Goal: Task Accomplishment & Management: Manage account settings

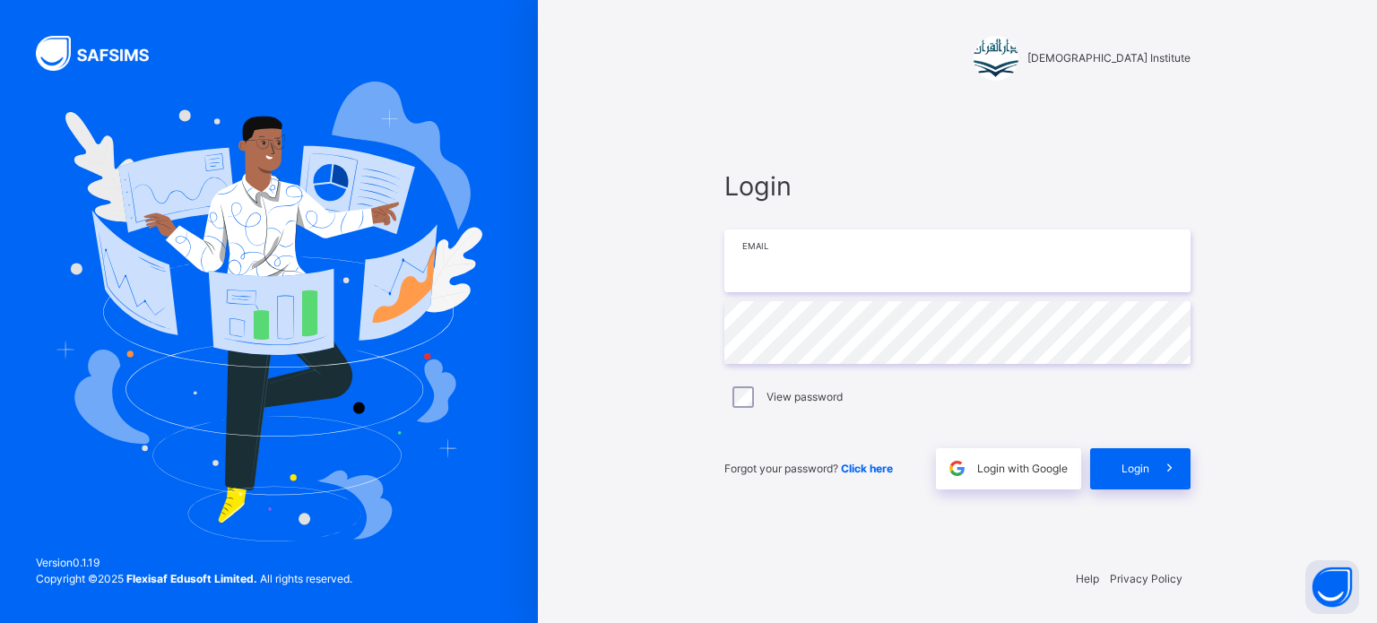
type input "**********"
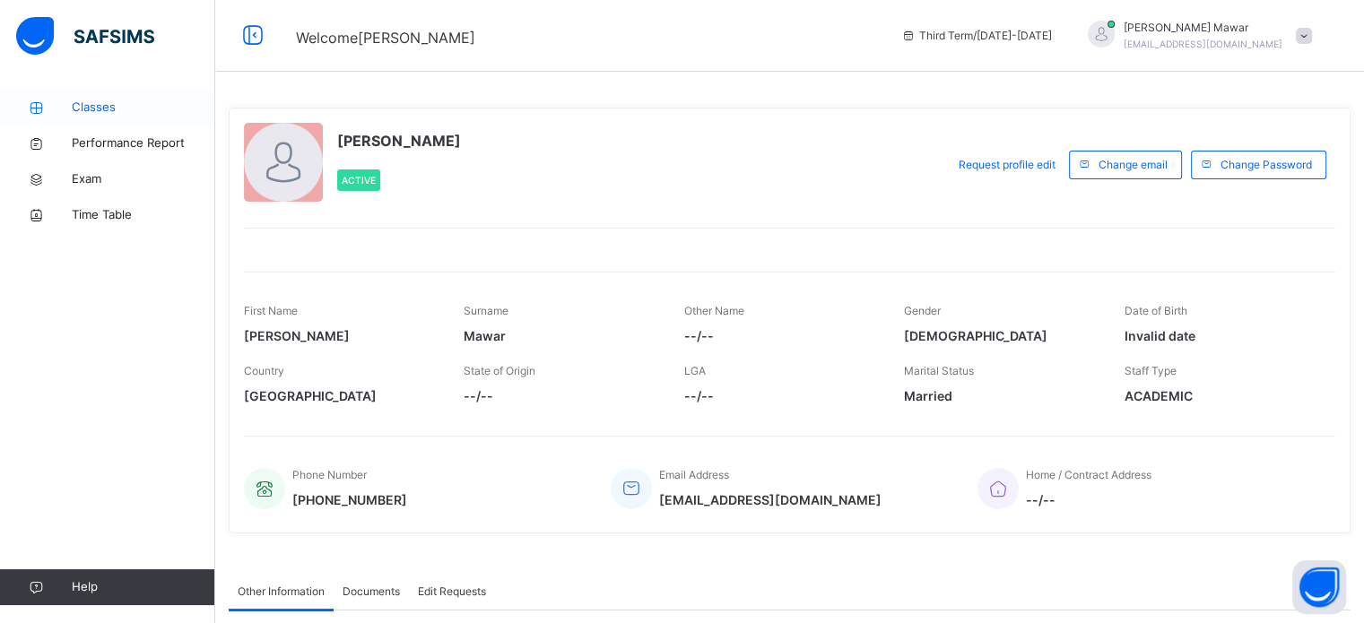
click at [129, 121] on link "Classes" at bounding box center [107, 108] width 215 height 36
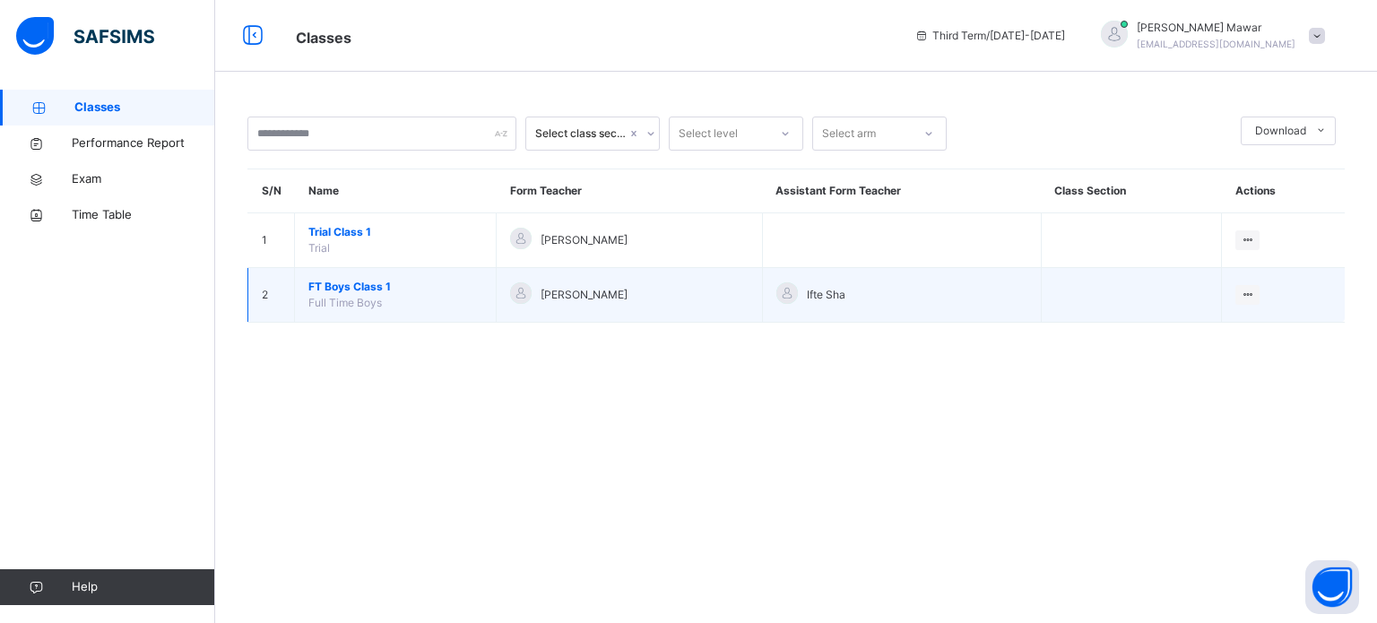
click at [348, 293] on span "FT Boys Class 1" at bounding box center [395, 287] width 174 height 16
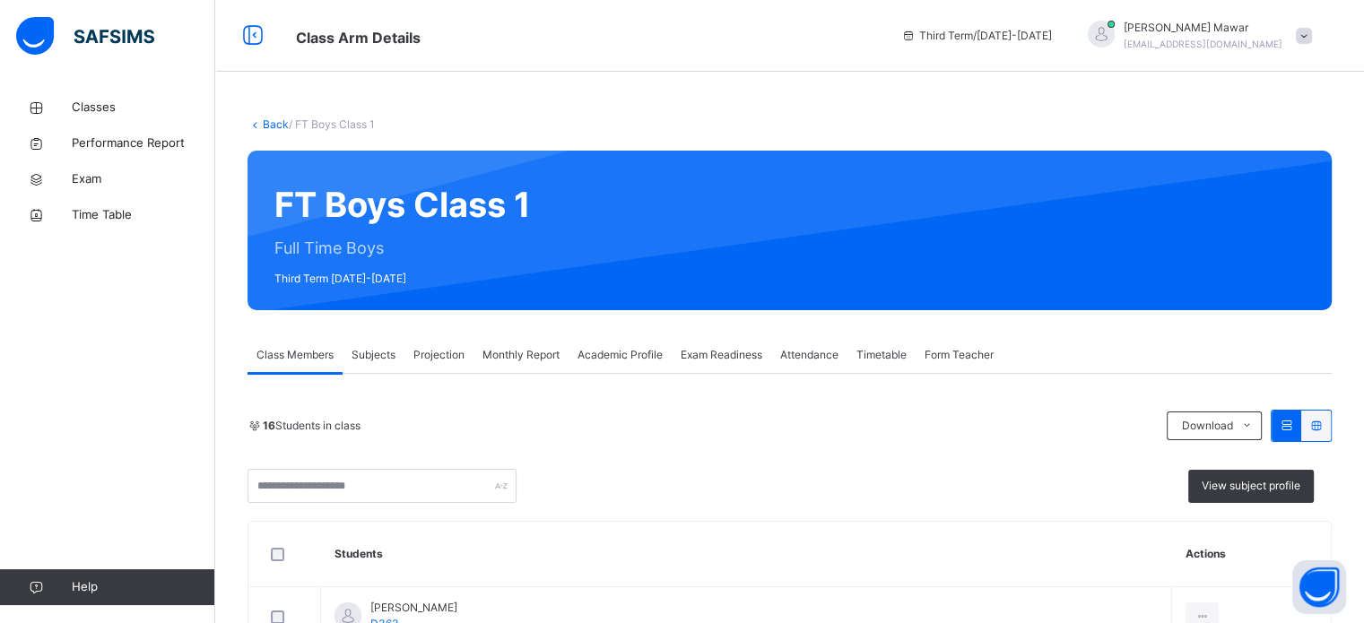
click at [445, 358] on span "Projection" at bounding box center [438, 355] width 51 height 16
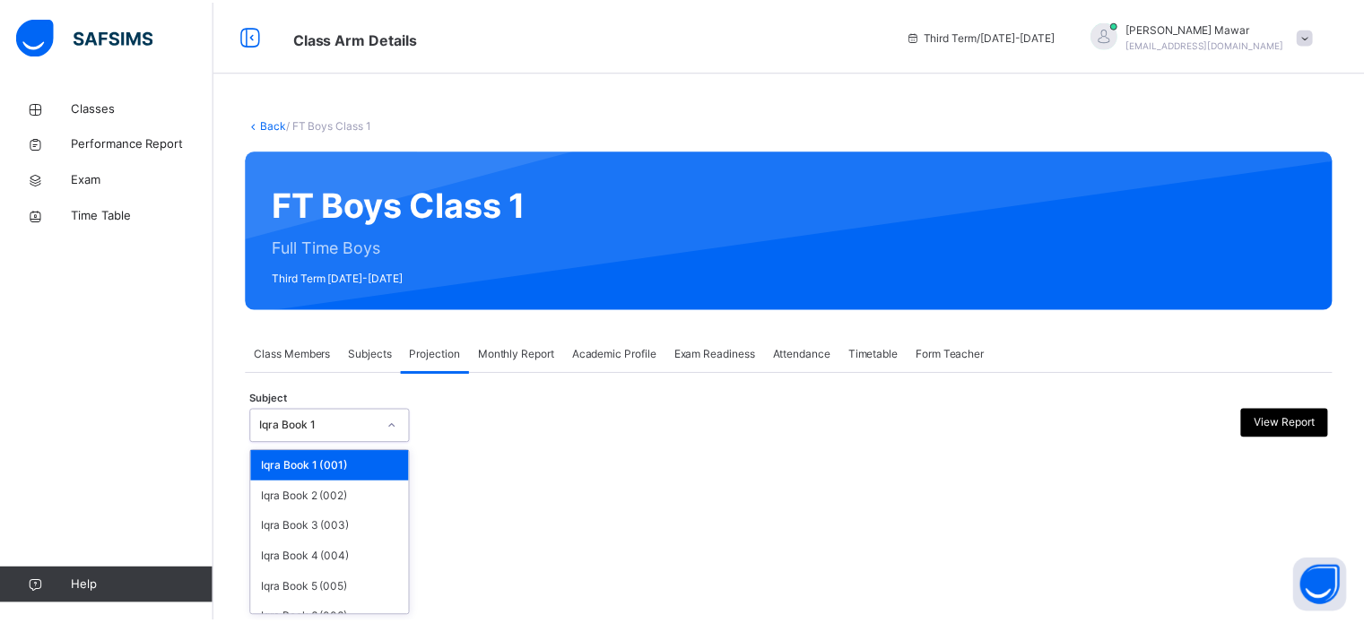
scroll to position [94, 0]
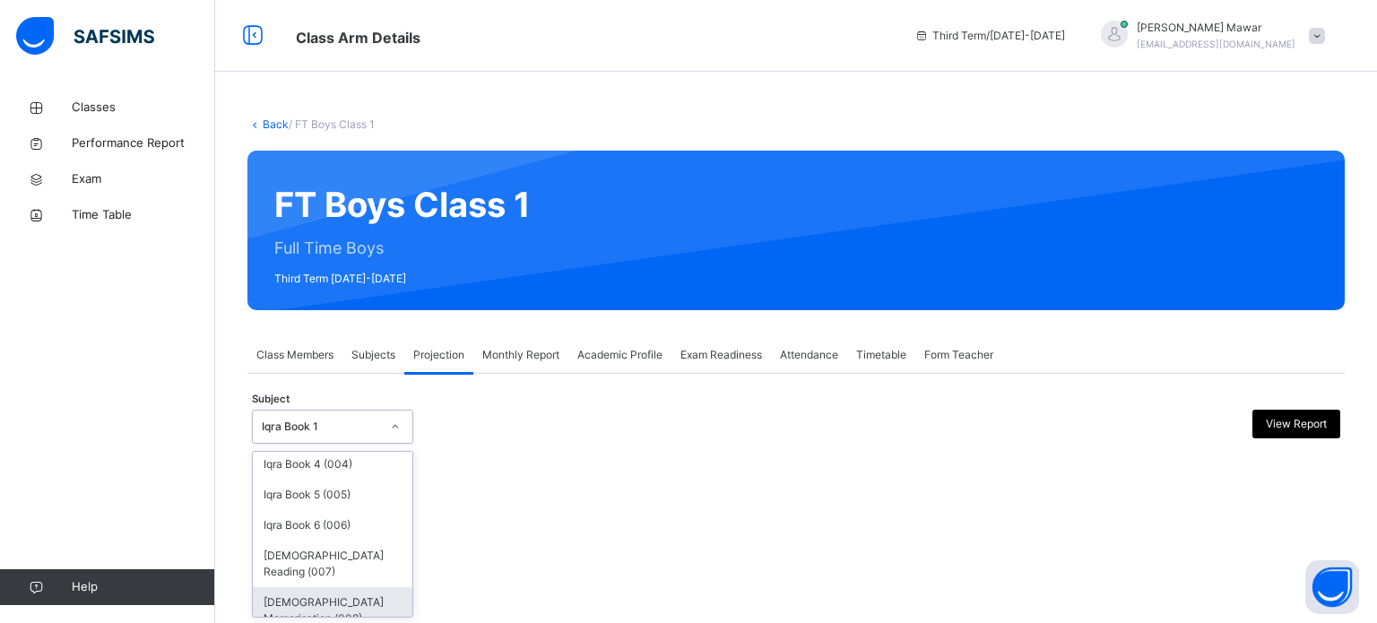
click at [297, 588] on div "[DEMOGRAPHIC_DATA] Memorisation (008)" at bounding box center [333, 610] width 160 height 47
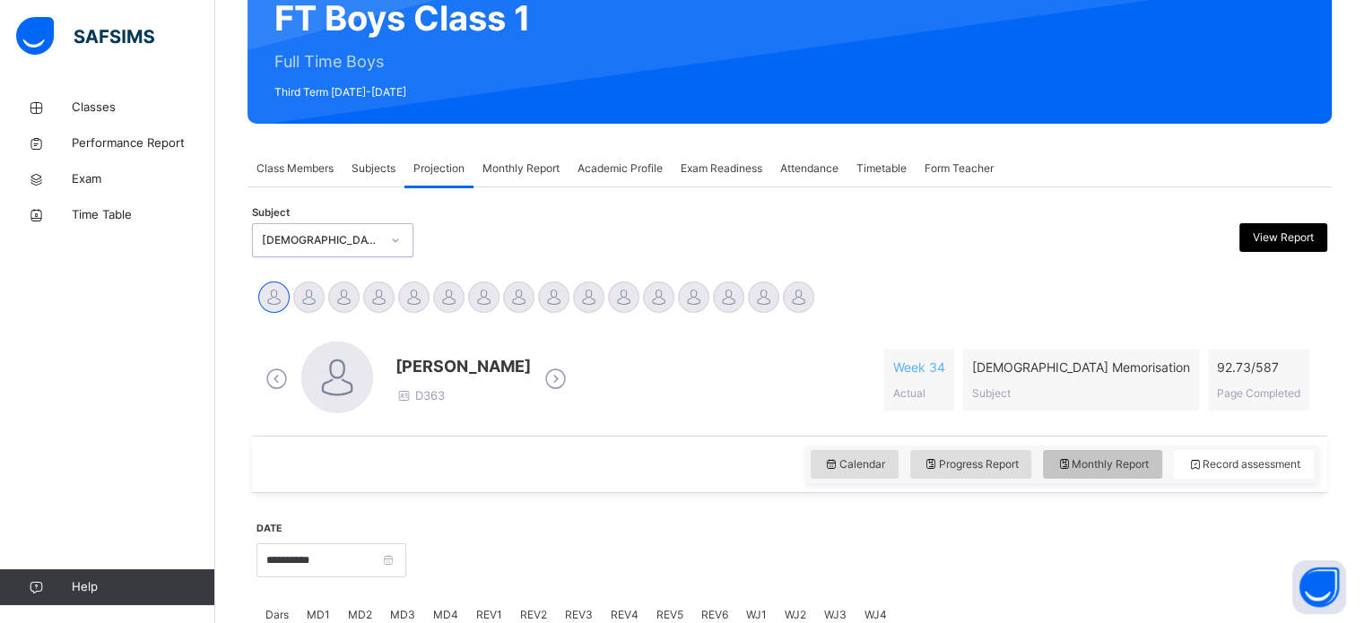
click at [1106, 463] on span "Monthly Report" at bounding box center [1102, 464] width 92 height 16
select select "****"
select select "*"
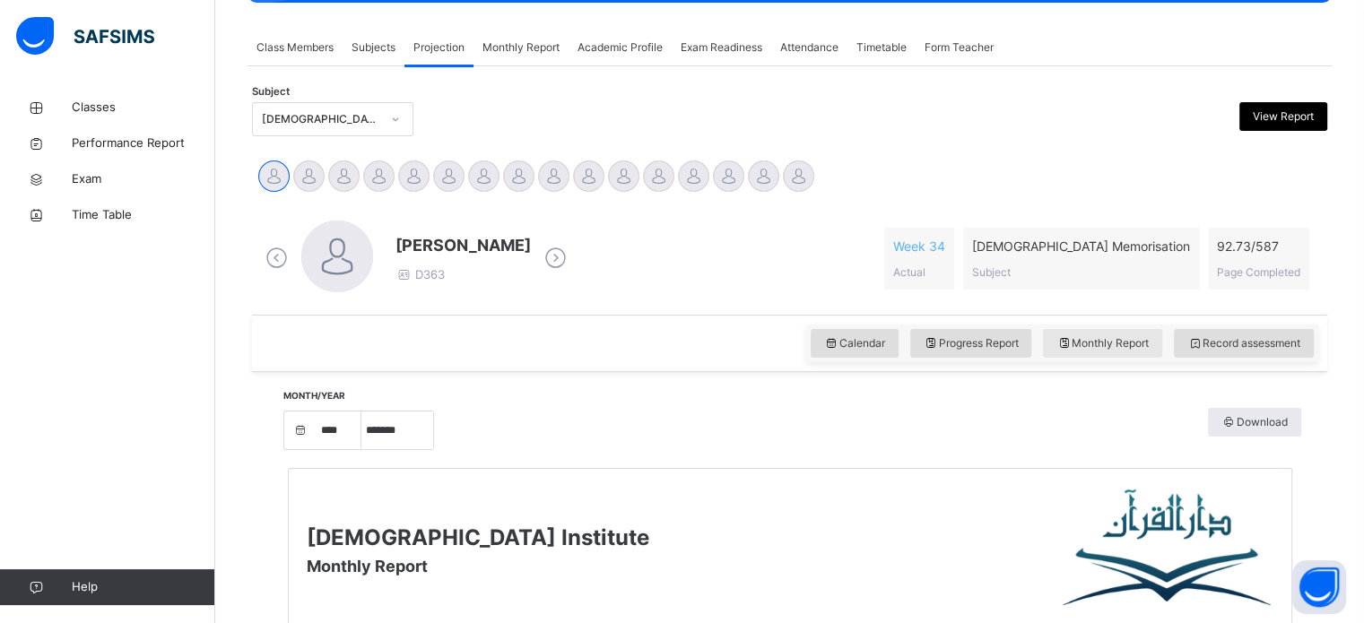
scroll to position [306, 0]
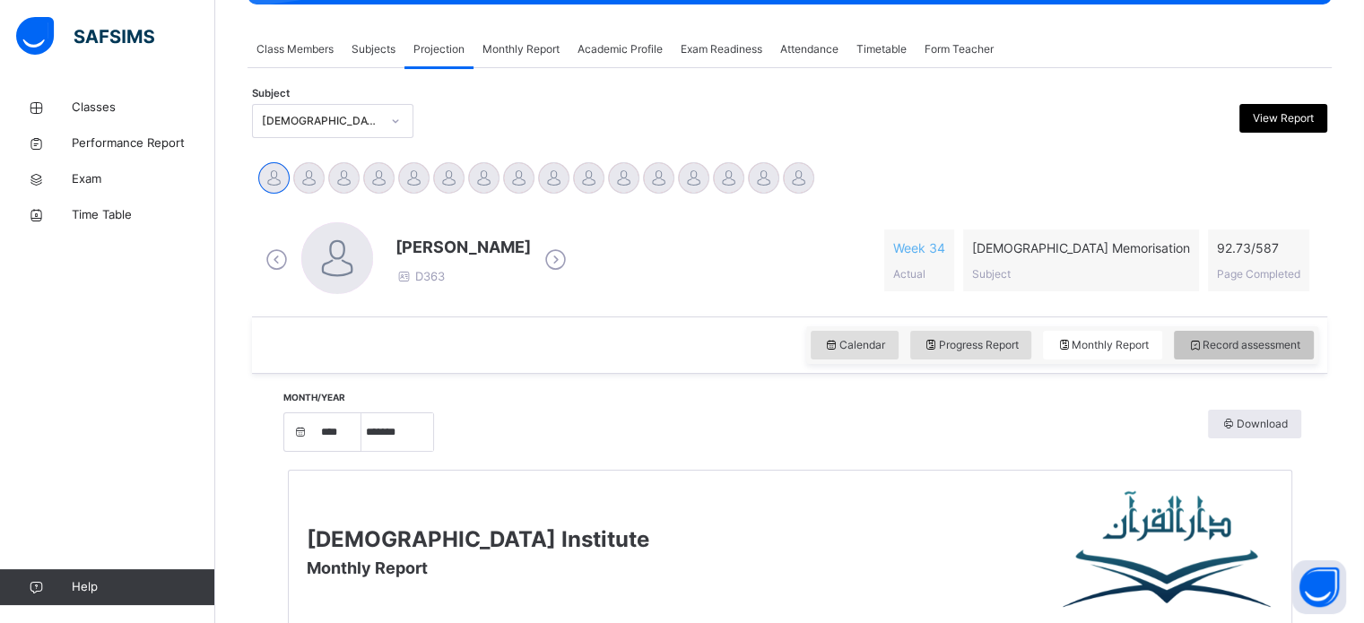
click at [1249, 350] on span "Record assessment" at bounding box center [1243, 345] width 113 height 16
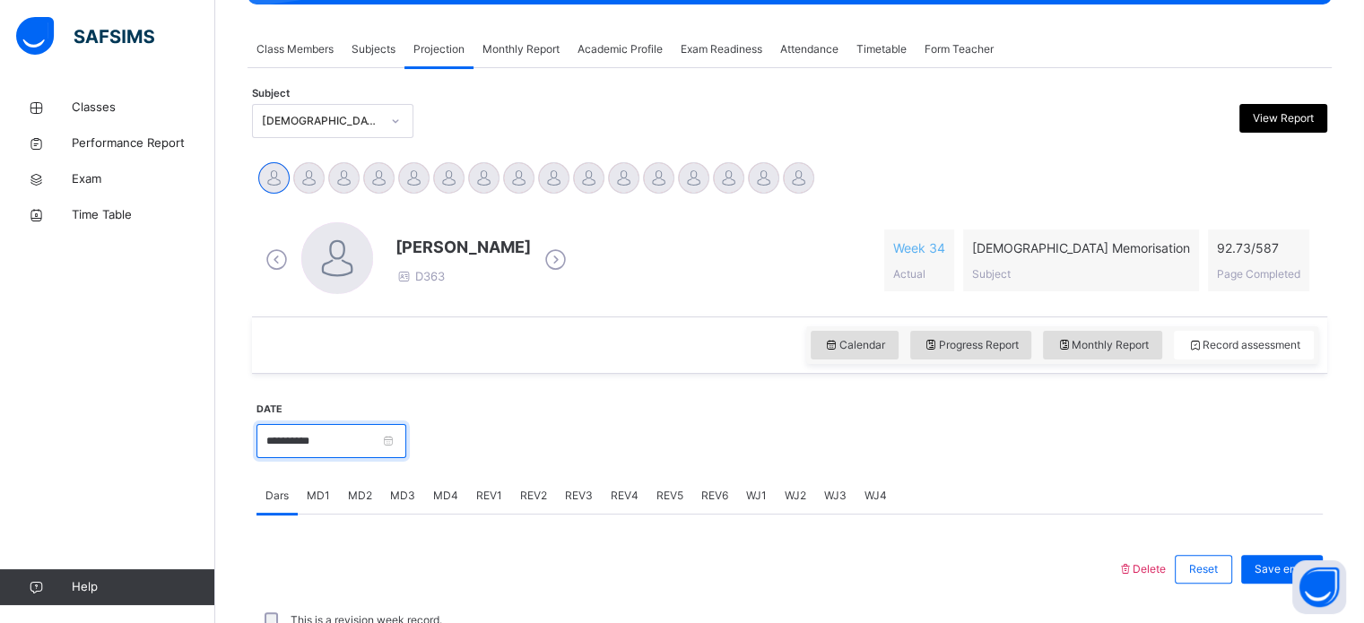
click at [328, 436] on input "**********" at bounding box center [331, 441] width 150 height 34
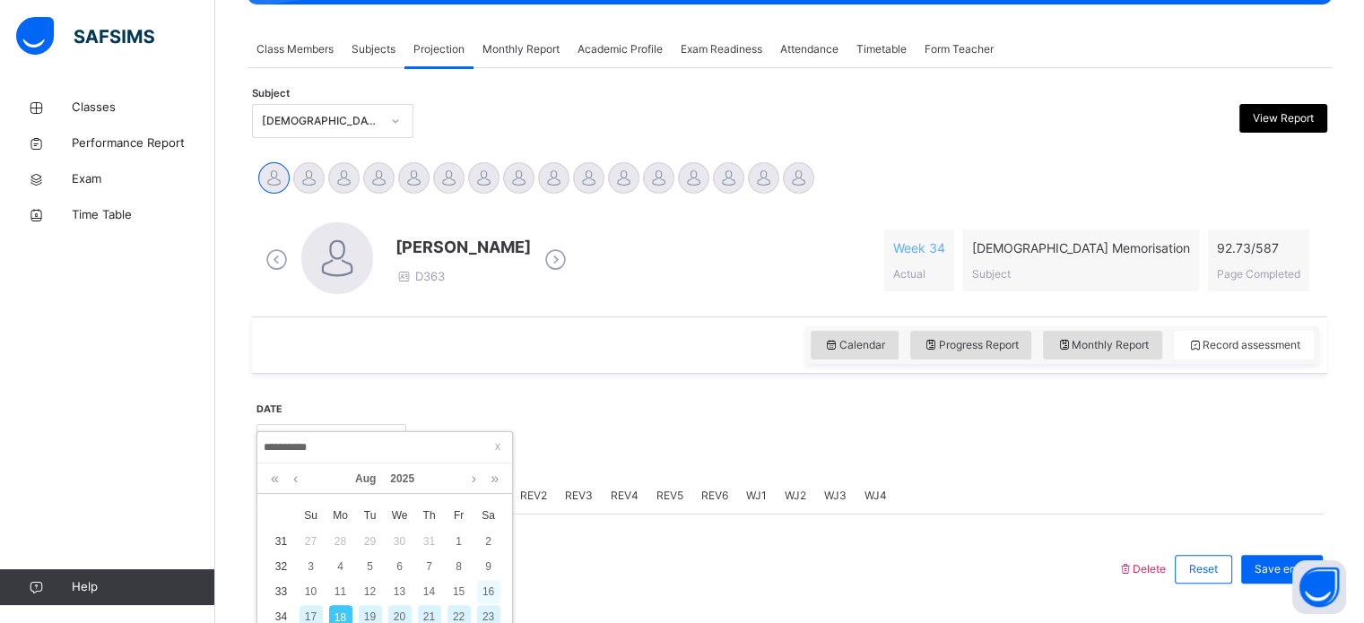
click at [489, 594] on div "16" at bounding box center [488, 591] width 23 height 23
type input "**********"
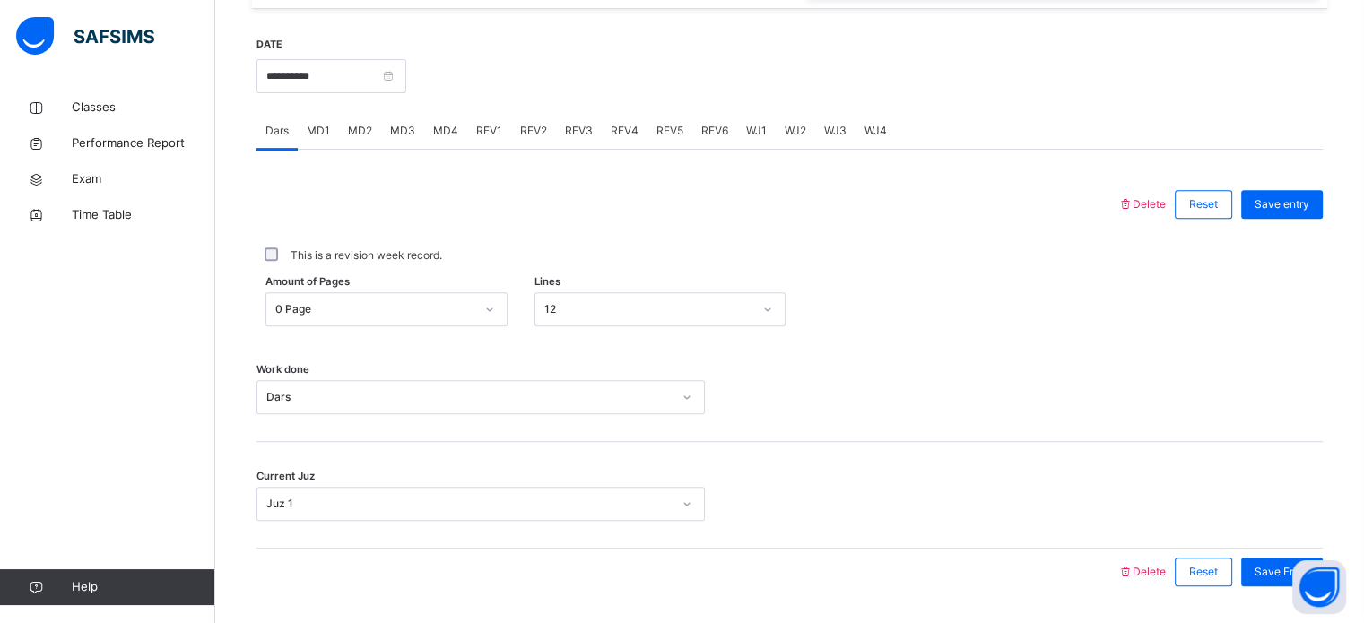
scroll to position [671, 0]
click at [320, 133] on span "MD1" at bounding box center [318, 131] width 23 height 16
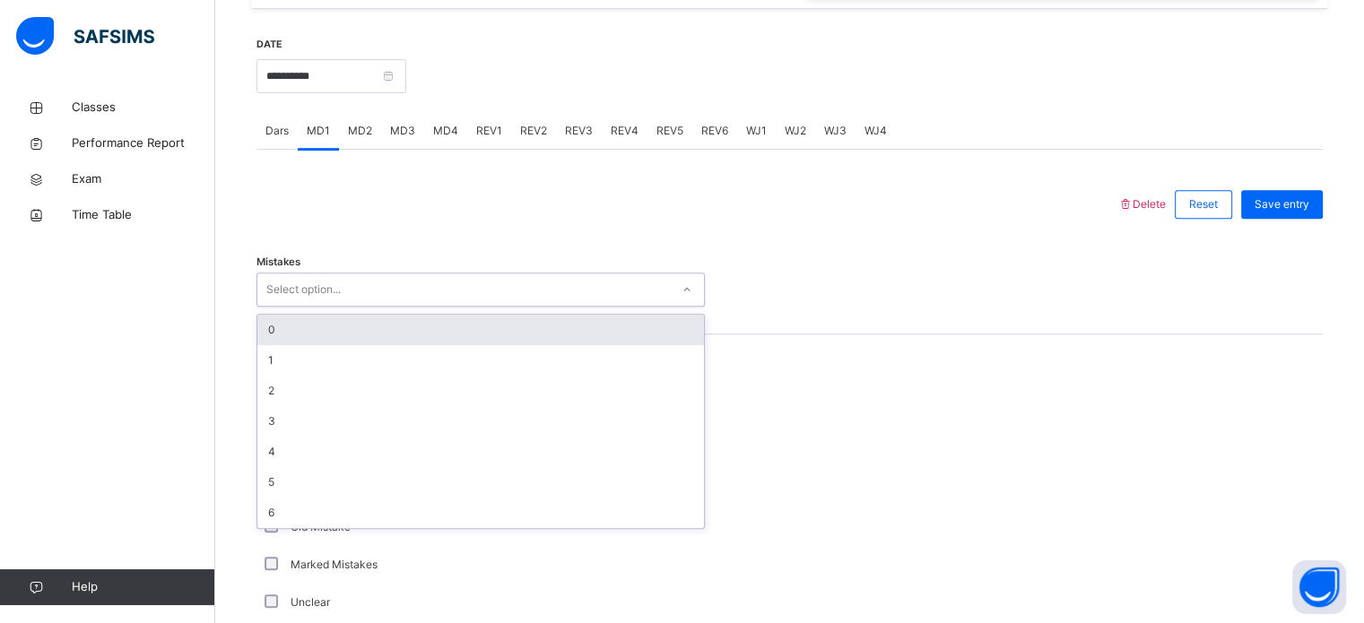
click at [290, 316] on div "0" at bounding box center [480, 330] width 447 height 30
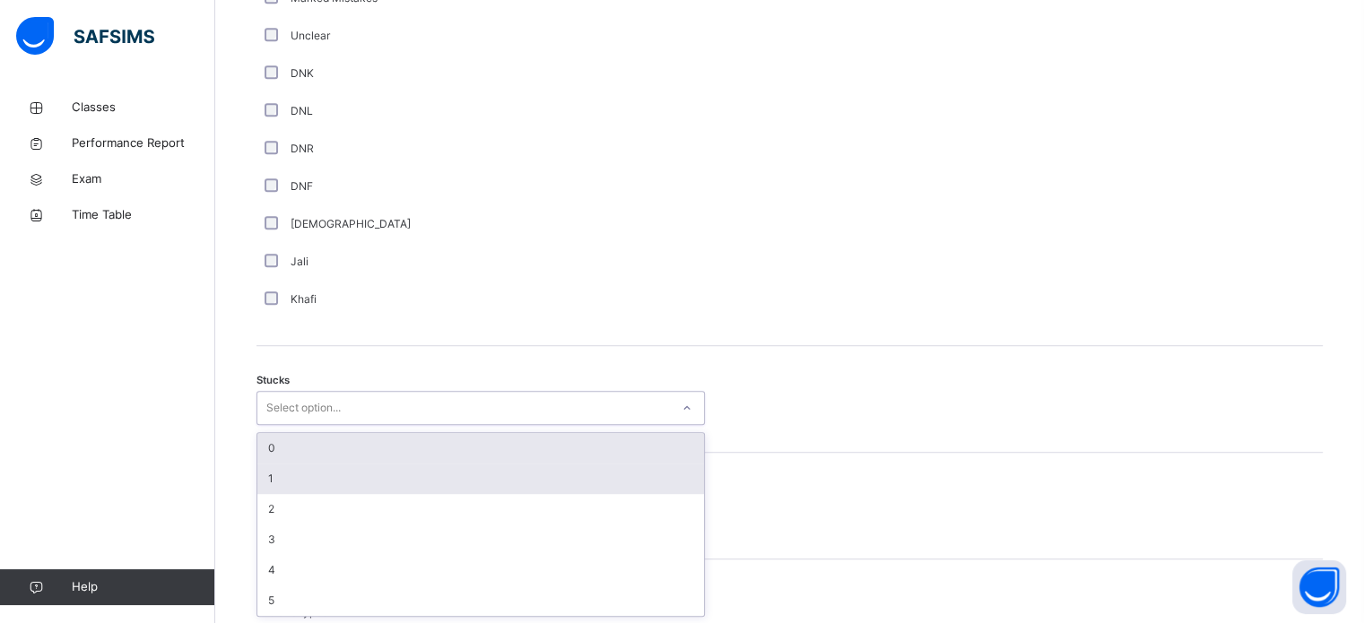
click at [283, 477] on div "1" at bounding box center [480, 479] width 447 height 30
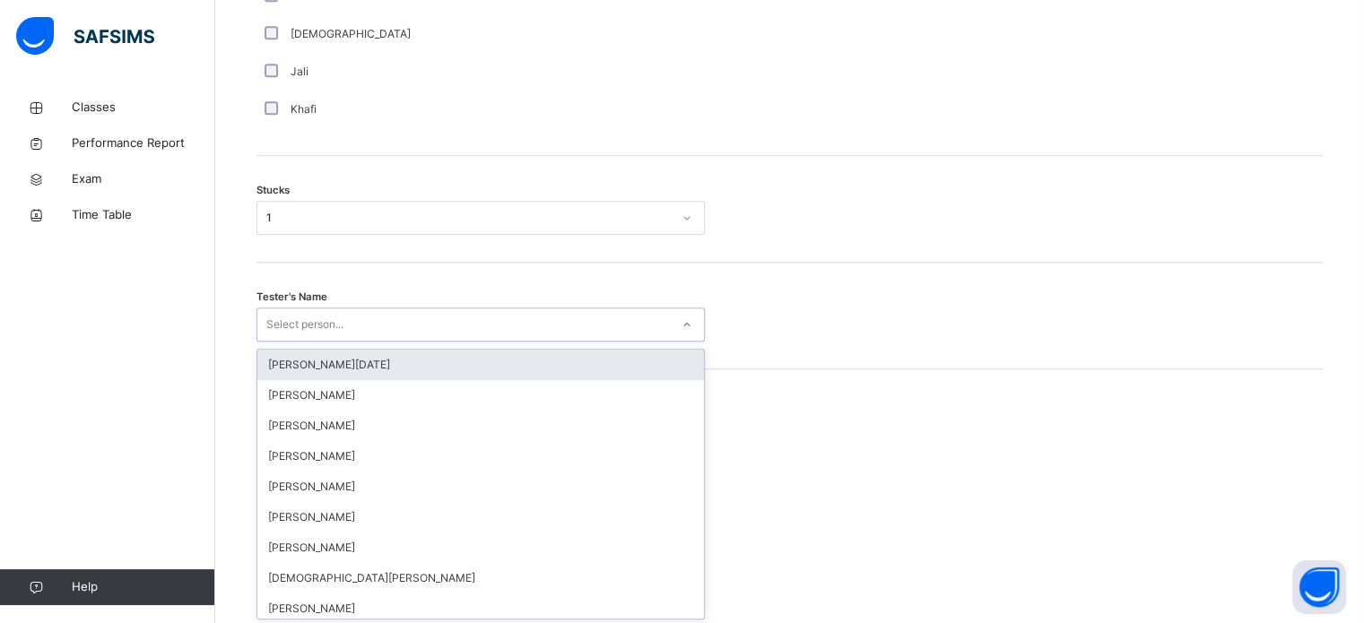
scroll to position [1429, 0]
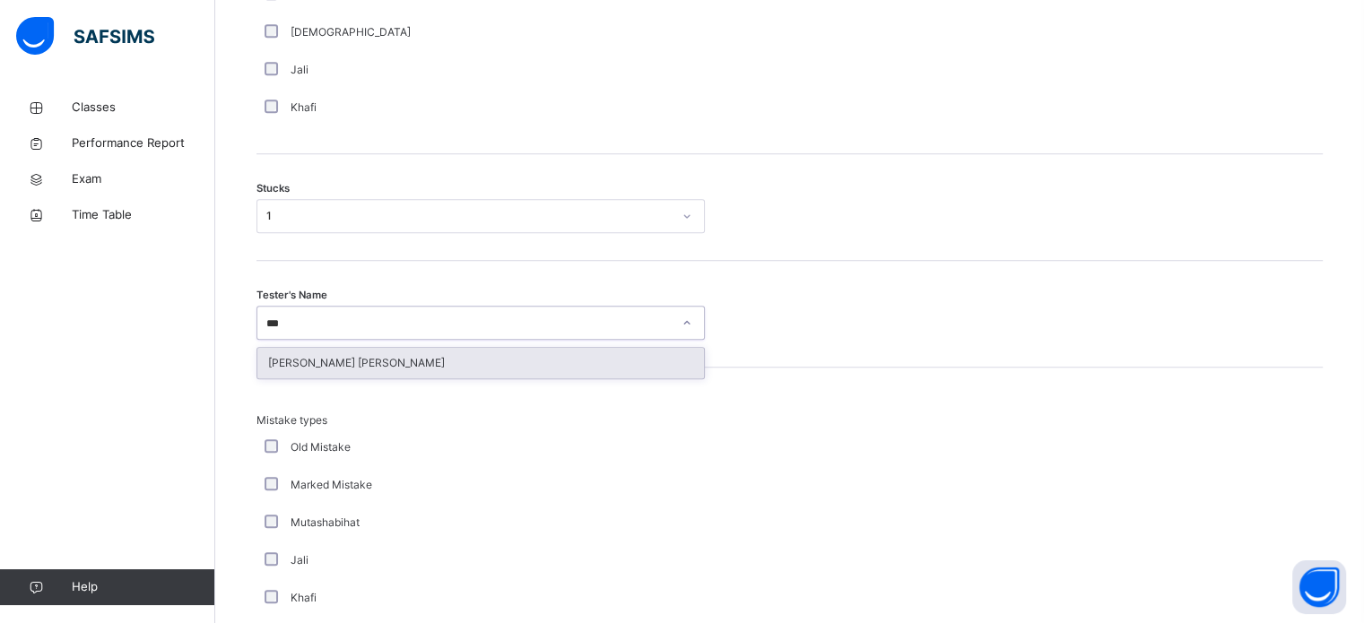
type input "****"
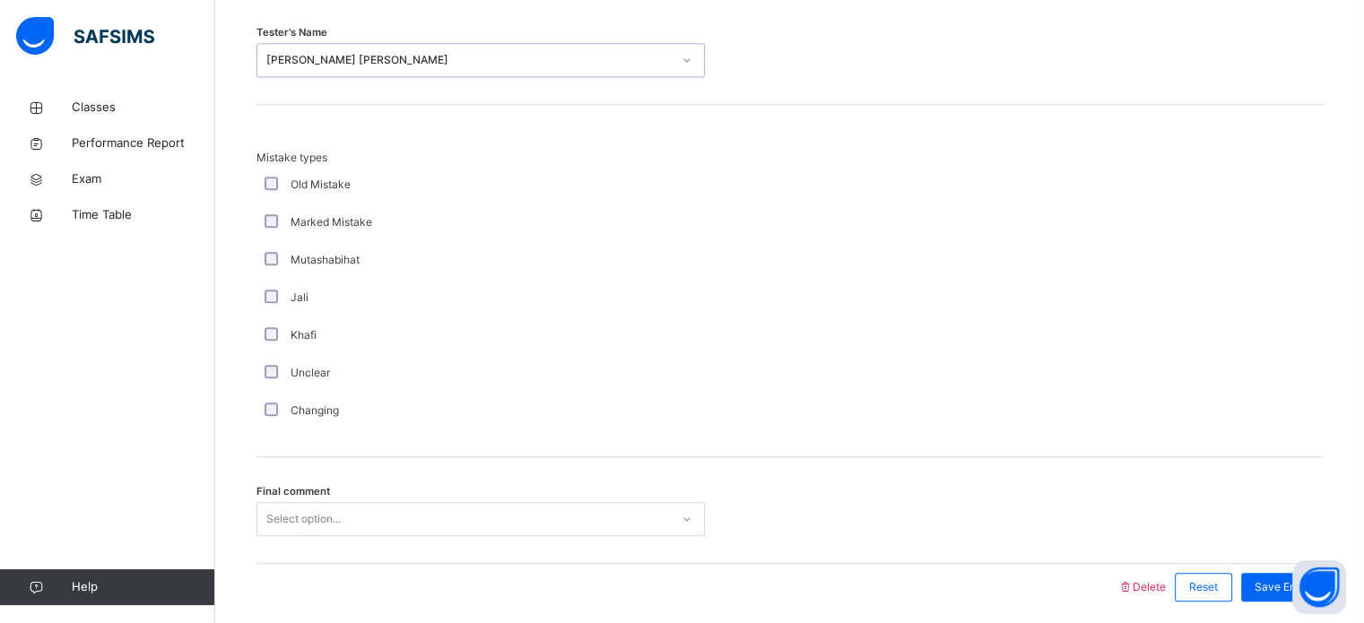
scroll to position [1758, 0]
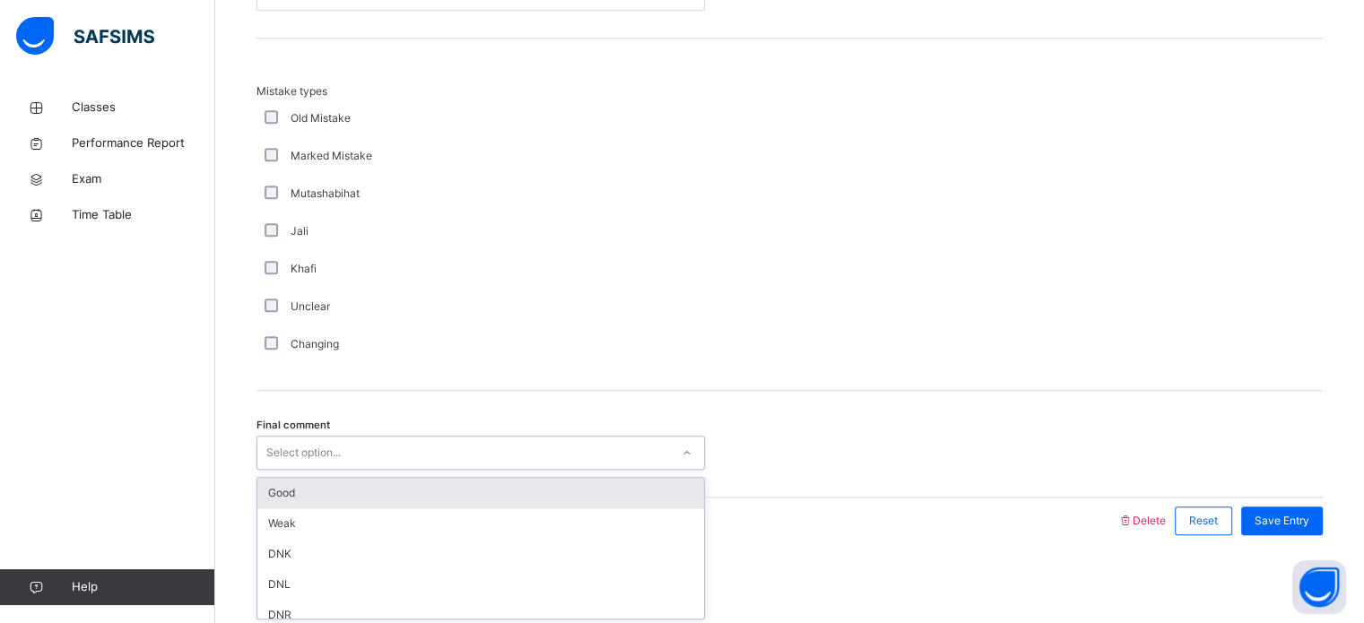
click at [304, 486] on div "Good" at bounding box center [480, 493] width 447 height 30
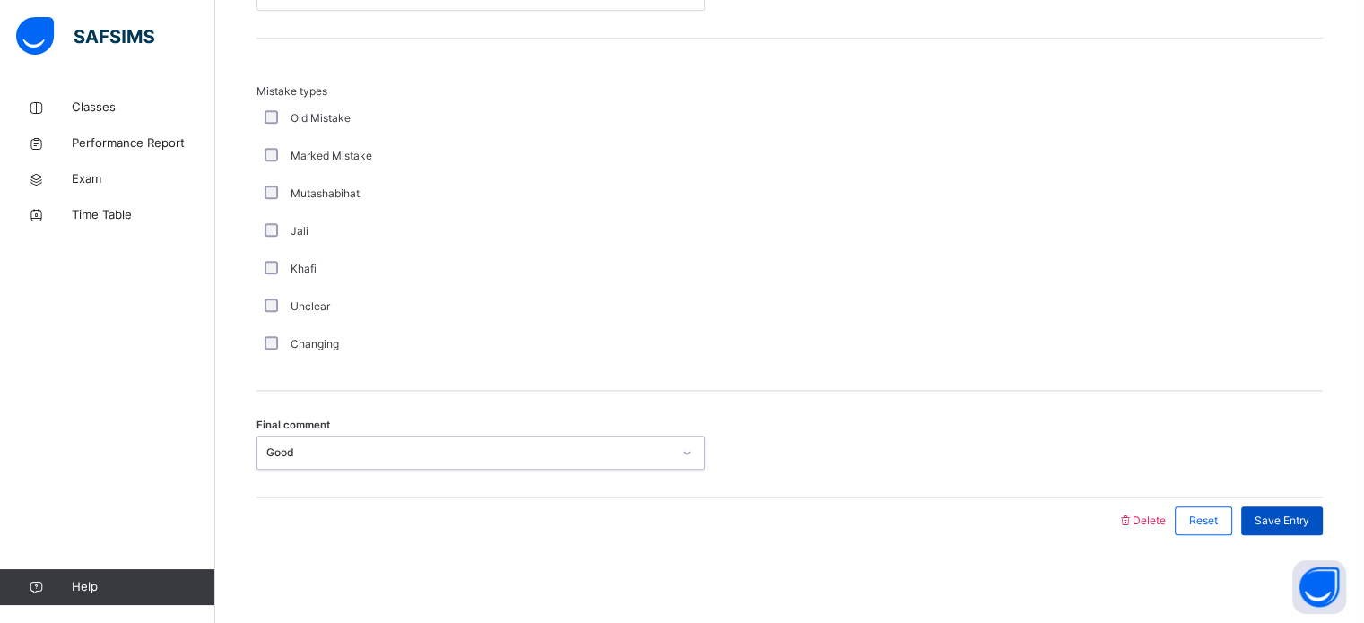
click at [1288, 532] on div "Save Entry" at bounding box center [1282, 521] width 82 height 29
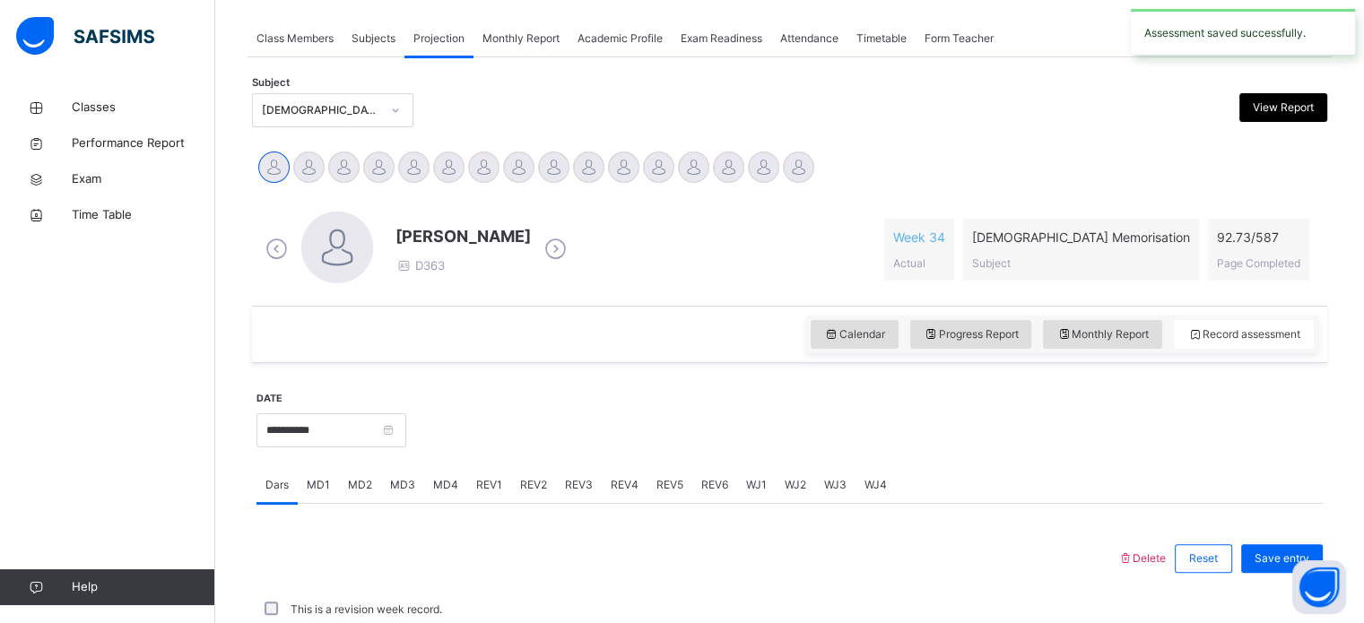
scroll to position [723, 0]
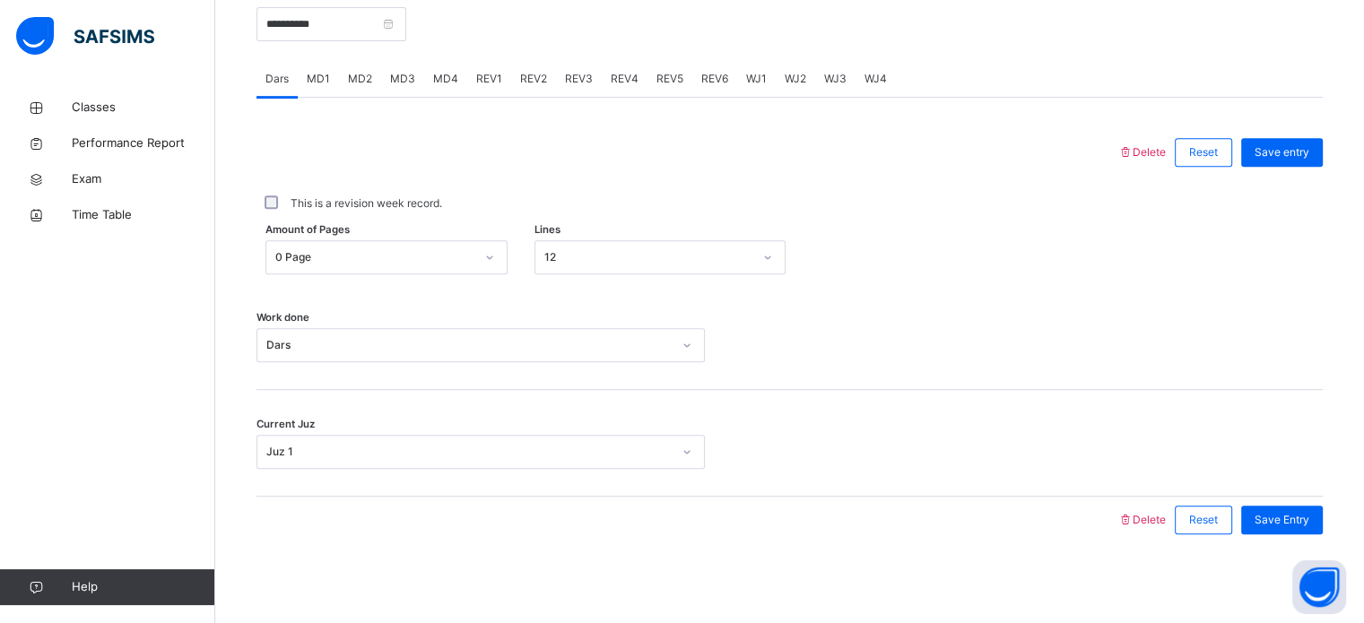
click at [490, 81] on span "REV1" at bounding box center [489, 79] width 26 height 16
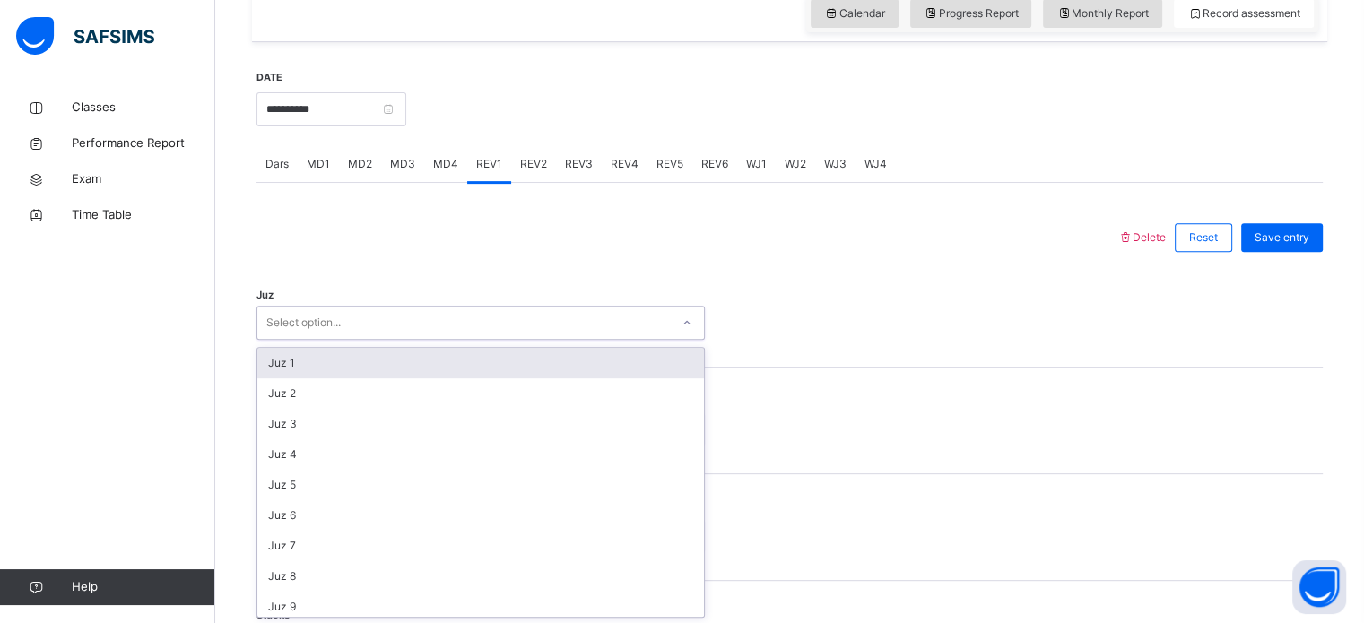
scroll to position [638, 0]
type input "**"
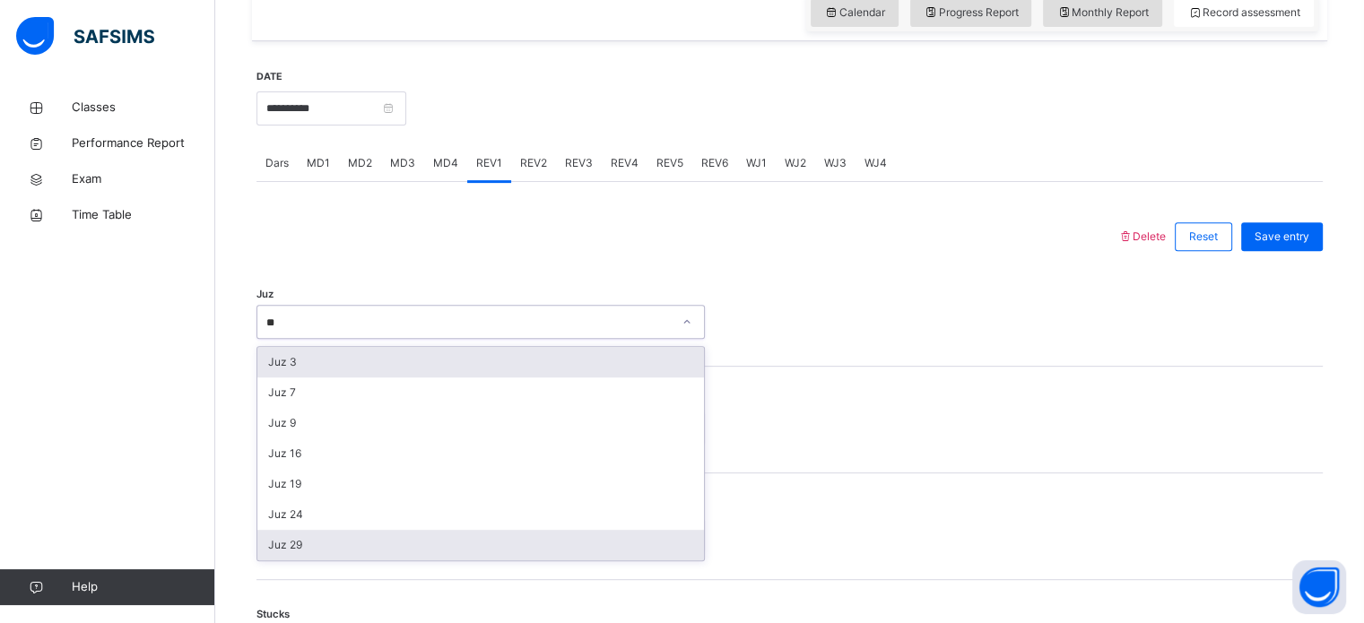
click at [316, 546] on div "Juz 29" at bounding box center [480, 545] width 447 height 30
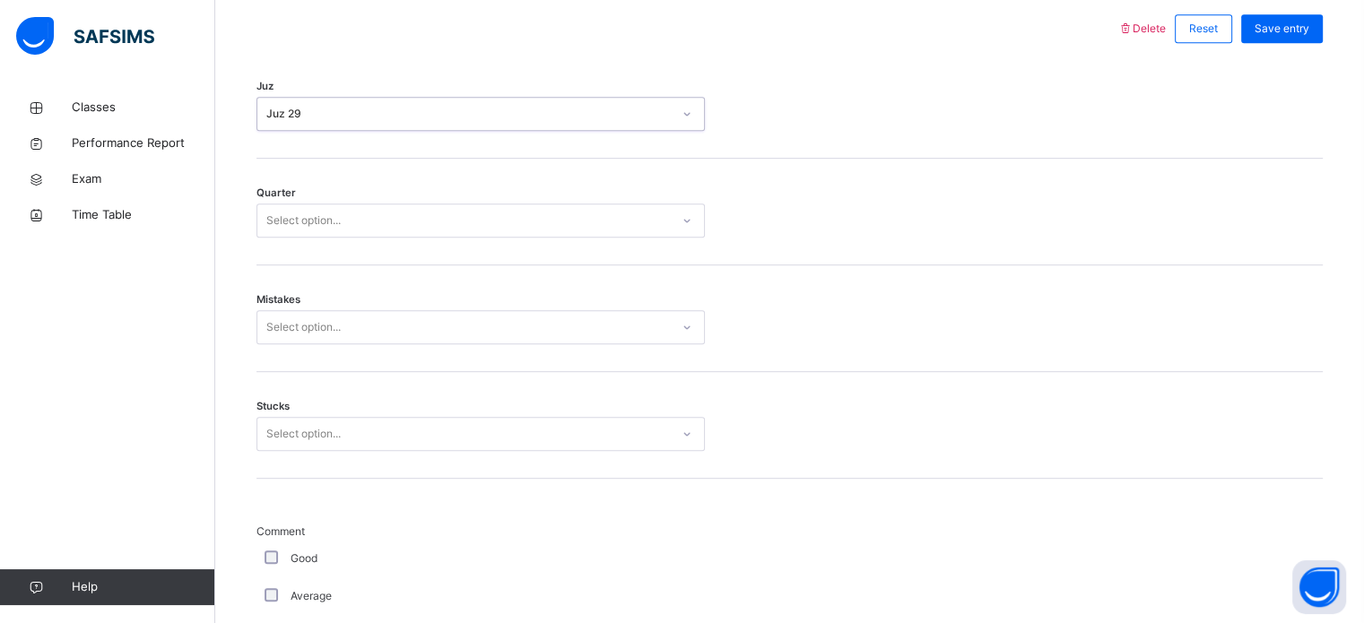
scroll to position [847, 0]
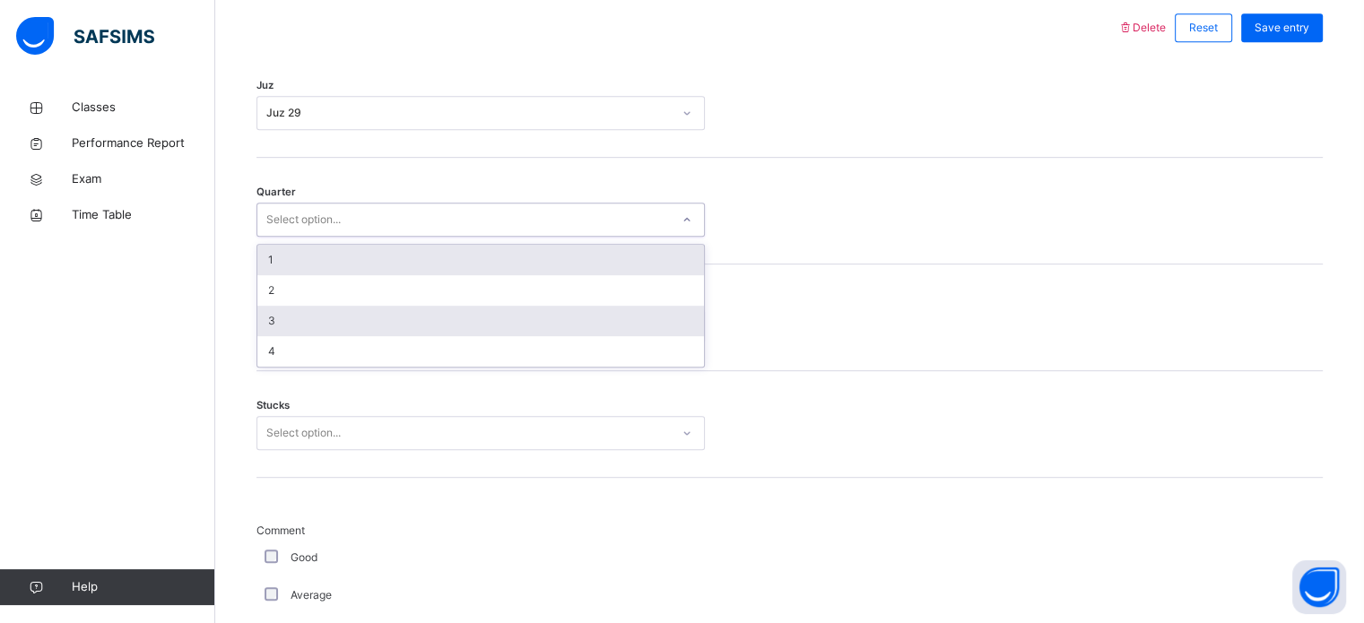
click at [291, 317] on div "3" at bounding box center [480, 321] width 447 height 30
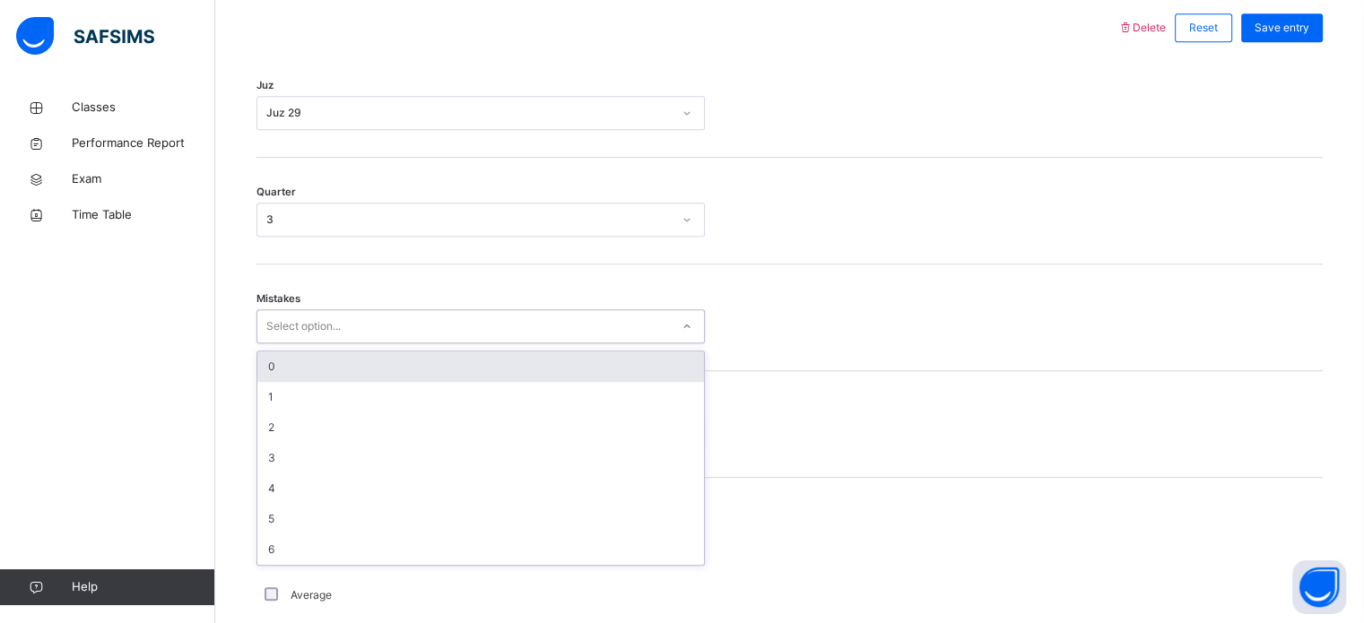
click at [276, 361] on div "0" at bounding box center [480, 366] width 447 height 30
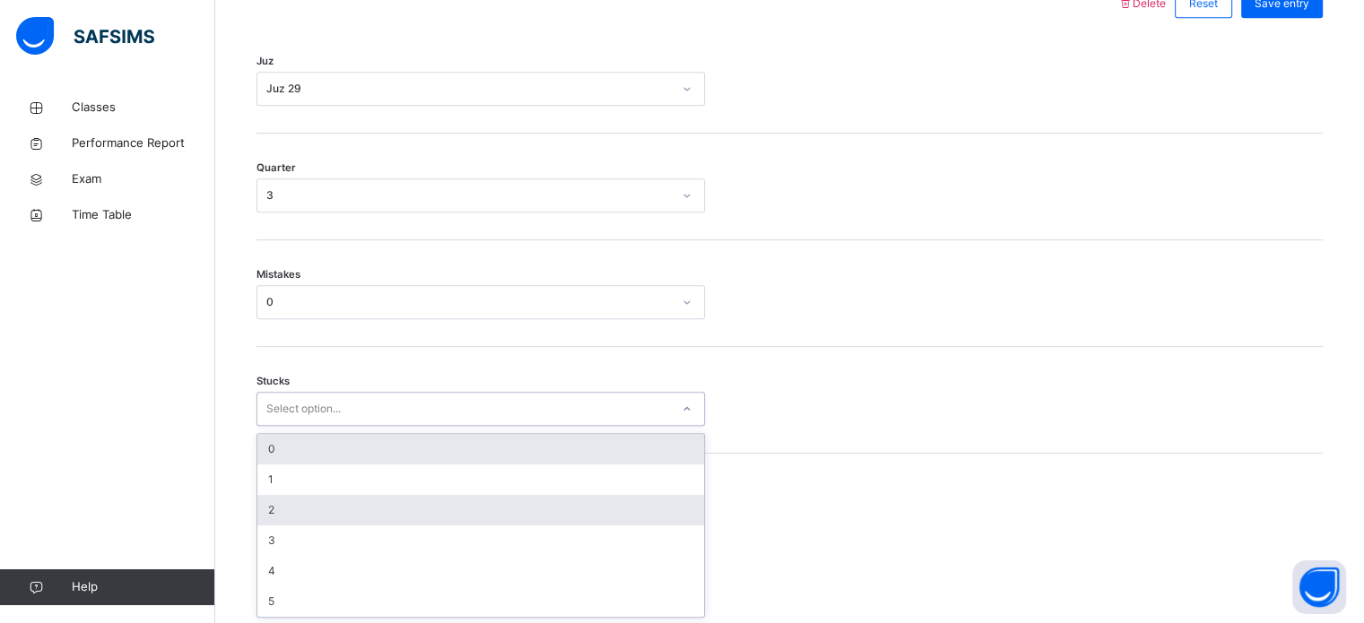
click at [280, 516] on div "2" at bounding box center [480, 510] width 447 height 30
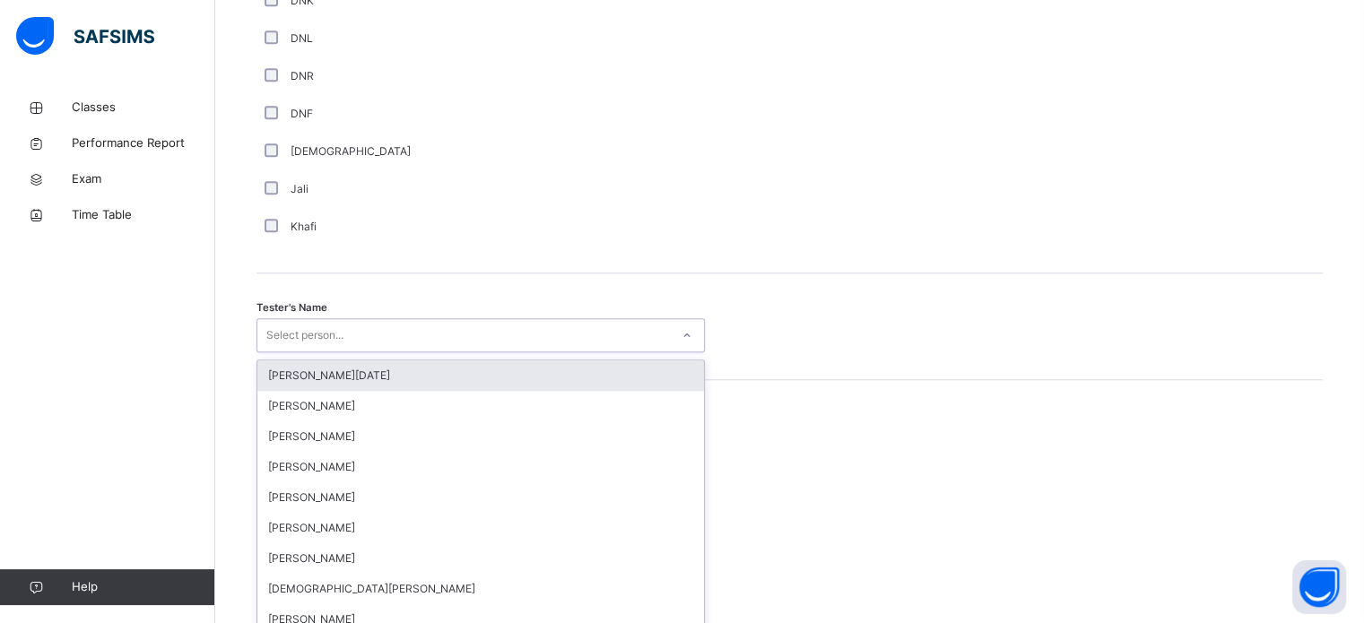
scroll to position [1643, 0]
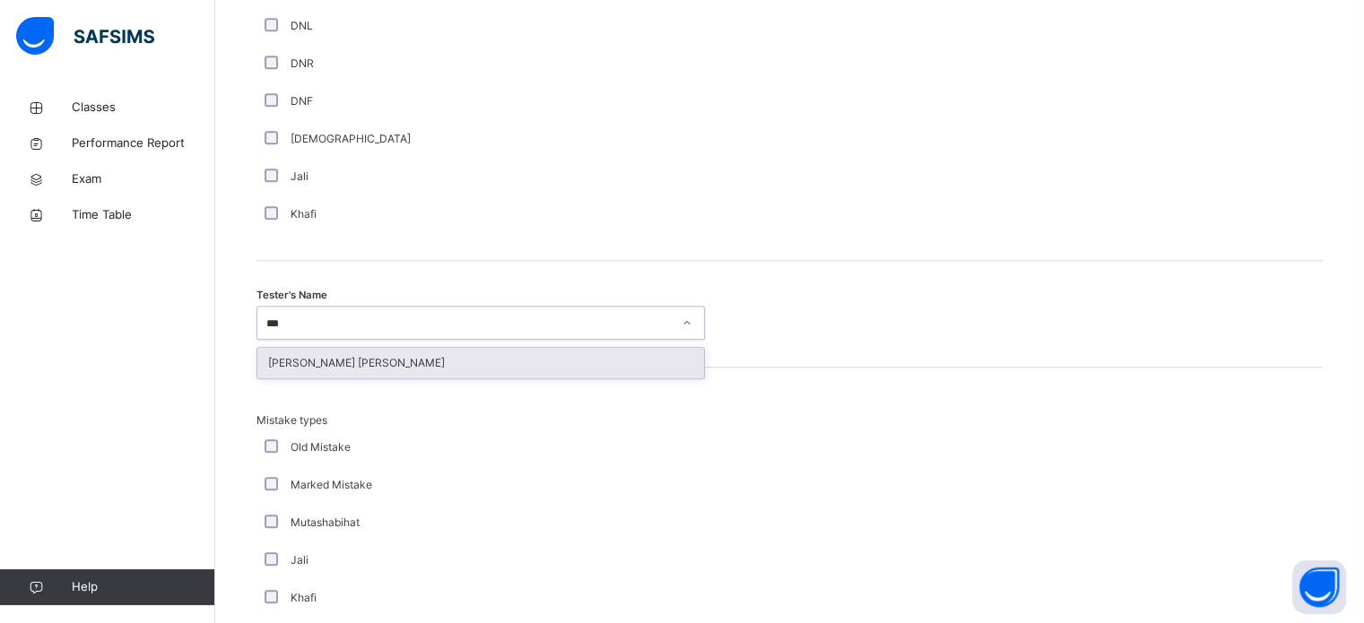
type input "****"
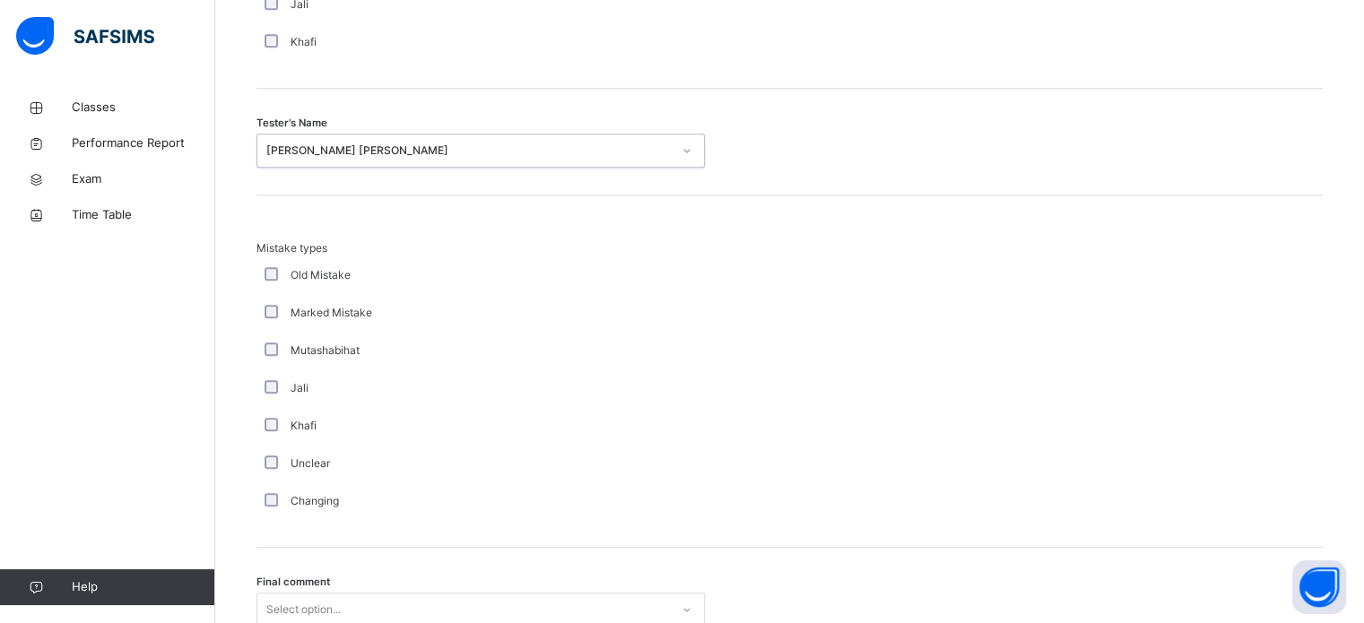
scroll to position [1972, 0]
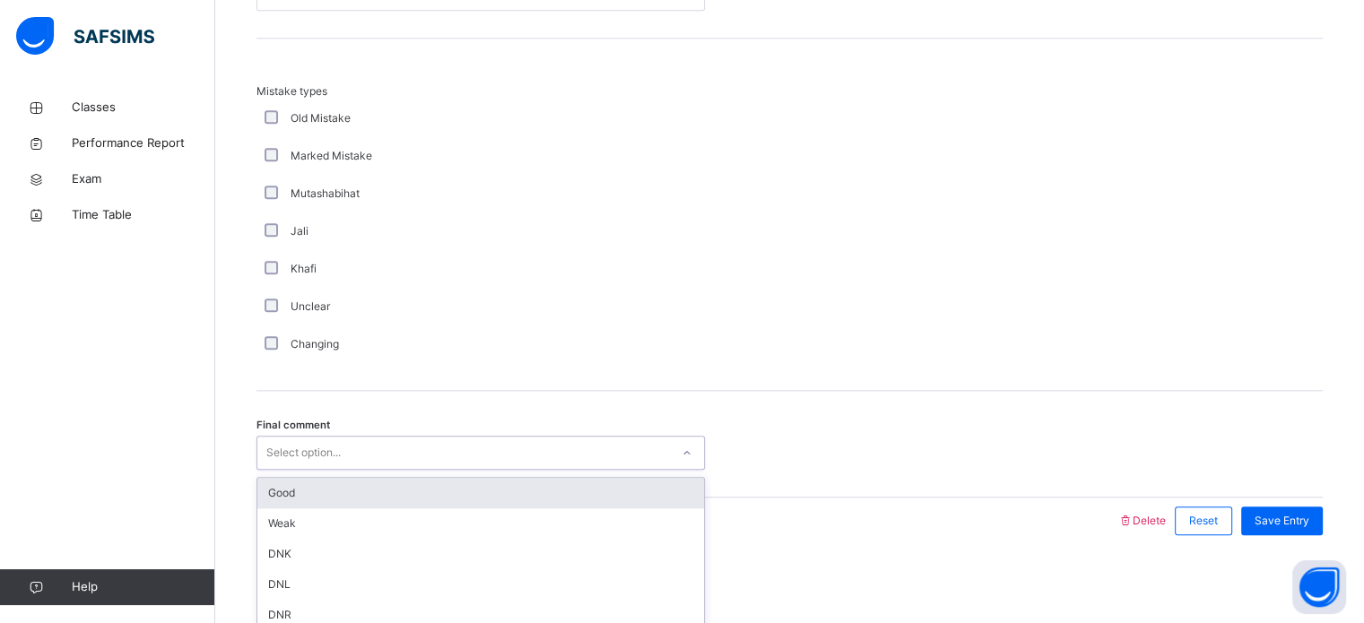
click at [273, 493] on div "Good" at bounding box center [480, 493] width 447 height 30
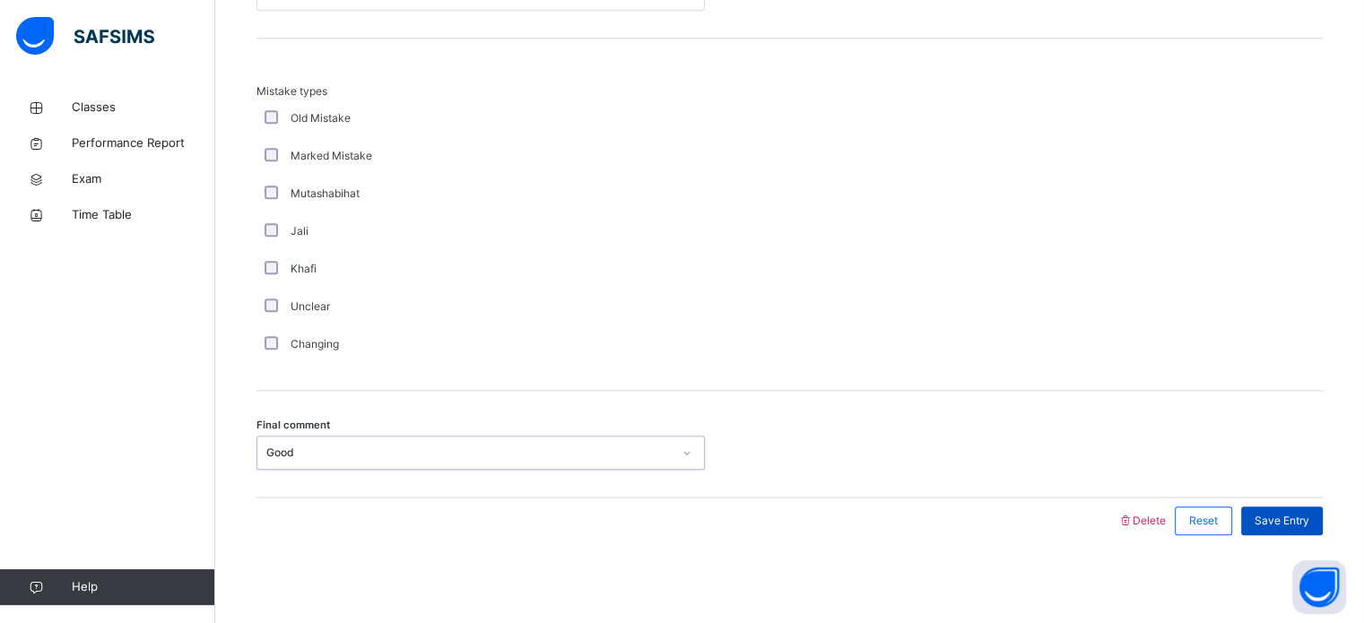
click at [1279, 527] on div "Save Entry" at bounding box center [1282, 521] width 82 height 29
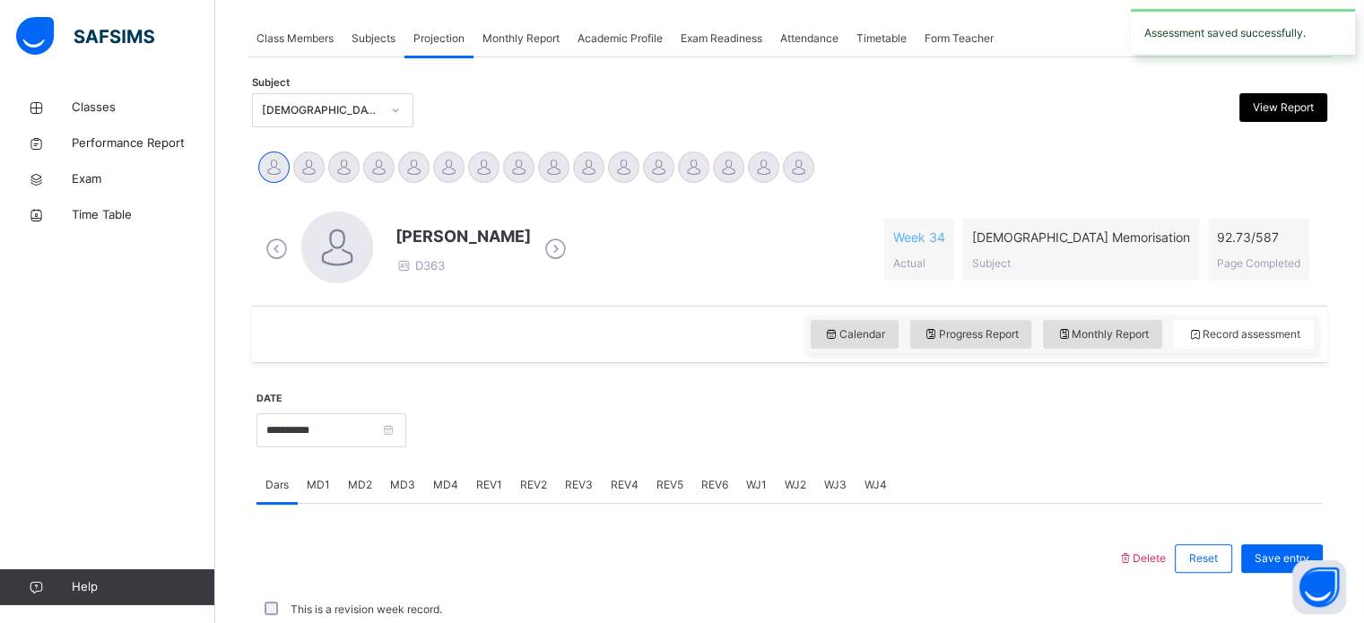
scroll to position [723, 0]
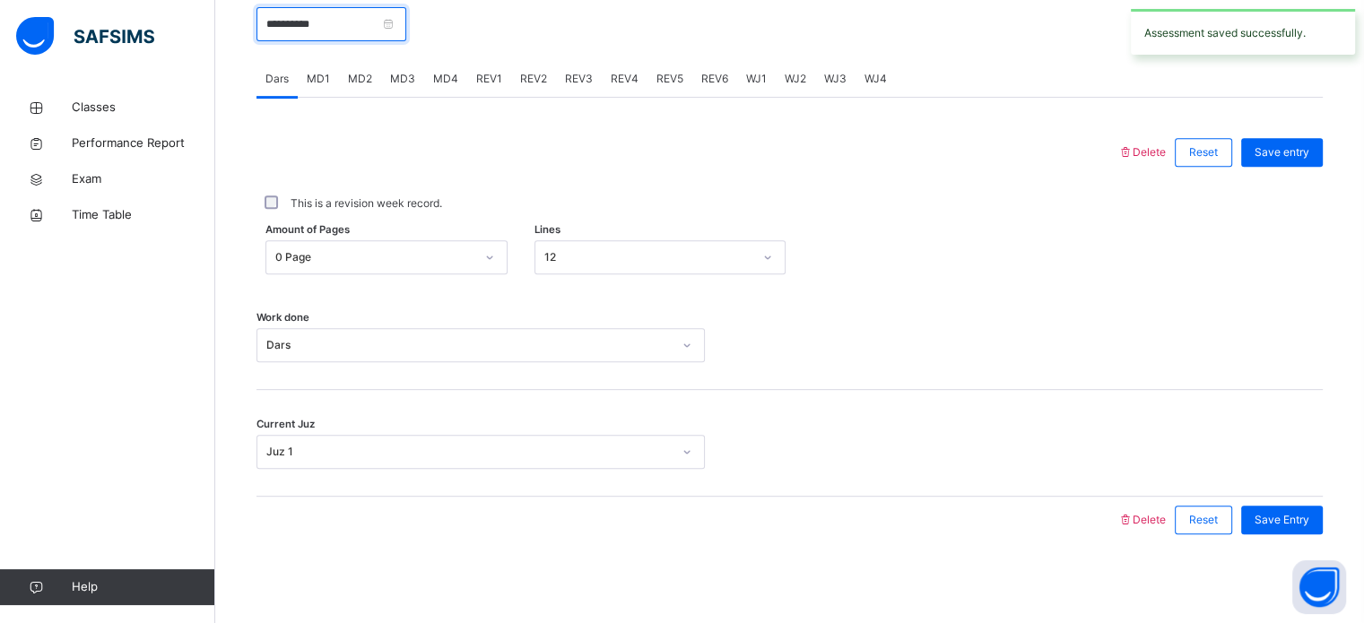
click at [330, 21] on input "**********" at bounding box center [331, 24] width 150 height 34
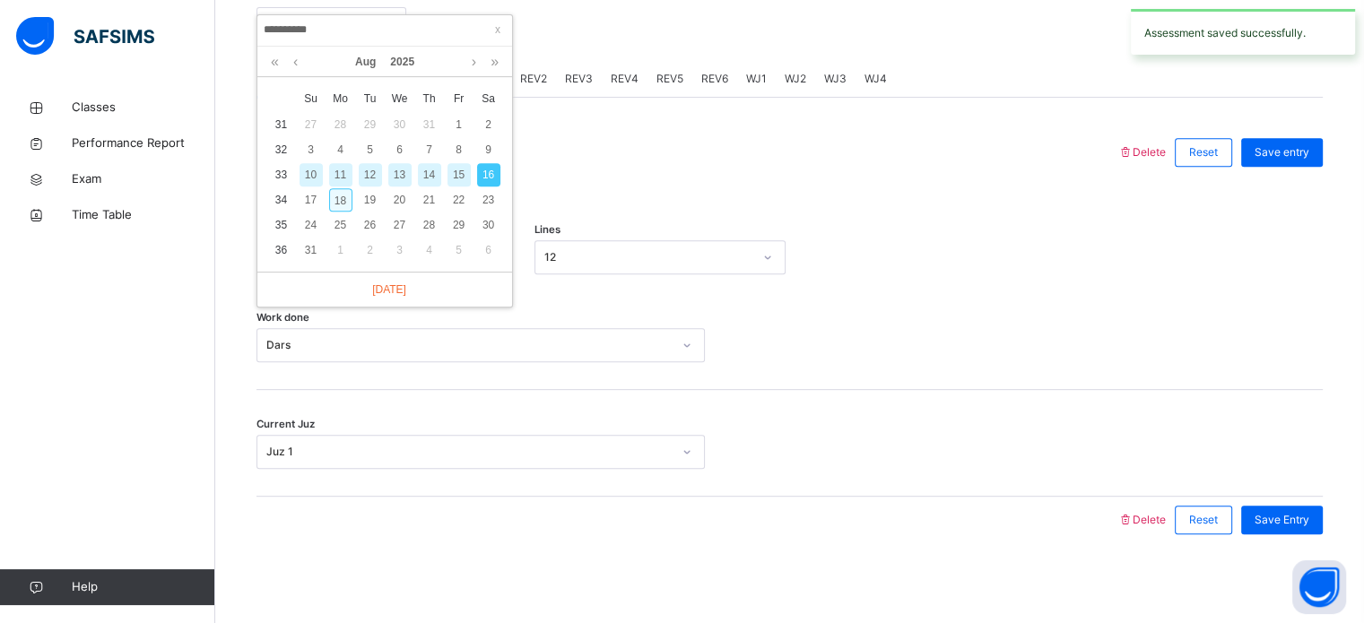
click at [341, 195] on div "18" at bounding box center [340, 199] width 23 height 23
type input "**********"
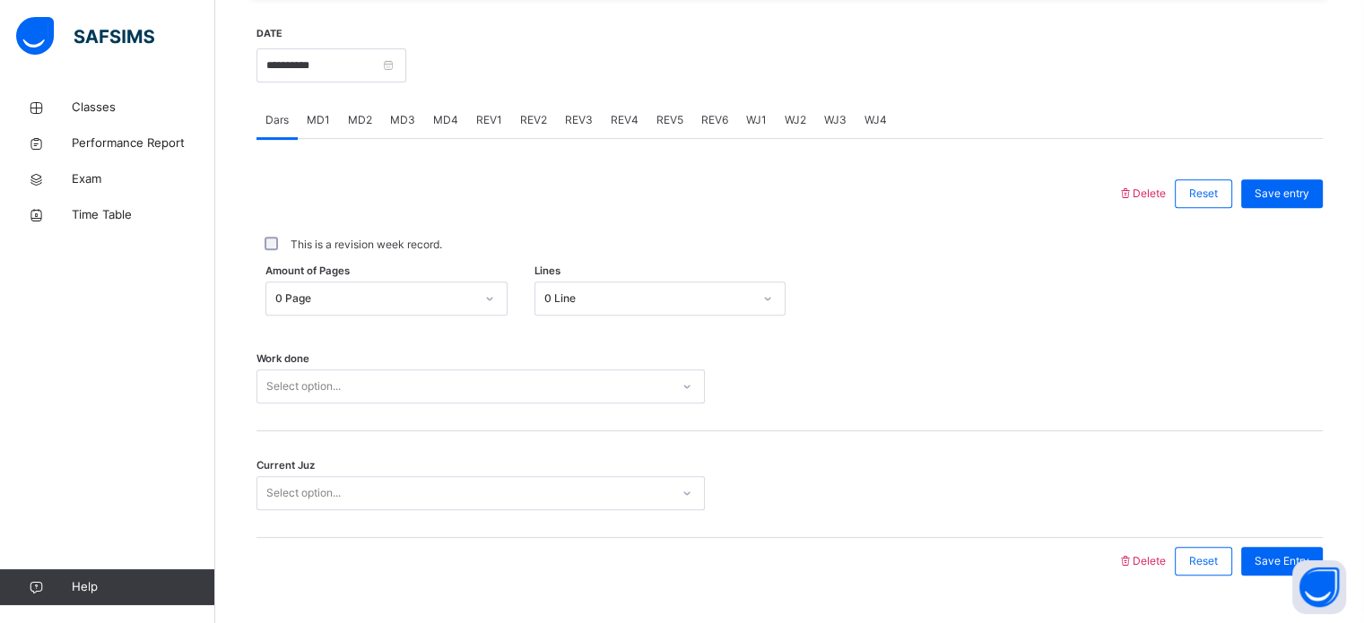
scroll to position [643, 0]
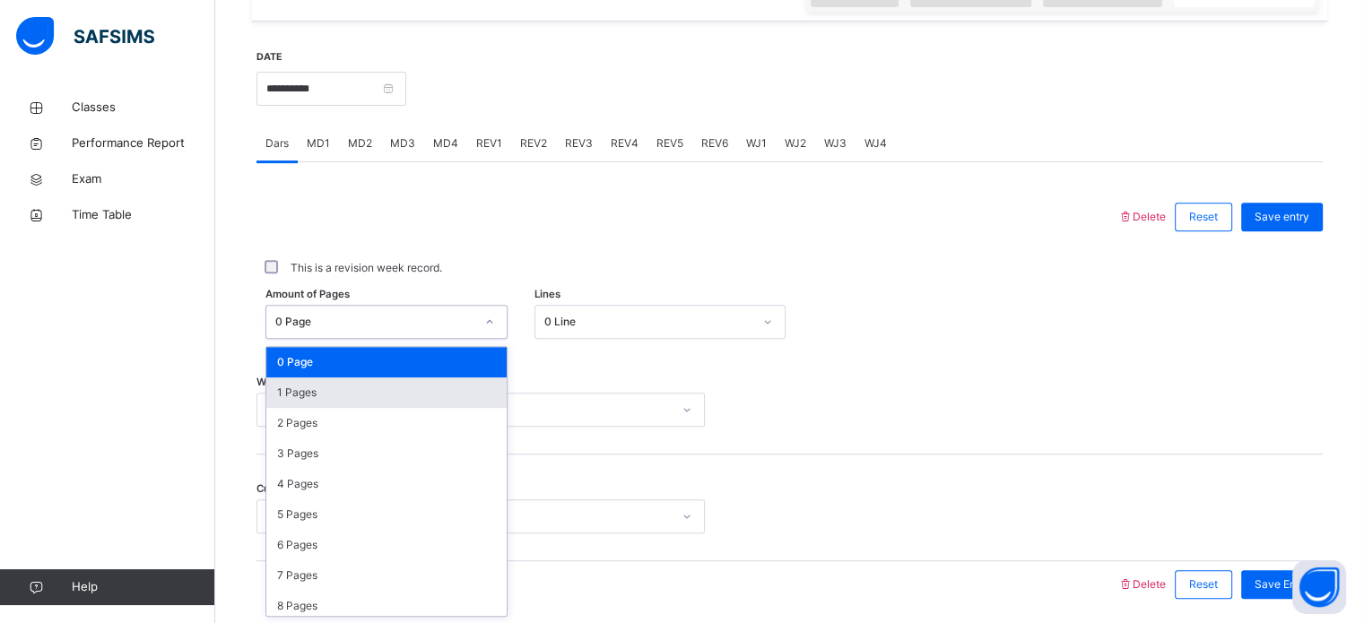
click at [298, 391] on div "1 Pages" at bounding box center [386, 393] width 240 height 30
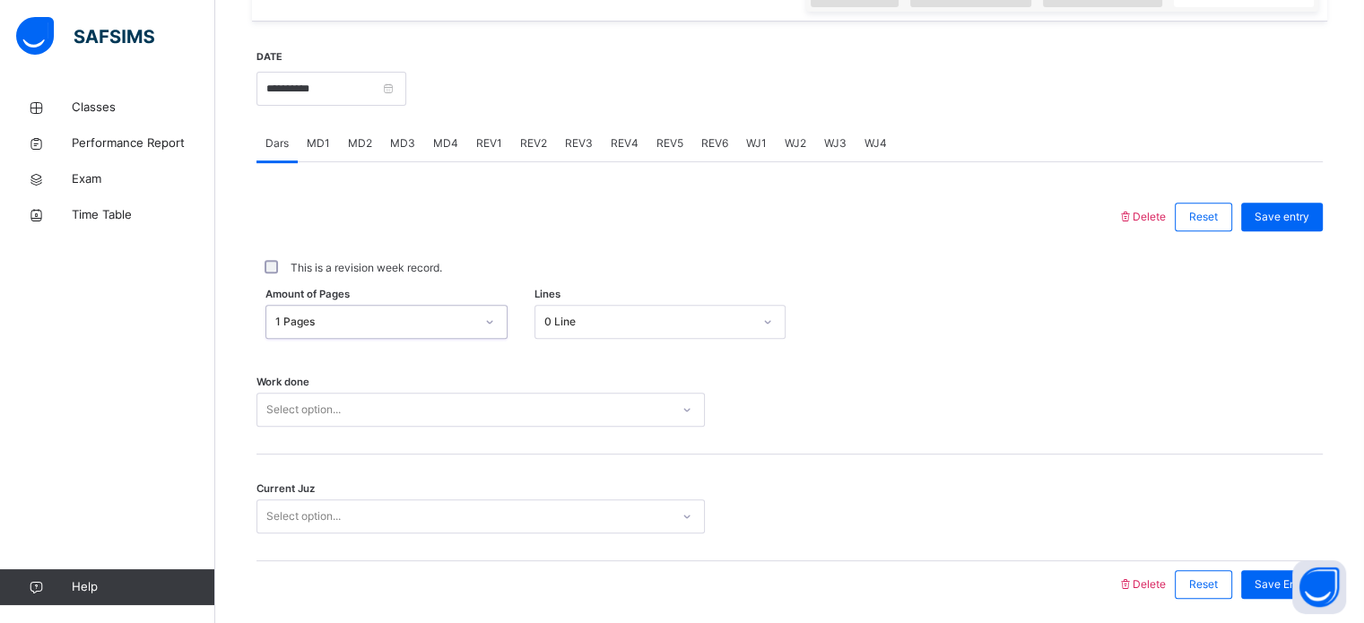
scroll to position [723, 0]
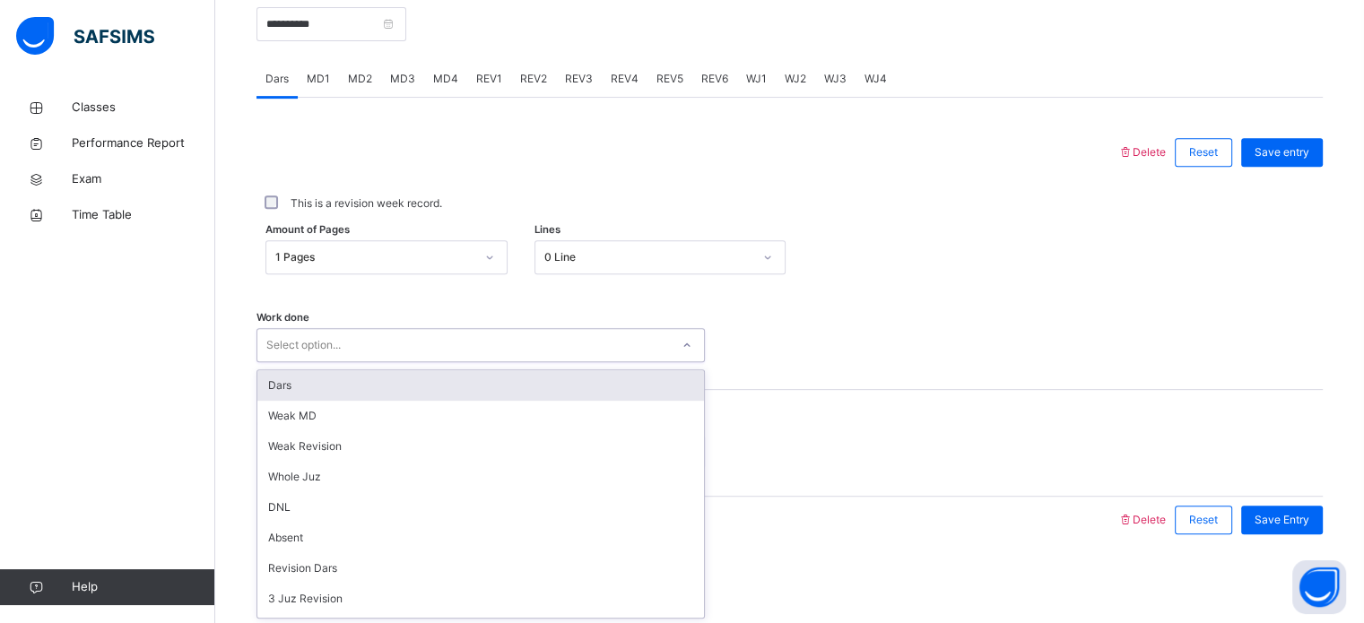
click at [287, 395] on div "Dars" at bounding box center [480, 385] width 447 height 30
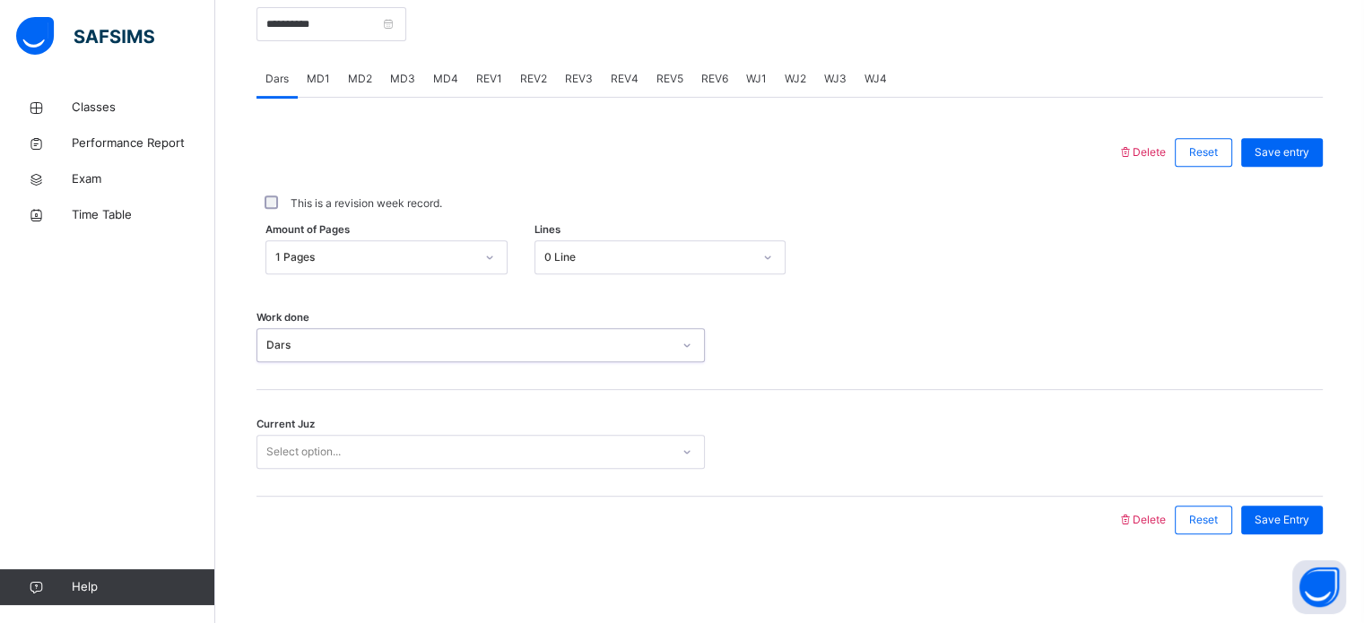
click at [299, 481] on div "Current Juz Select option..." at bounding box center [789, 443] width 1066 height 107
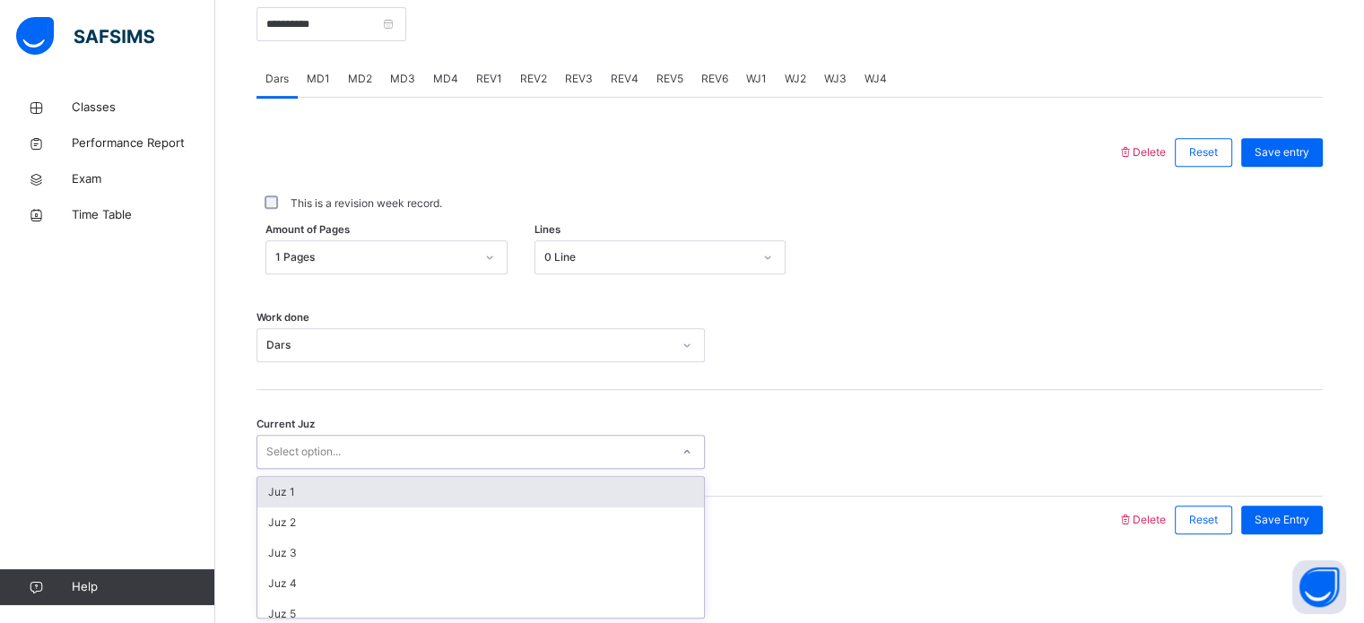
click at [276, 491] on div "Juz 1" at bounding box center [480, 492] width 447 height 30
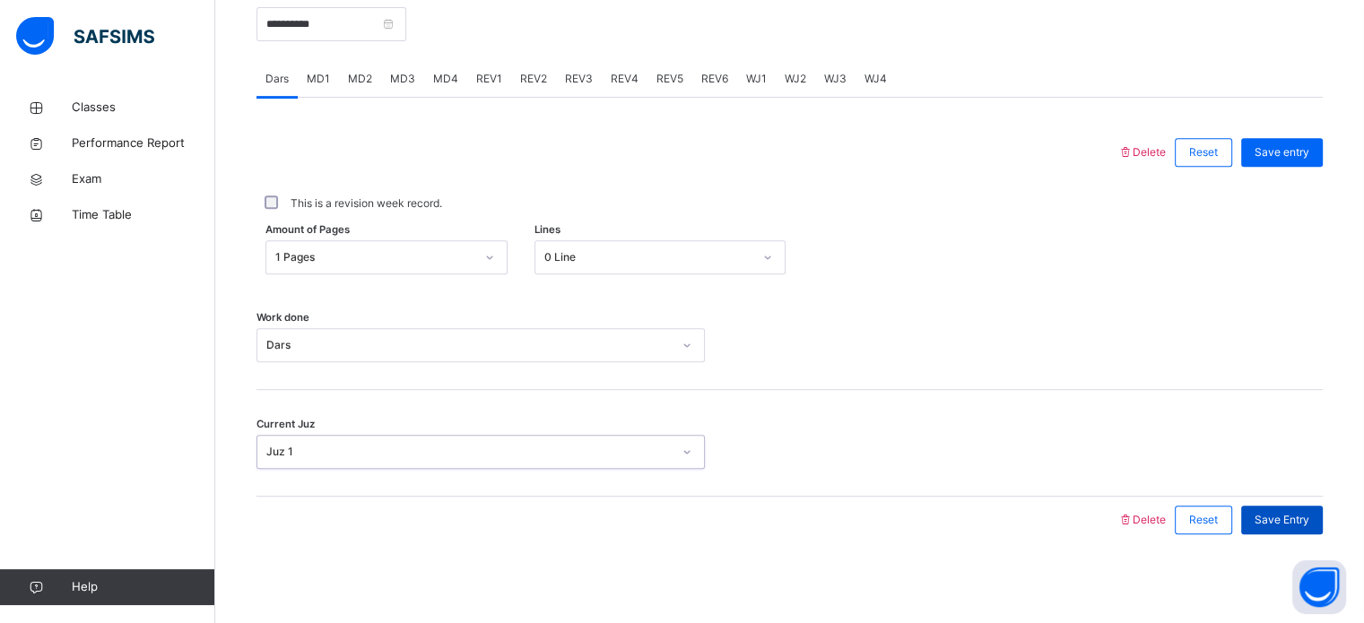
click at [1276, 518] on span "Save Entry" at bounding box center [1281, 520] width 55 height 16
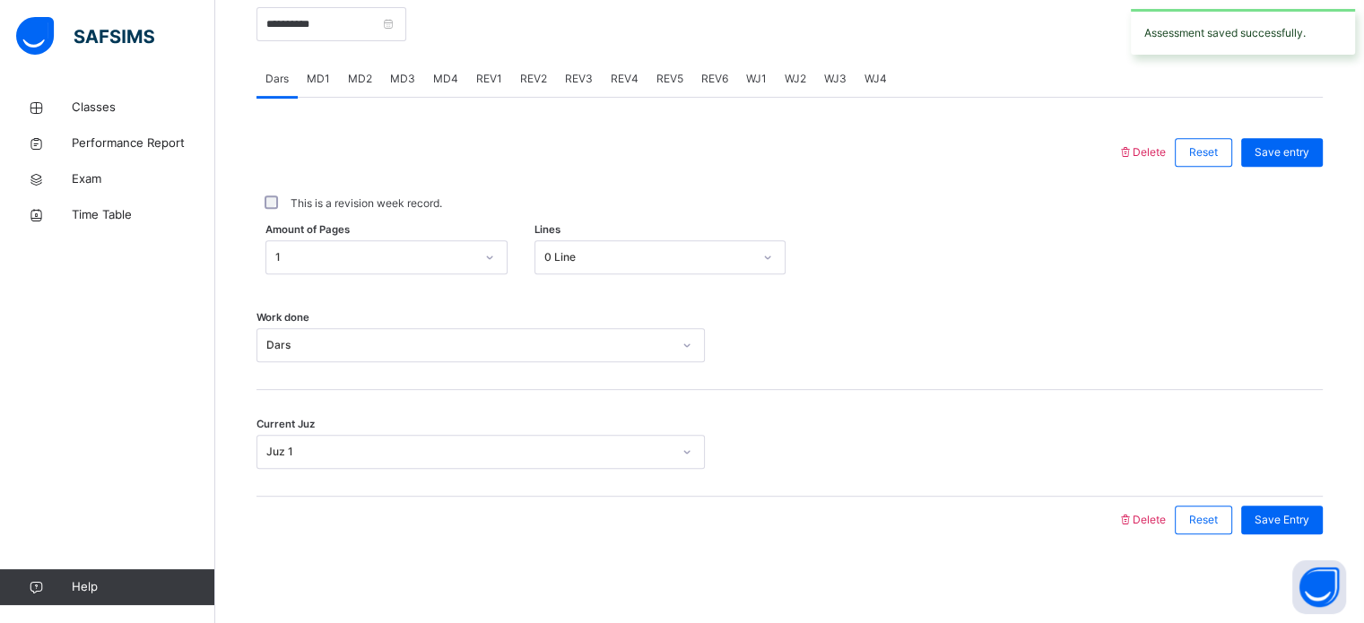
click at [446, 71] on span "MD4" at bounding box center [445, 79] width 25 height 16
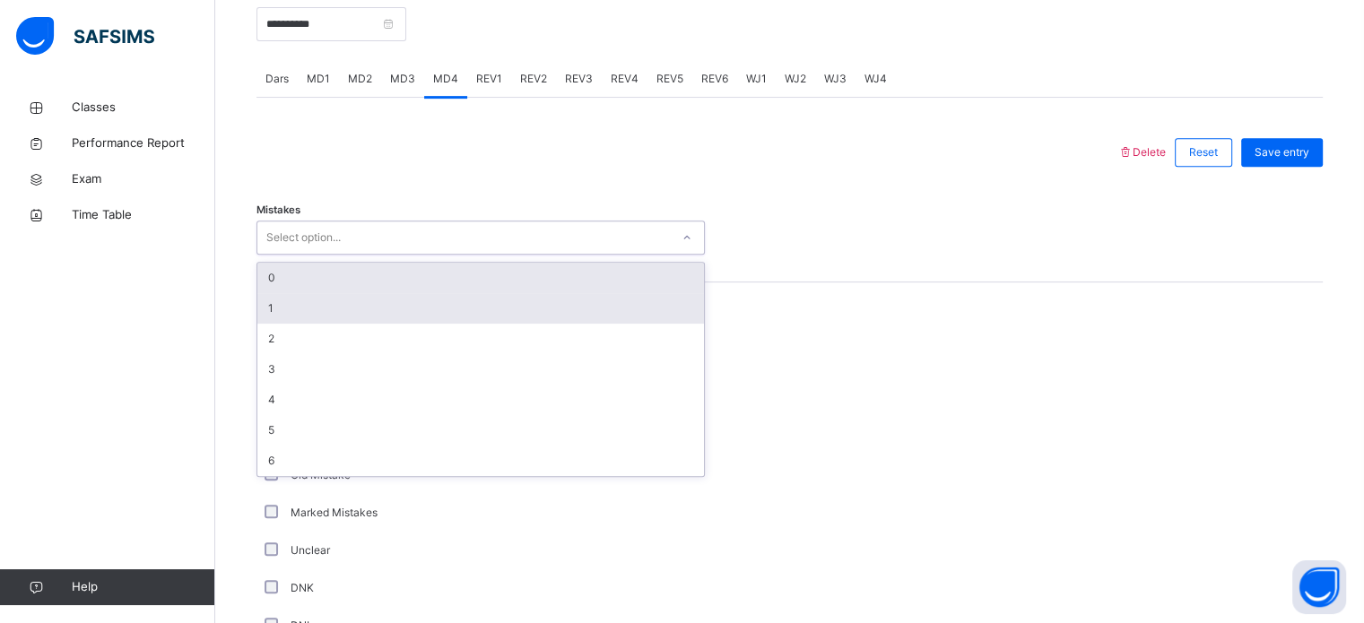
click at [283, 312] on div "1" at bounding box center [480, 308] width 447 height 30
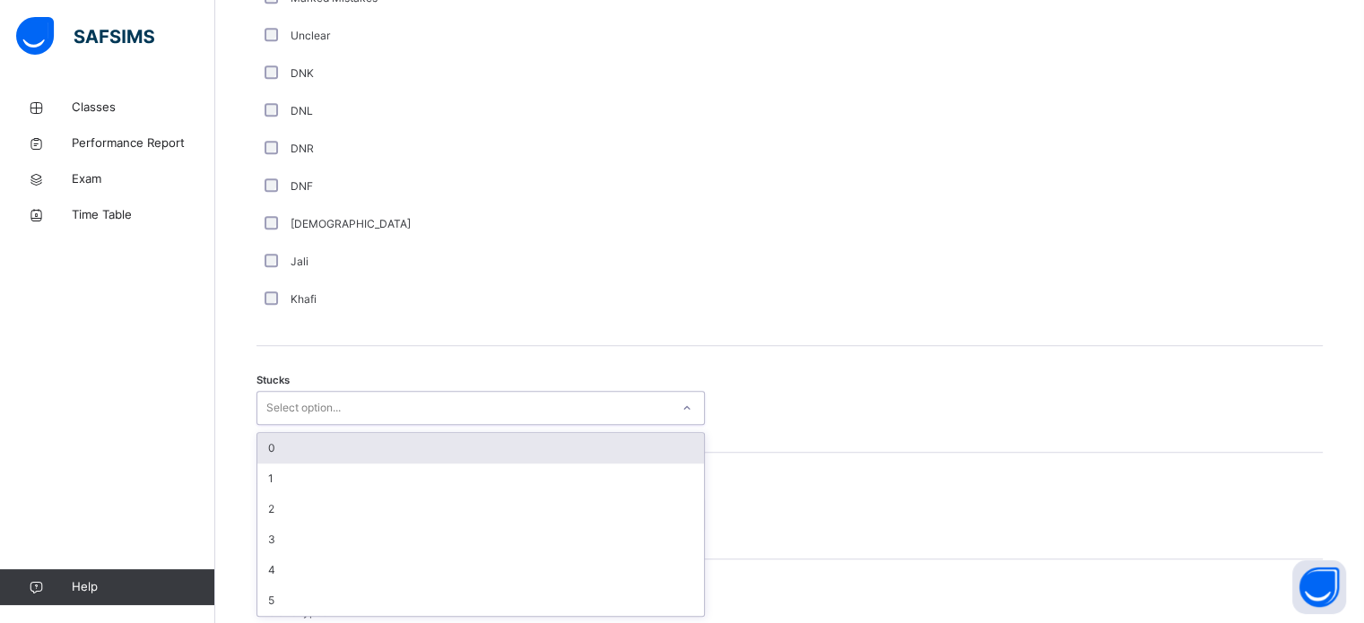
click at [282, 444] on div "0" at bounding box center [480, 448] width 447 height 30
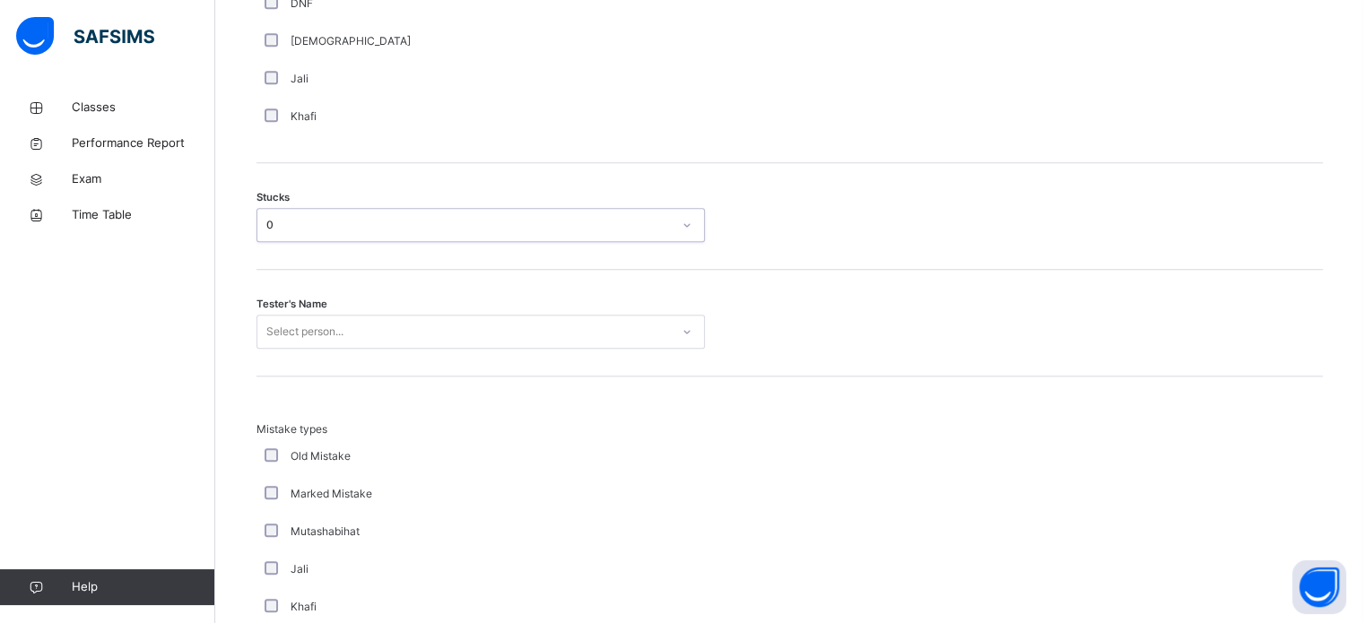
scroll to position [1429, 0]
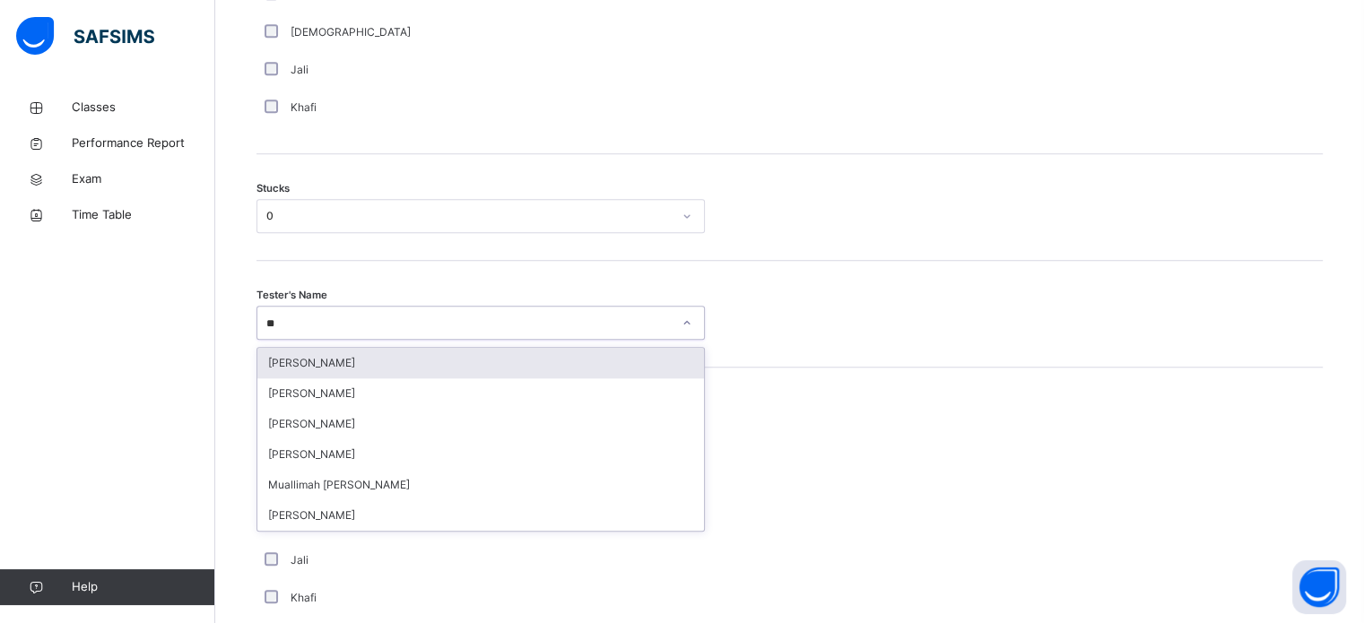
type input "***"
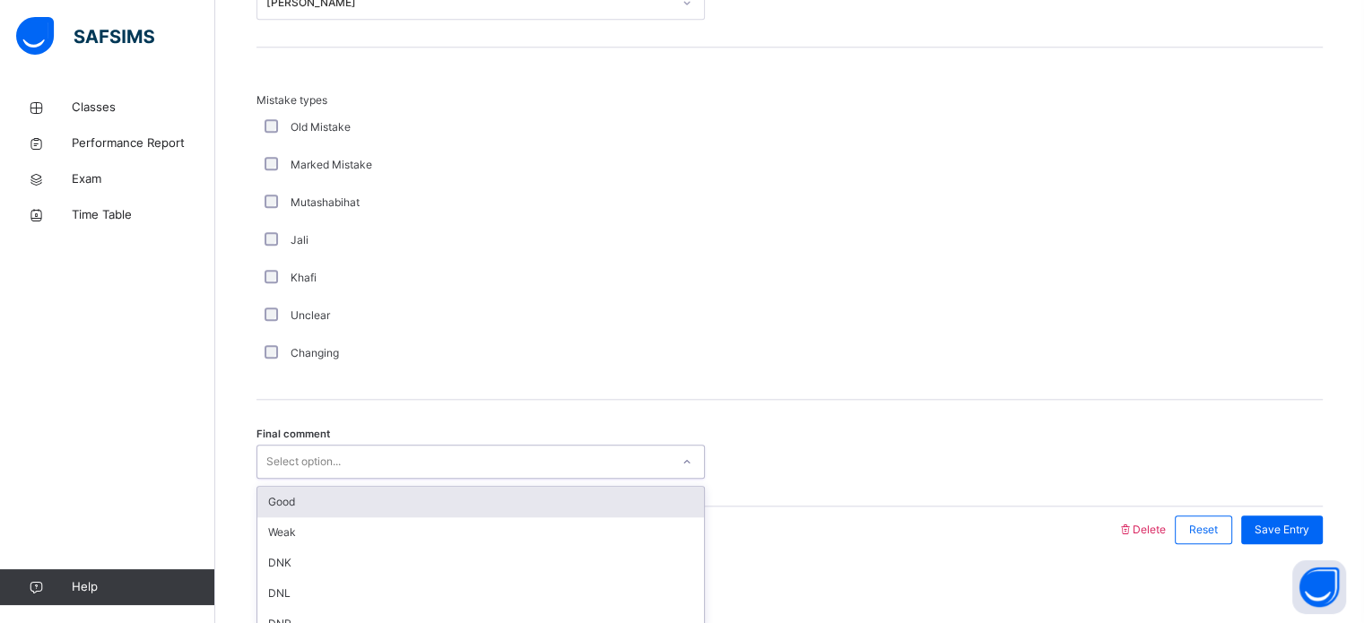
scroll to position [1758, 0]
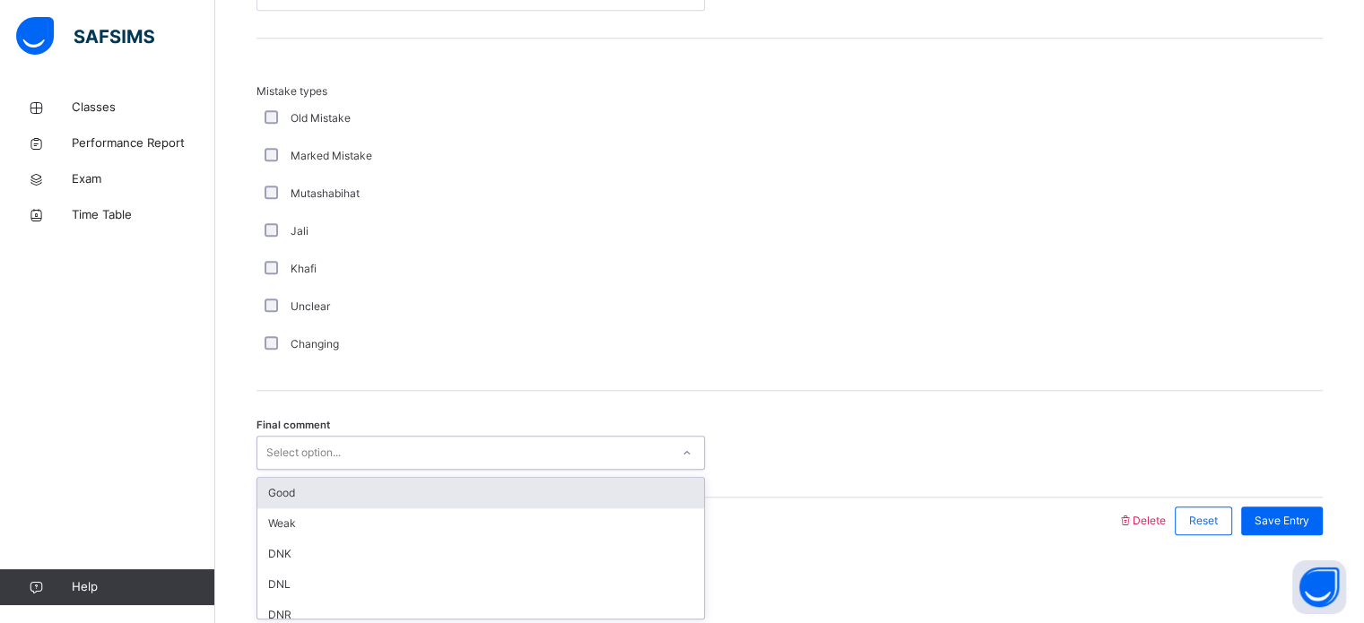
click at [282, 489] on div "Good" at bounding box center [480, 493] width 447 height 30
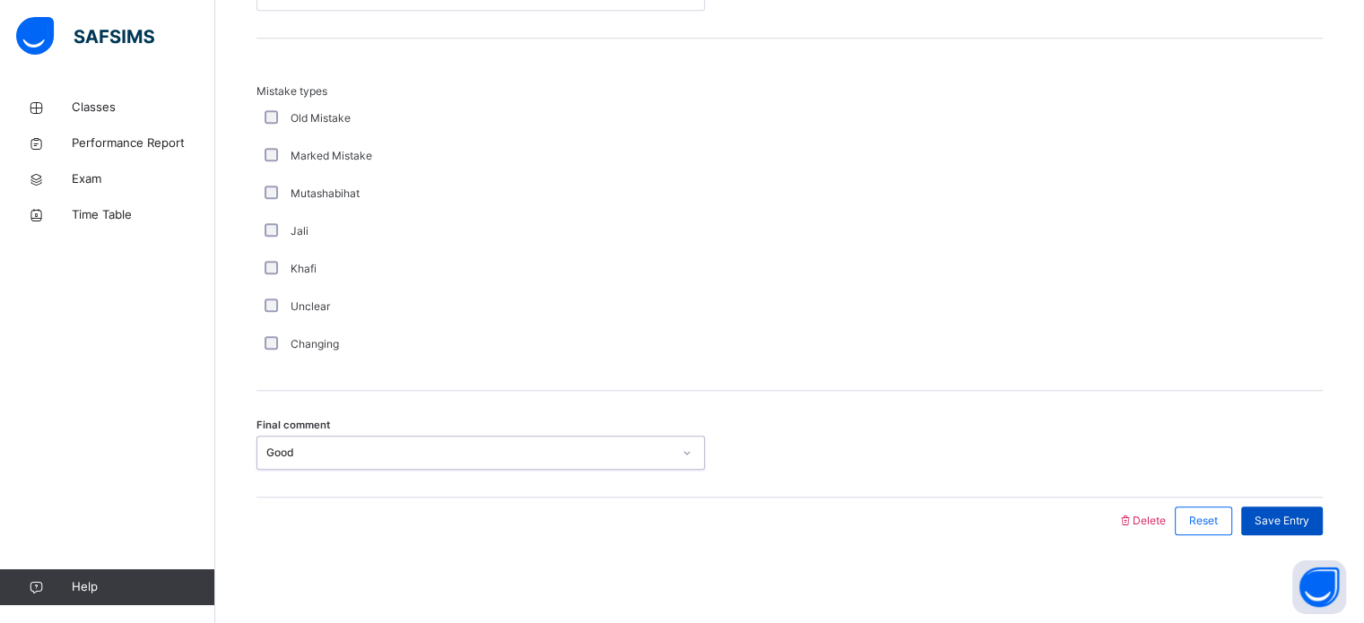
click at [1300, 524] on span "Save Entry" at bounding box center [1281, 521] width 55 height 16
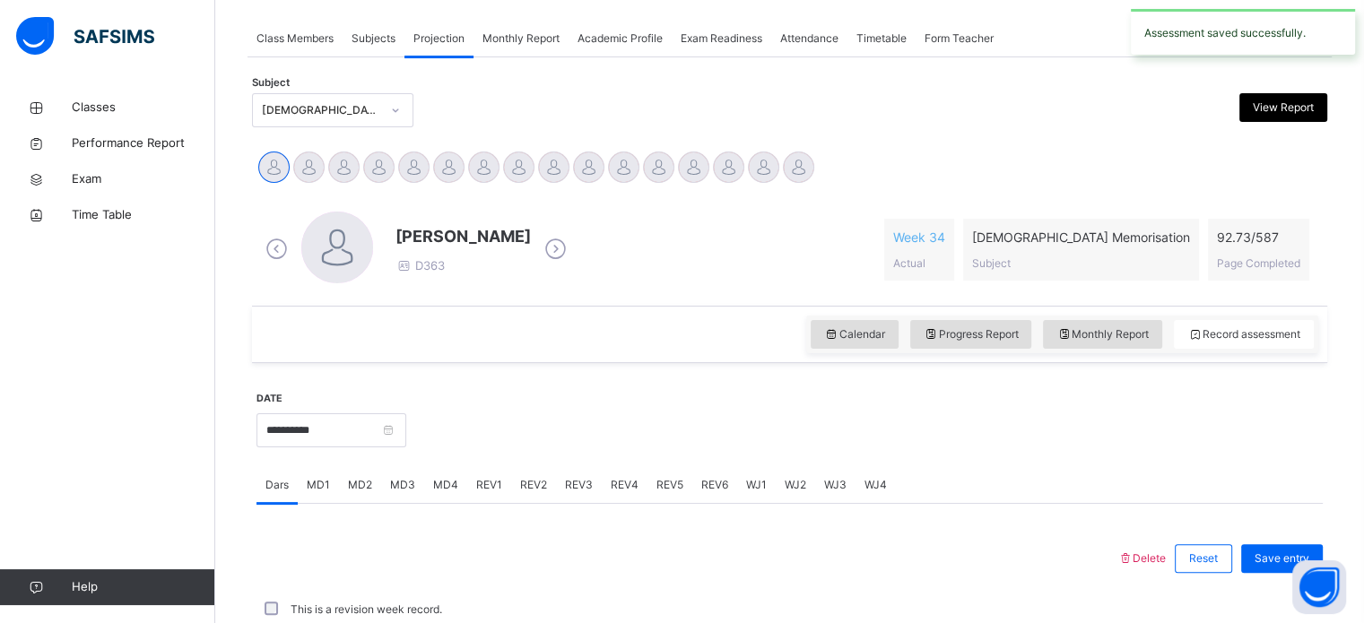
scroll to position [723, 0]
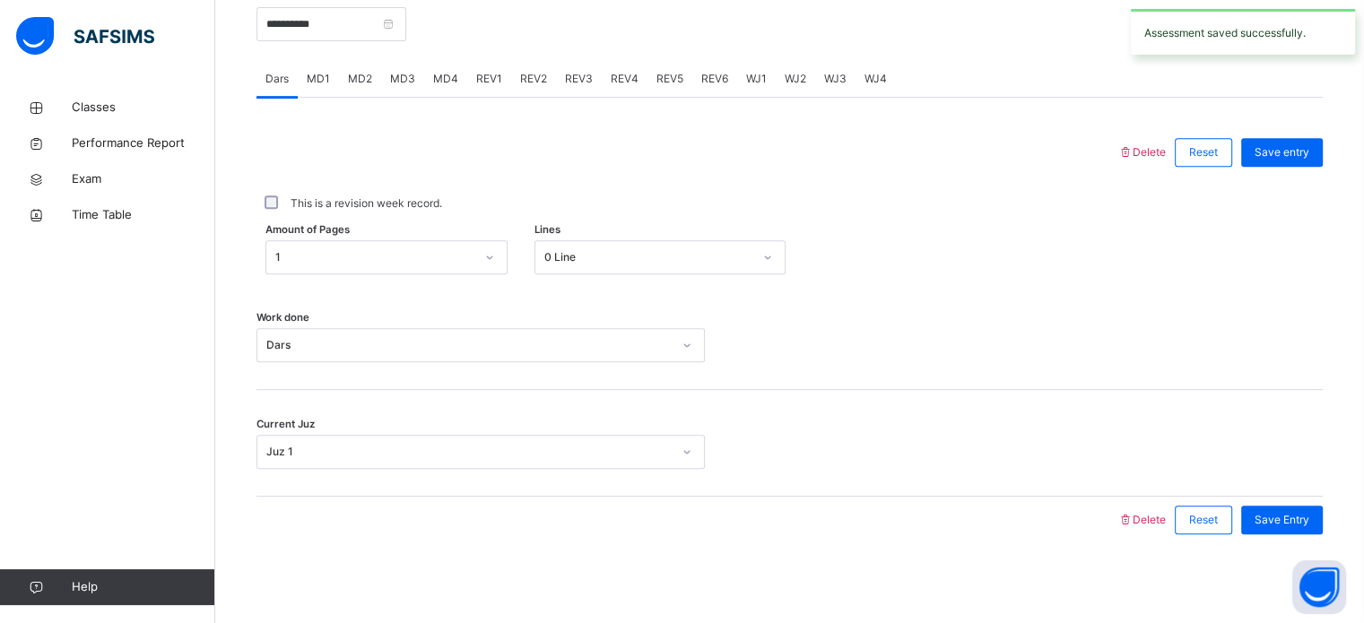
click at [1323, 519] on div "Save Entry" at bounding box center [1282, 520] width 82 height 29
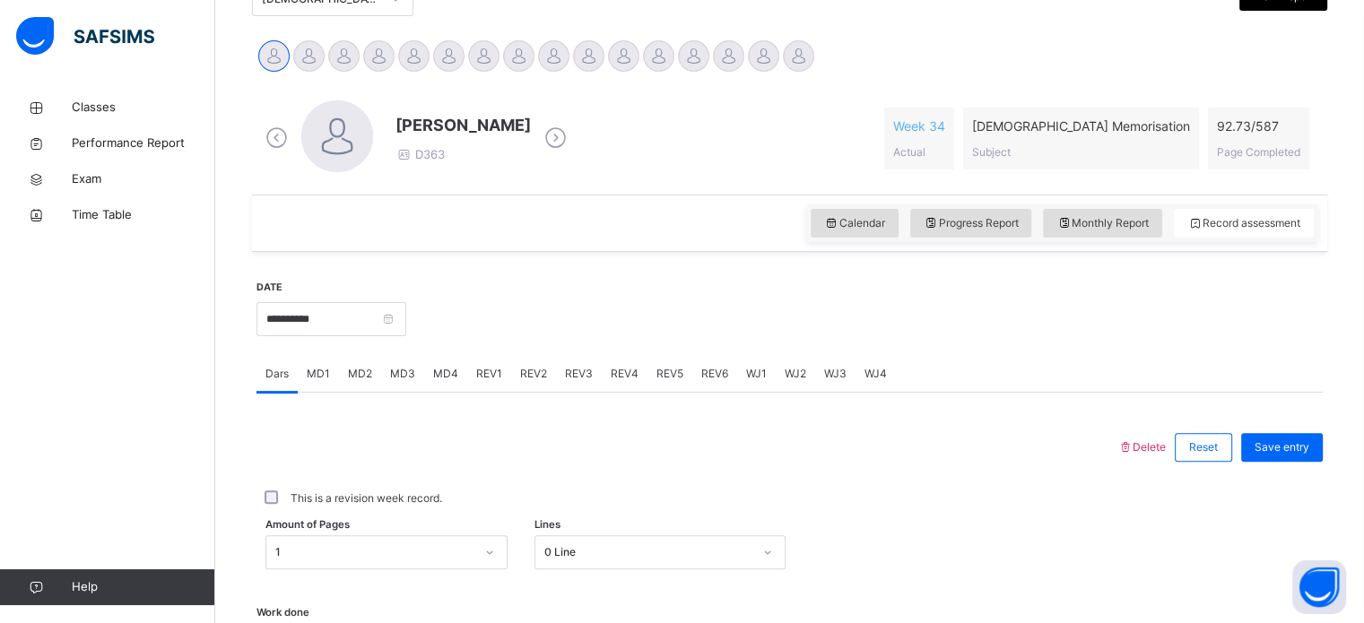
scroll to position [400, 0]
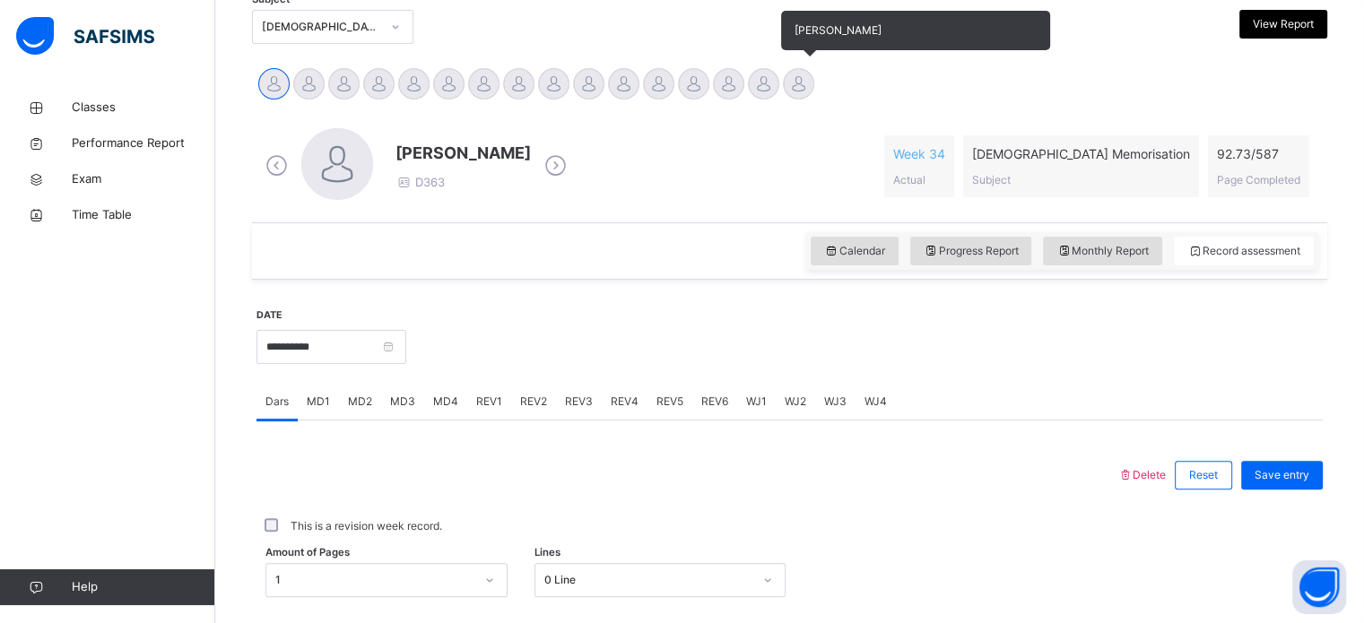
click at [793, 91] on div at bounding box center [798, 83] width 31 height 31
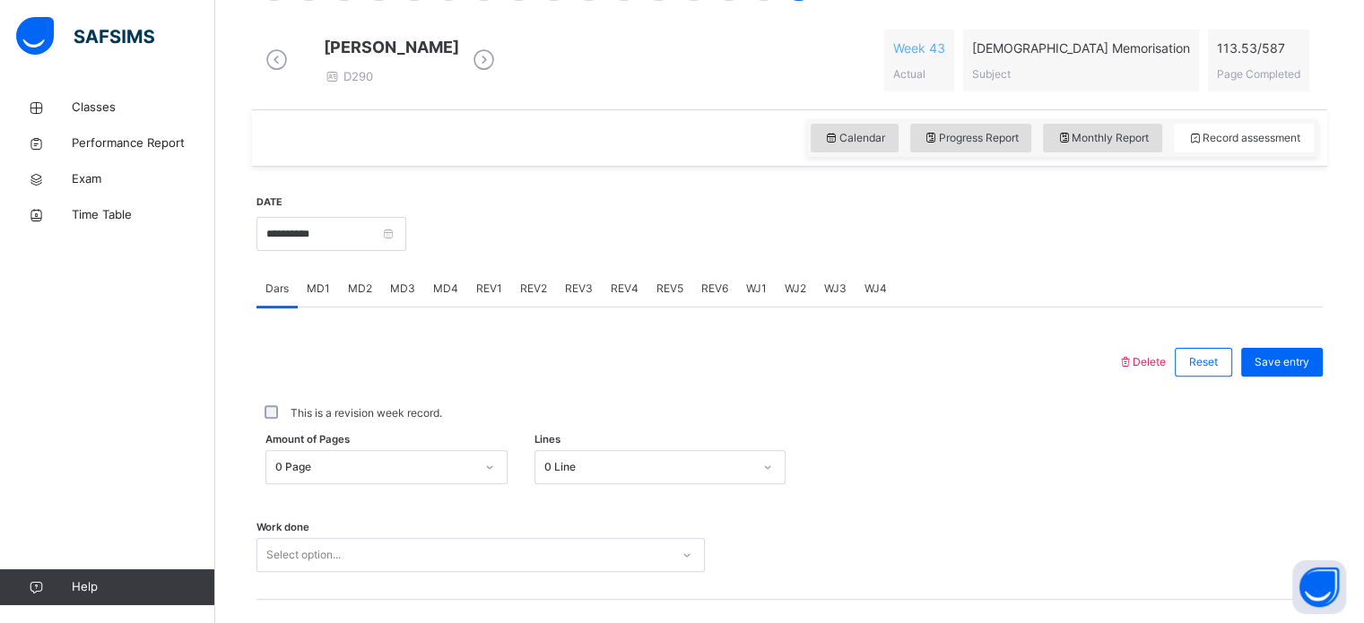
scroll to position [543, 0]
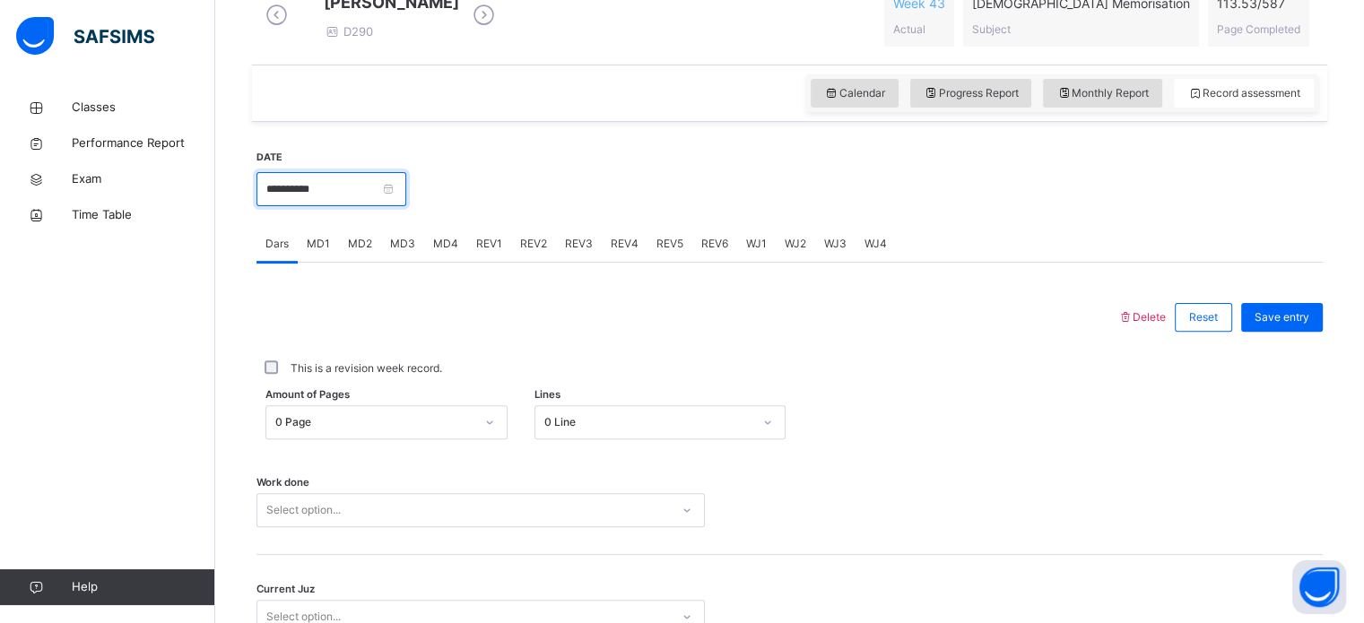
click at [333, 198] on input "**********" at bounding box center [331, 189] width 150 height 34
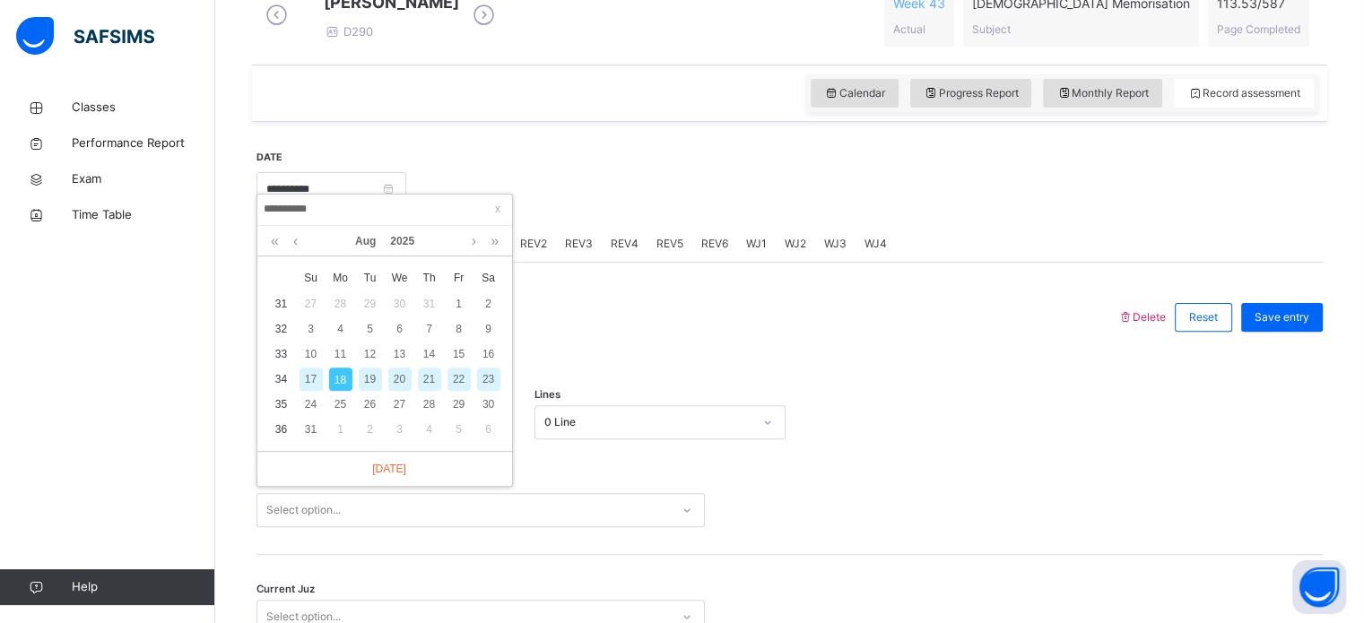
click at [491, 356] on div "16" at bounding box center [488, 354] width 23 height 23
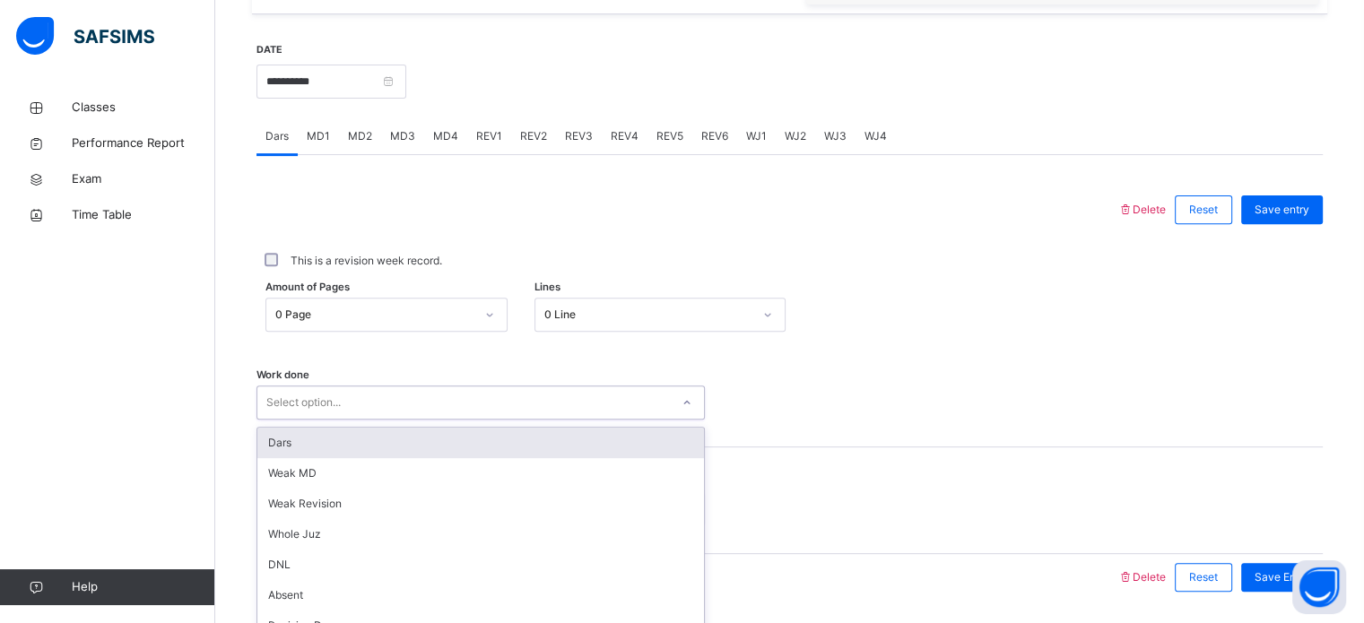
scroll to position [723, 0]
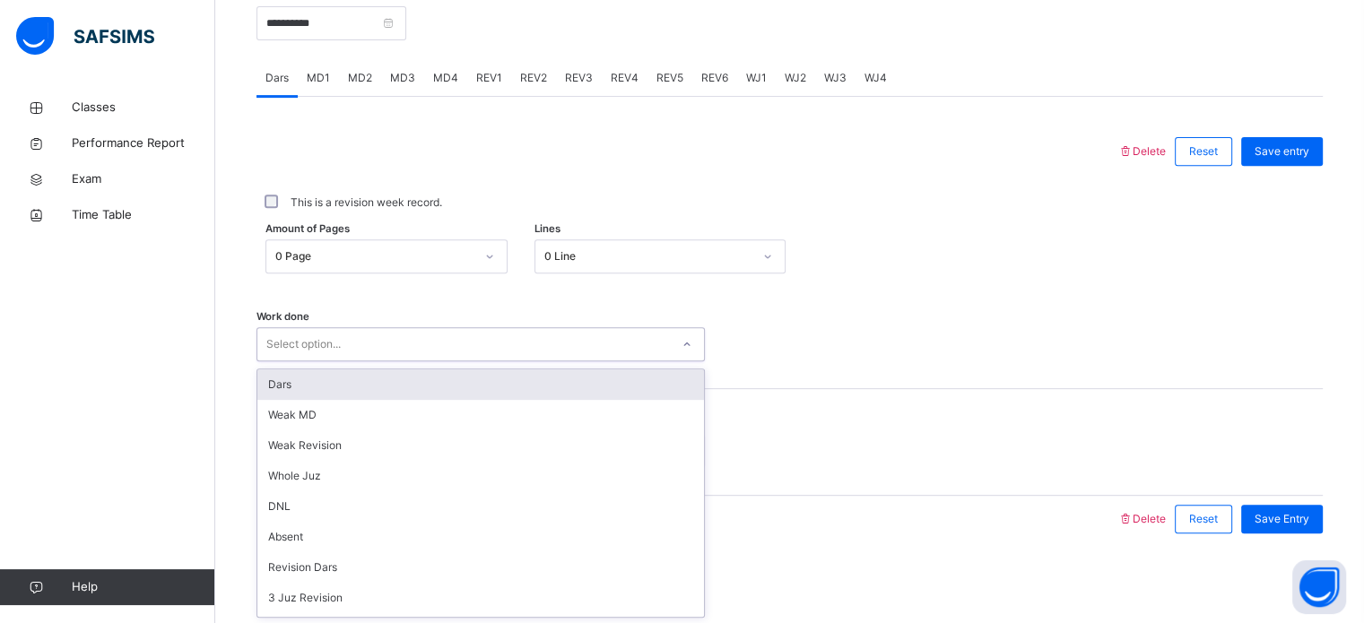
drag, startPoint x: 381, startPoint y: 433, endPoint x: 372, endPoint y: 382, distance: 51.9
click at [372, 361] on div "option Dars focused, 1 of 16. 16 results available. Use Up and Down to choose o…" at bounding box center [480, 344] width 448 height 34
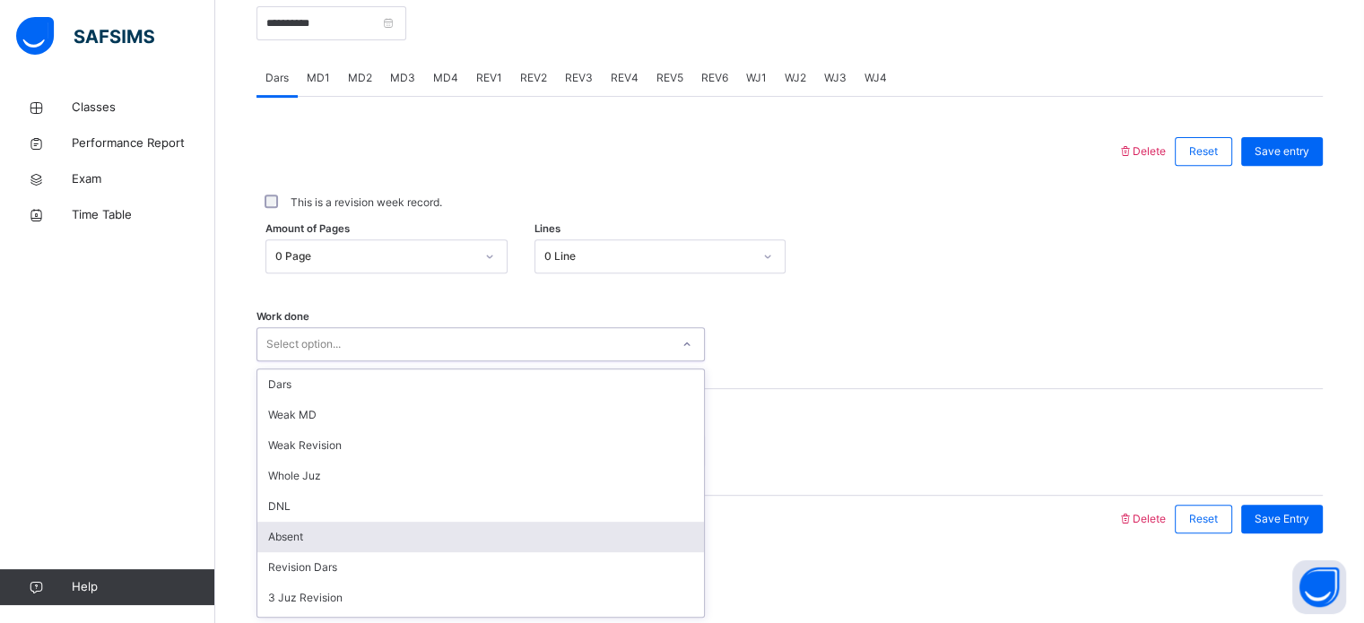
click at [291, 544] on div "Absent" at bounding box center [480, 537] width 447 height 30
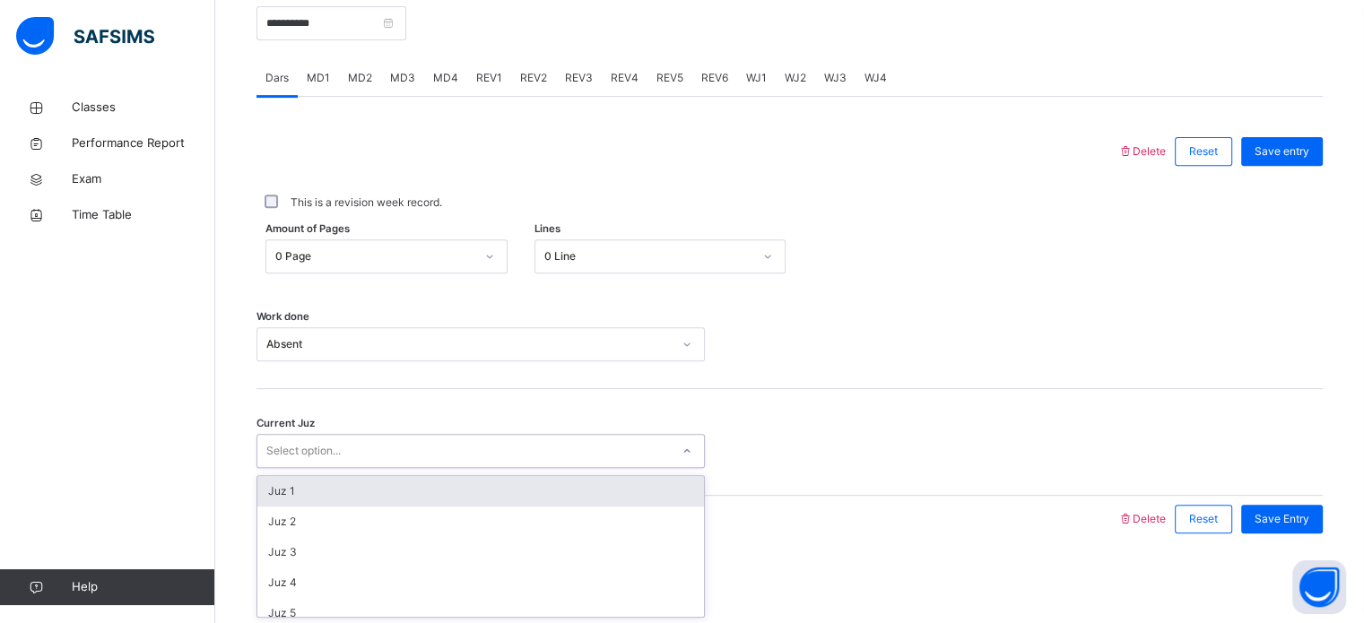
click at [296, 444] on div "Select option..." at bounding box center [303, 451] width 74 height 34
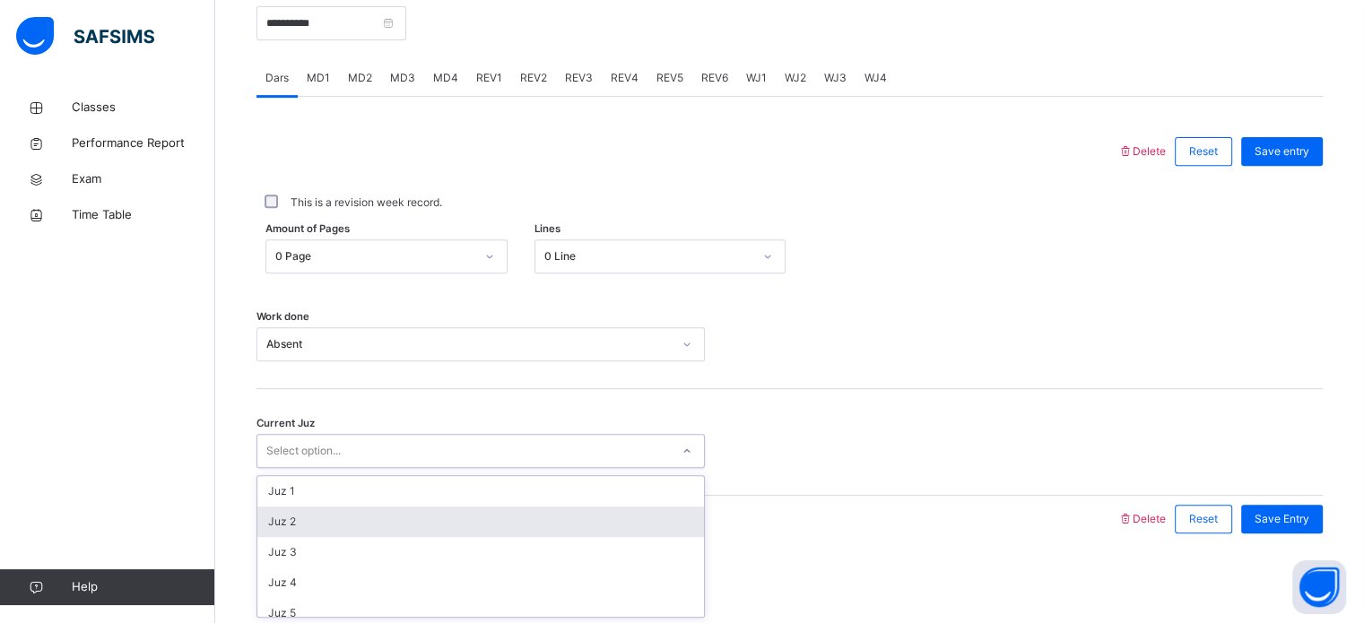
click at [291, 525] on div "Juz 2" at bounding box center [480, 522] width 447 height 30
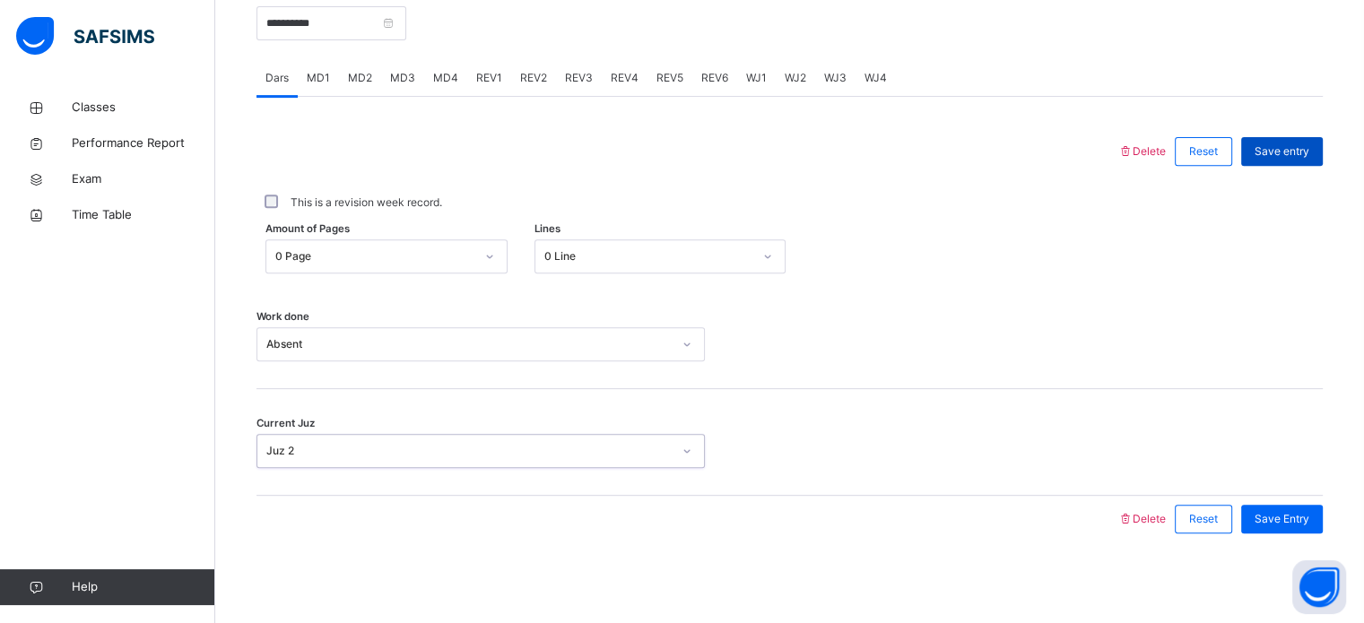
click at [1323, 137] on div "Save entry" at bounding box center [1282, 151] width 82 height 29
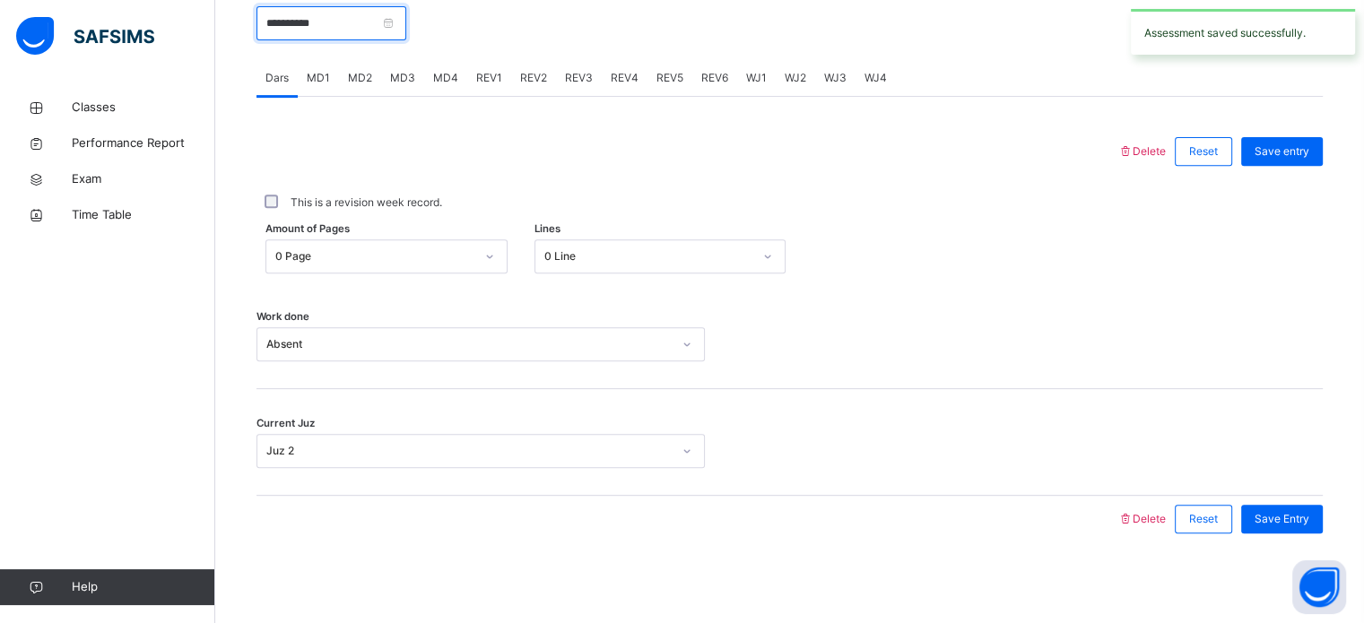
click at [338, 30] on input "**********" at bounding box center [331, 23] width 150 height 34
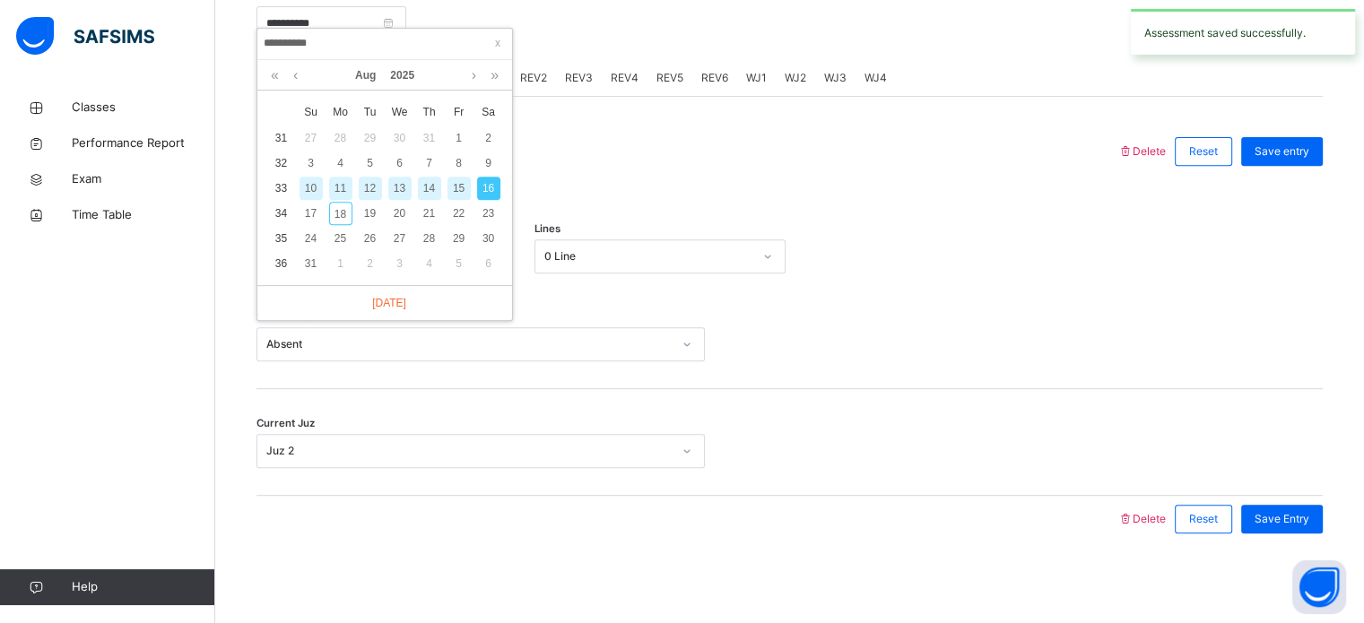
click at [342, 202] on div "18" at bounding box center [340, 213] width 23 height 23
type input "**********"
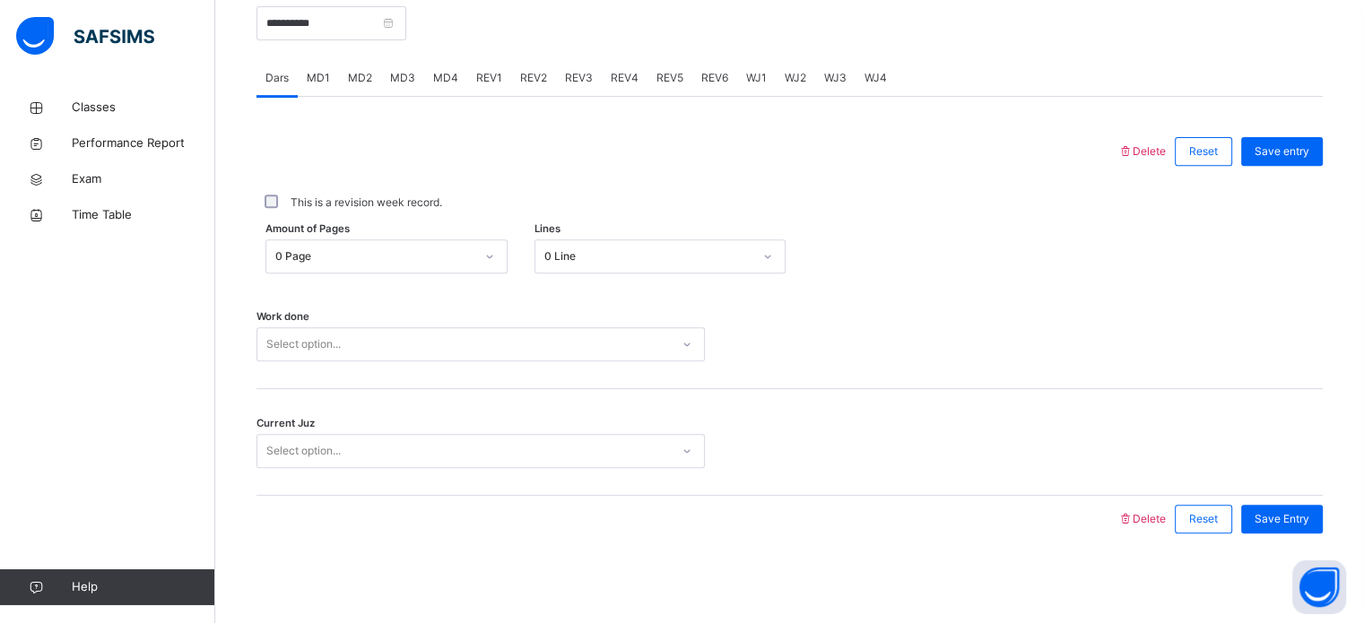
click at [330, 260] on div "0 Page" at bounding box center [374, 256] width 199 height 16
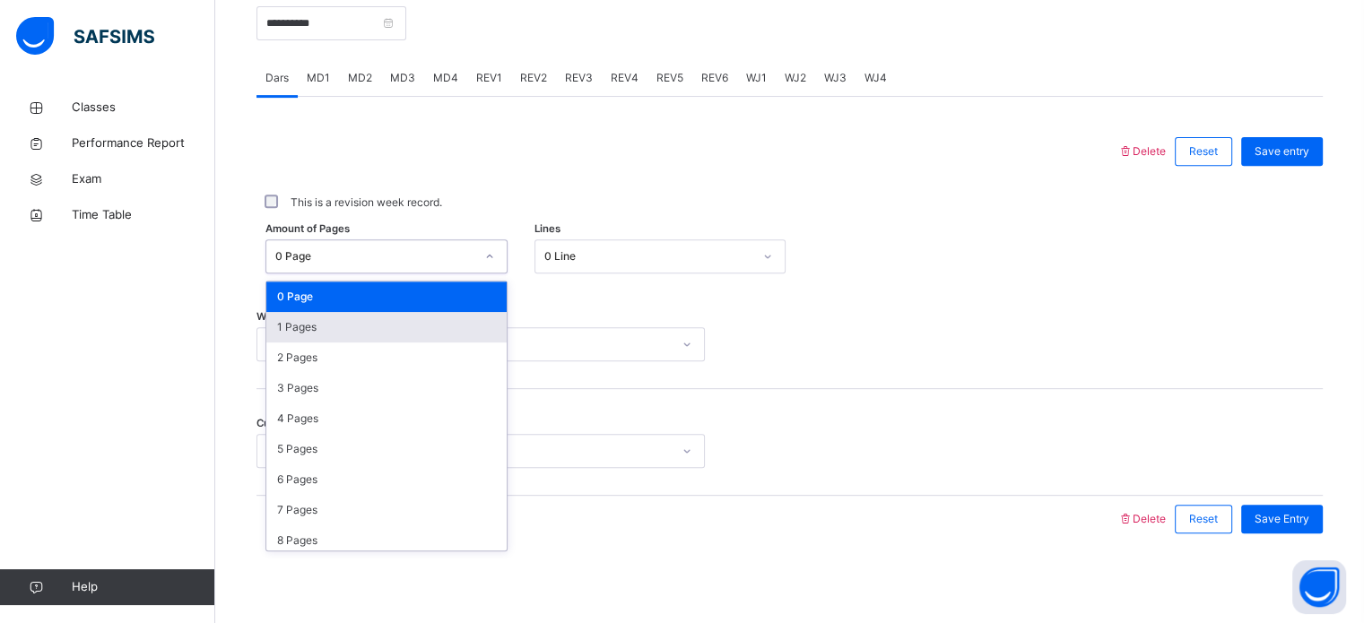
drag, startPoint x: 323, startPoint y: 320, endPoint x: 313, endPoint y: 336, distance: 18.9
click at [322, 320] on div "1 Pages" at bounding box center [386, 327] width 240 height 30
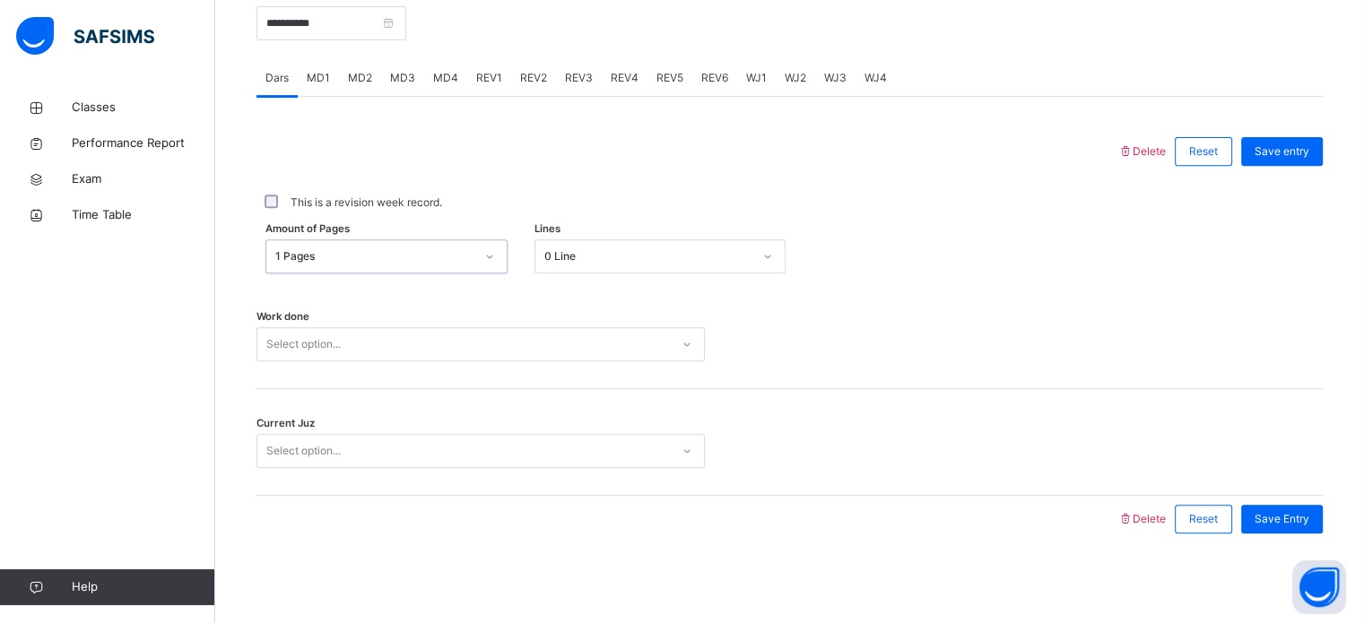
drag, startPoint x: 307, startPoint y: 355, endPoint x: 304, endPoint y: 346, distance: 9.4
click at [306, 355] on div "Select option..." at bounding box center [303, 344] width 74 height 34
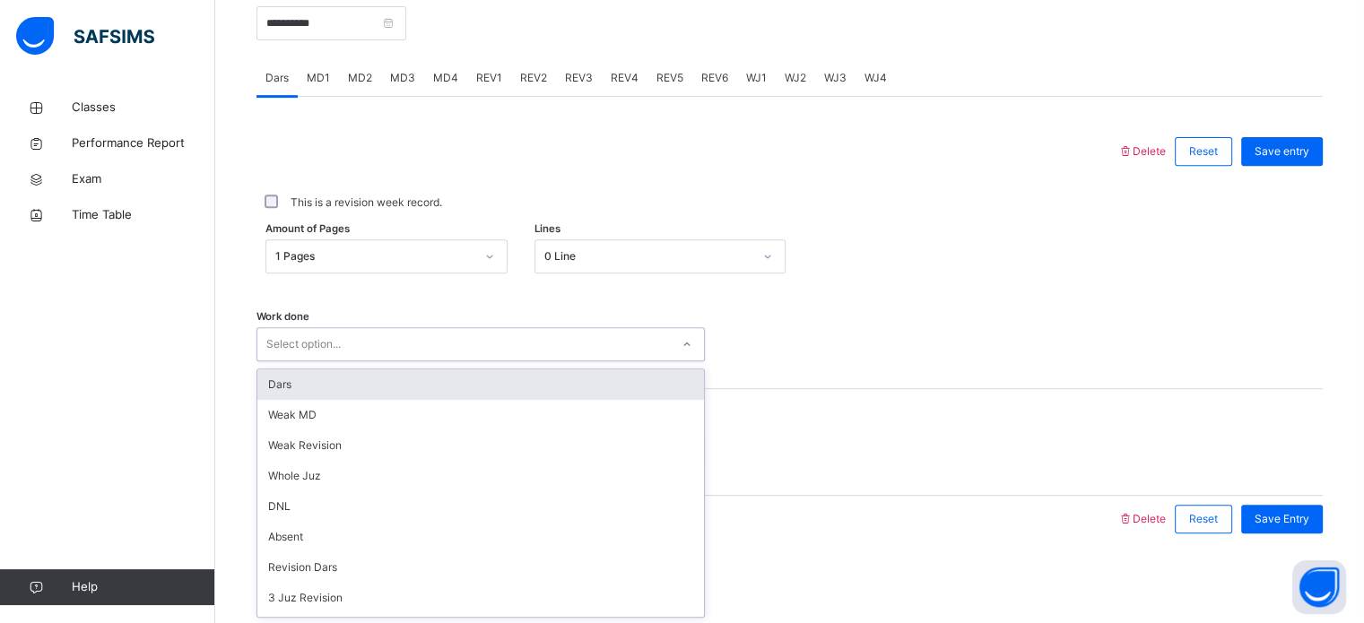
click at [284, 386] on div "Dars" at bounding box center [480, 384] width 447 height 30
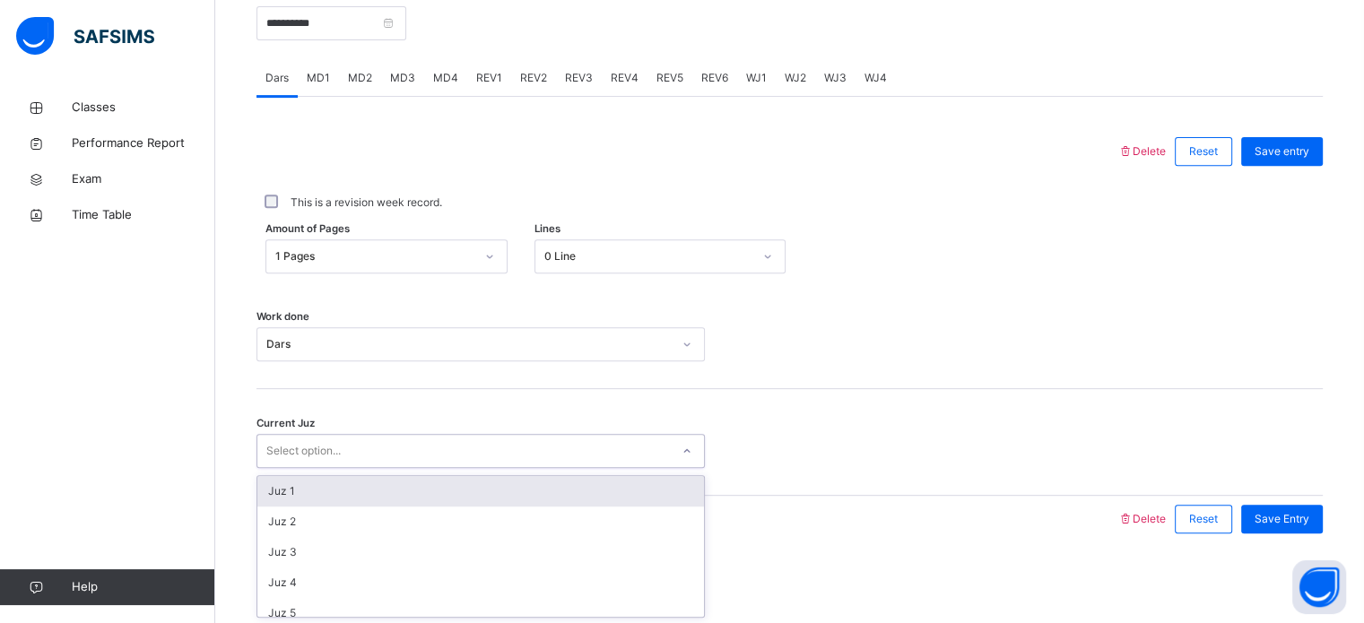
click at [288, 441] on div "Select option..." at bounding box center [303, 451] width 74 height 34
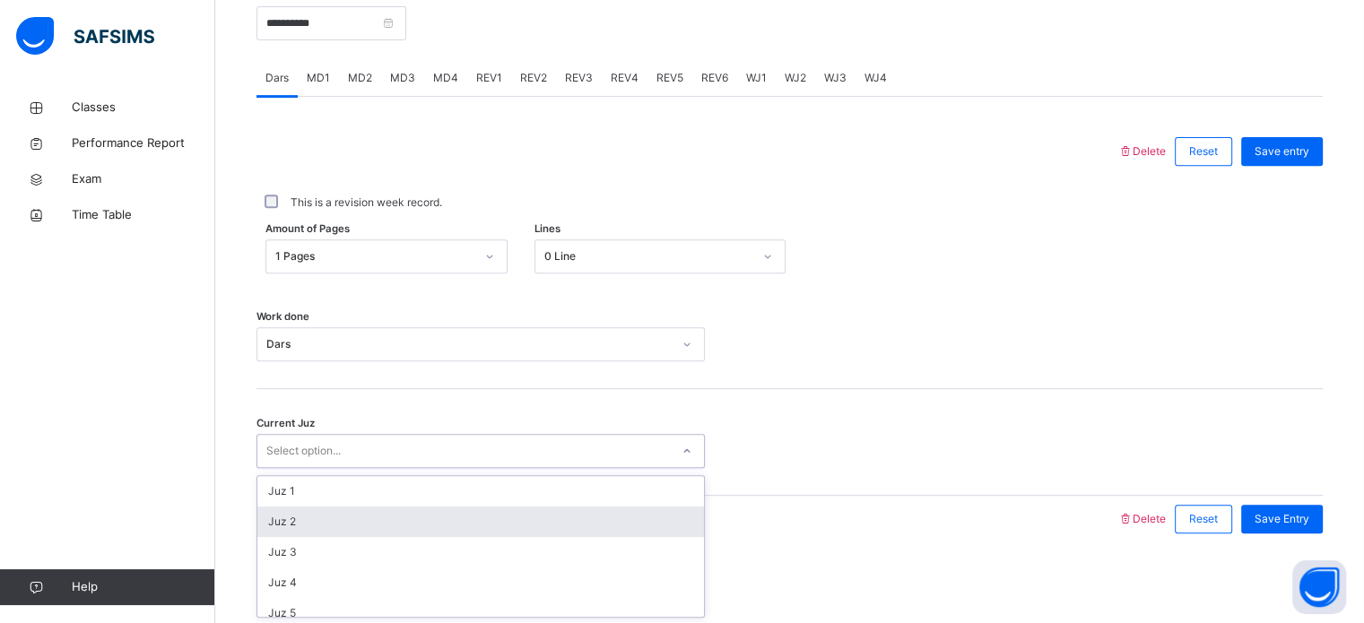
click at [291, 528] on div "Juz 2" at bounding box center [480, 522] width 447 height 30
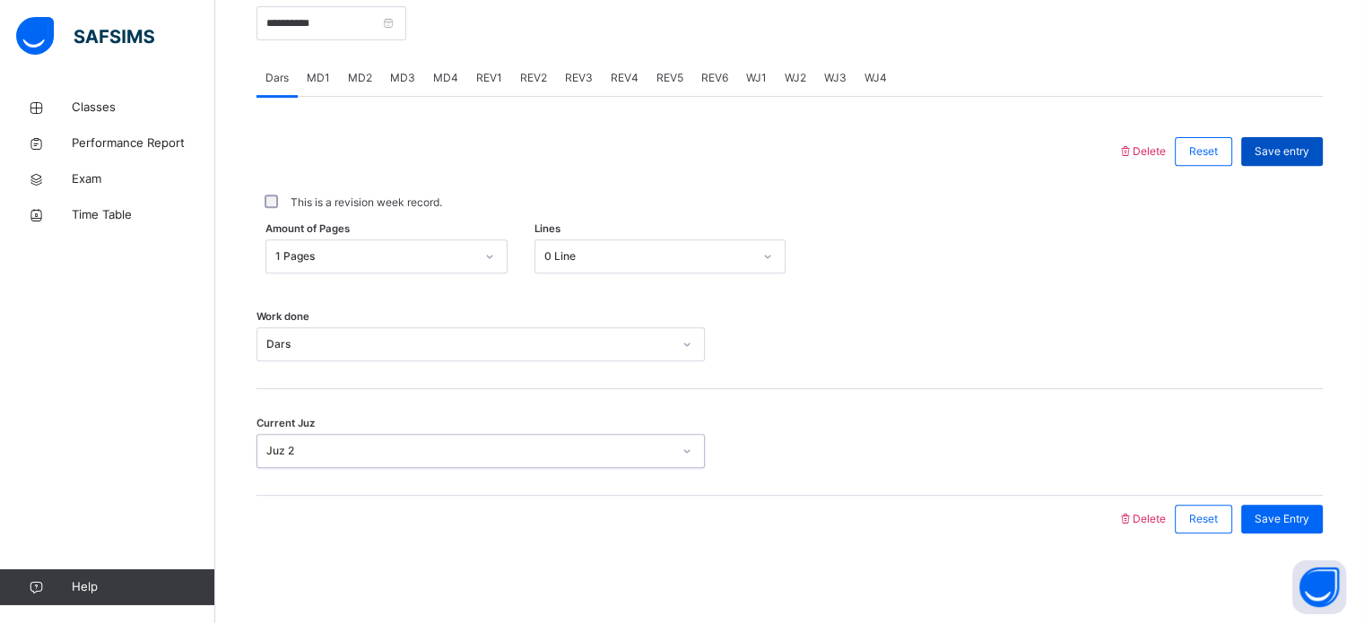
click at [1275, 169] on div "Save entry" at bounding box center [1277, 151] width 91 height 47
click at [1271, 157] on span "Save entry" at bounding box center [1281, 151] width 55 height 16
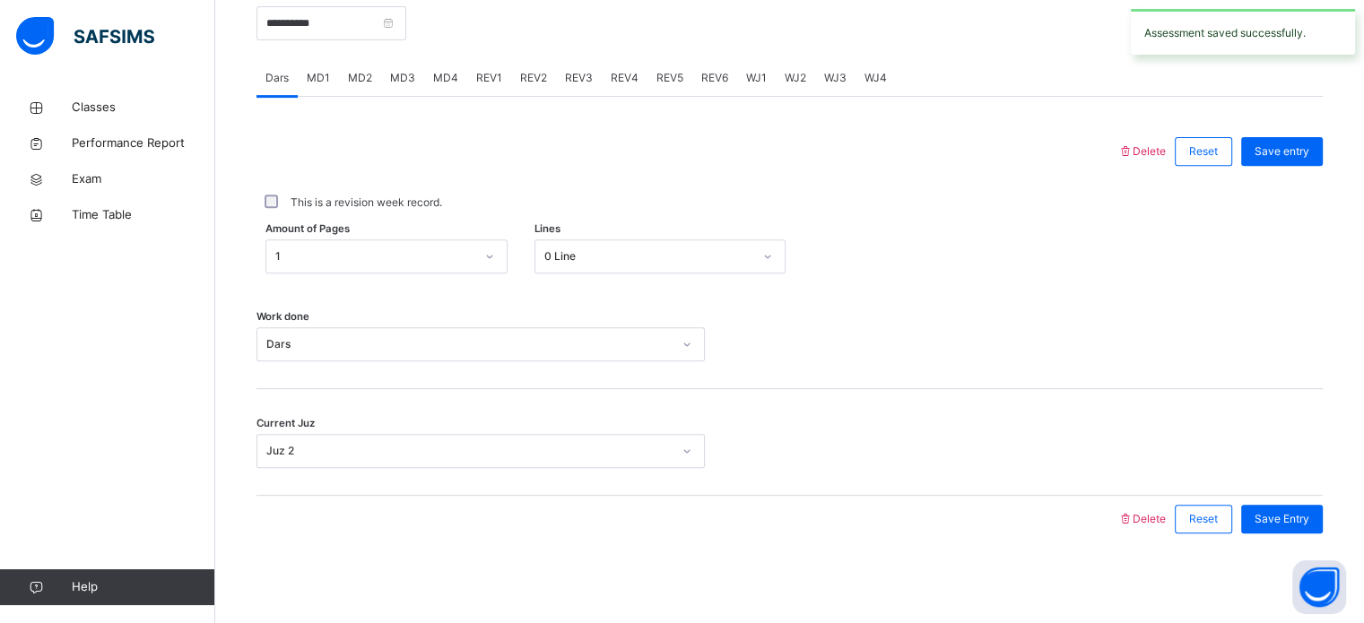
click at [433, 82] on span "MD4" at bounding box center [445, 78] width 25 height 16
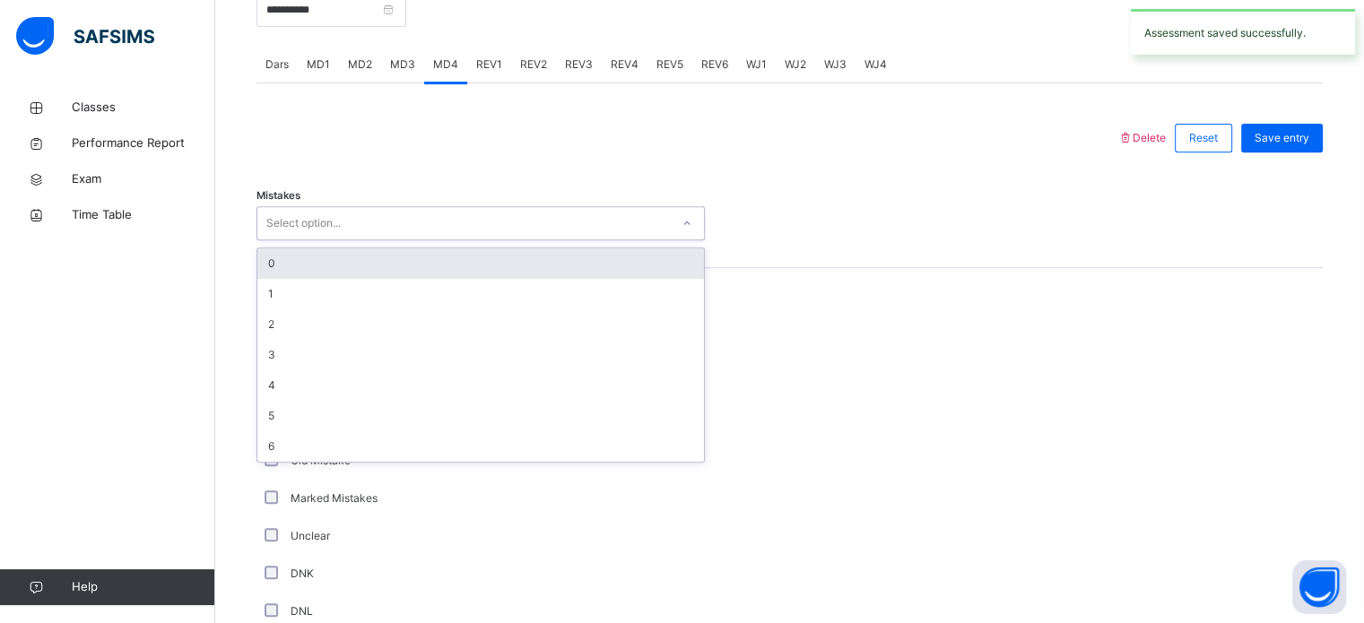
click at [359, 227] on div "Select option..." at bounding box center [463, 224] width 412 height 28
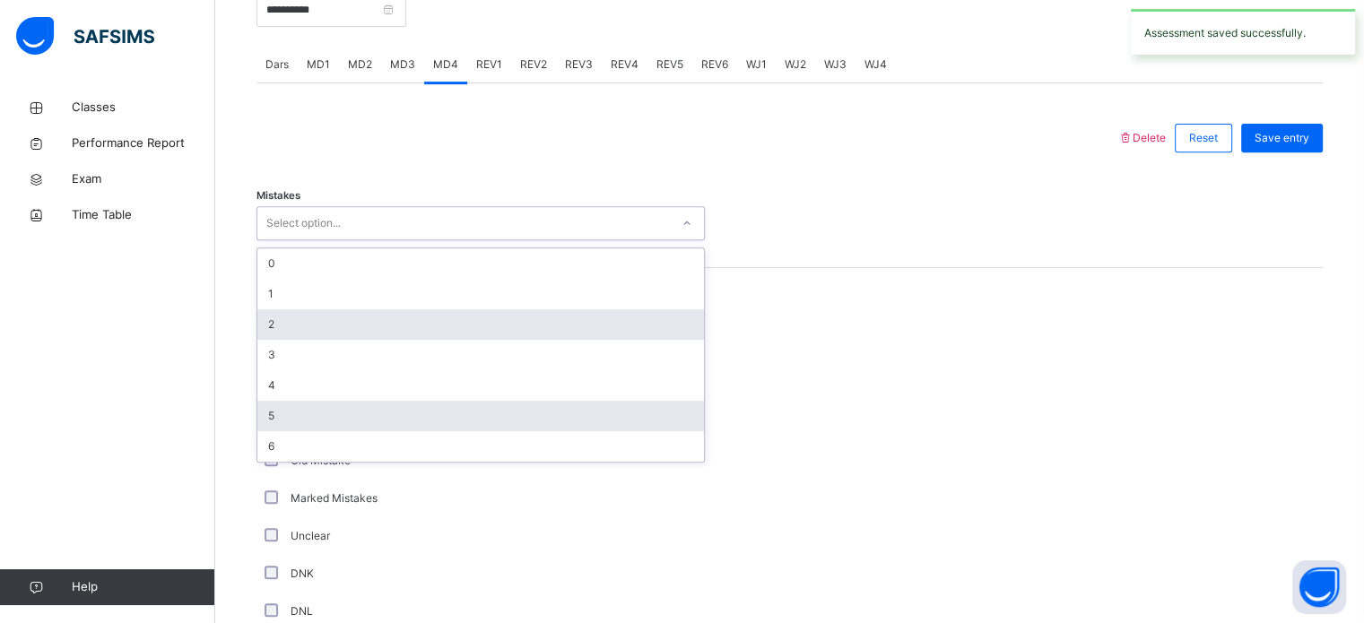
drag, startPoint x: 297, startPoint y: 338, endPoint x: 275, endPoint y: 424, distance: 88.7
click at [295, 341] on div "0 1 2 3 4 5 6" at bounding box center [480, 354] width 447 height 213
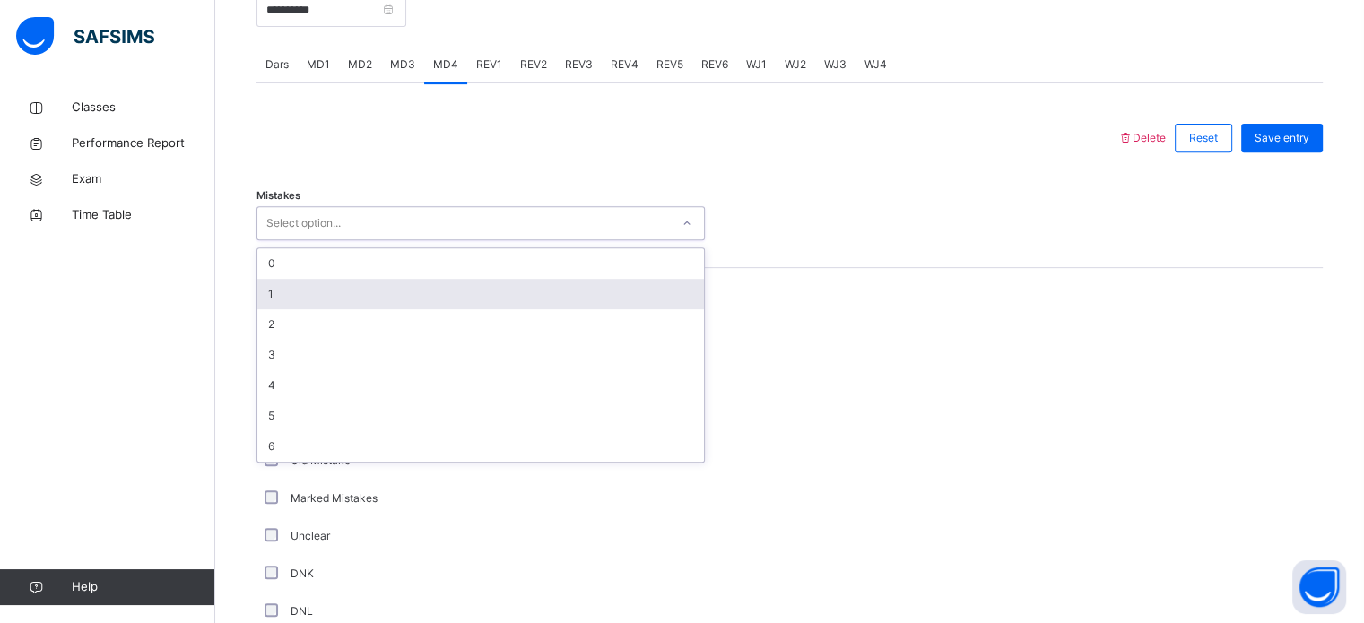
click at [299, 309] on div "1" at bounding box center [480, 294] width 447 height 30
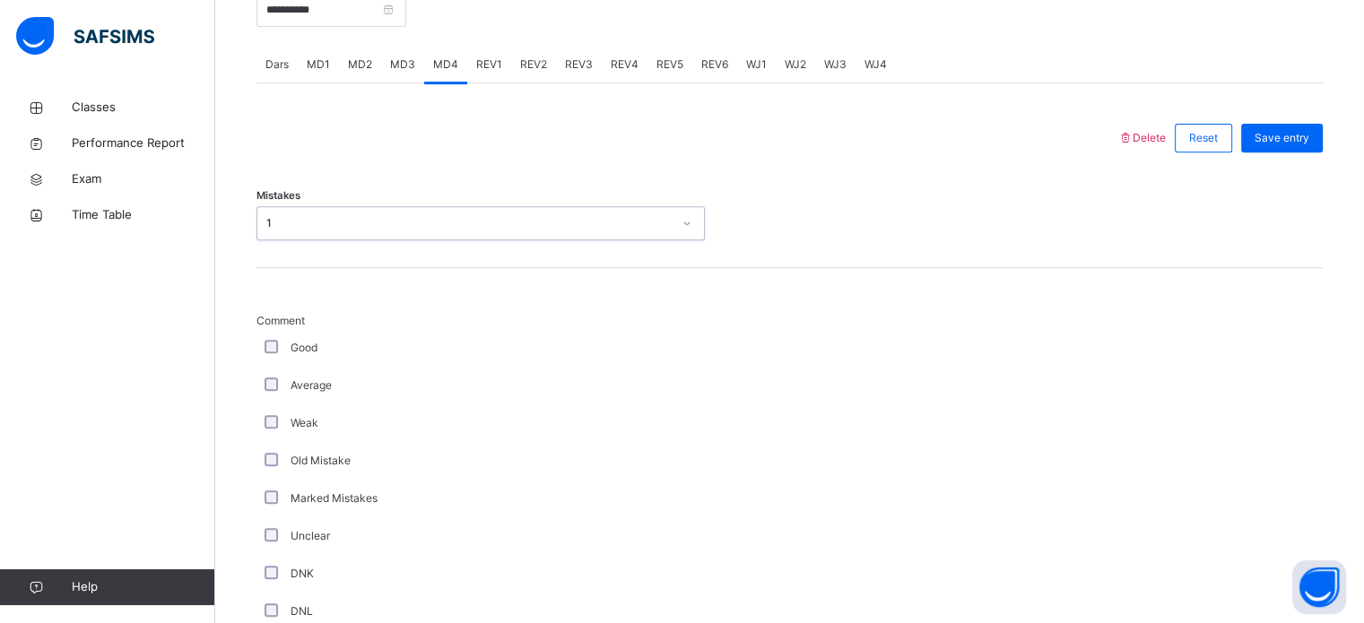
click at [265, 394] on div "Average" at bounding box center [480, 386] width 439 height 16
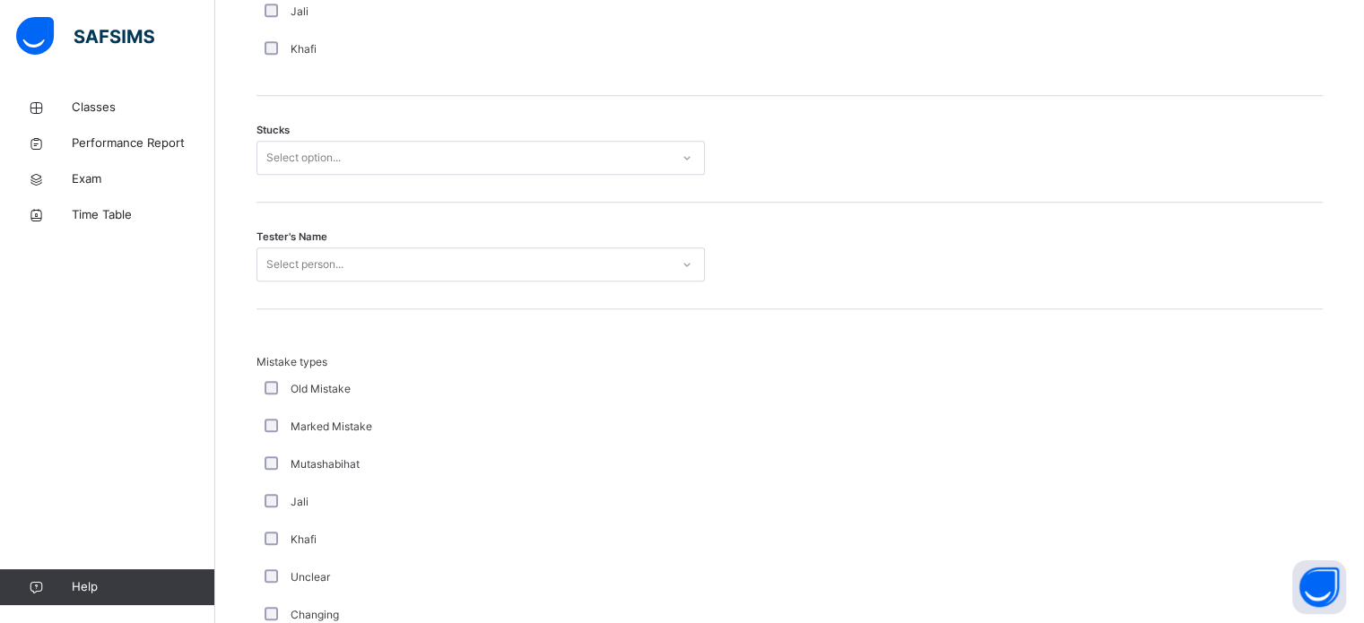
scroll to position [1548, 0]
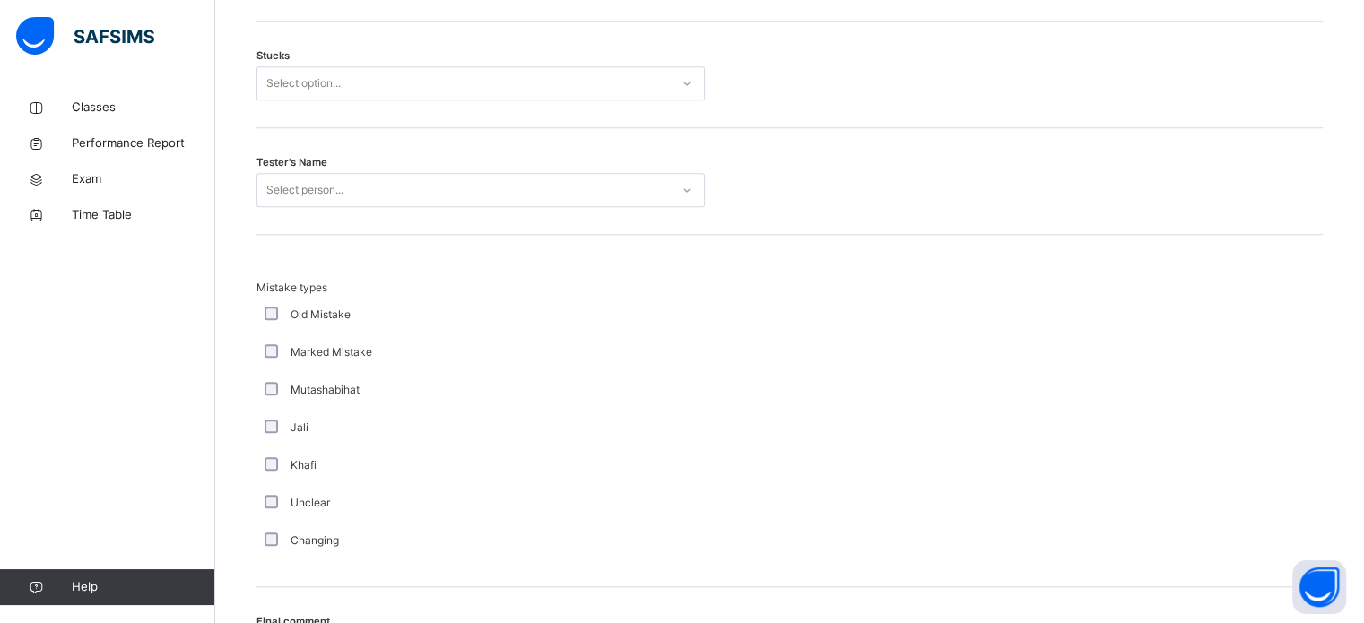
click at [318, 100] on div "Select option..." at bounding box center [303, 83] width 74 height 34
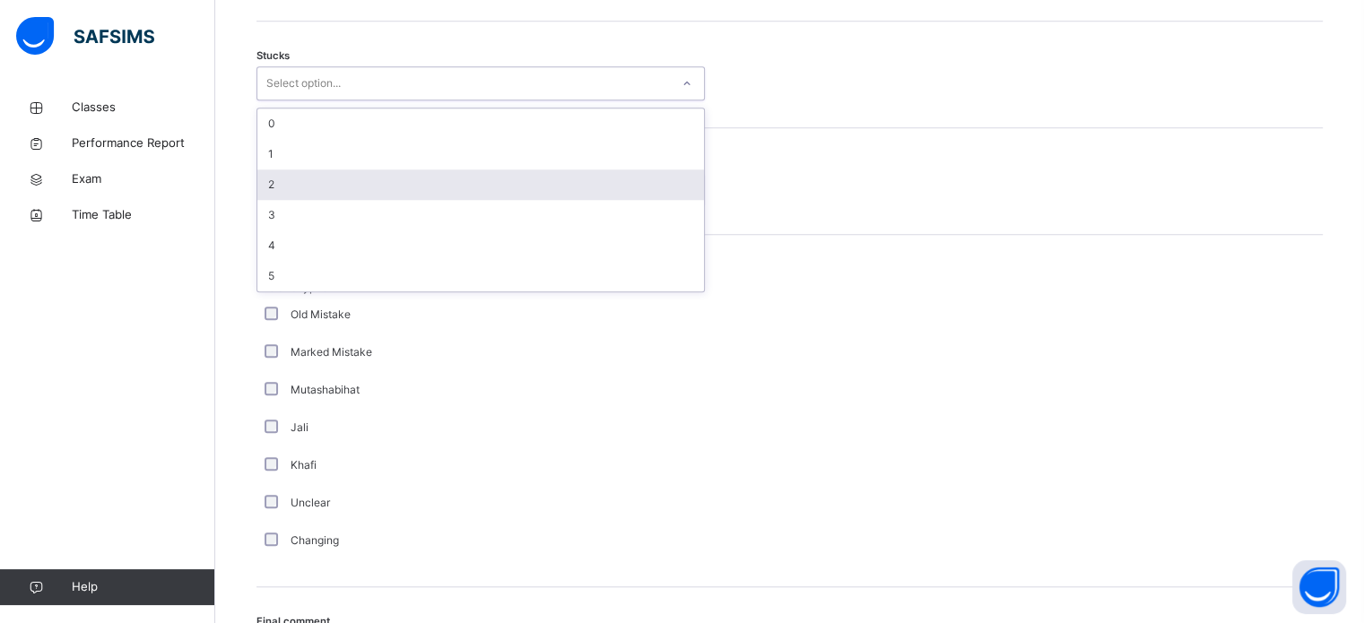
click at [284, 200] on div "2" at bounding box center [480, 184] width 447 height 30
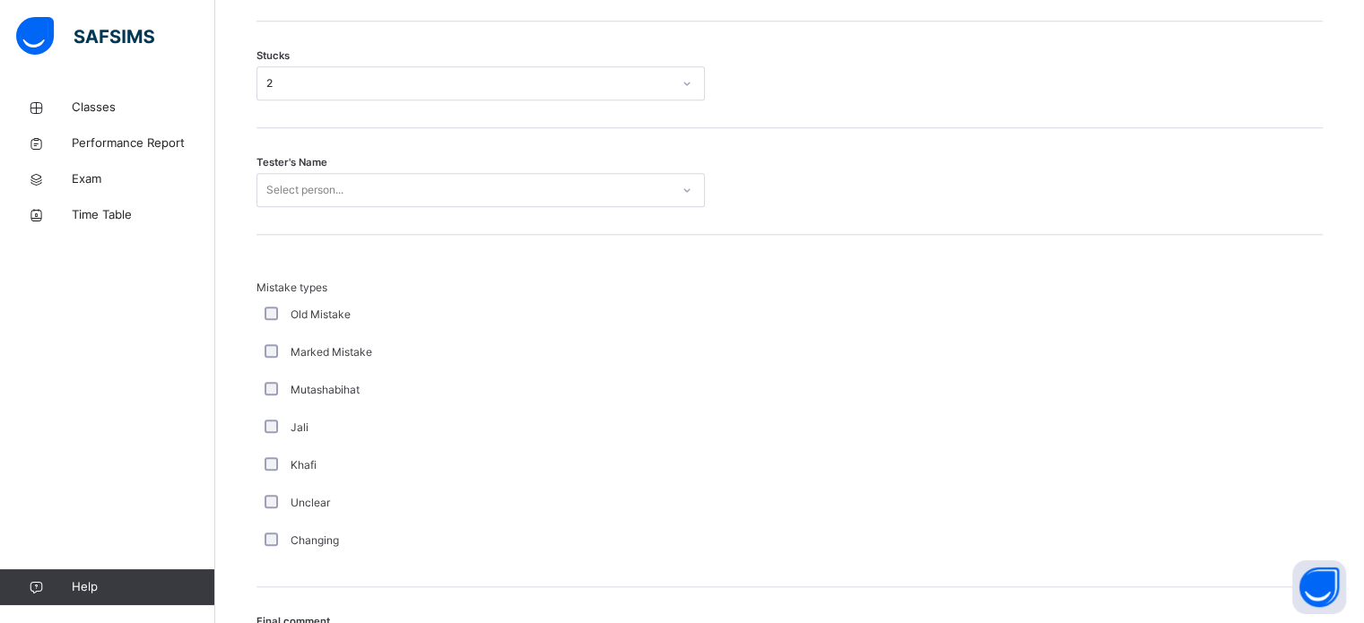
drag, startPoint x: 283, startPoint y: 229, endPoint x: 281, endPoint y: 207, distance: 21.7
click at [283, 224] on div "Tester's Name Select person..." at bounding box center [789, 181] width 1066 height 107
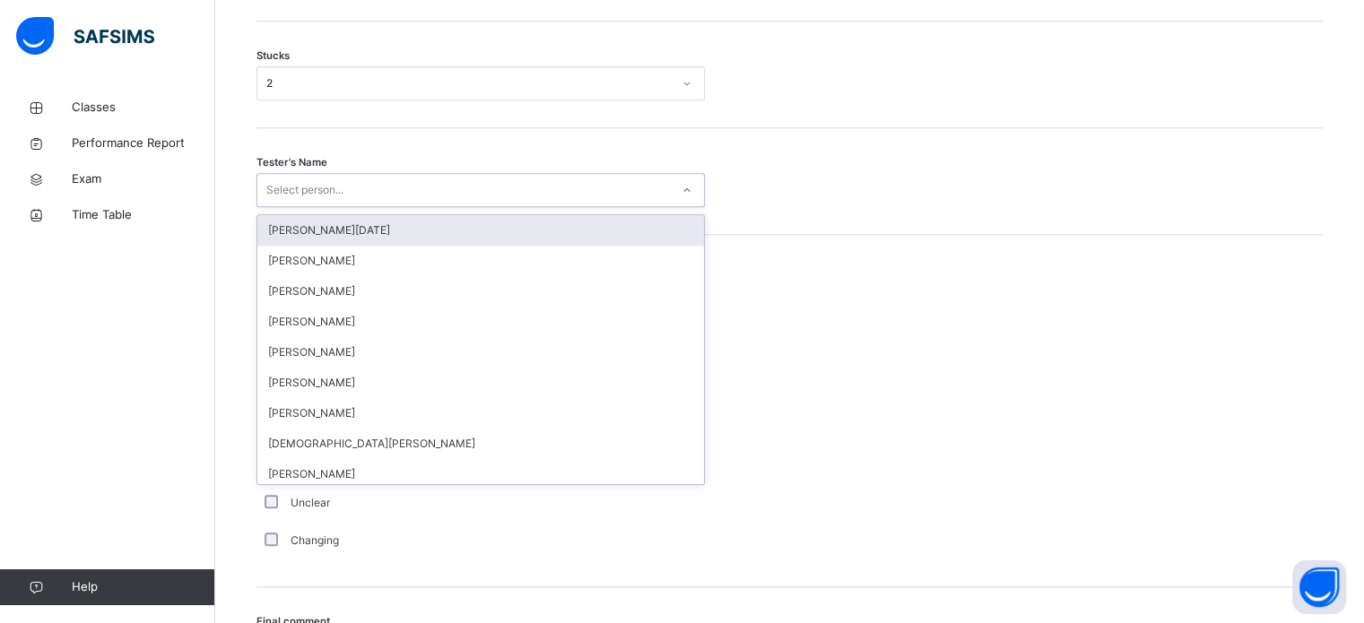
click at [281, 207] on div "Select person..." at bounding box center [304, 190] width 77 height 34
type input "*****"
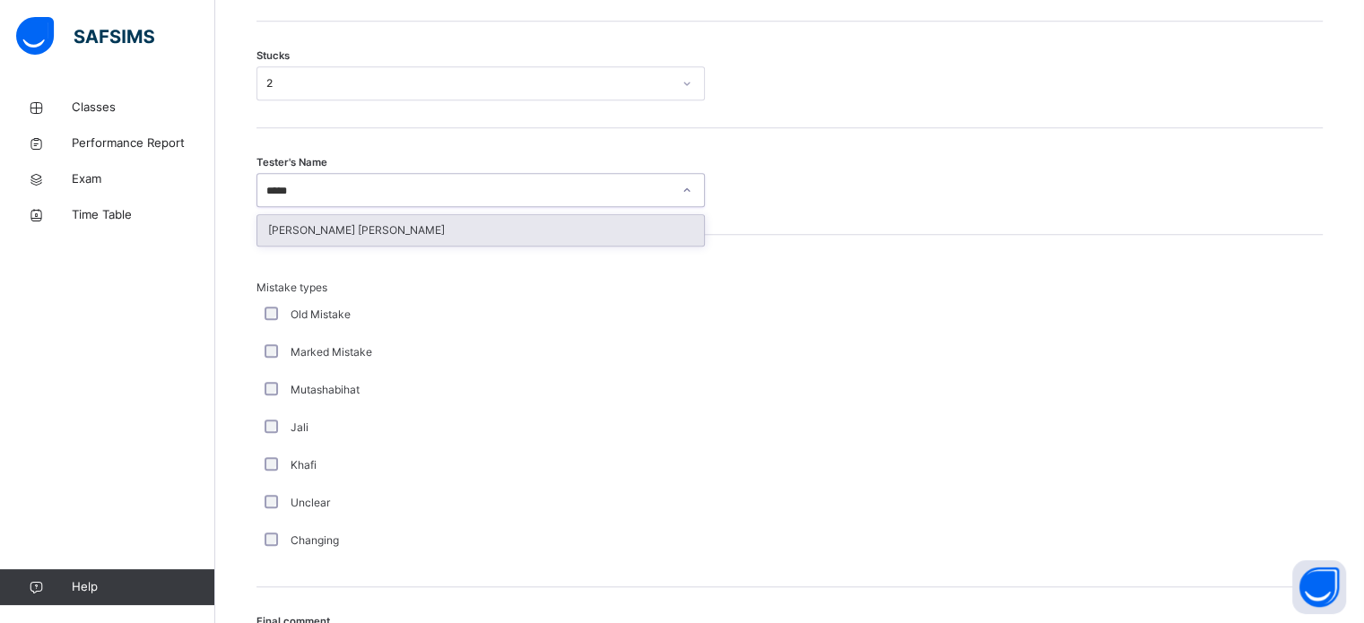
click at [289, 199] on input "*****" at bounding box center [282, 191] width 32 height 16
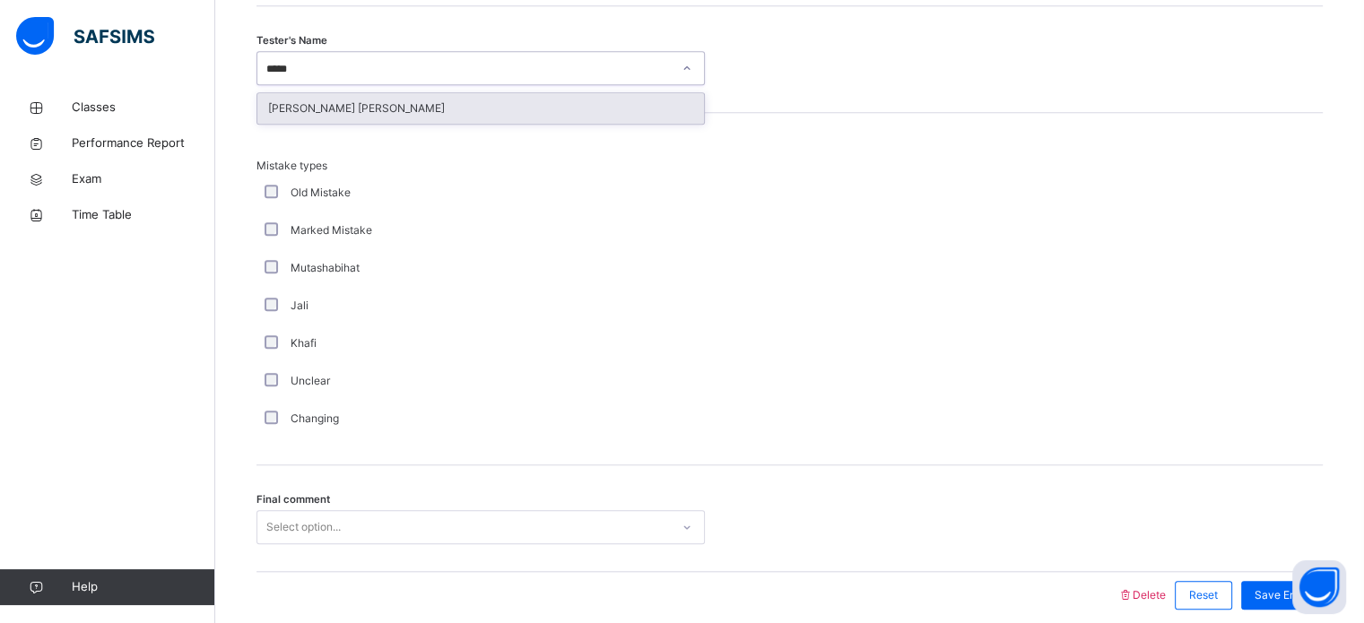
click at [282, 124] on div "[PERSON_NAME] [PERSON_NAME]" at bounding box center [480, 108] width 447 height 30
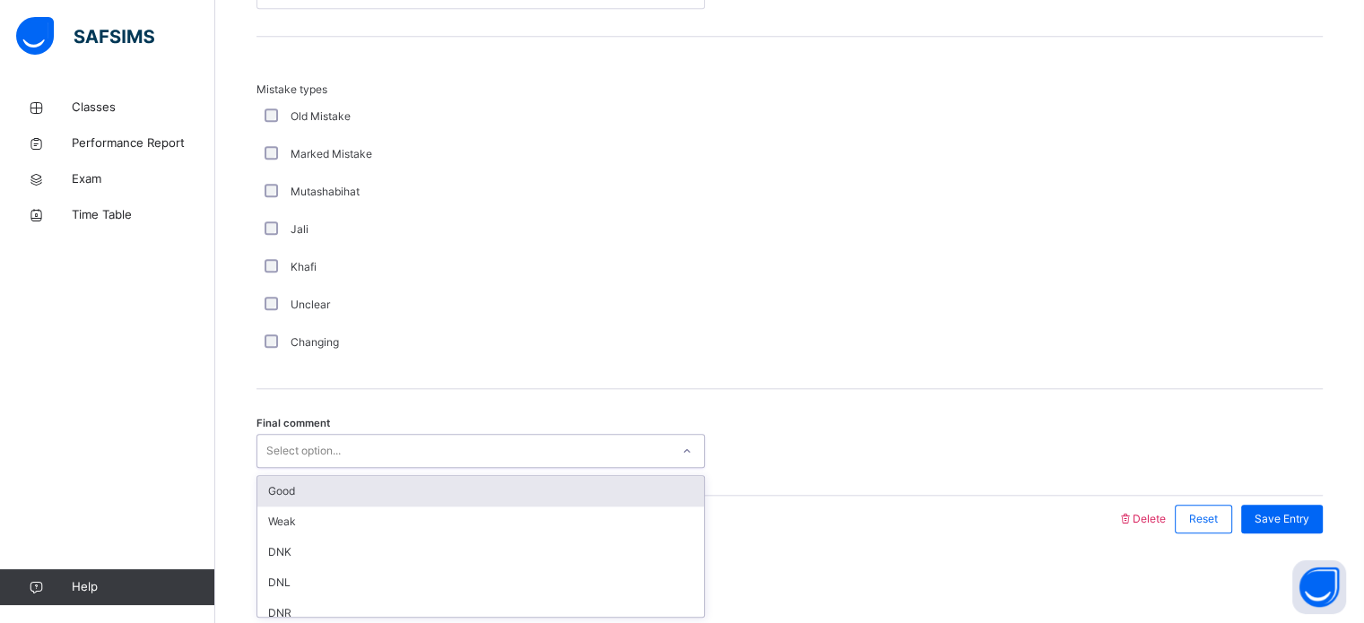
click at [279, 484] on div "Good" at bounding box center [480, 491] width 447 height 30
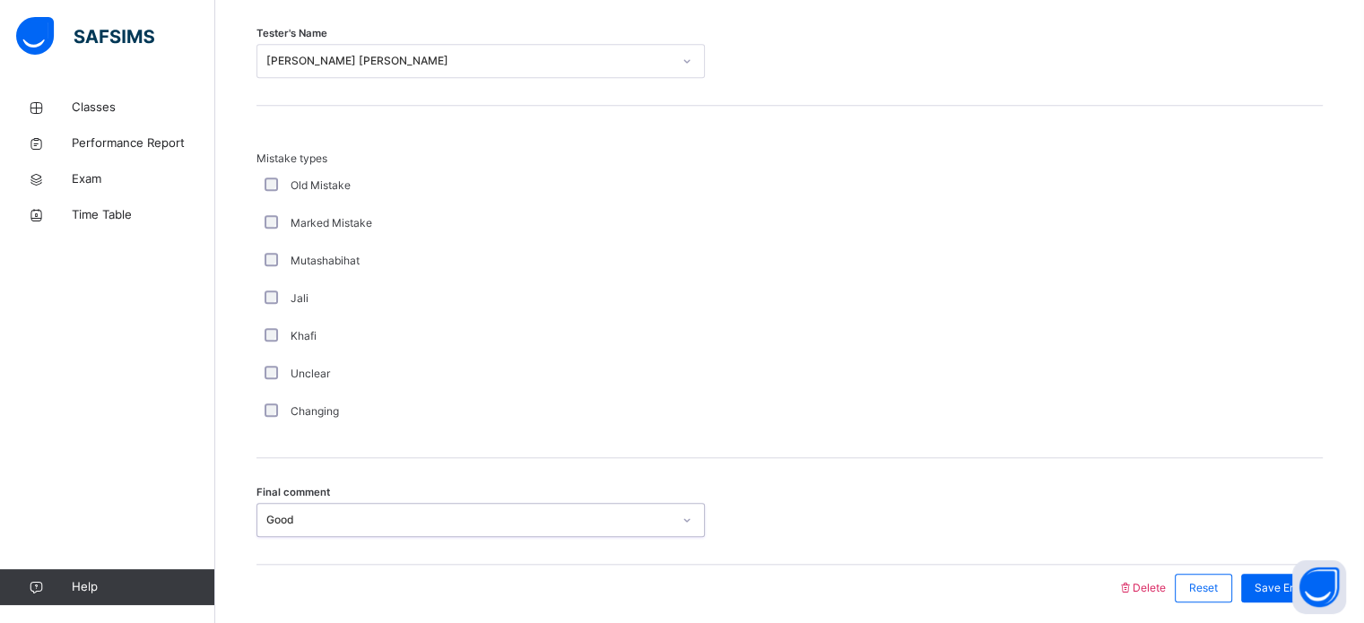
scroll to position [1758, 0]
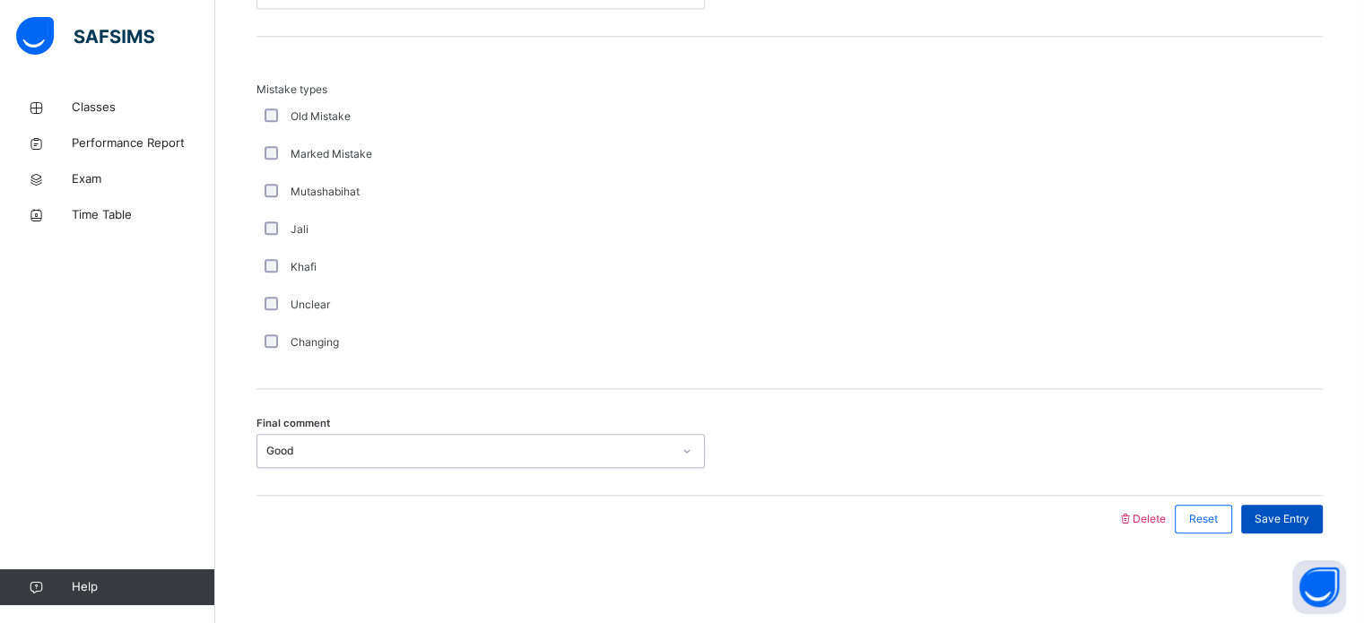
click at [1300, 529] on div "Save Entry" at bounding box center [1282, 519] width 82 height 29
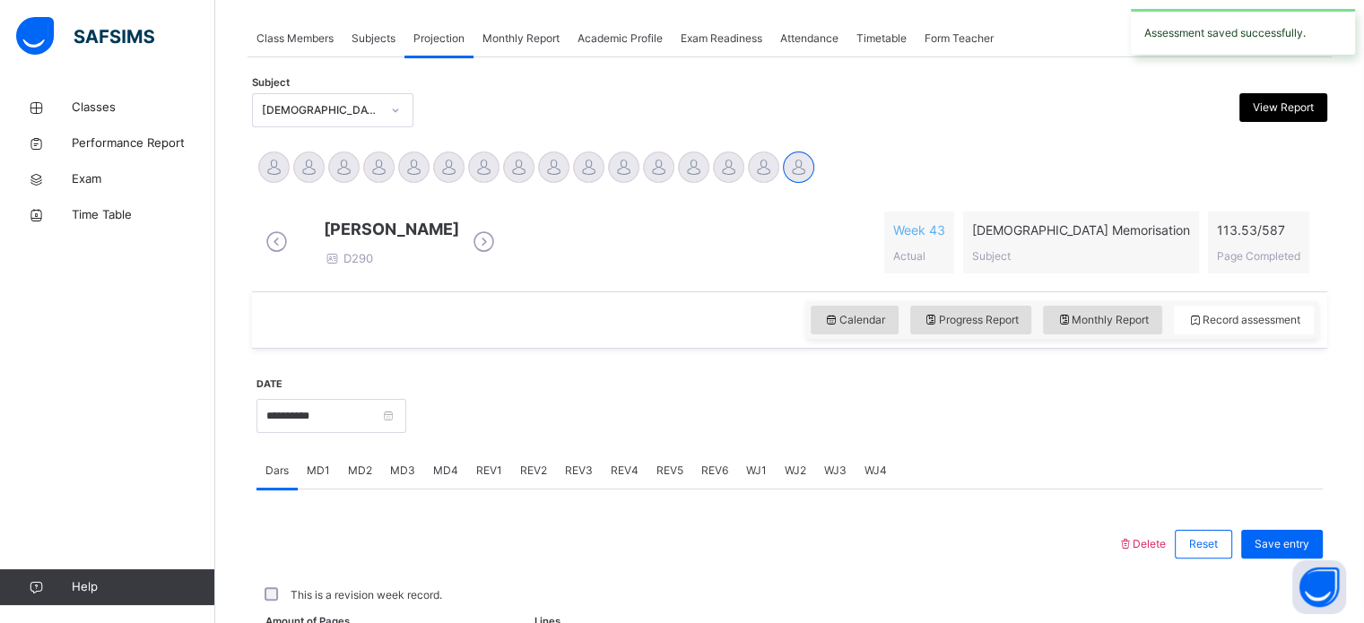
scroll to position [723, 0]
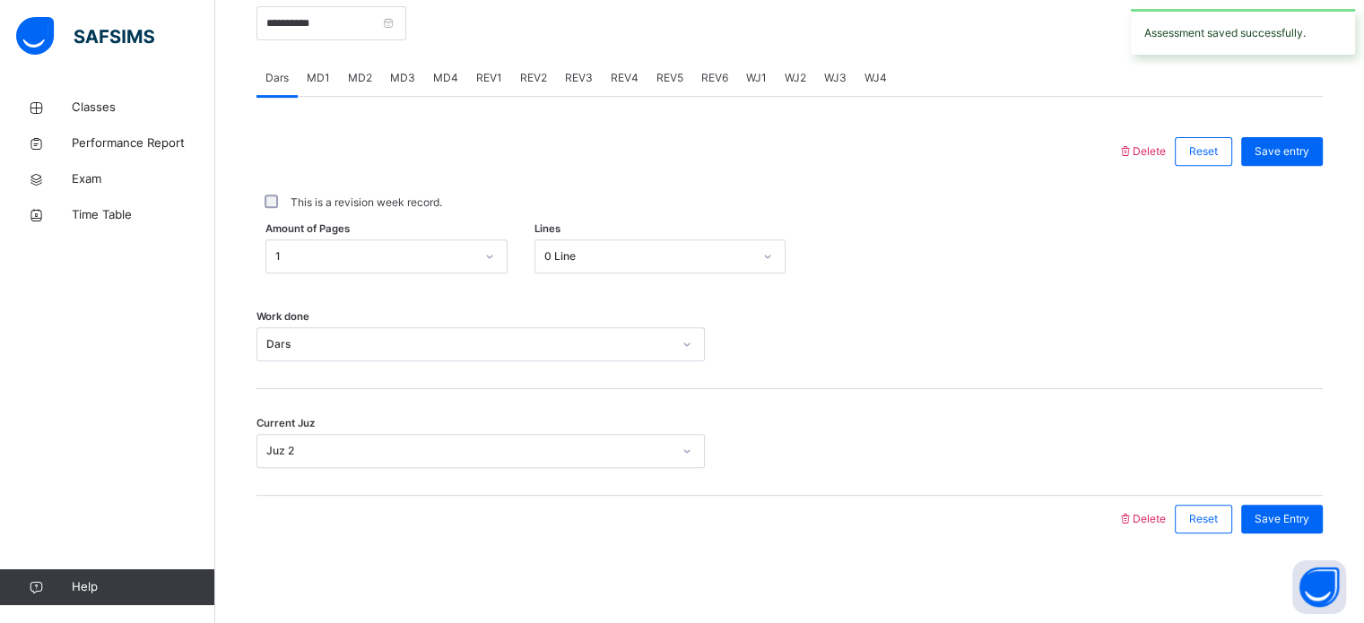
click at [361, 92] on div "MD2" at bounding box center [360, 78] width 42 height 36
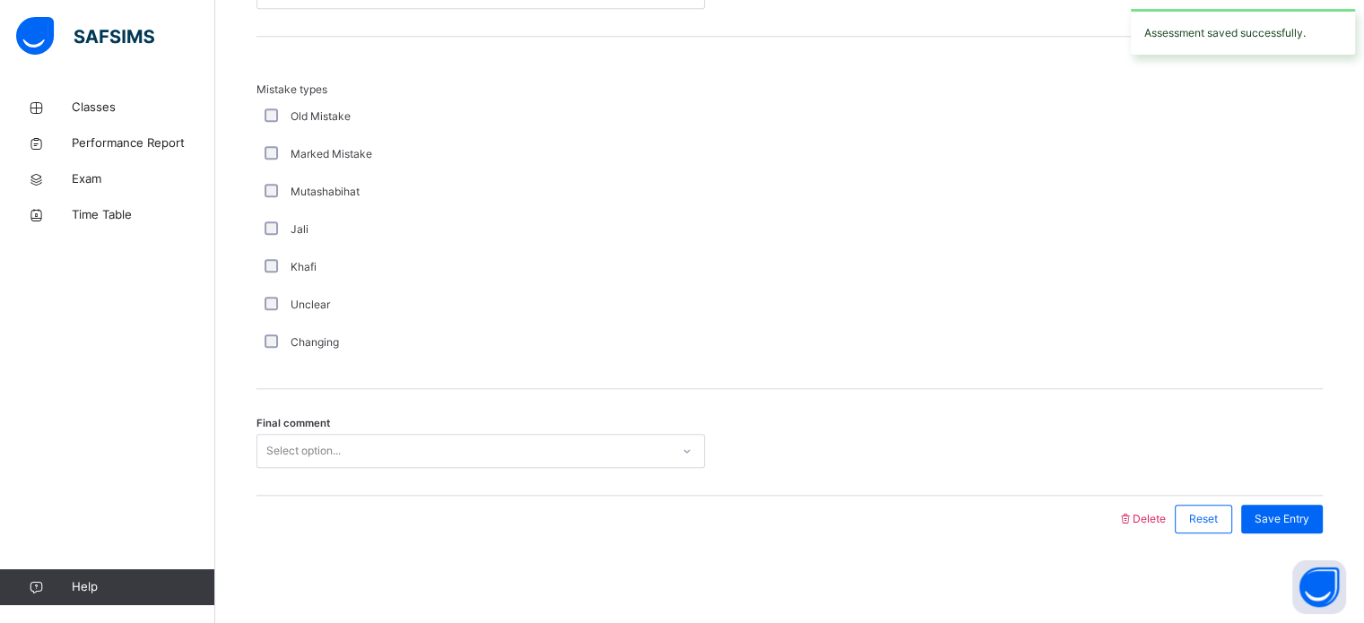
click at [394, 87] on span "Mistake types" at bounding box center [480, 90] width 448 height 16
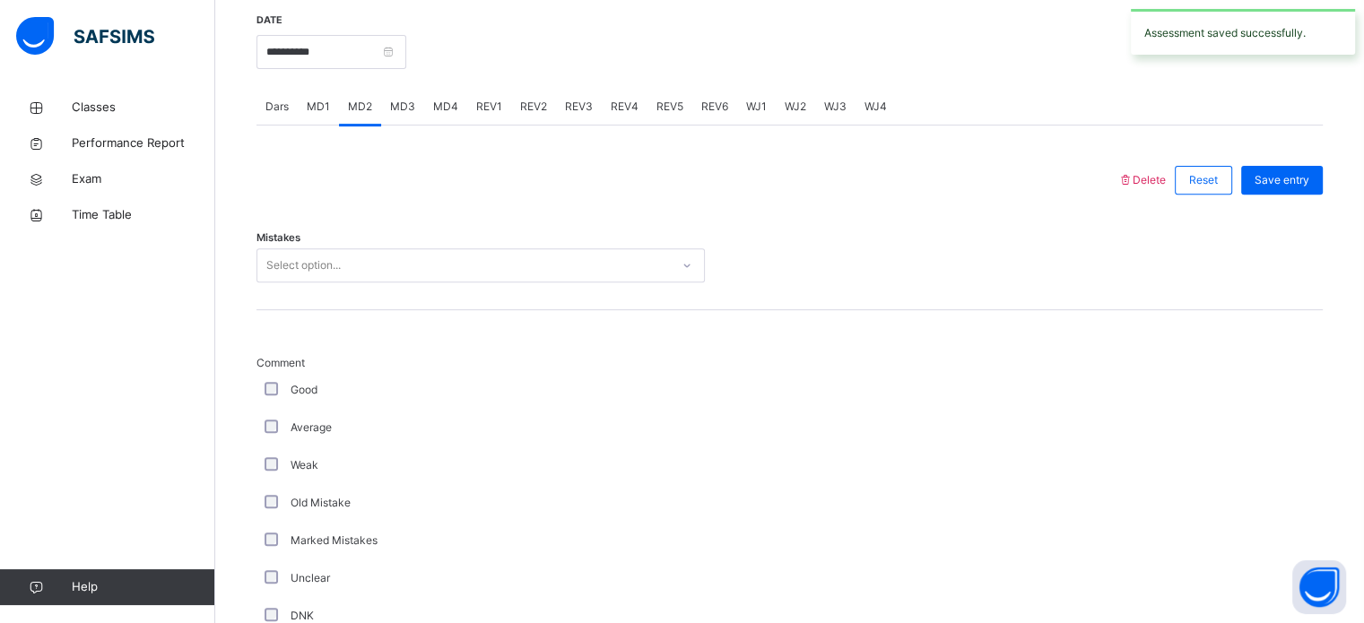
scroll to position [0, 0]
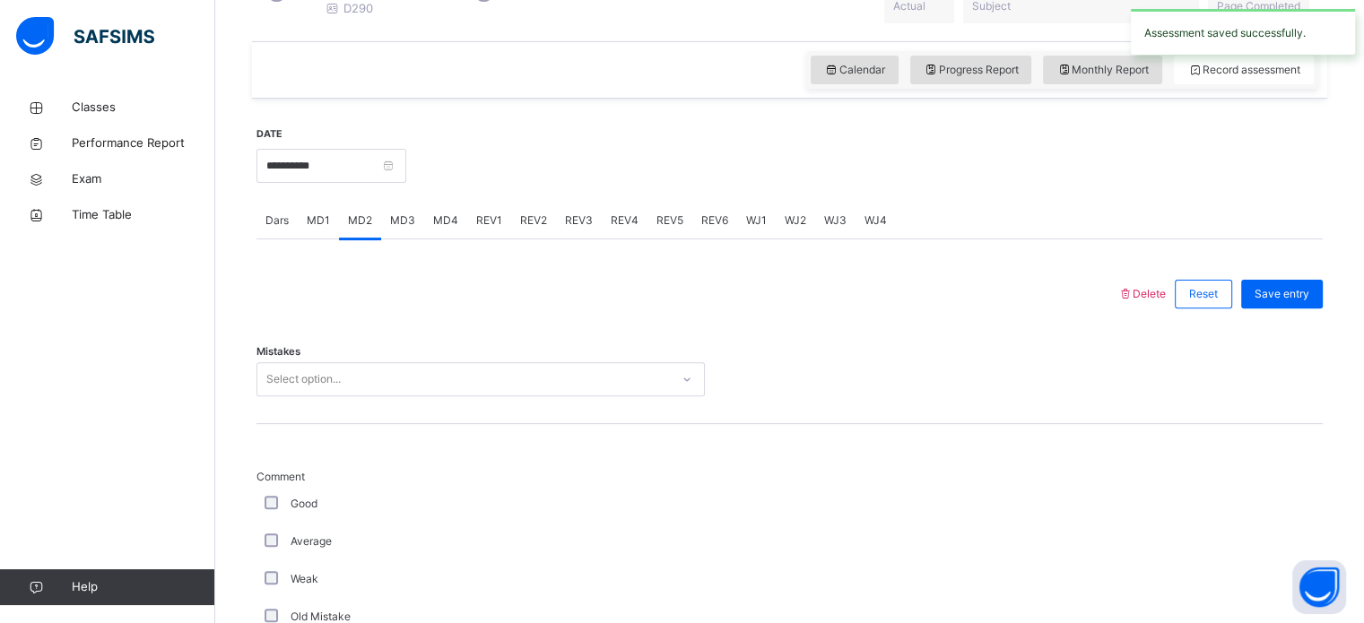
click at [406, 226] on span "MD3" at bounding box center [402, 221] width 25 height 16
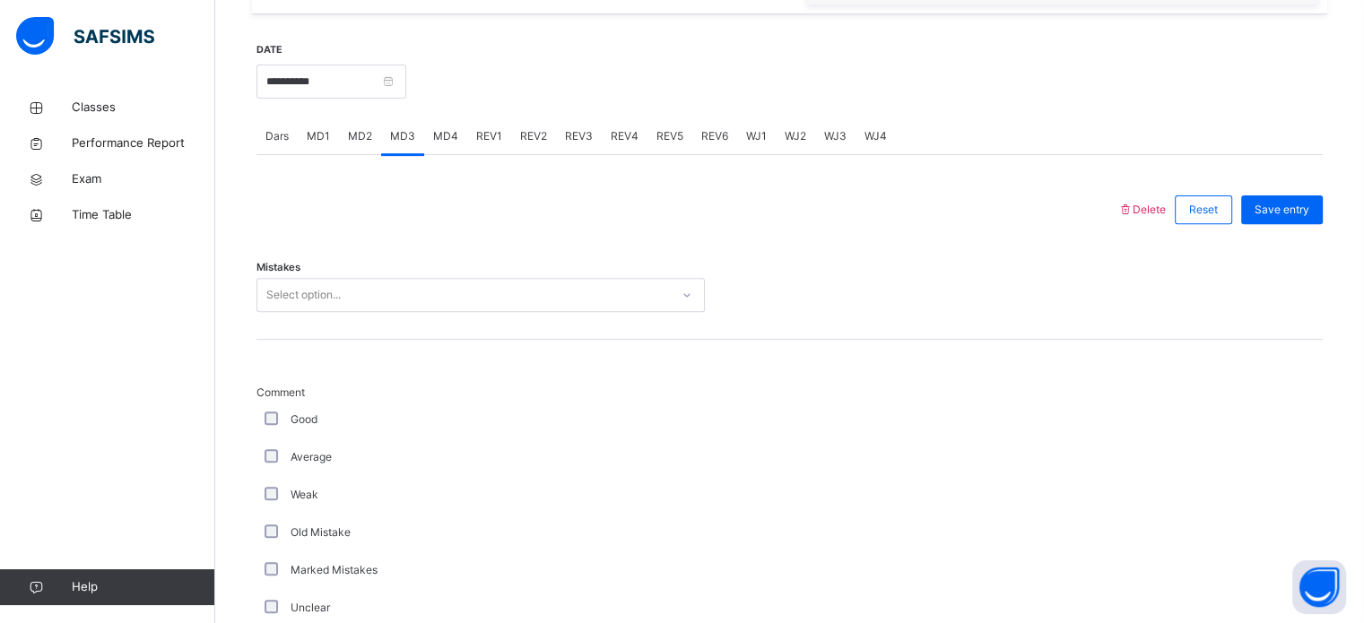
scroll to position [660, 0]
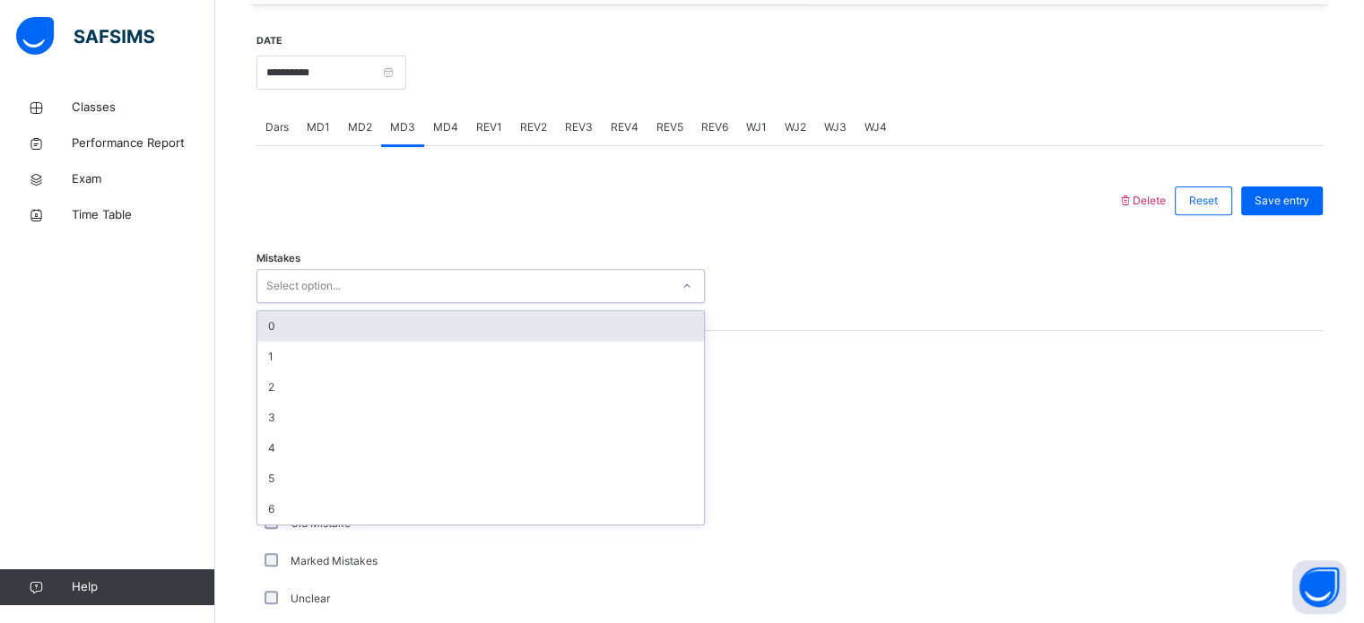
click at [265, 342] on div "0" at bounding box center [480, 326] width 447 height 30
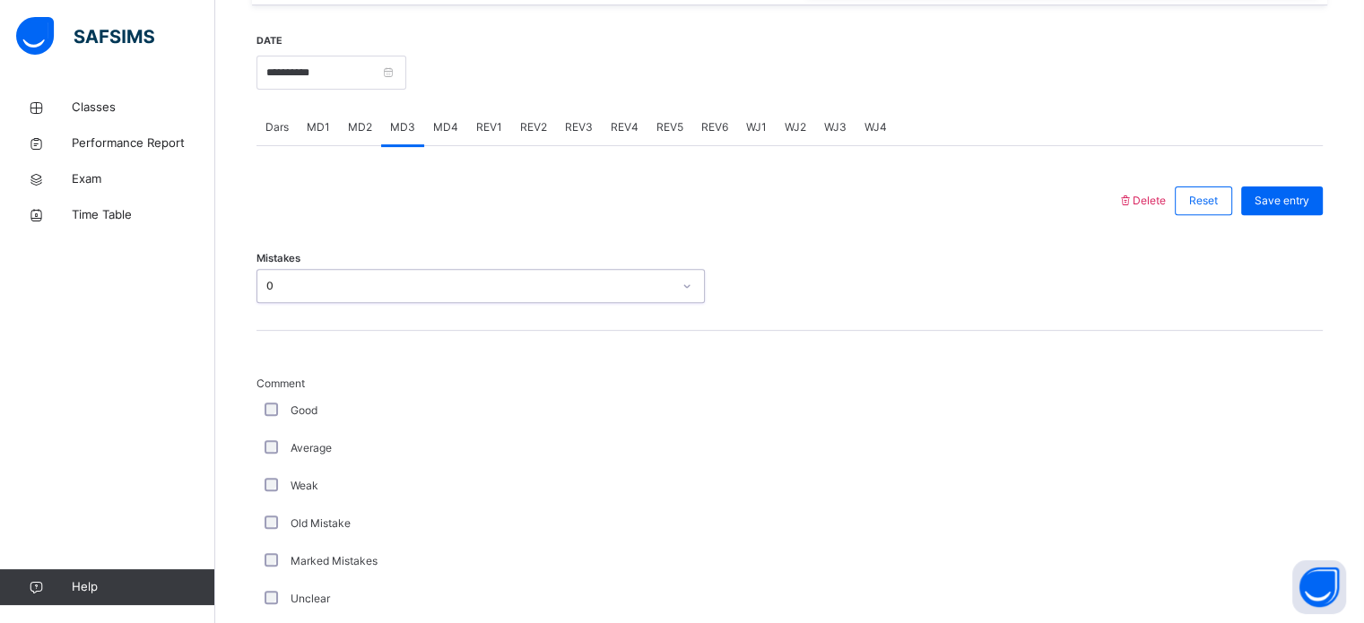
click at [266, 388] on span "Comment" at bounding box center [480, 384] width 448 height 16
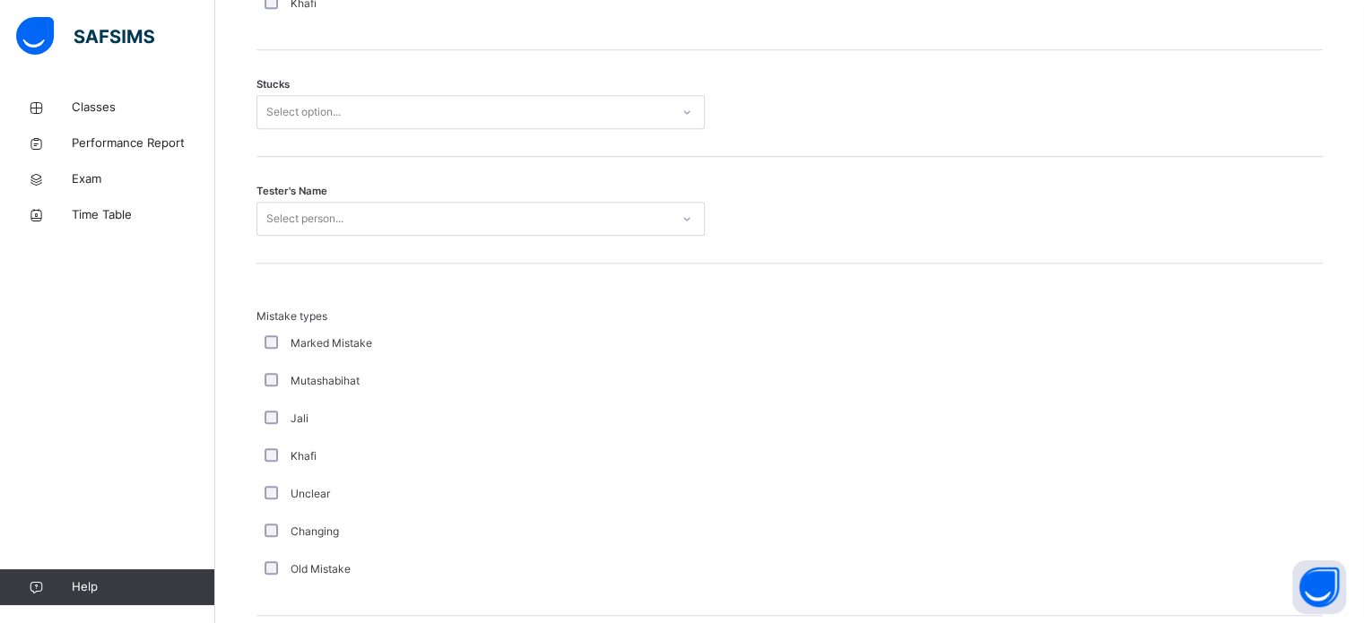
scroll to position [1517, 0]
click at [287, 86] on div "Stucks Select option..." at bounding box center [789, 105] width 1066 height 107
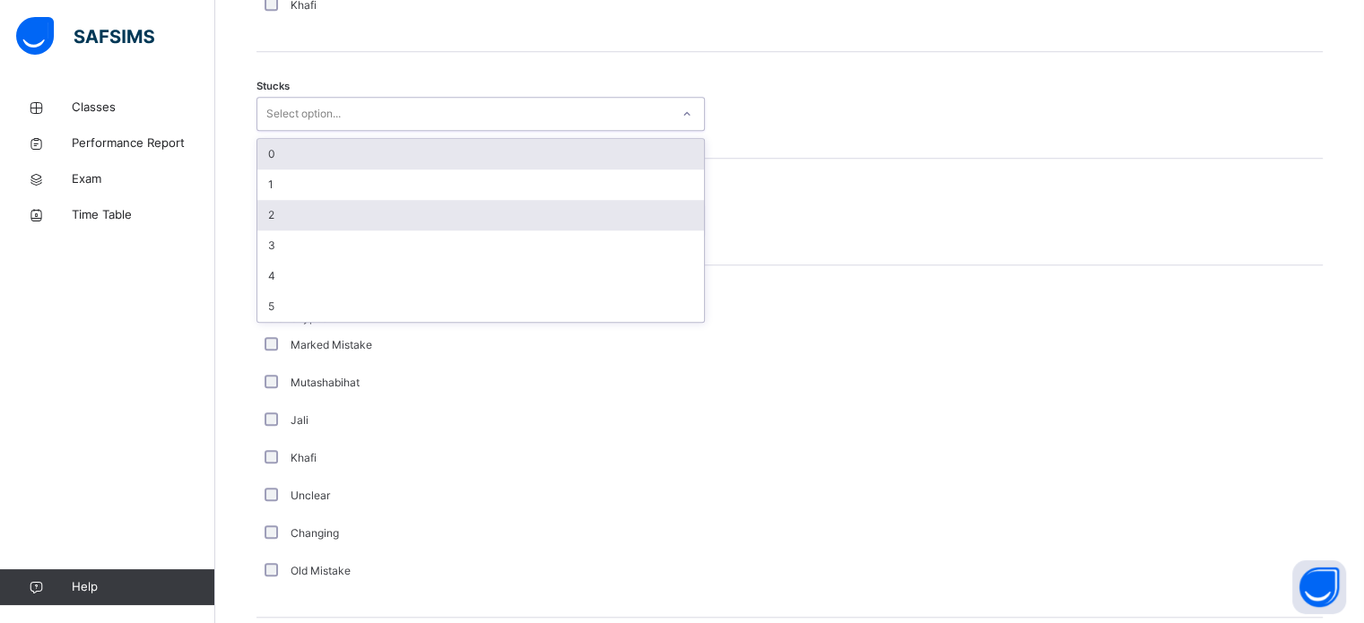
click at [276, 230] on div "2" at bounding box center [480, 215] width 447 height 30
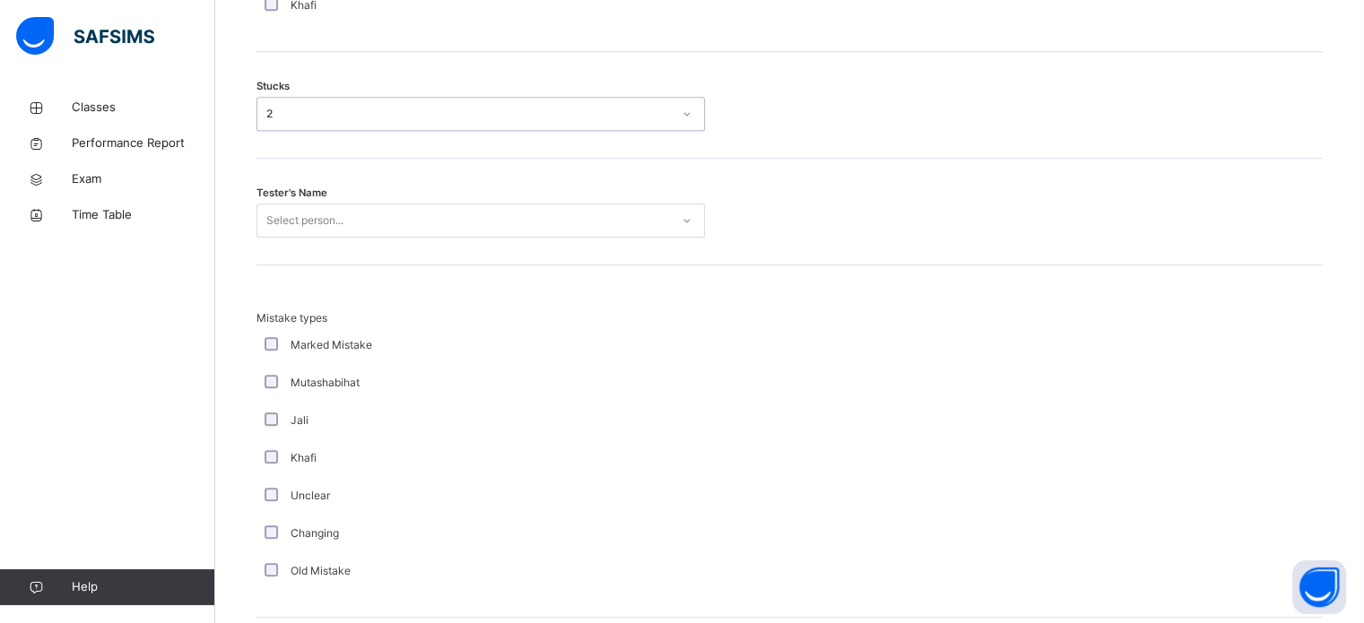
click at [273, 265] on div "Tester's Name Select person..." at bounding box center [789, 212] width 1066 height 107
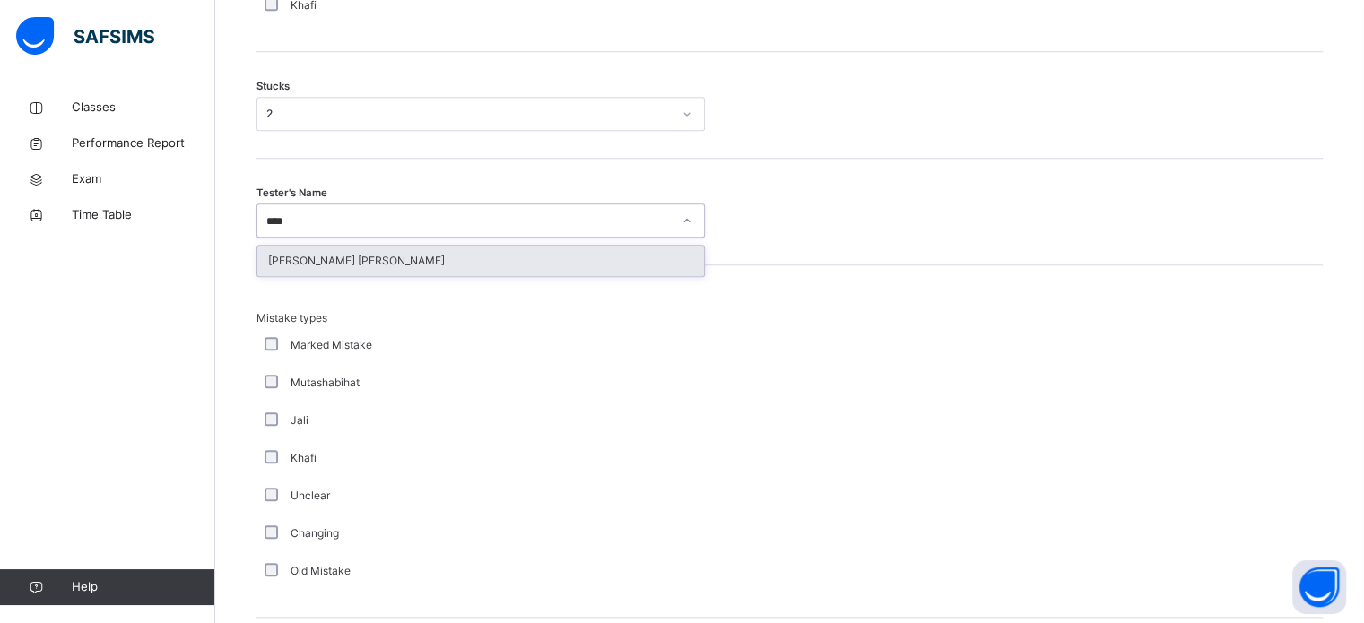
type input "*****"
click at [276, 265] on div "[PERSON_NAME] [PERSON_NAME]" at bounding box center [480, 261] width 447 height 30
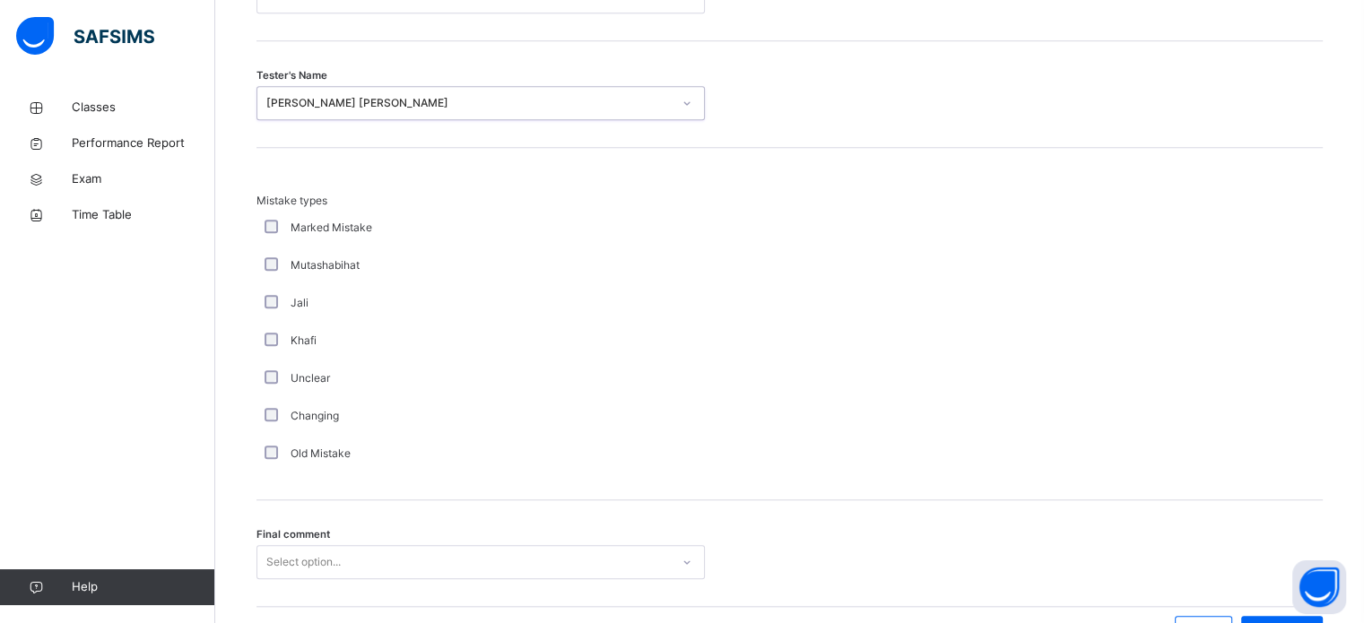
scroll to position [1758, 0]
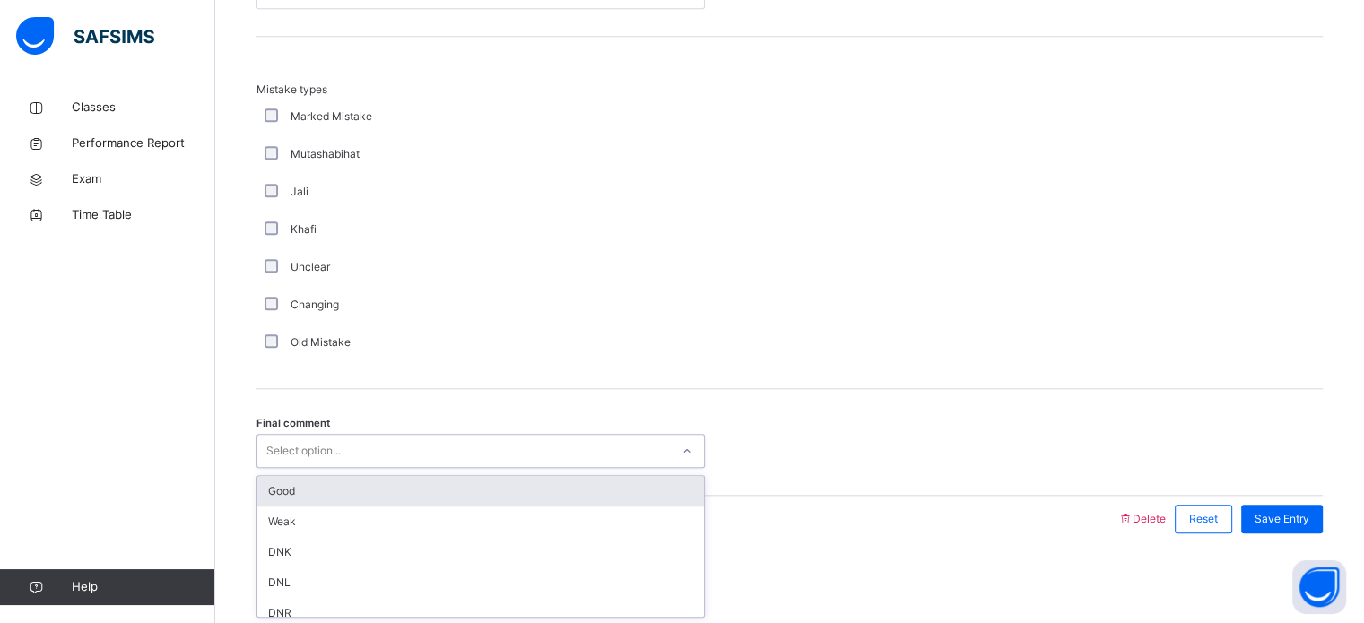
click at [280, 487] on div "Good" at bounding box center [480, 491] width 447 height 30
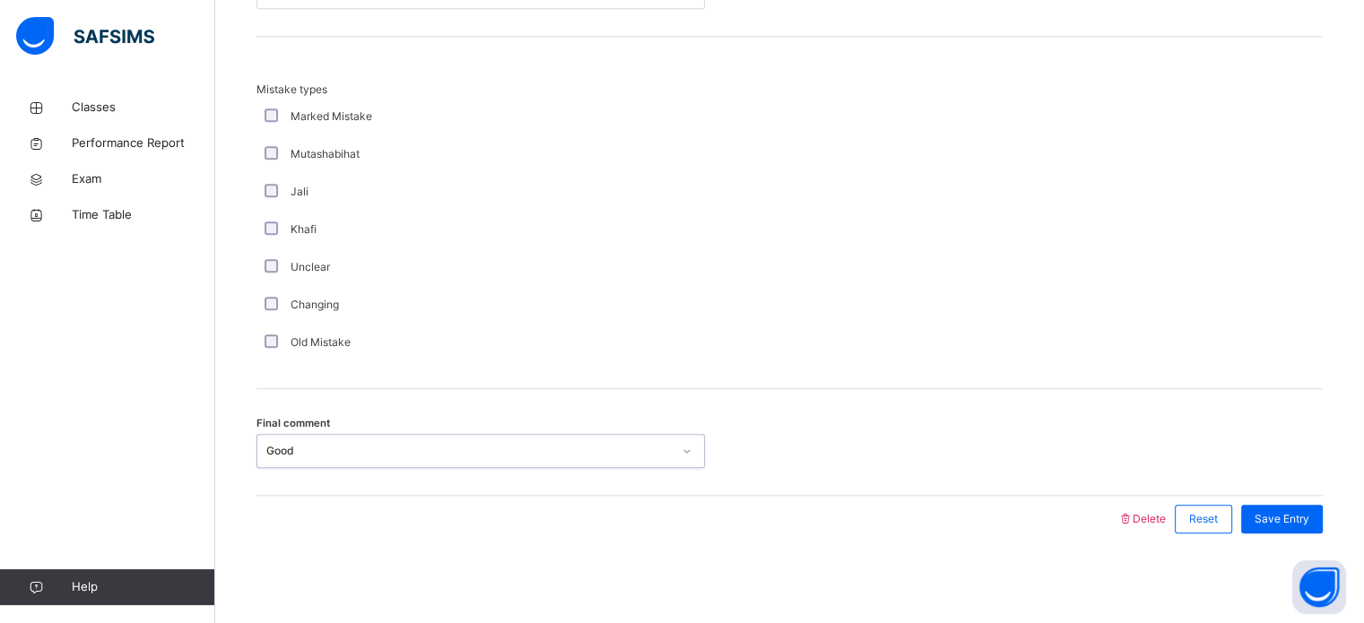
click at [1297, 520] on span "Save Entry" at bounding box center [1281, 519] width 55 height 16
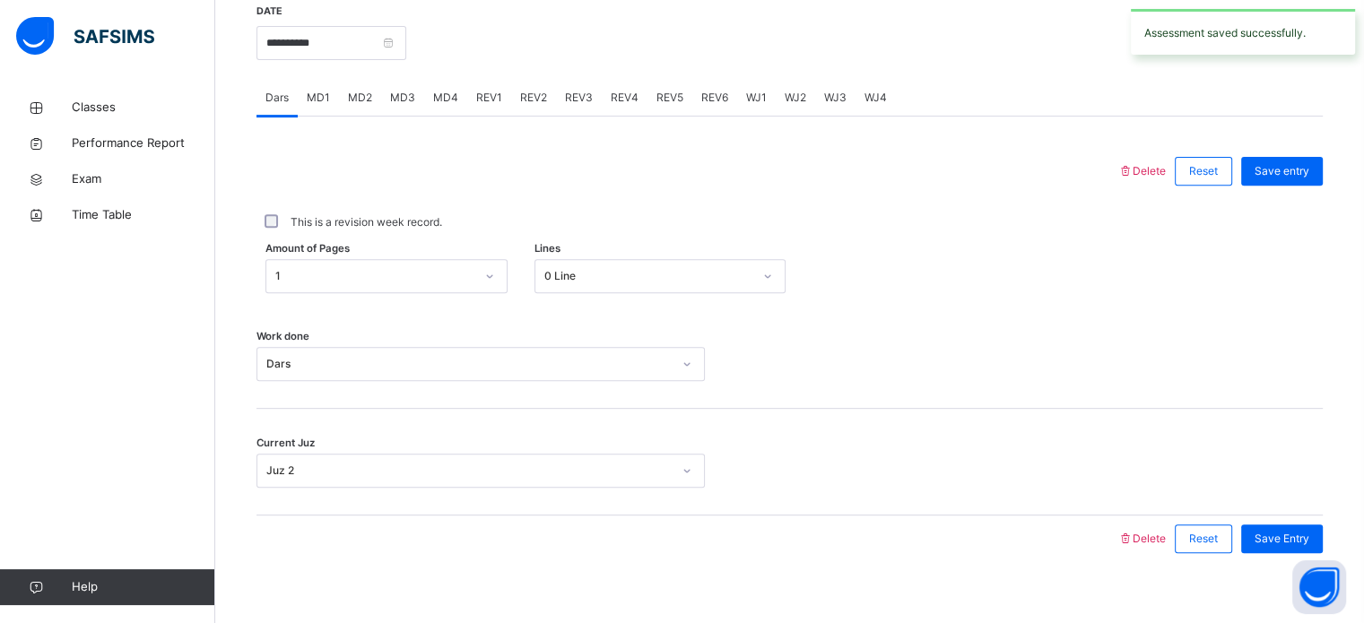
scroll to position [684, 0]
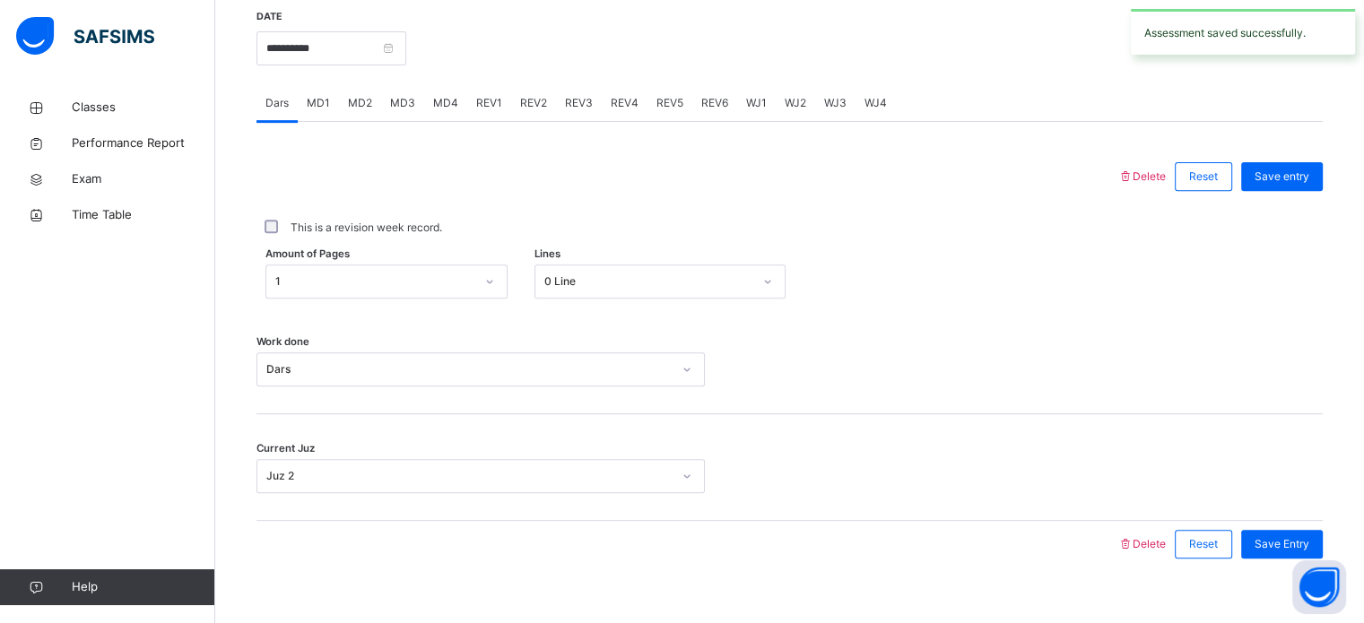
click at [506, 117] on div "REV1" at bounding box center [489, 103] width 44 height 36
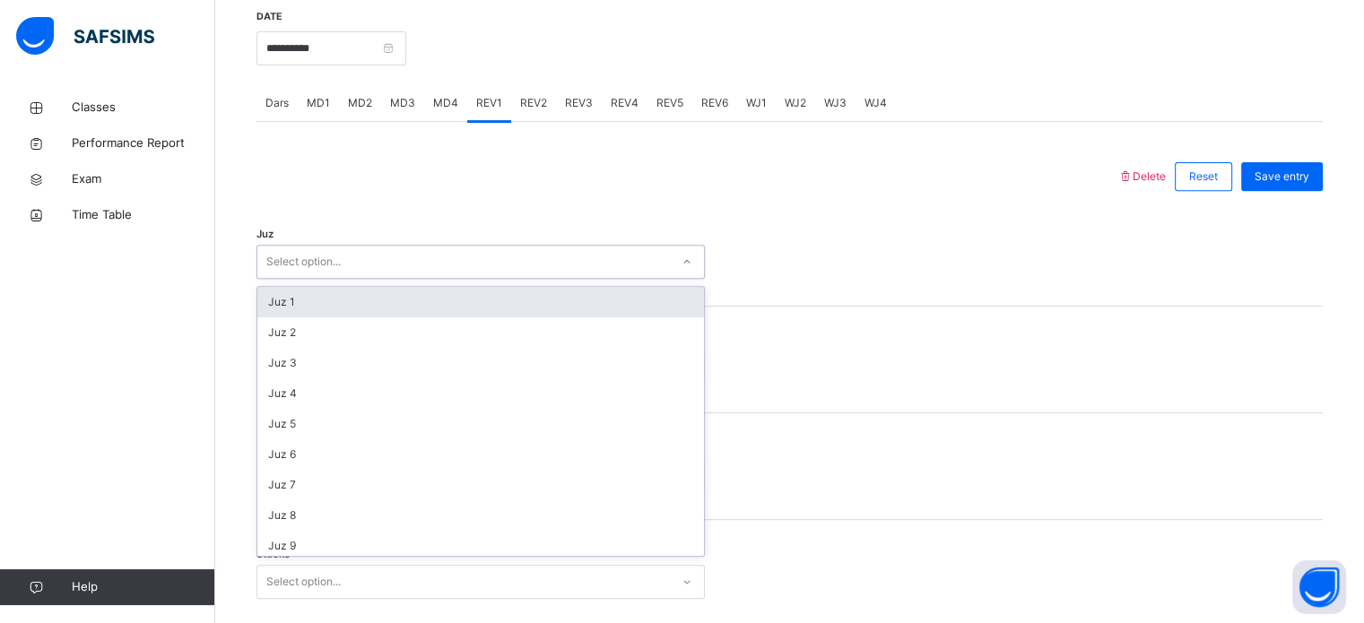
click at [514, 103] on div "REV2" at bounding box center [533, 103] width 45 height 36
type input "**"
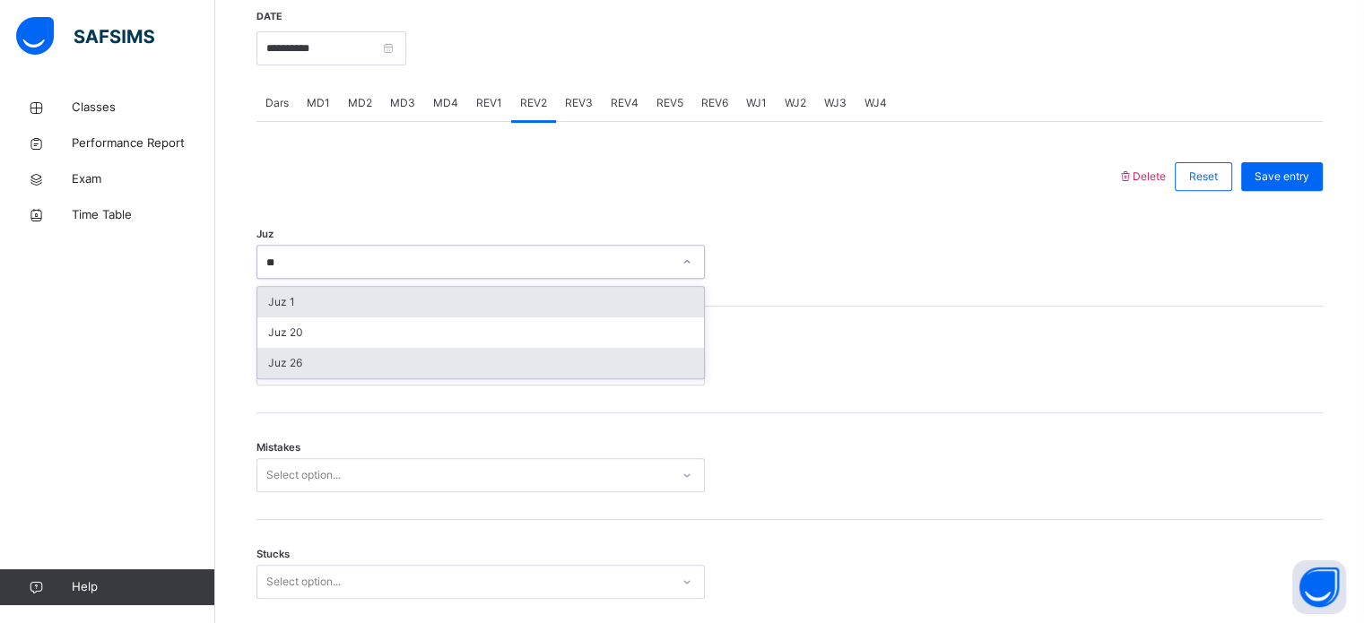
click at [273, 378] on div "Juz 26" at bounding box center [480, 363] width 447 height 30
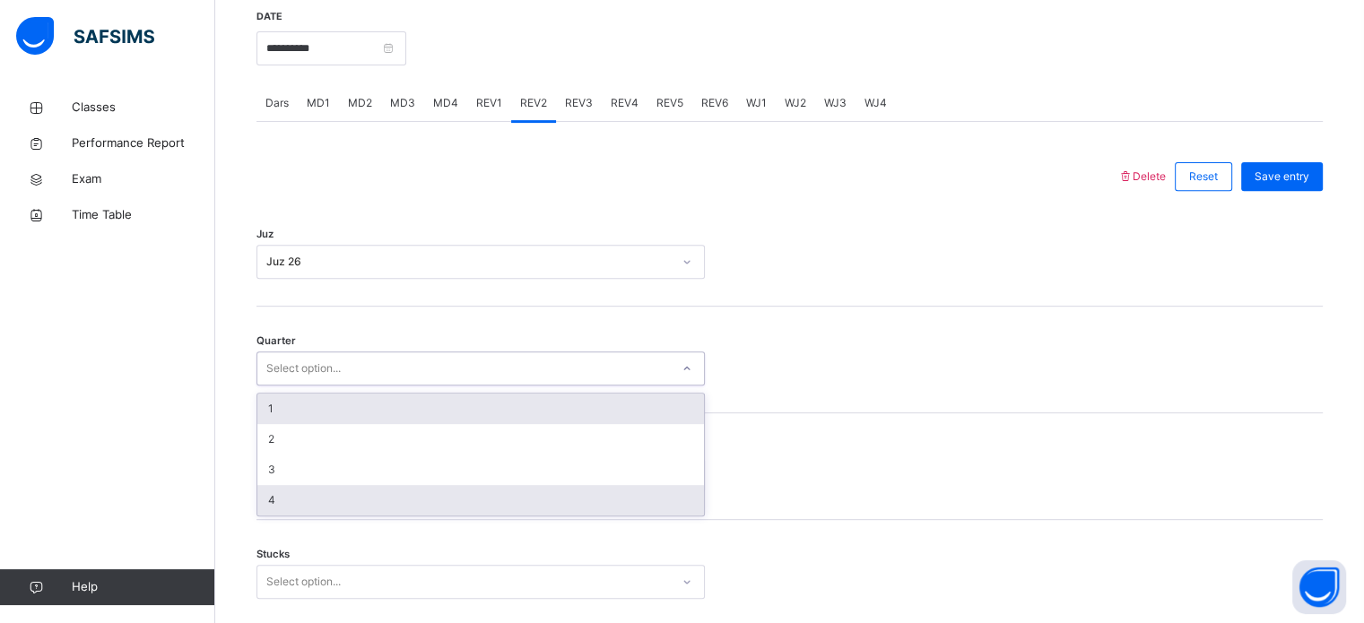
click at [296, 516] on div "4" at bounding box center [480, 500] width 447 height 30
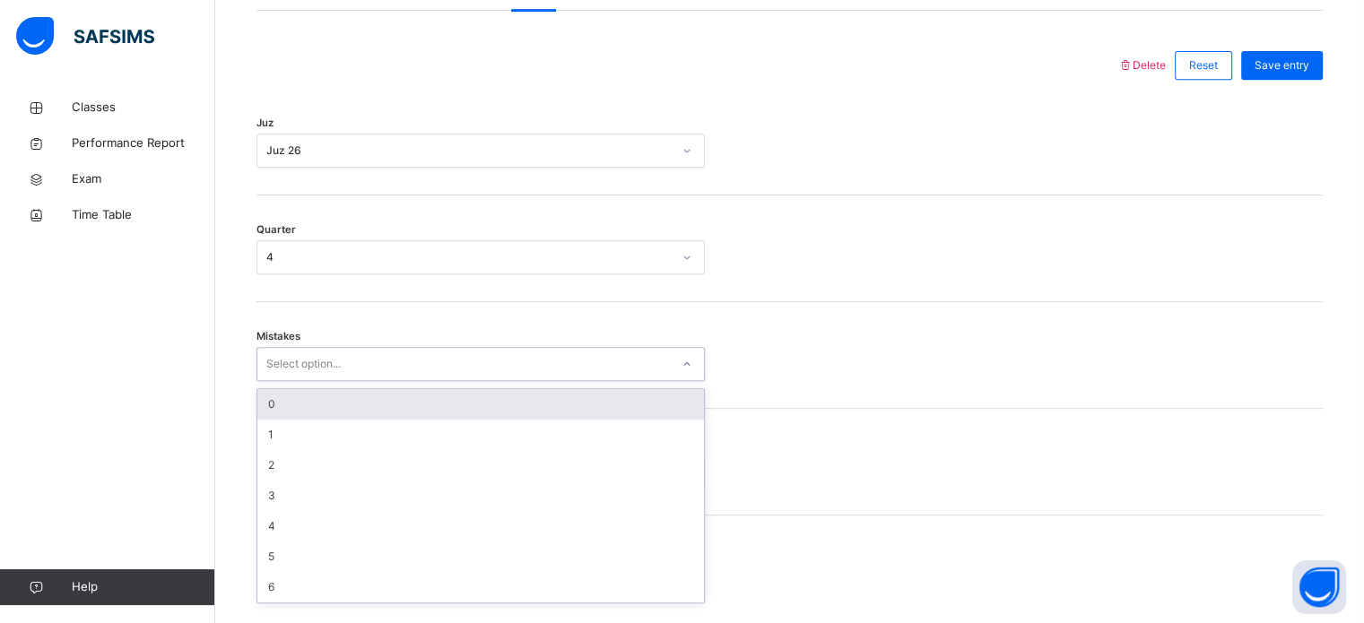
scroll to position [796, 0]
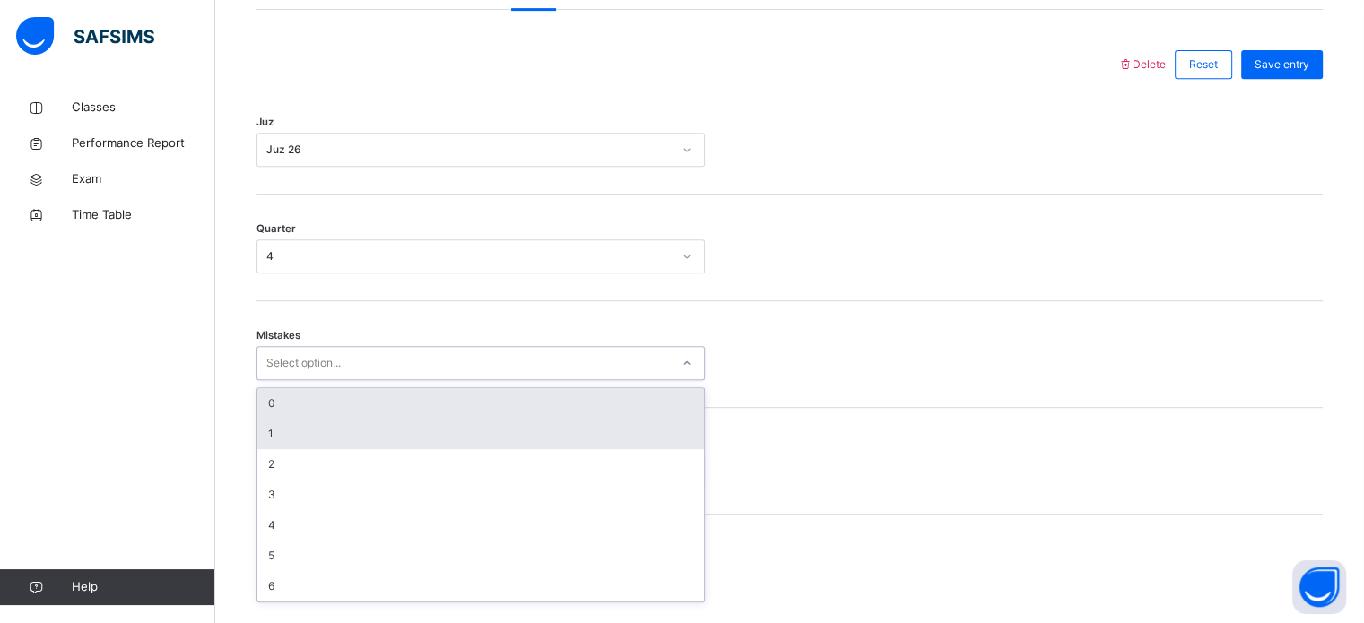
click at [259, 442] on div "1" at bounding box center [480, 434] width 447 height 30
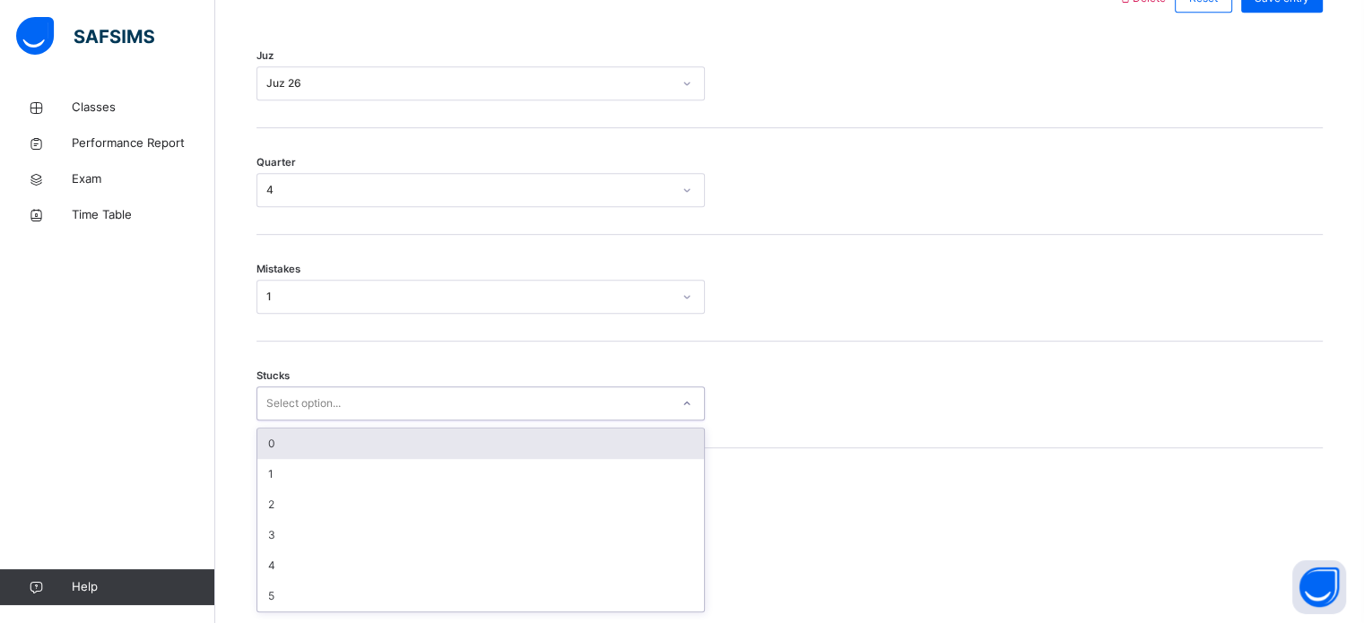
scroll to position [872, 0]
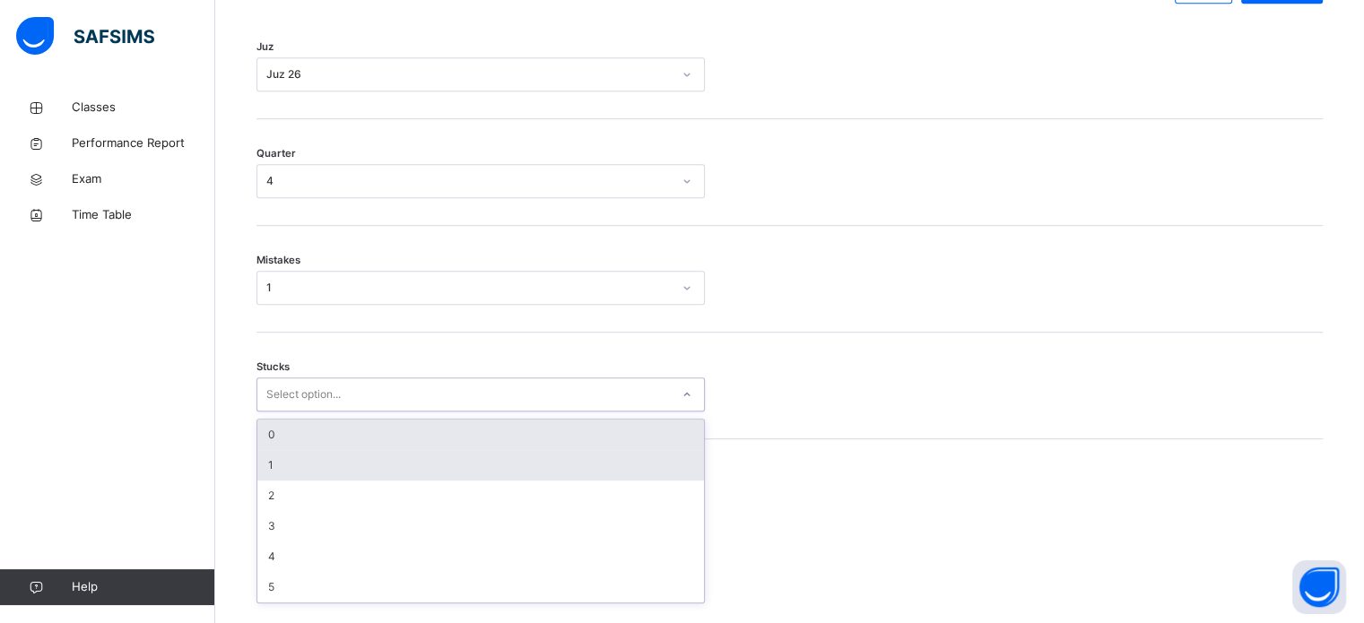
click at [258, 476] on div "1" at bounding box center [480, 465] width 447 height 30
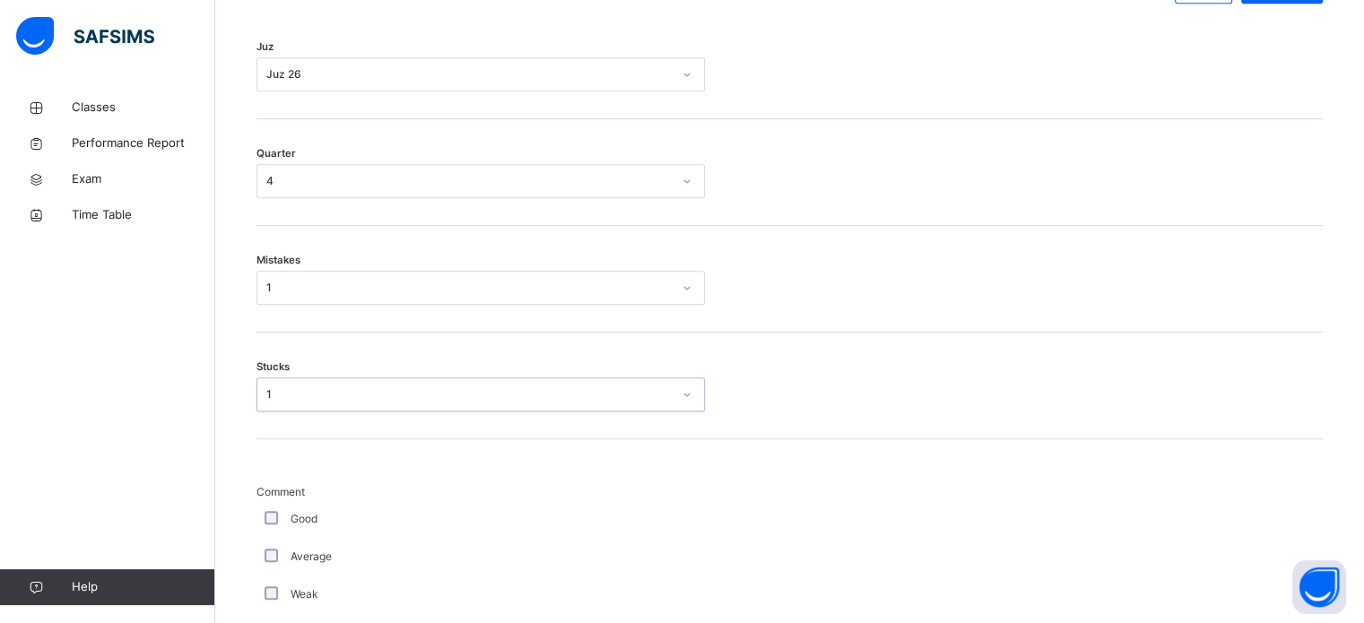
click at [264, 499] on span "Comment" at bounding box center [480, 492] width 448 height 16
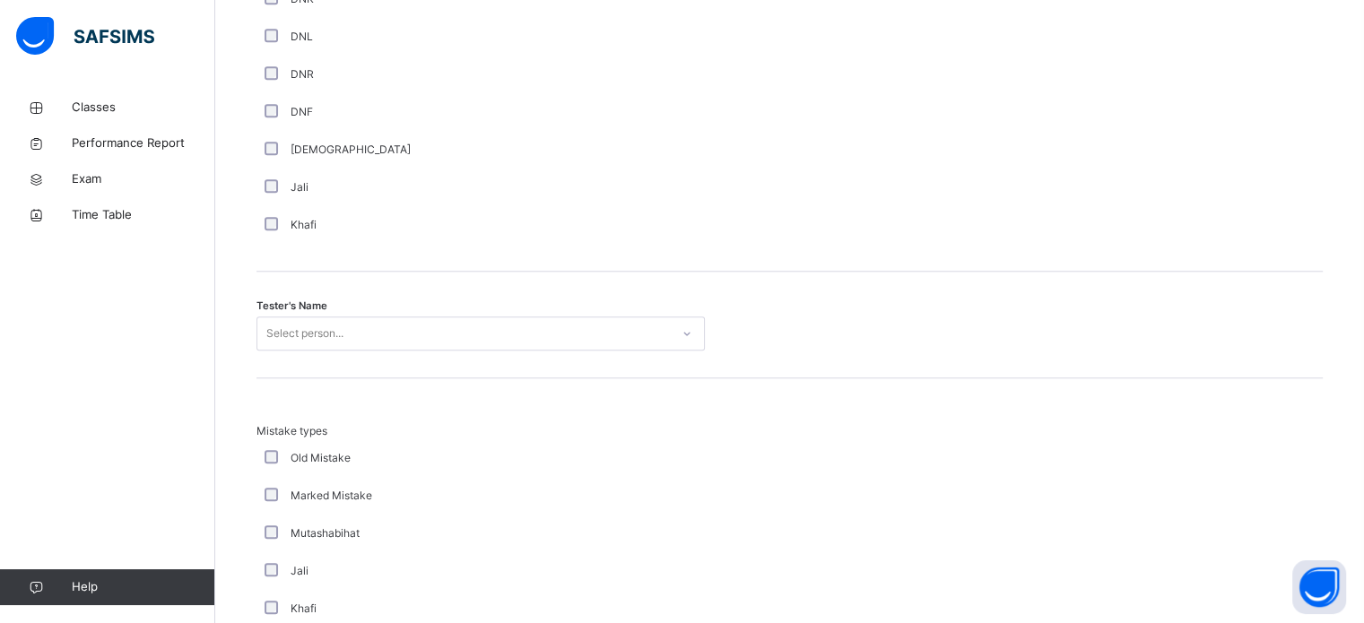
scroll to position [1693, 0]
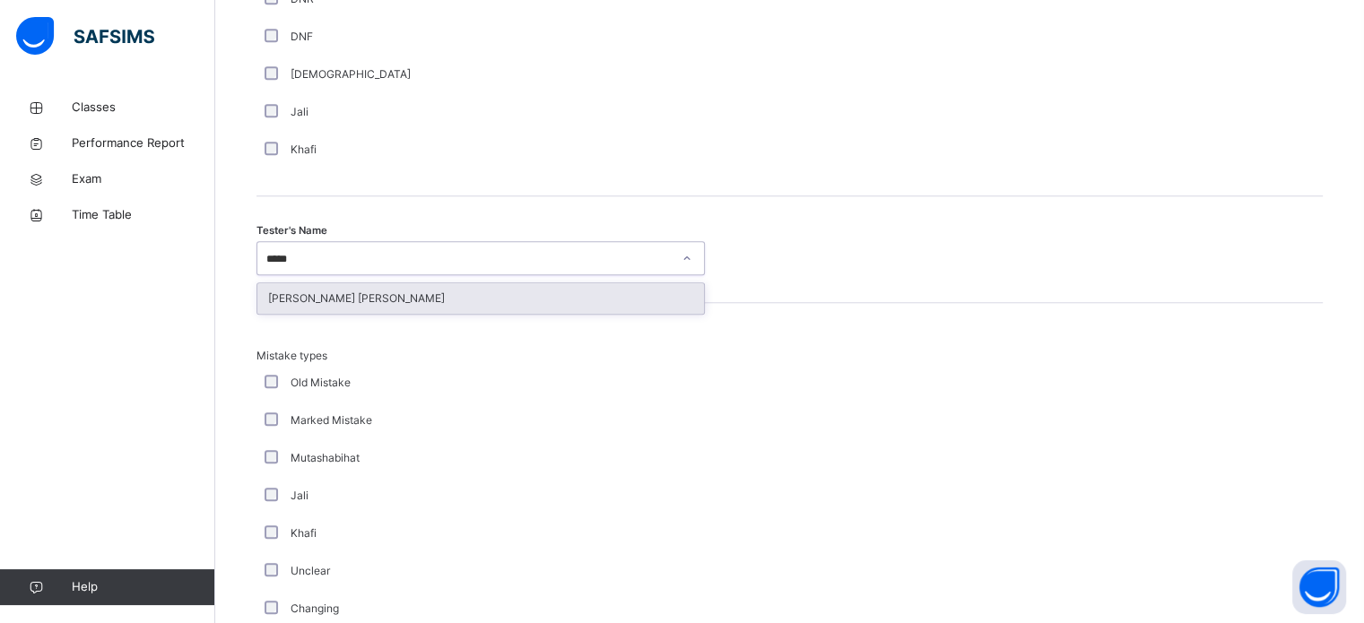
type input "******"
click at [289, 314] on div "[PERSON_NAME] [PERSON_NAME]" at bounding box center [480, 298] width 447 height 30
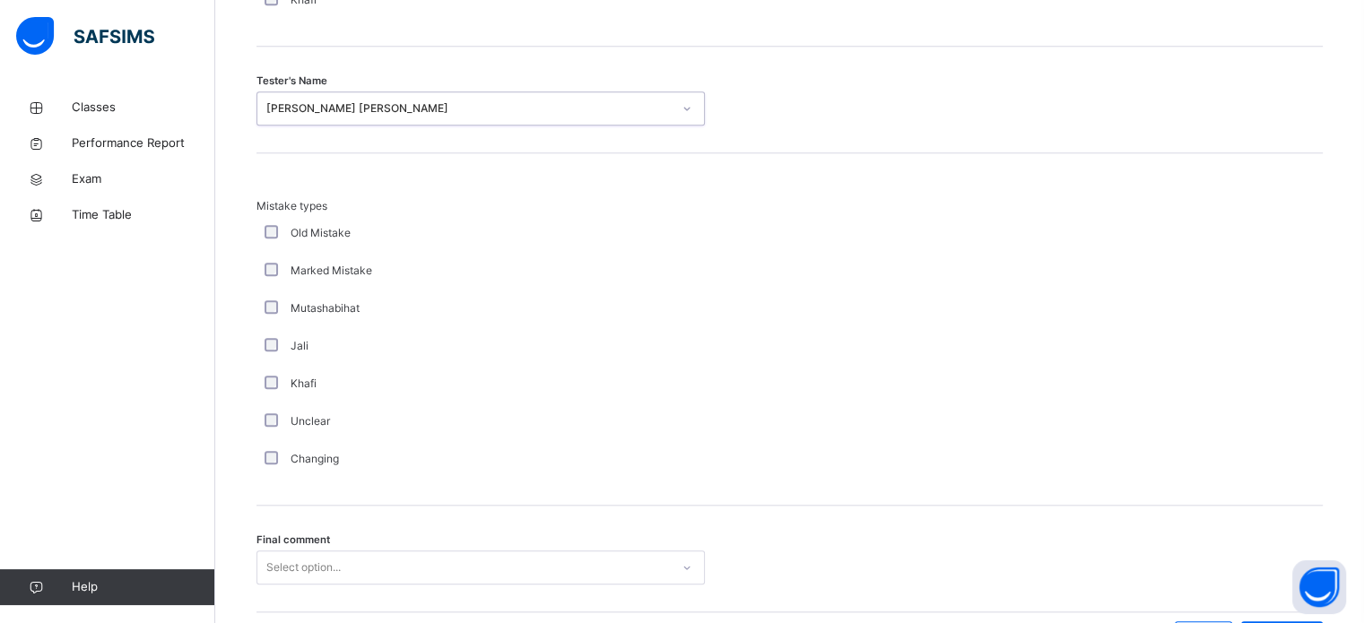
scroll to position [1972, 0]
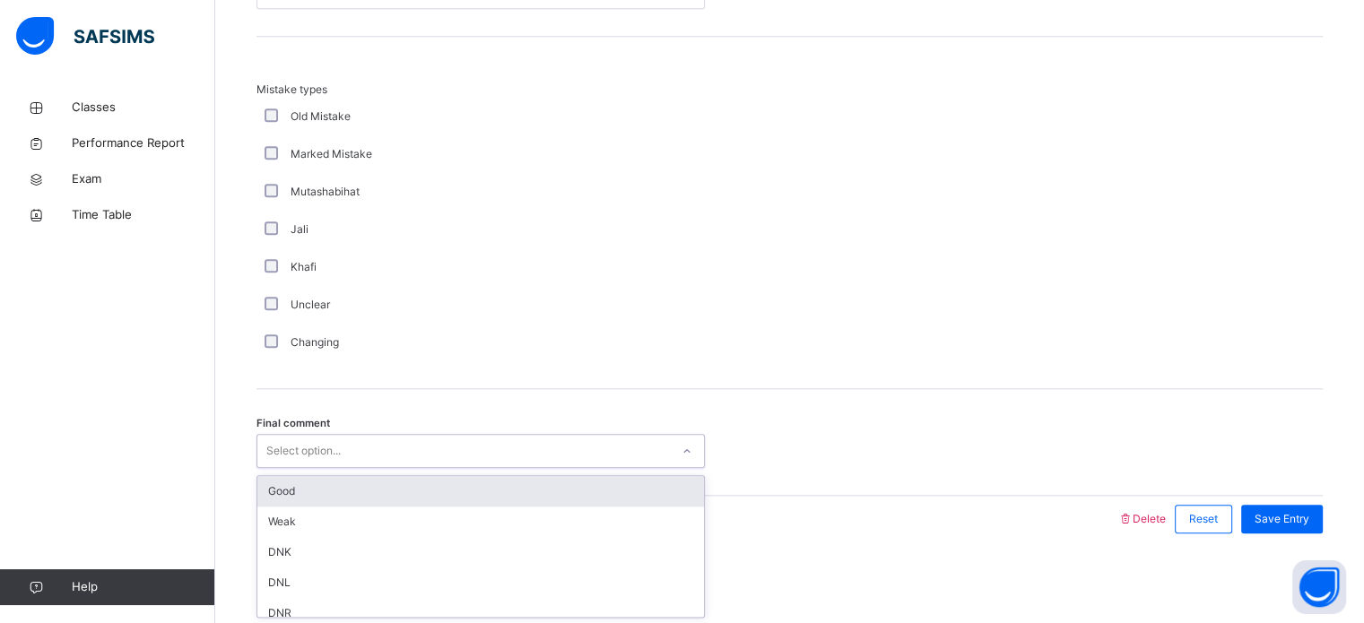
click at [260, 489] on div "Good" at bounding box center [480, 491] width 447 height 30
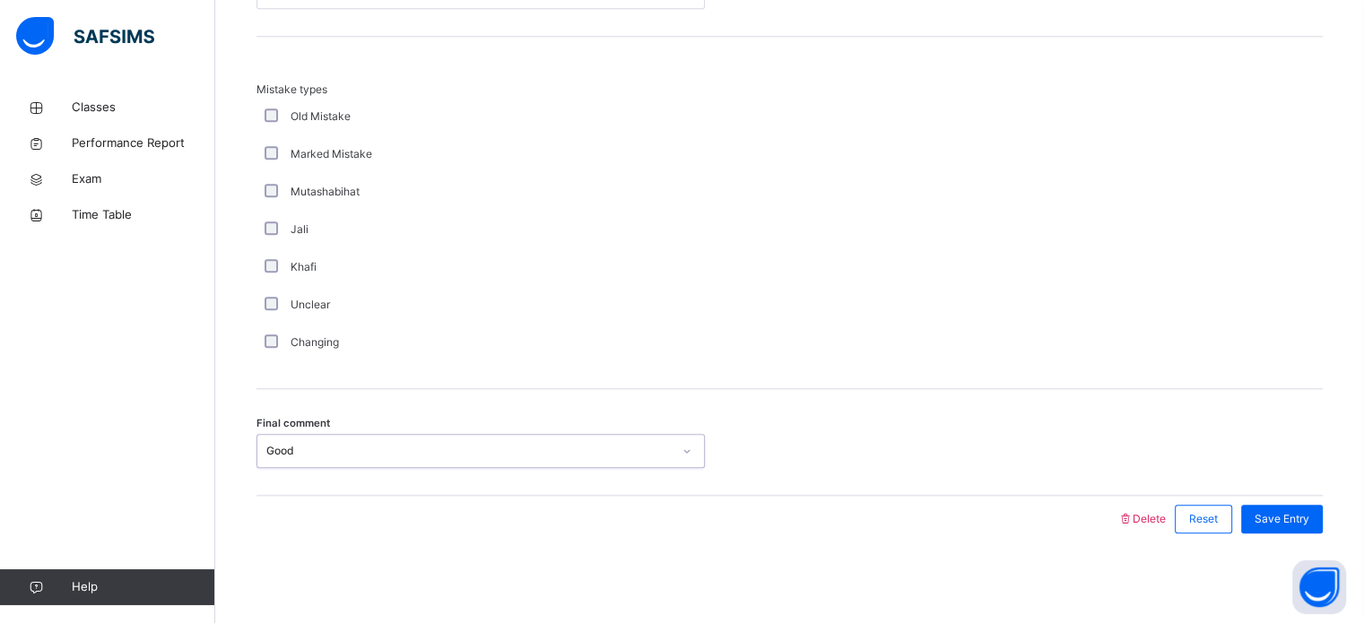
scroll to position [1959, 0]
click at [1311, 534] on div "Save Entry" at bounding box center [1282, 519] width 82 height 29
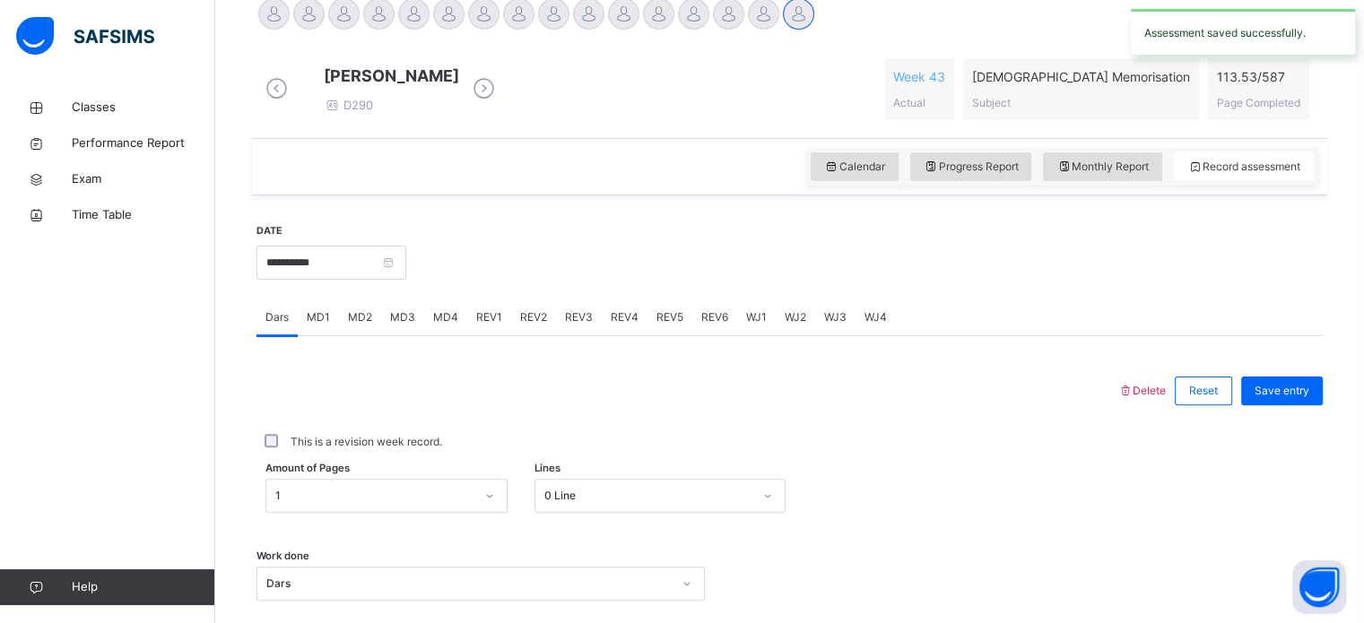
scroll to position [493, 0]
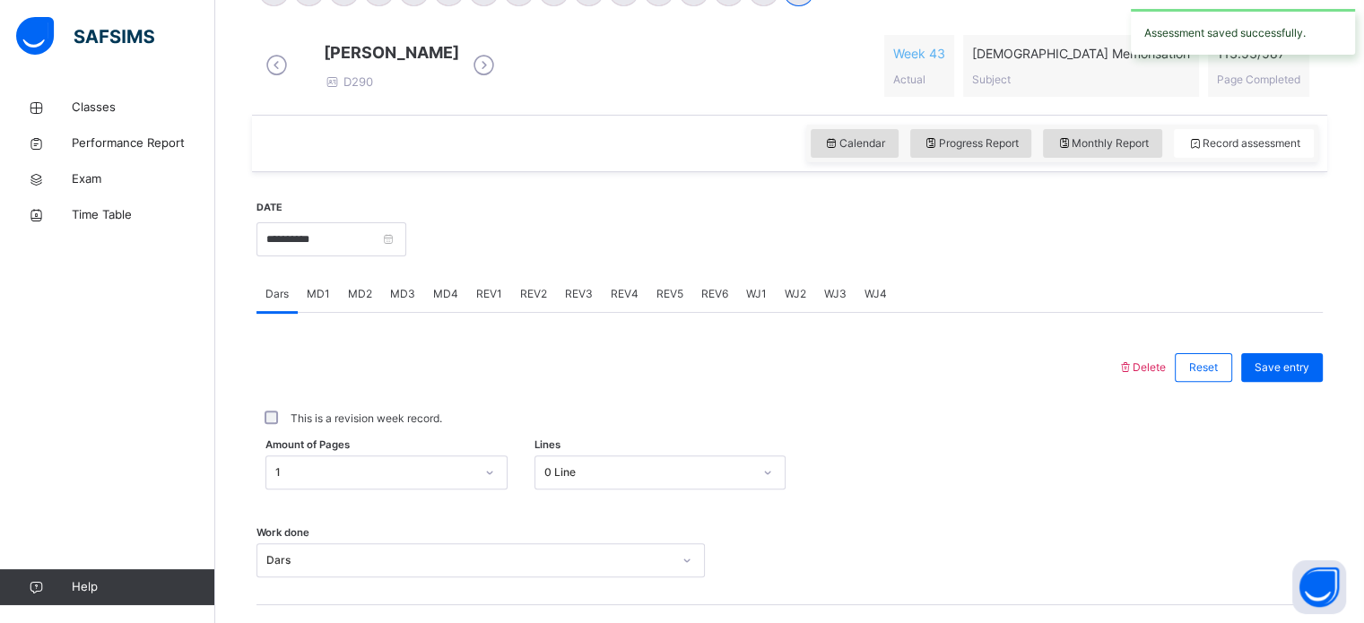
click at [568, 302] on span "REV3" at bounding box center [579, 294] width 28 height 16
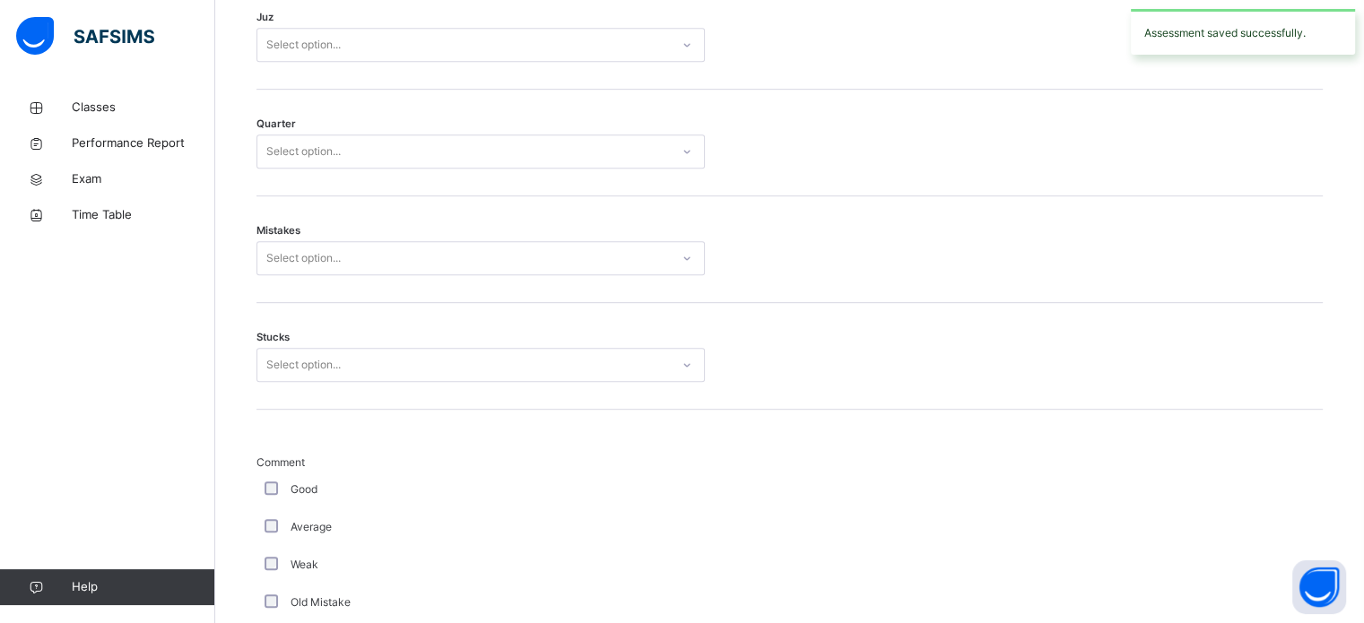
scroll to position [874, 0]
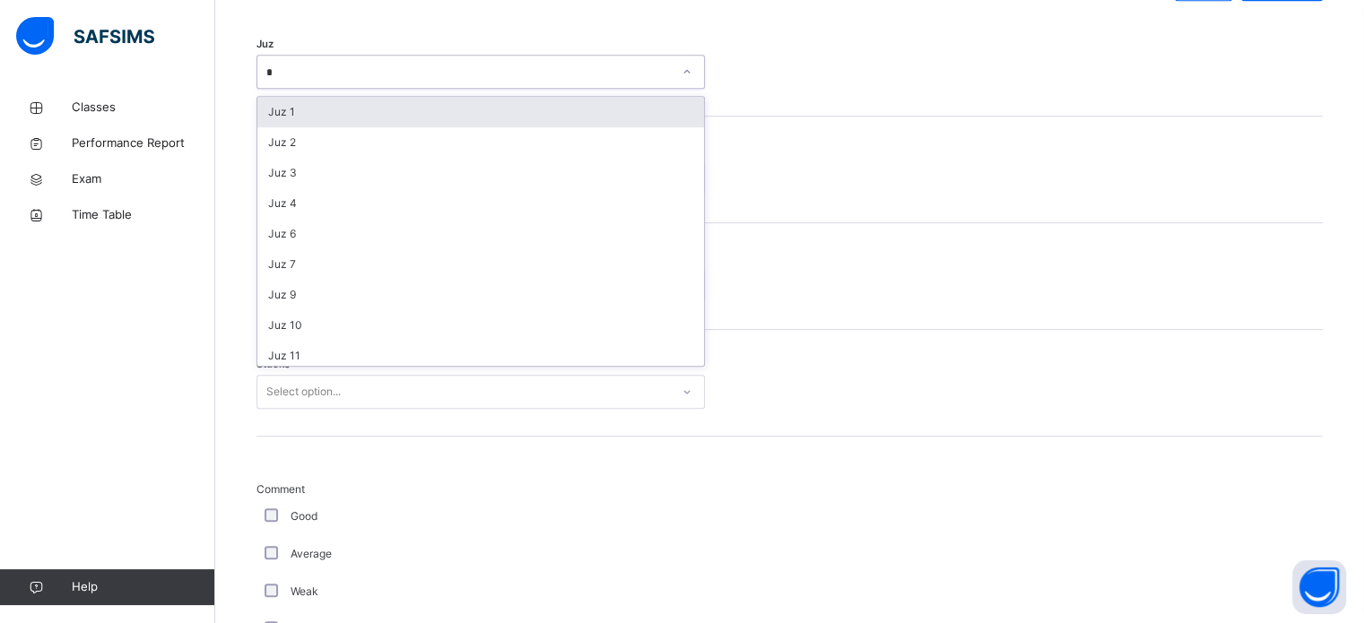
type input "**"
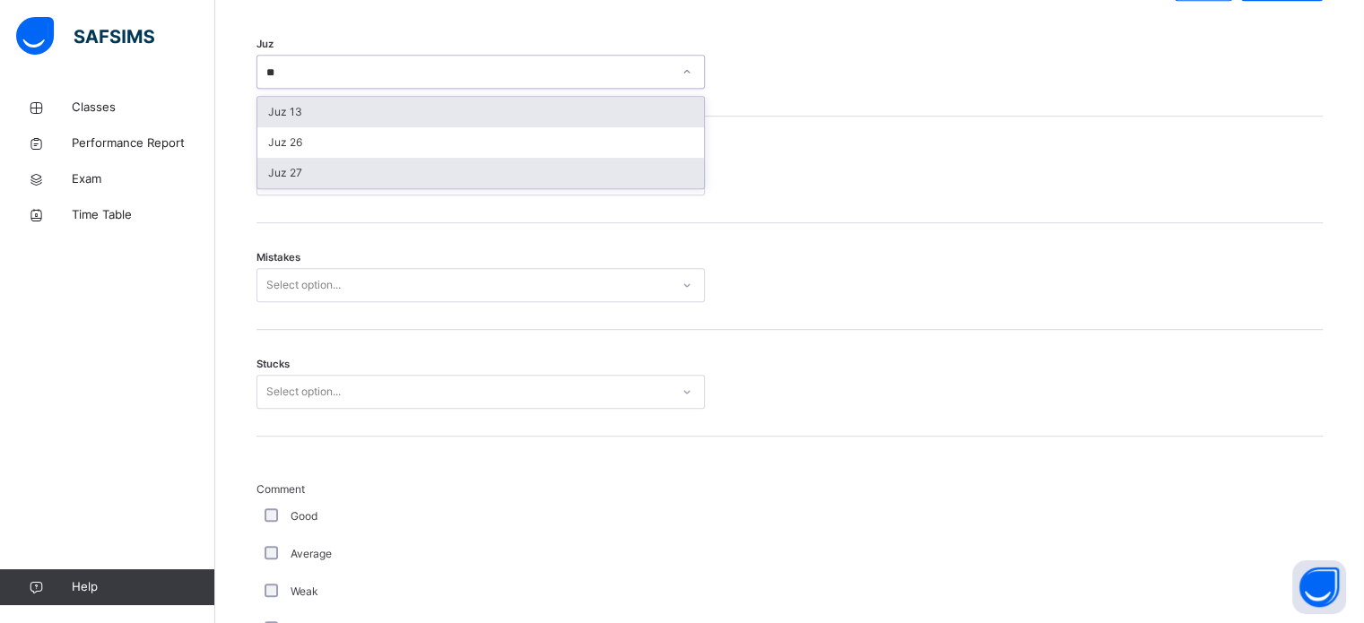
click at [274, 188] on div "Juz 27" at bounding box center [480, 173] width 447 height 30
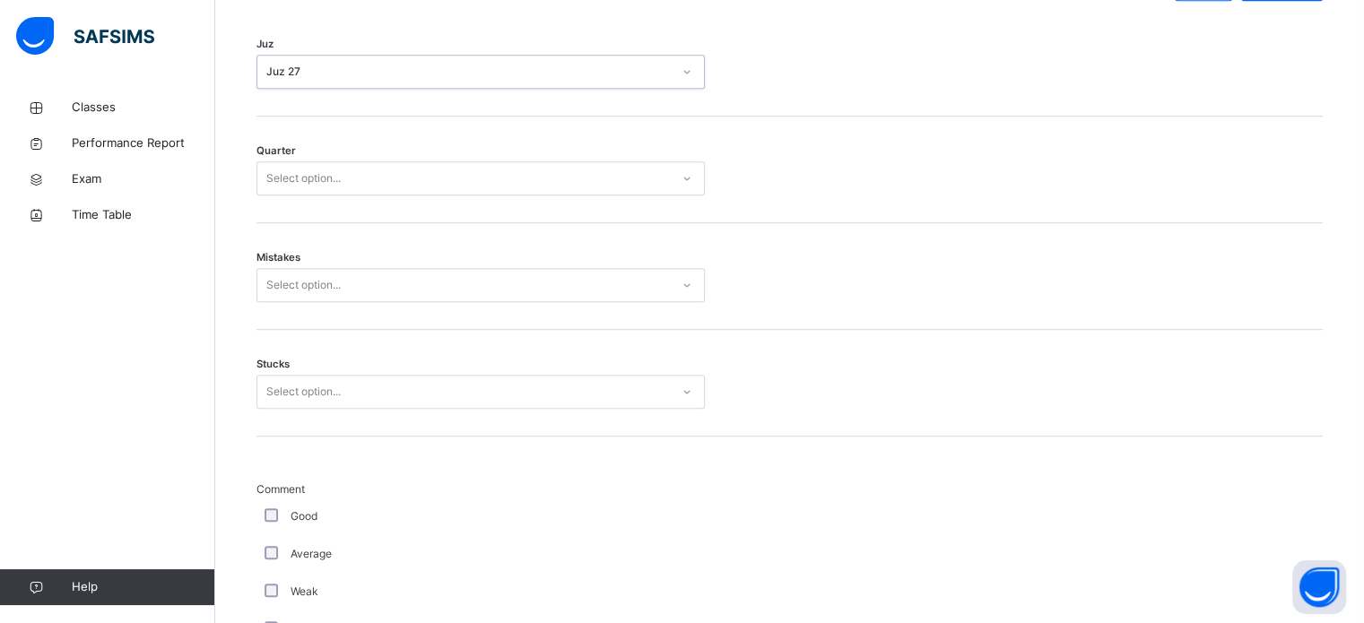
click at [280, 239] on div "Mistakes Select option..." at bounding box center [789, 276] width 1066 height 107
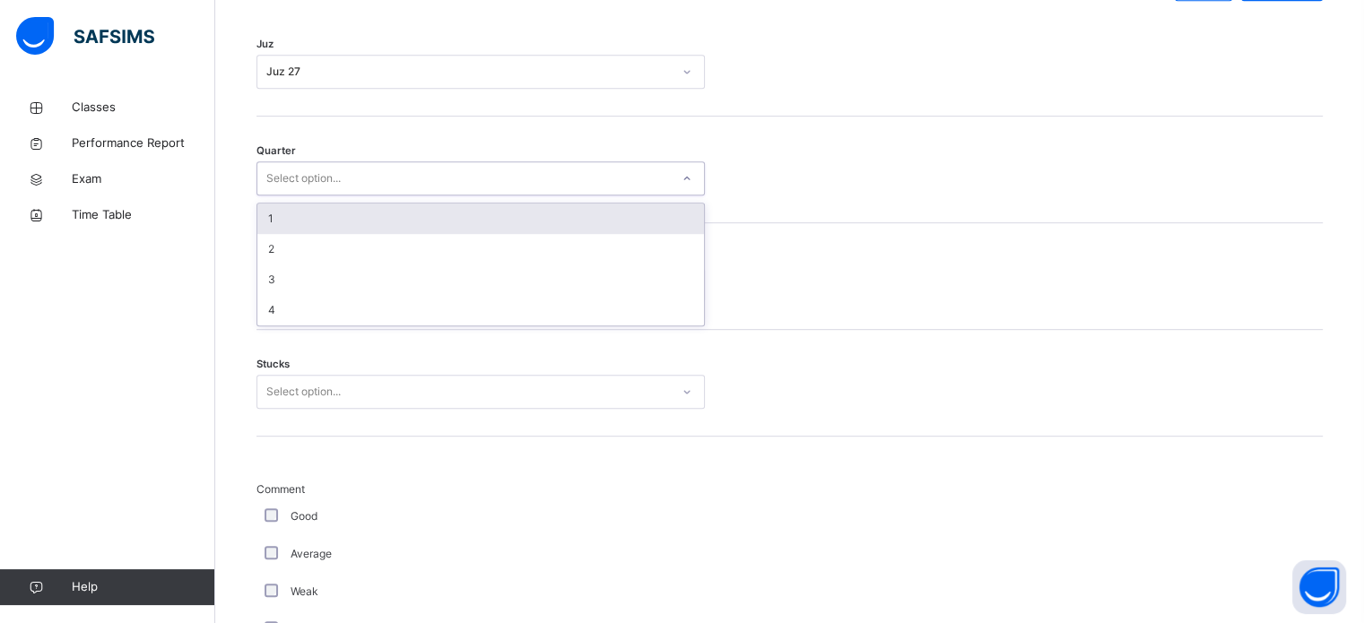
click at [258, 233] on div "1" at bounding box center [480, 219] width 447 height 30
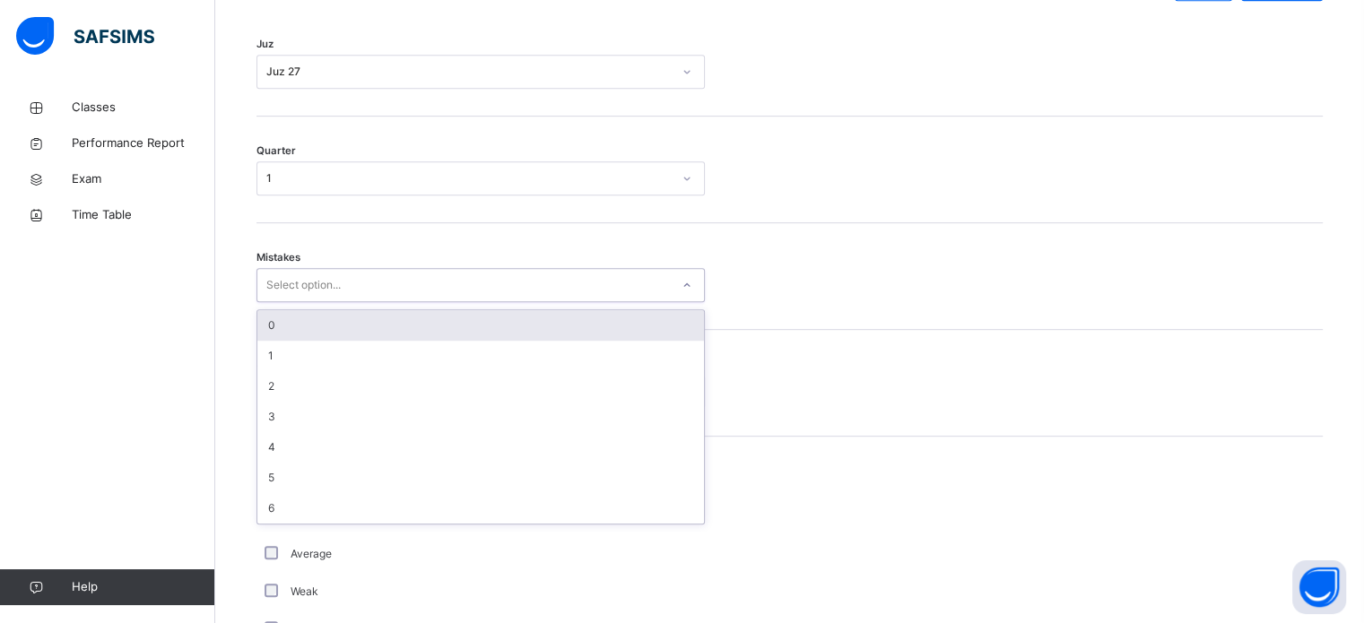
click at [273, 340] on div "0" at bounding box center [480, 325] width 447 height 30
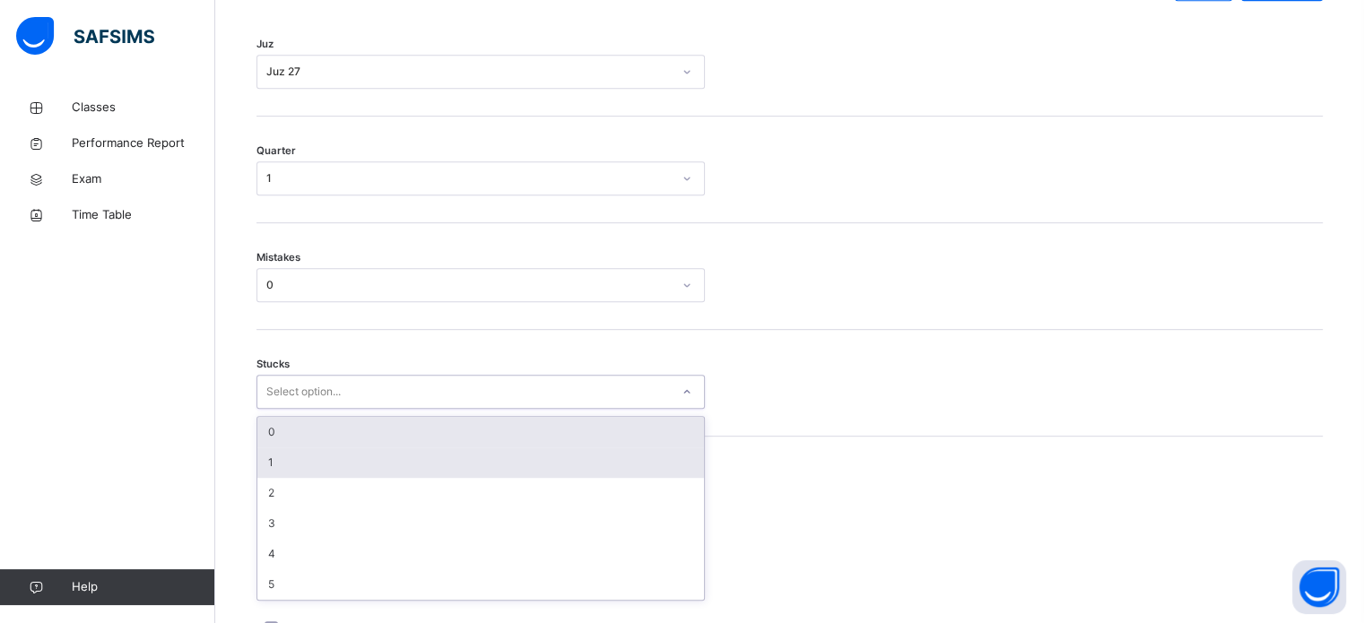
click at [273, 474] on div "1" at bounding box center [480, 462] width 447 height 30
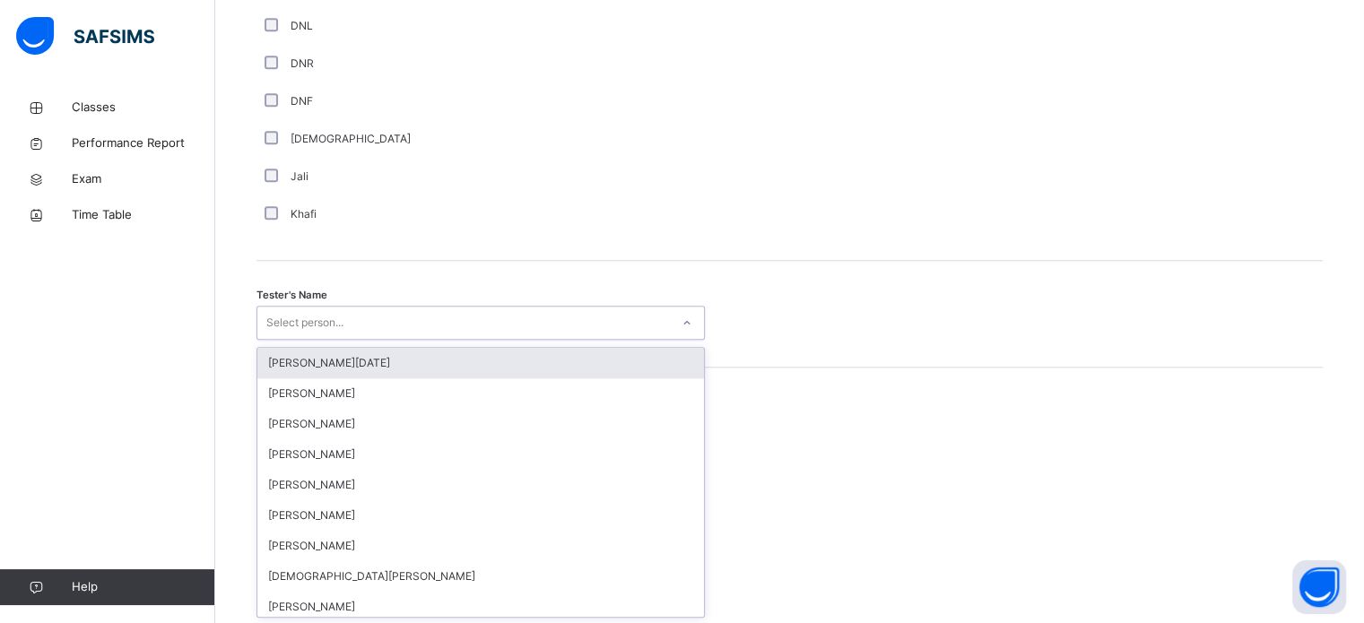
scroll to position [1643, 0]
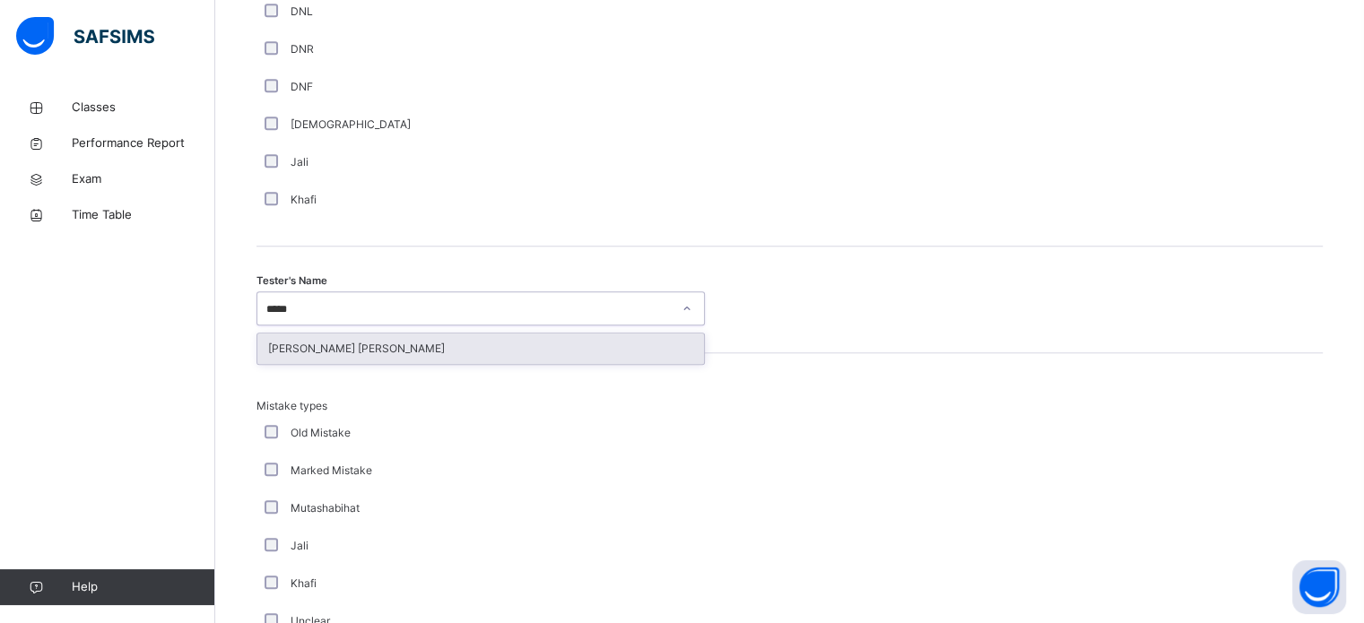
type input "******"
click at [290, 364] on div "[PERSON_NAME] [PERSON_NAME]" at bounding box center [480, 349] width 447 height 30
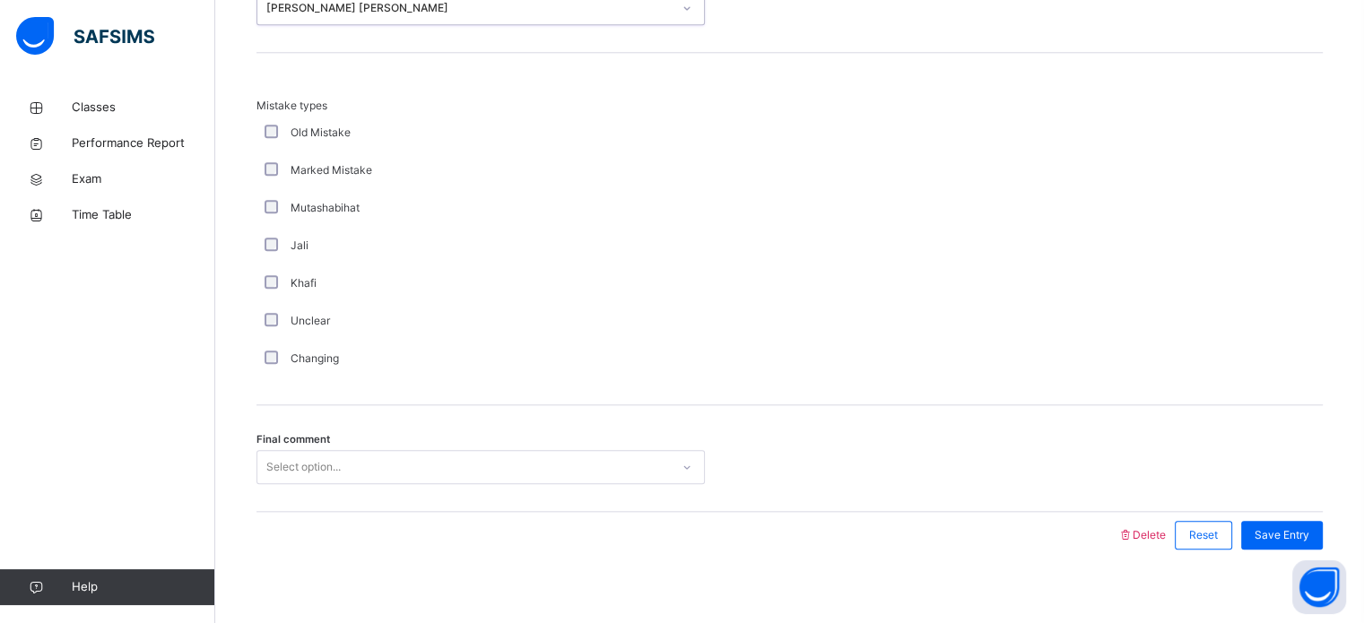
scroll to position [1972, 0]
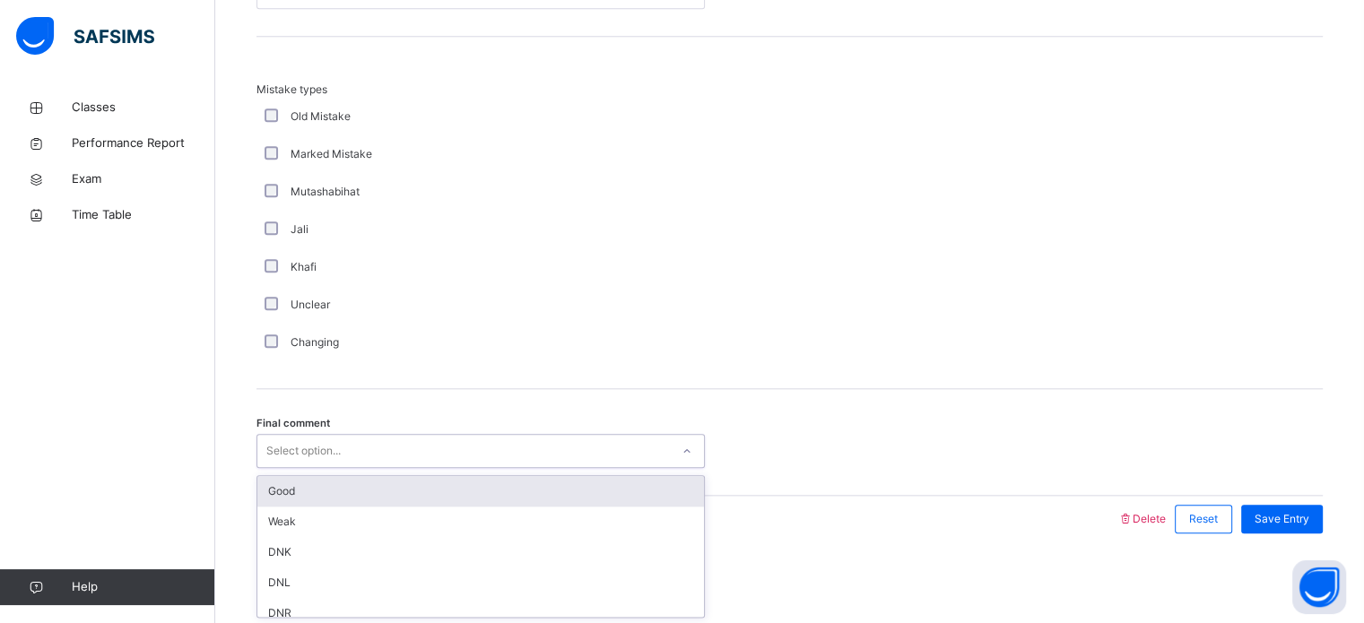
click at [270, 481] on div "Good" at bounding box center [480, 491] width 447 height 30
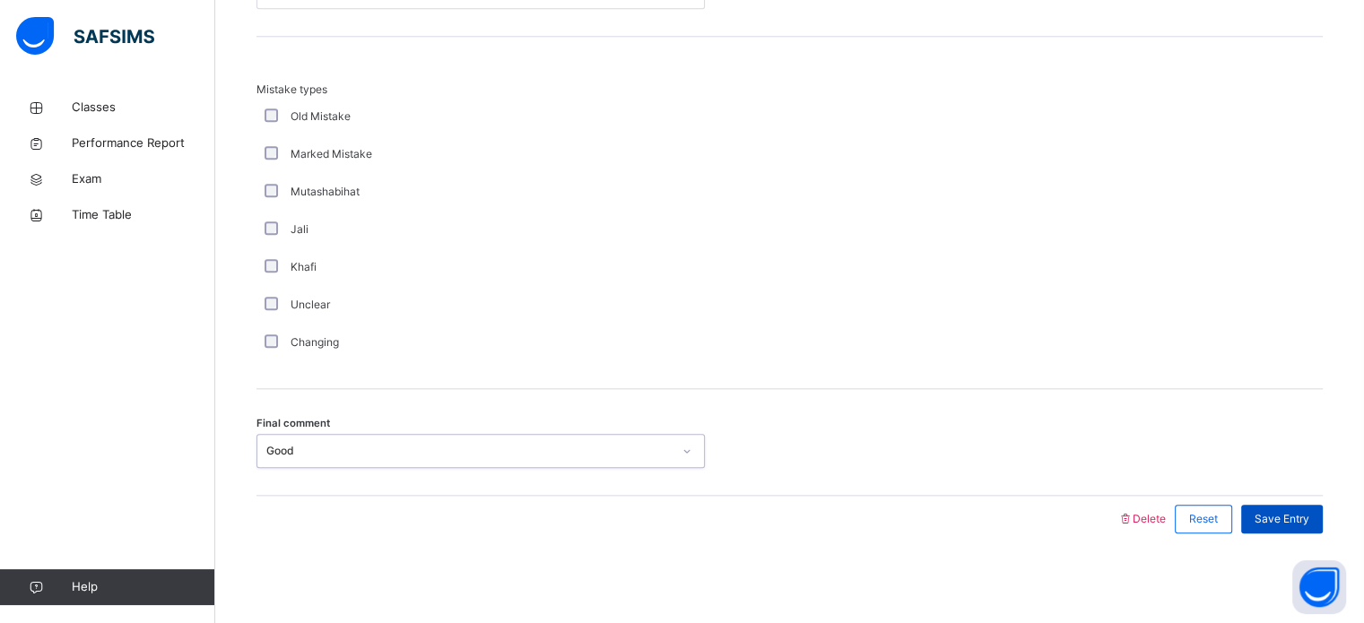
click at [1280, 525] on span "Save Entry" at bounding box center [1281, 519] width 55 height 16
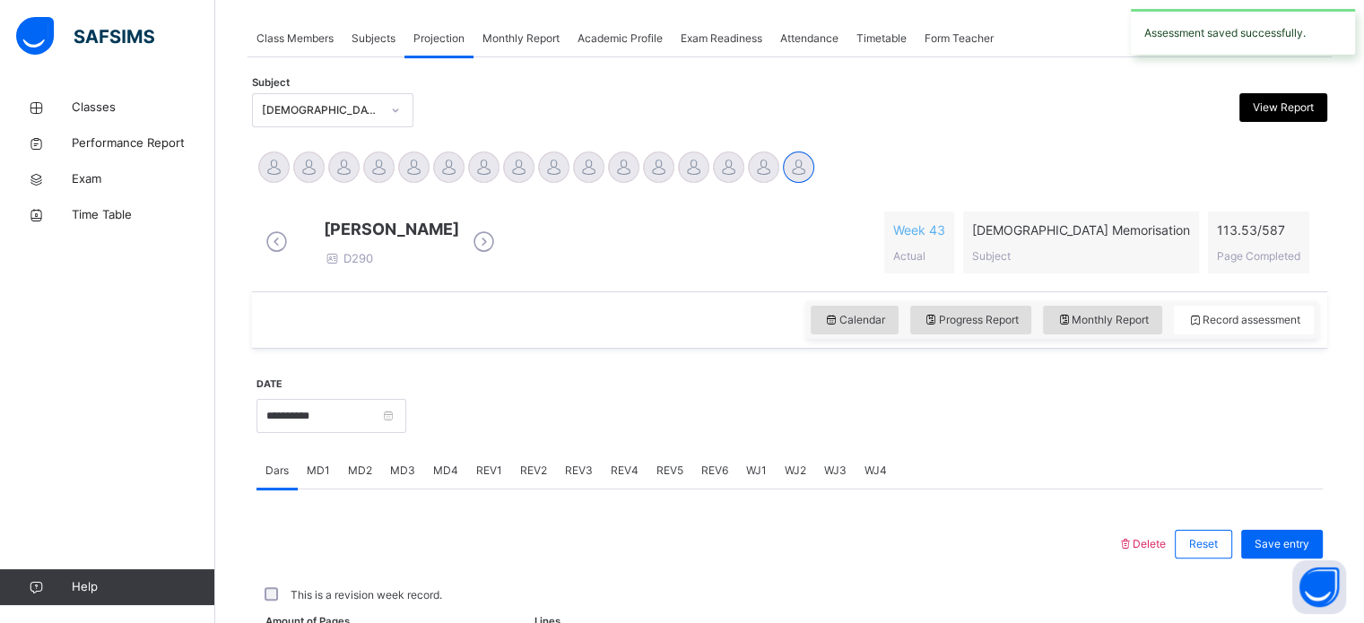
scroll to position [723, 0]
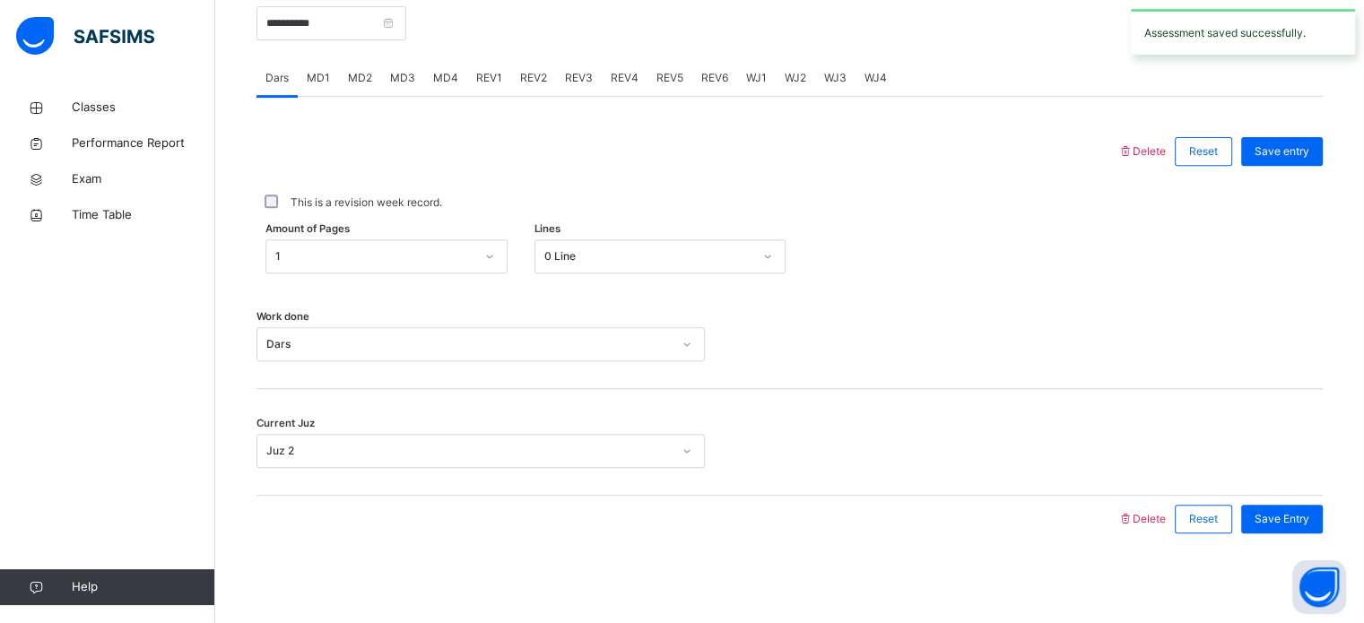
click at [625, 74] on span "REV4" at bounding box center [625, 78] width 28 height 16
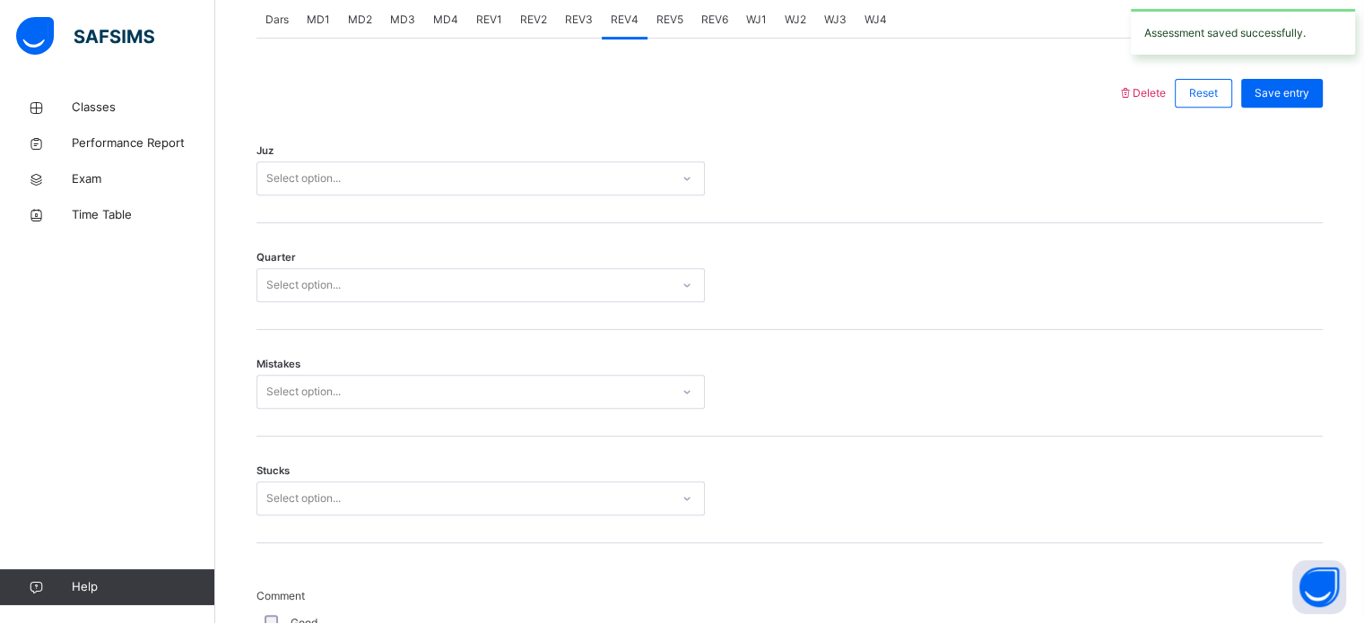
scroll to position [800, 0]
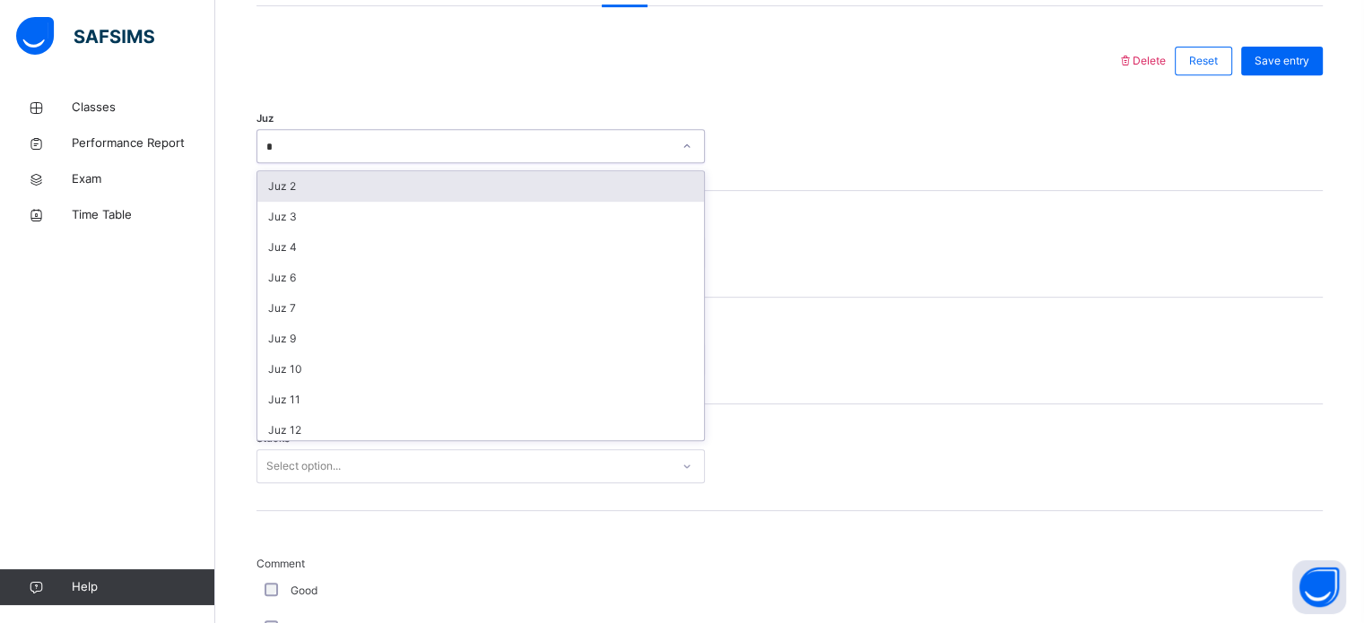
type input "**"
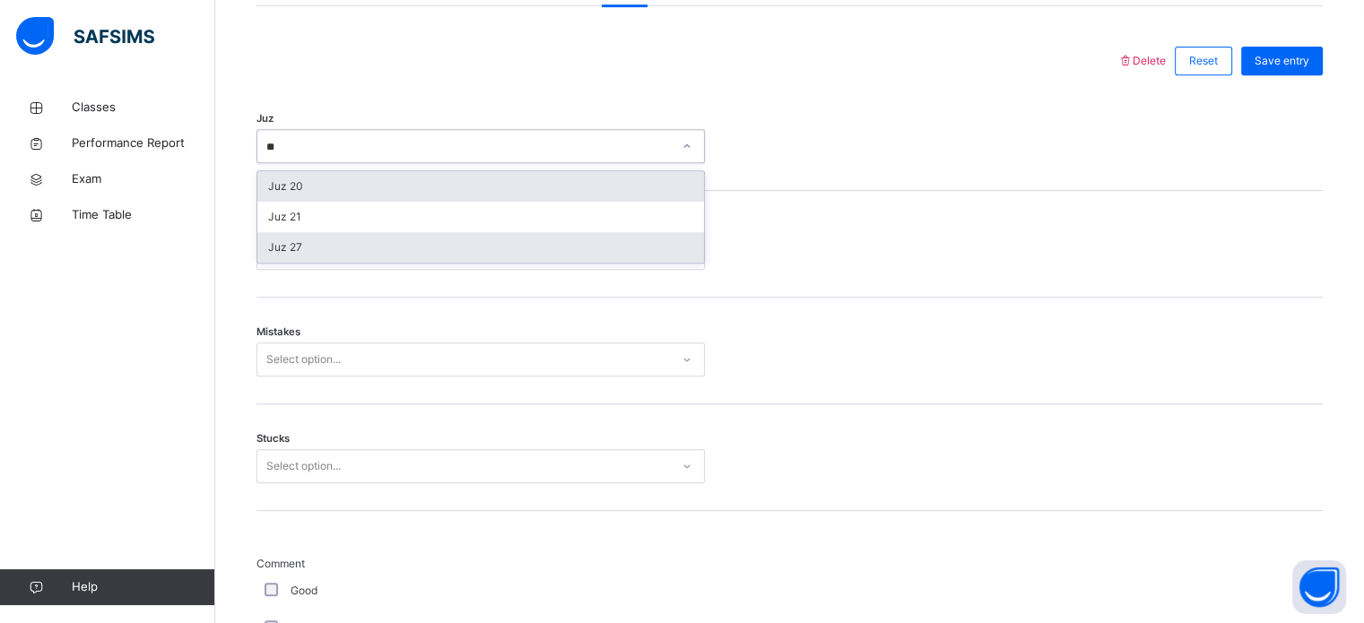
click at [269, 263] on div "Juz 27" at bounding box center [480, 247] width 447 height 30
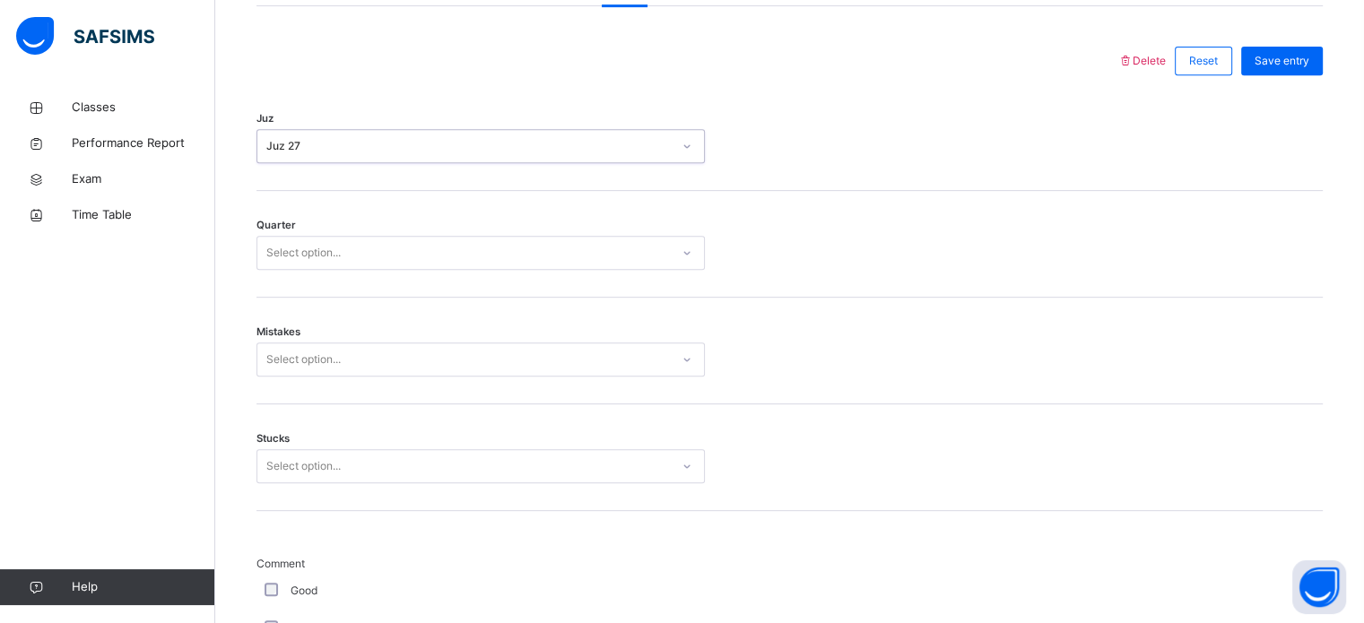
click at [275, 316] on div "Mistakes Select option..." at bounding box center [789, 351] width 1066 height 107
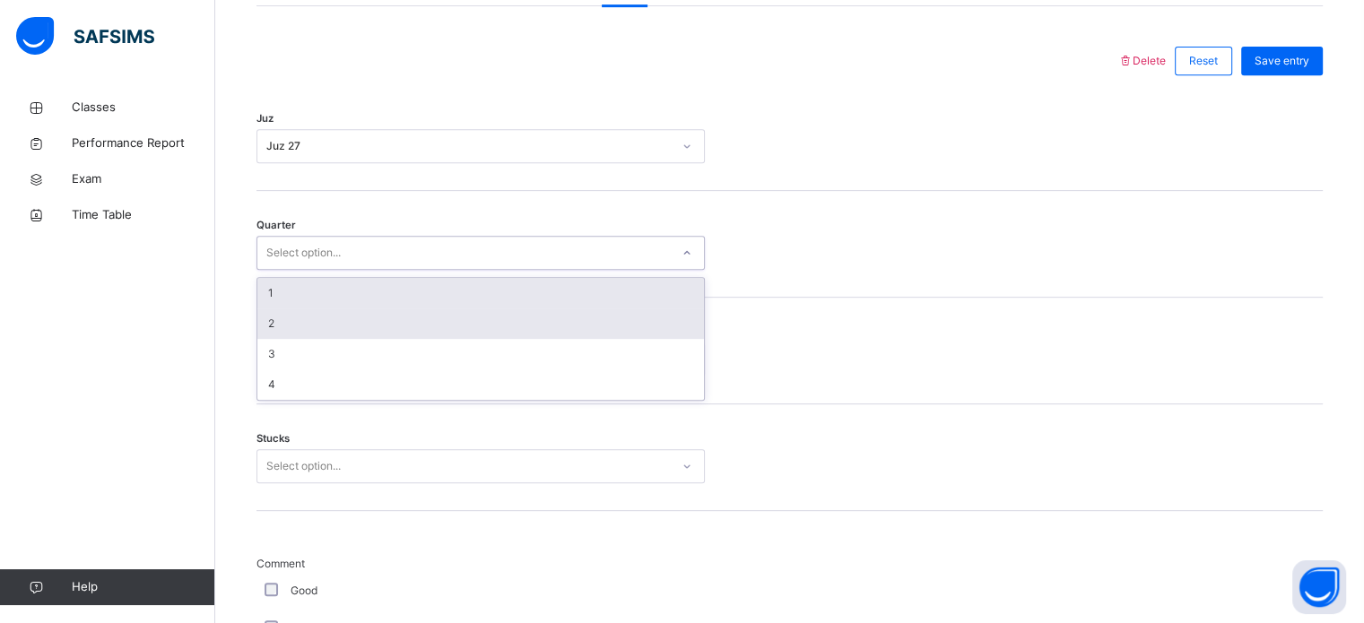
click at [265, 326] on div "2" at bounding box center [480, 323] width 447 height 30
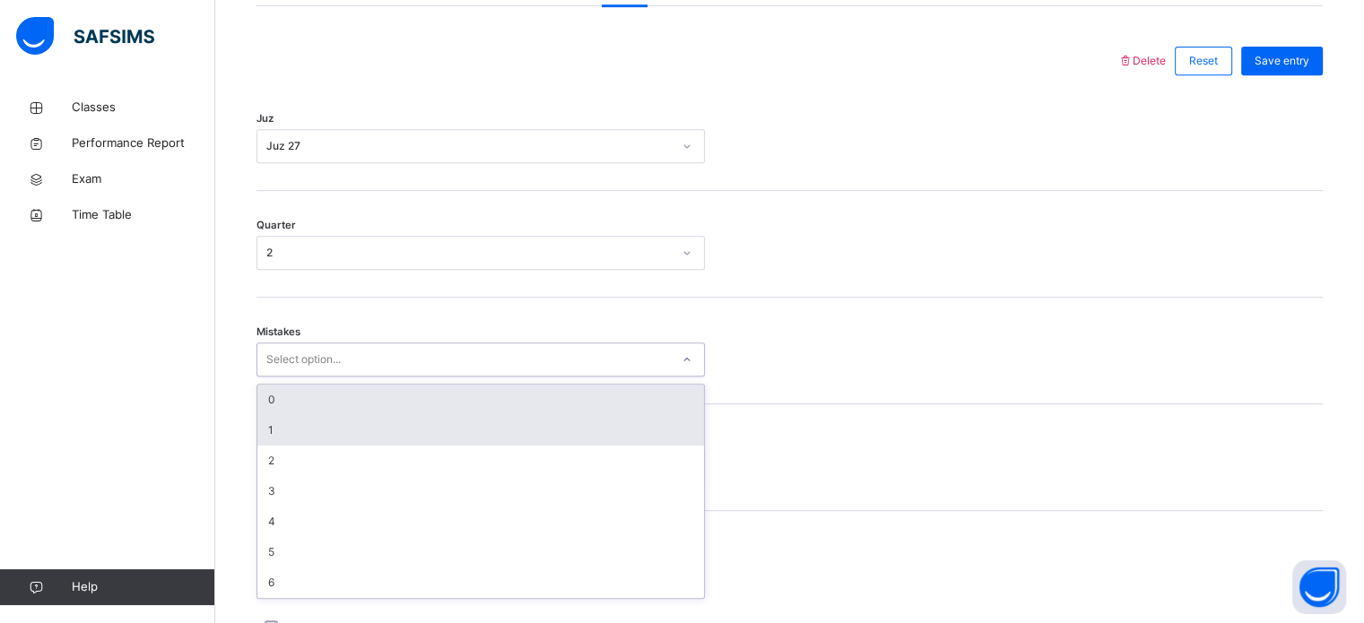
click at [285, 446] on div "1" at bounding box center [480, 430] width 447 height 30
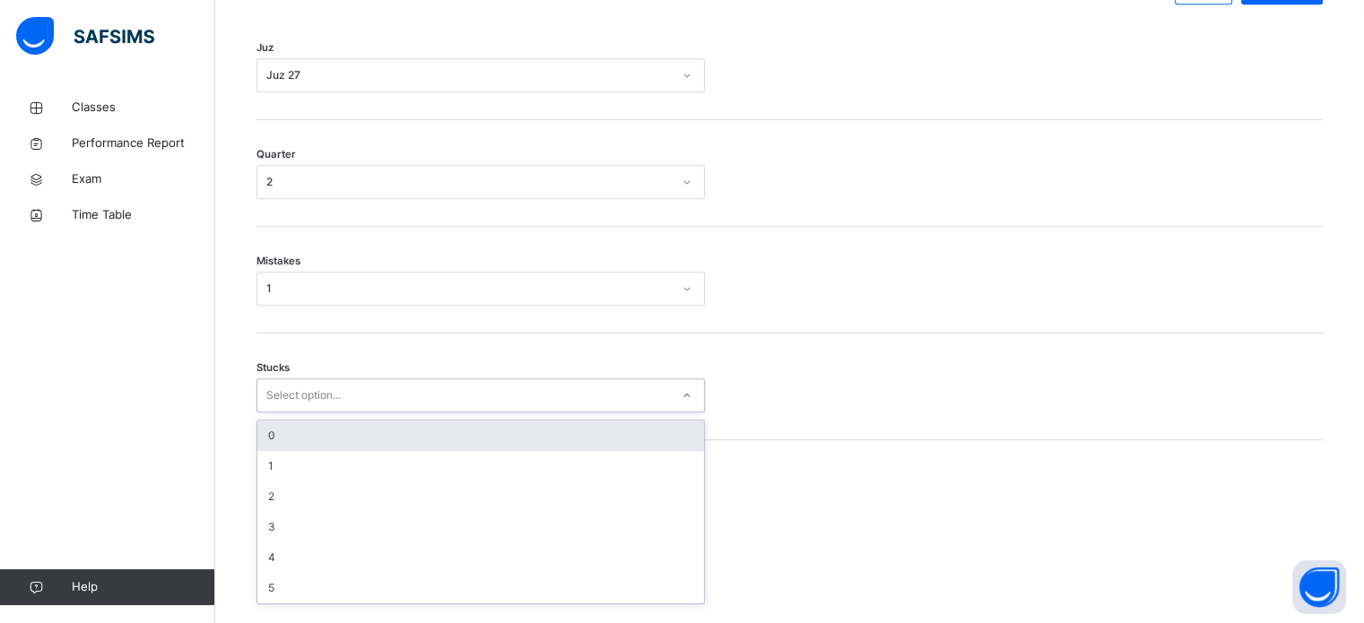
scroll to position [872, 0]
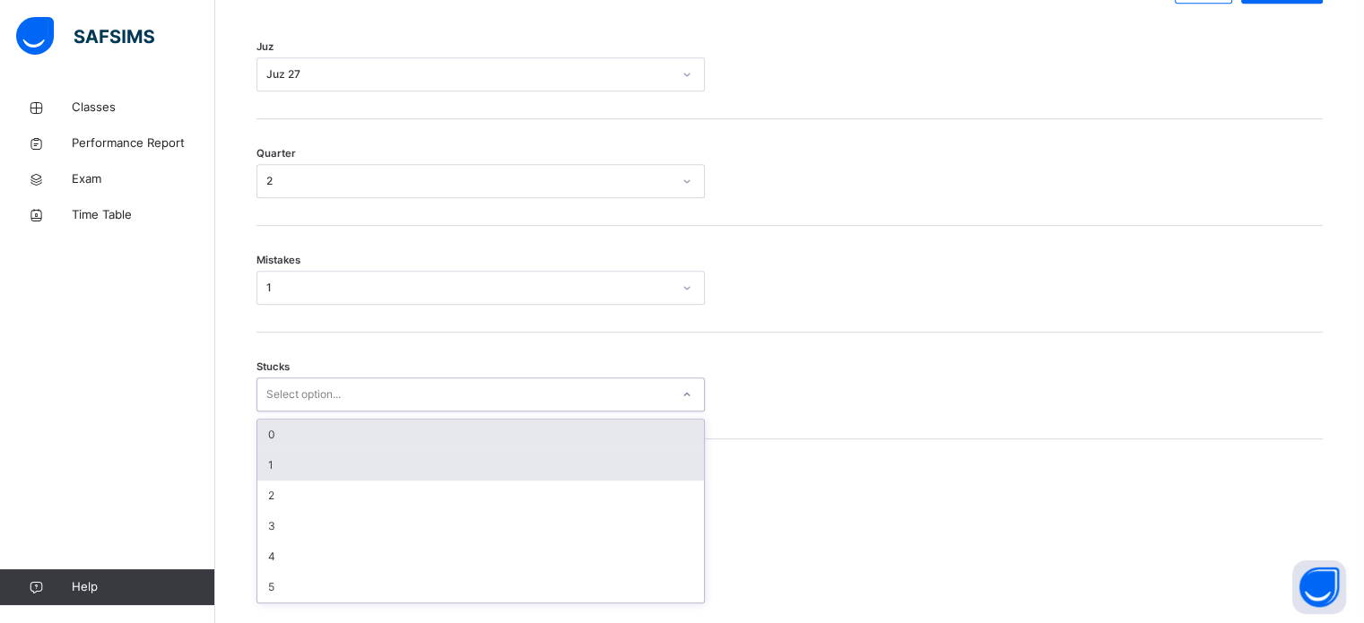
click at [270, 477] on div "1" at bounding box center [480, 465] width 447 height 30
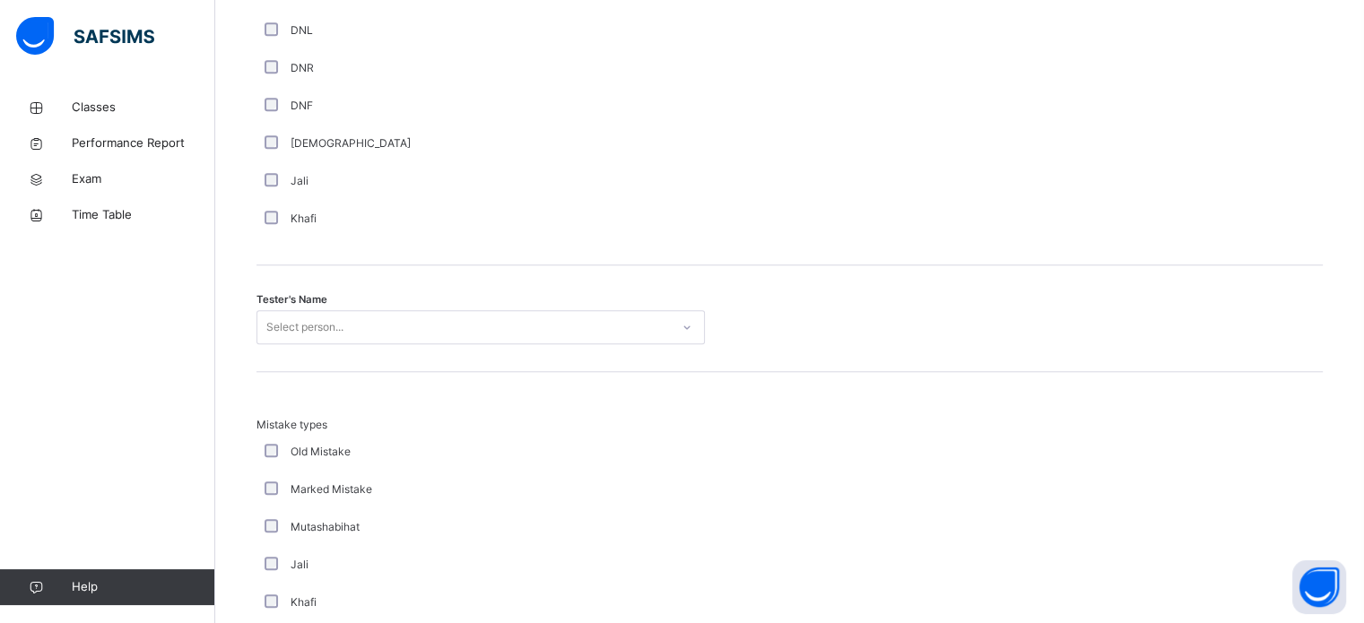
scroll to position [1643, 0]
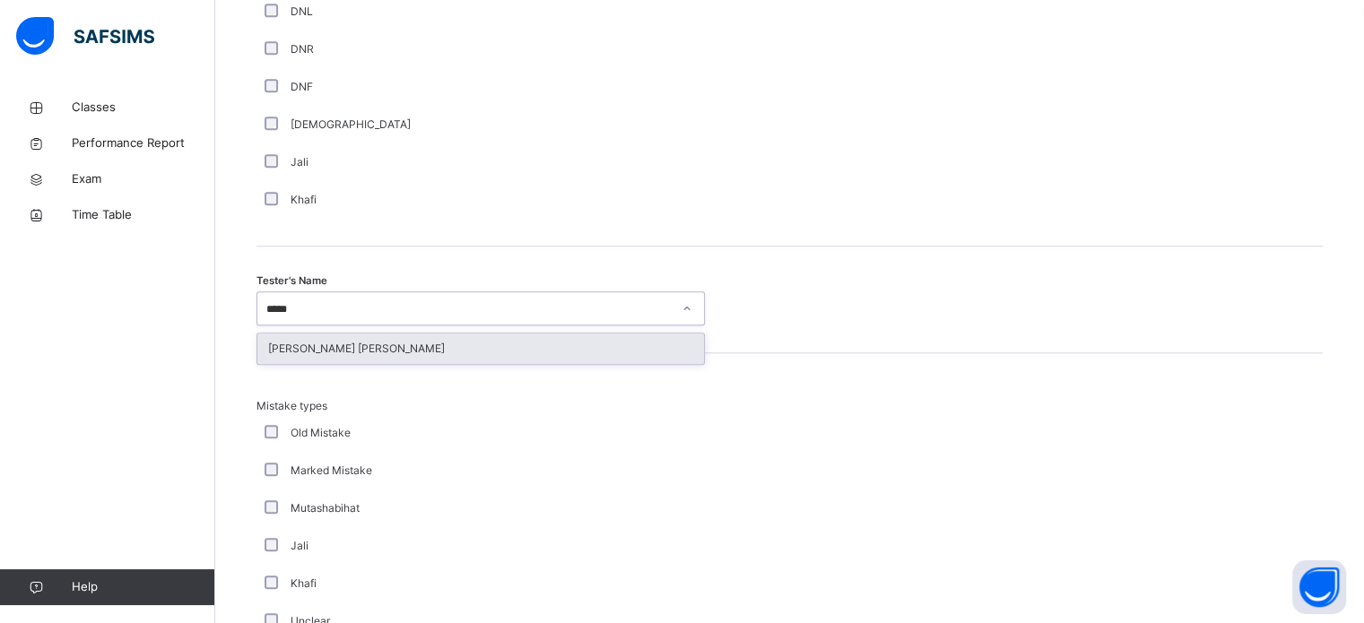
type input "******"
click at [275, 364] on div "[PERSON_NAME] [PERSON_NAME]" at bounding box center [480, 349] width 447 height 30
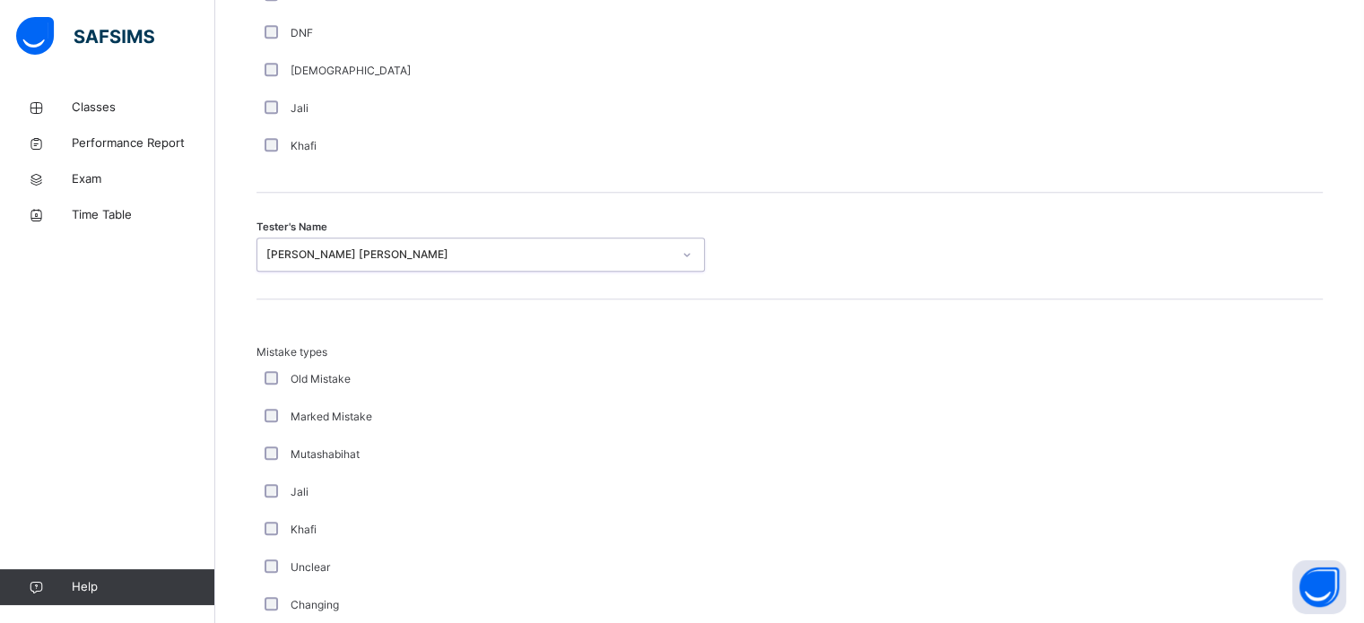
scroll to position [1972, 0]
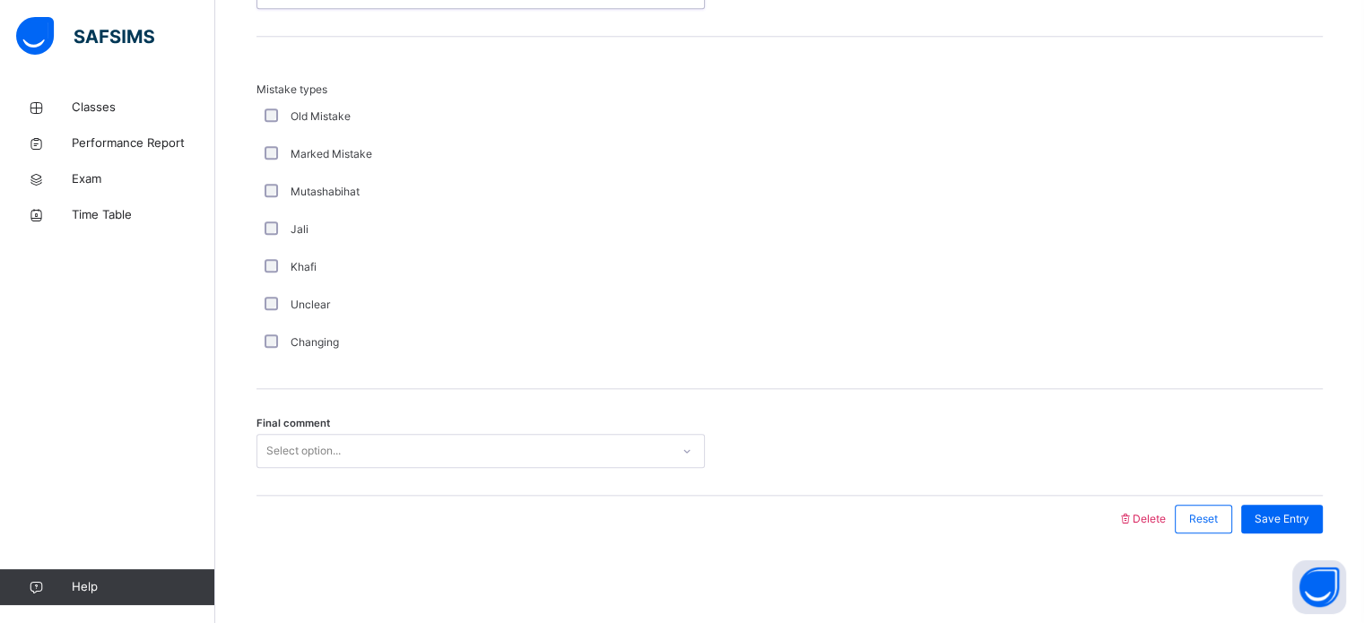
click at [276, 415] on div "Final comment Select option..." at bounding box center [789, 442] width 1066 height 107
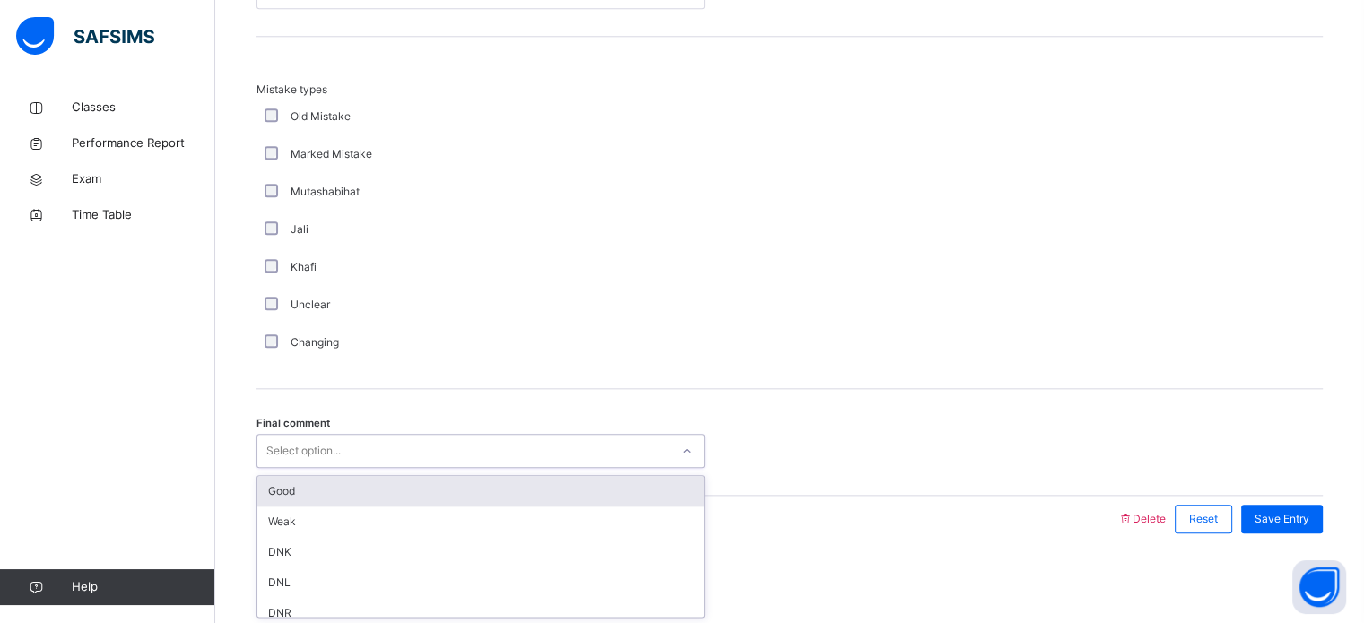
click at [287, 488] on div "Good" at bounding box center [480, 491] width 447 height 30
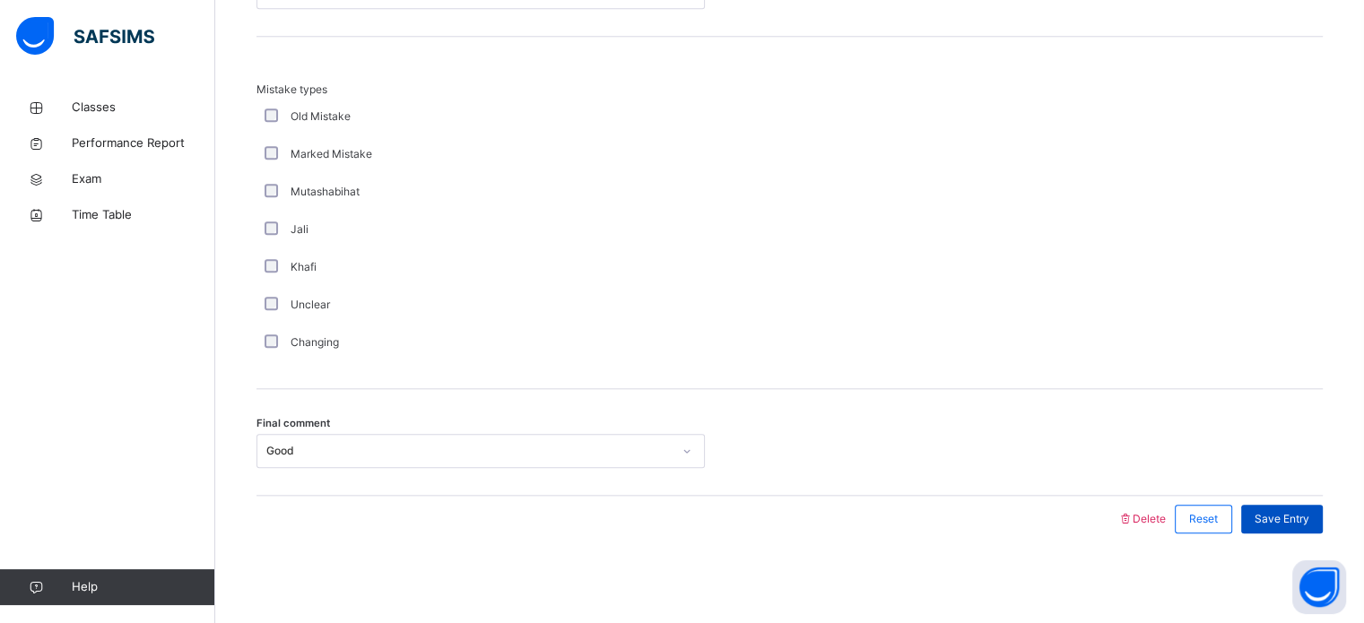
click at [1309, 521] on span "Save Entry" at bounding box center [1281, 519] width 55 height 16
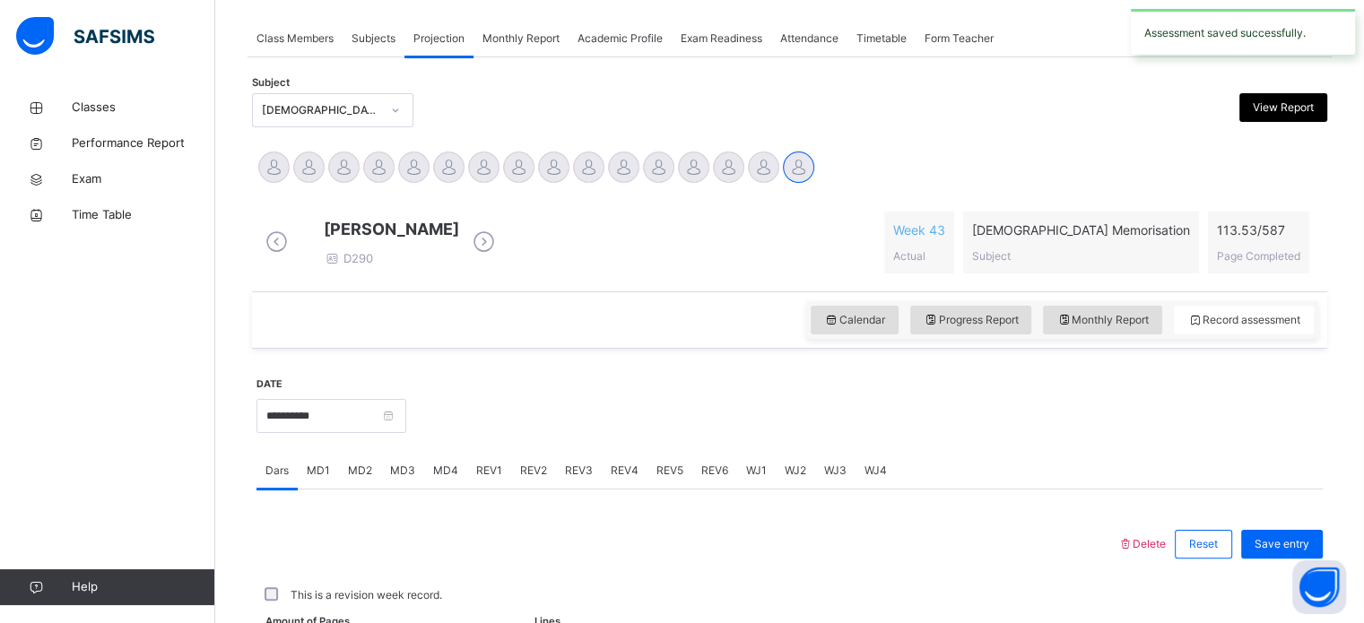
scroll to position [723, 0]
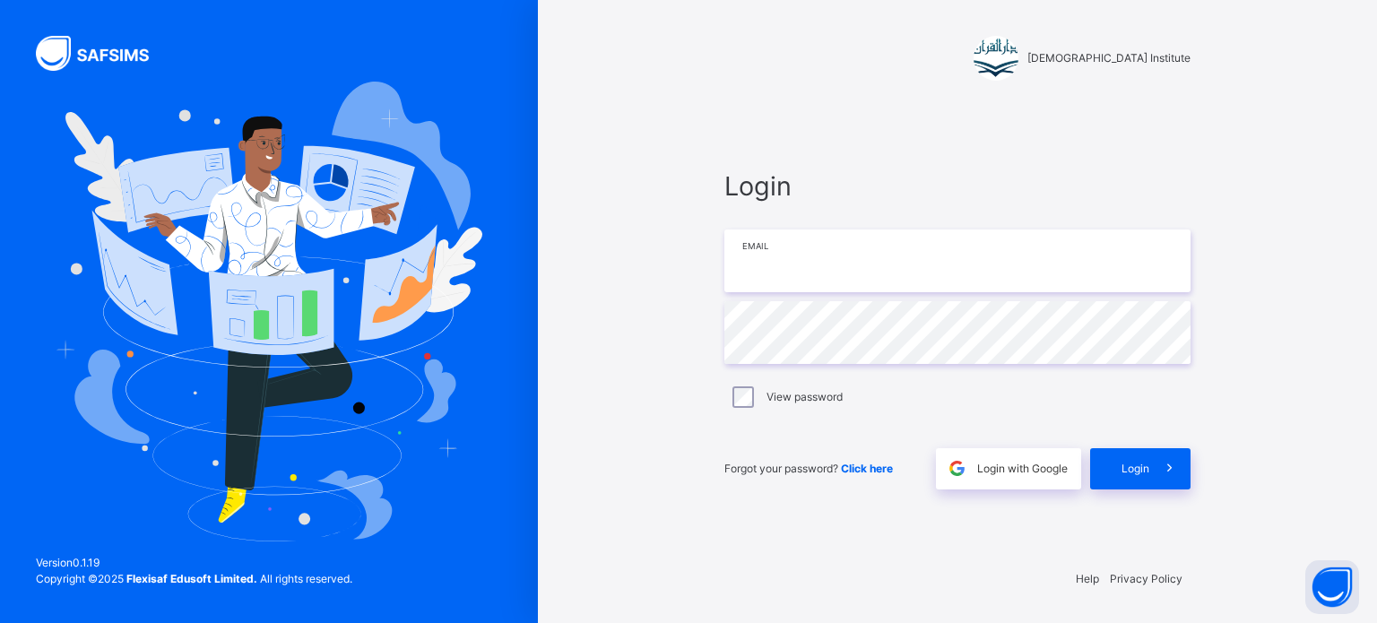
click at [942, 285] on input "email" at bounding box center [958, 261] width 466 height 63
type input "**********"
click at [1125, 481] on div "Login" at bounding box center [1140, 468] width 100 height 41
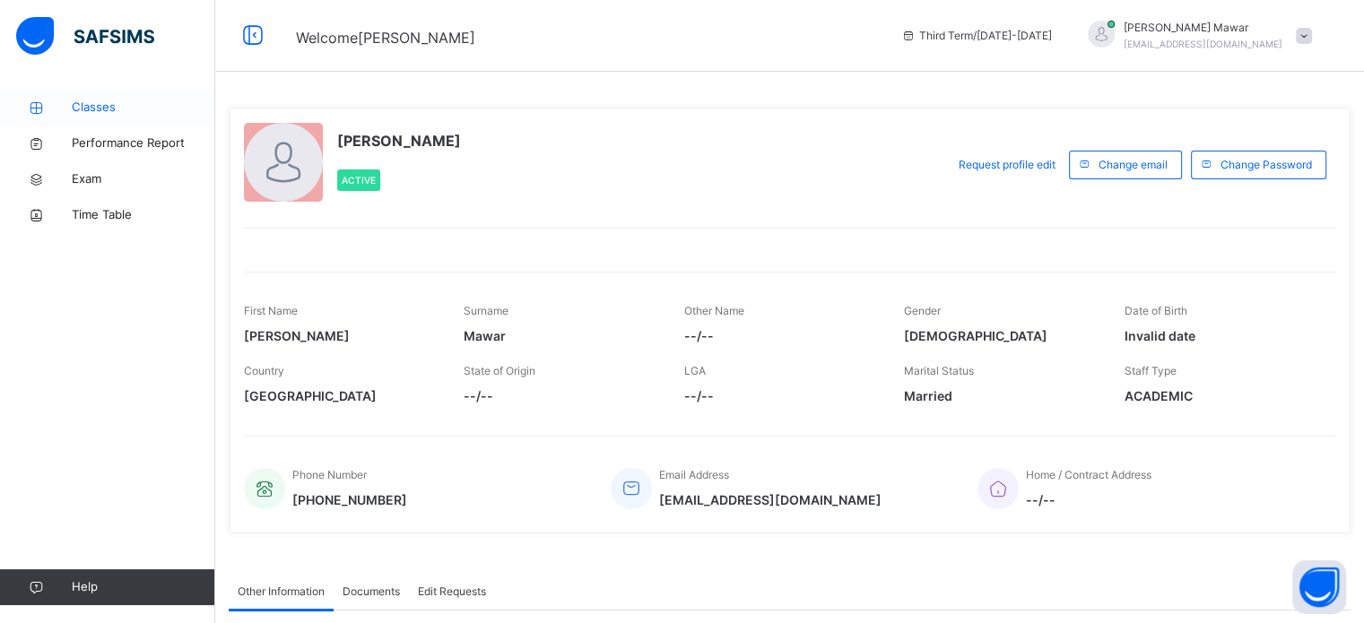
click at [141, 114] on span "Classes" at bounding box center [143, 108] width 143 height 18
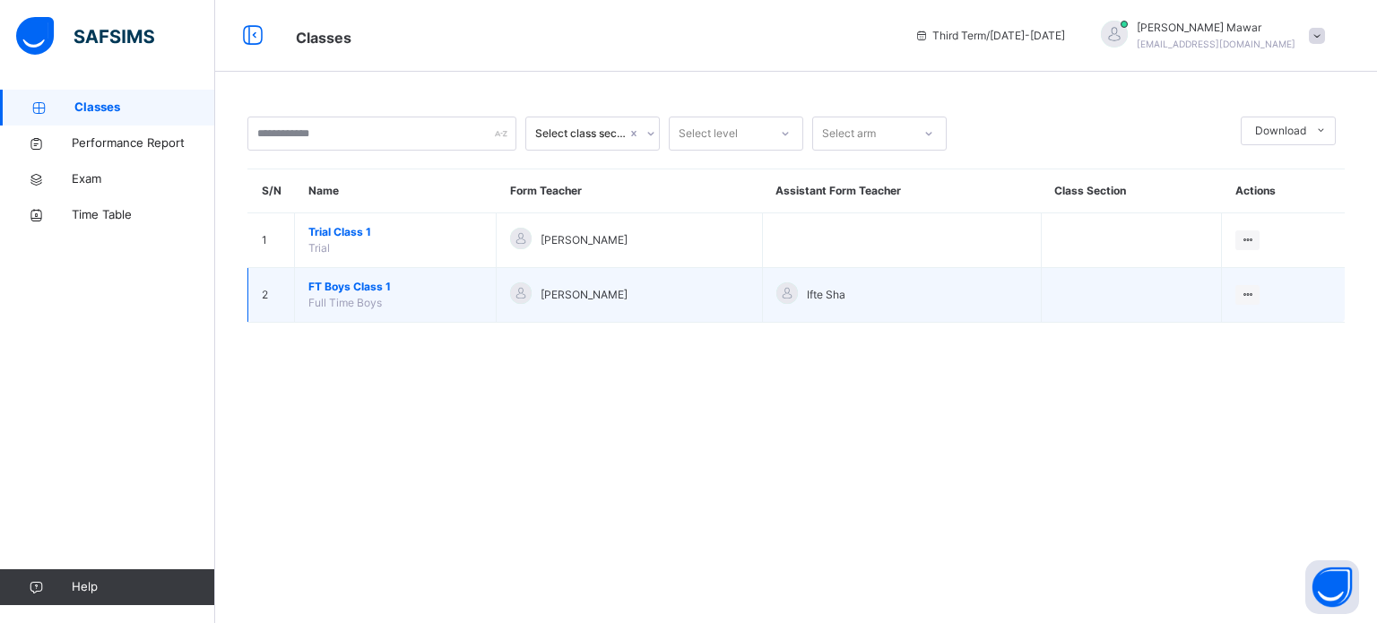
click at [341, 288] on span "FT Boys Class 1" at bounding box center [395, 287] width 174 height 16
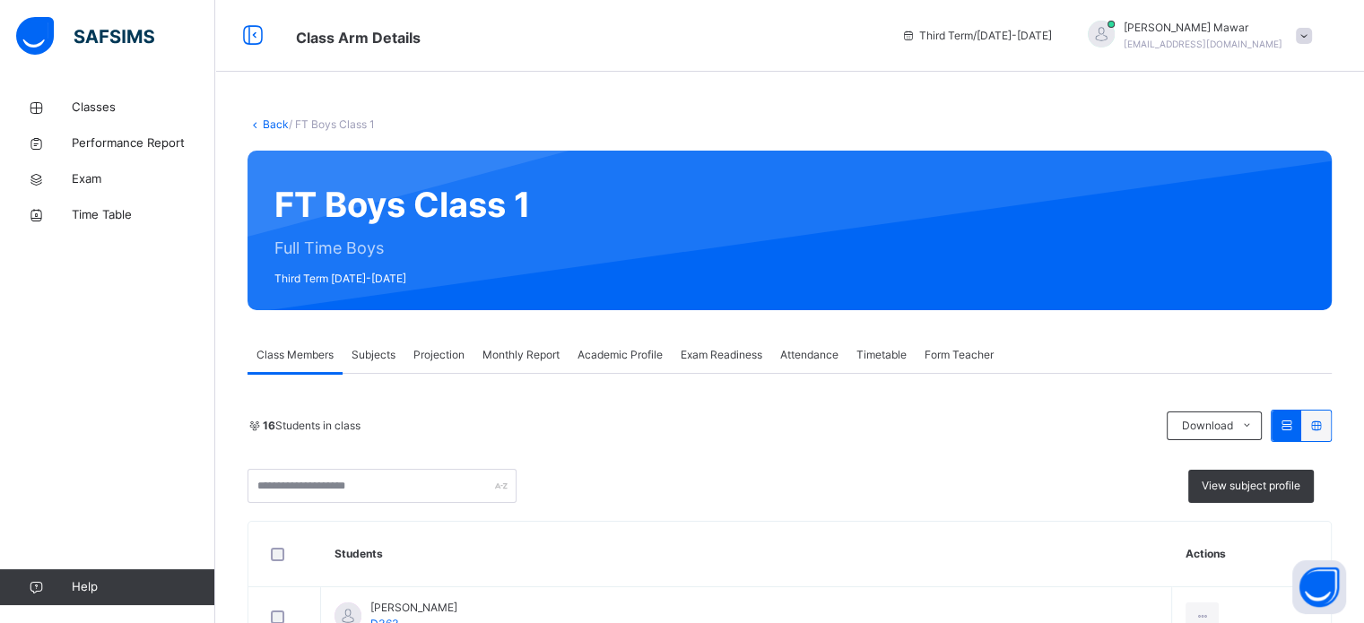
click at [454, 368] on div "Projection" at bounding box center [438, 355] width 69 height 36
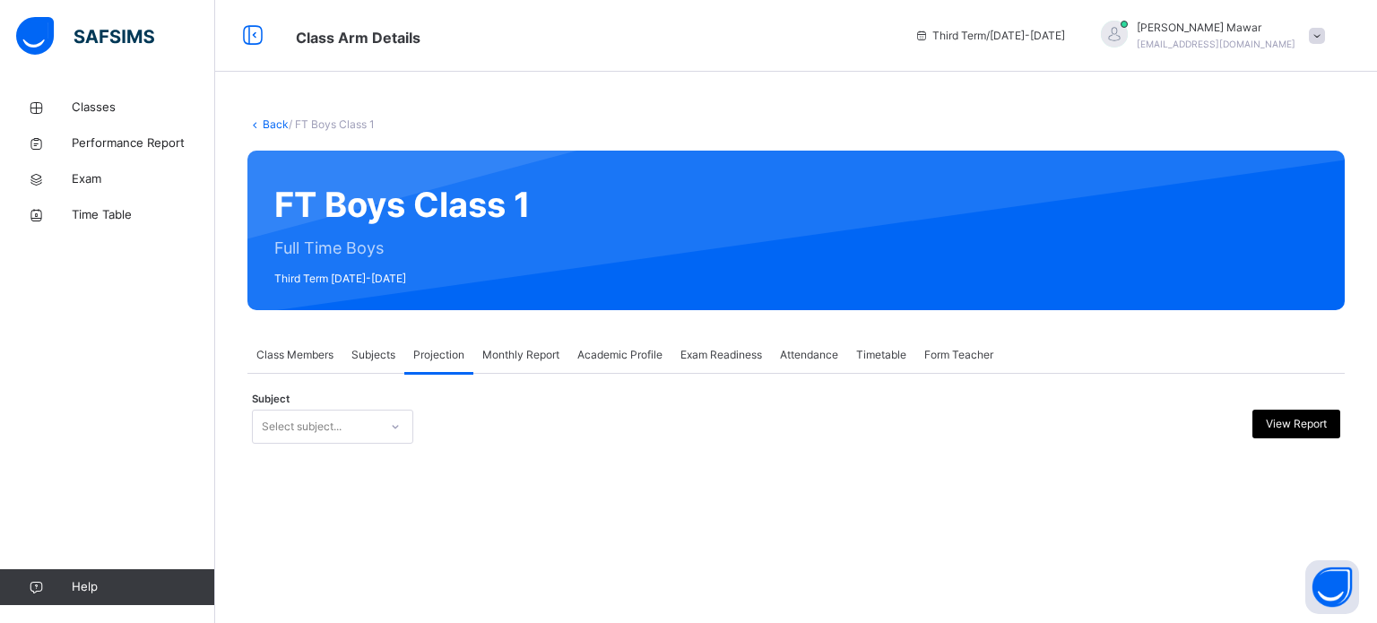
click at [386, 421] on div at bounding box center [395, 426] width 30 height 29
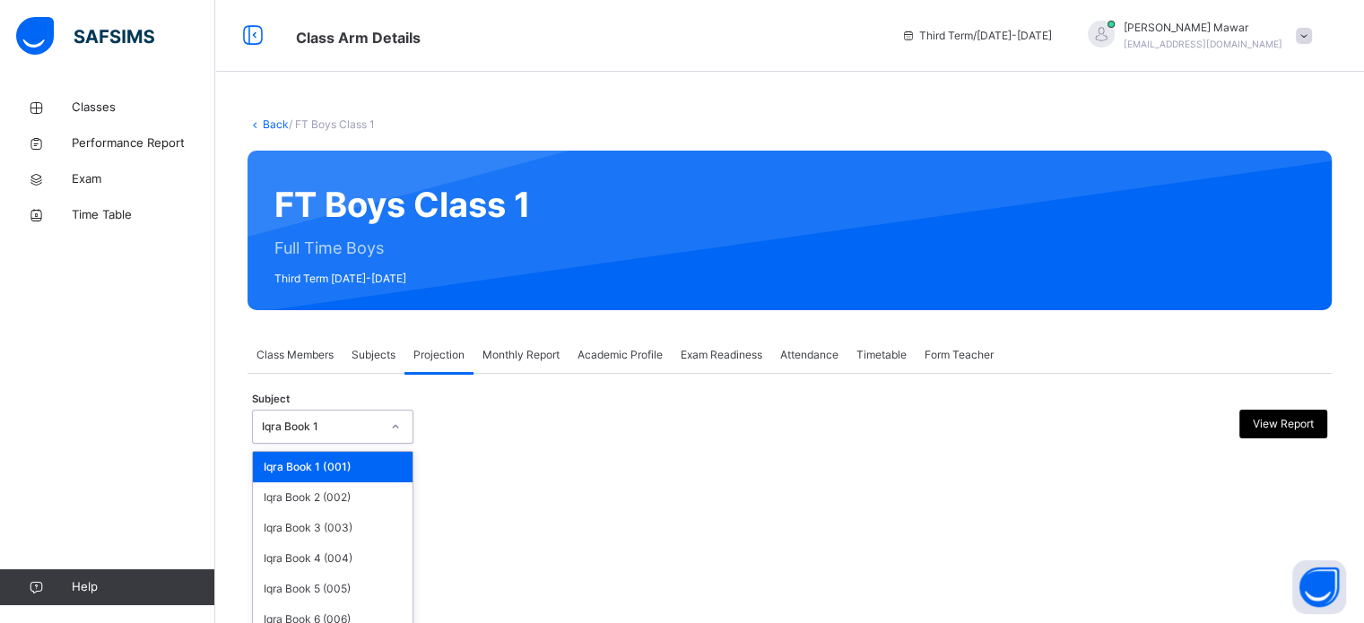
click at [475, 548] on div "Back / FT Boys Class 1 FT Boys Class 1 Full Time Boys Third Term [DATE]-[DATE] …" at bounding box center [789, 311] width 1149 height 623
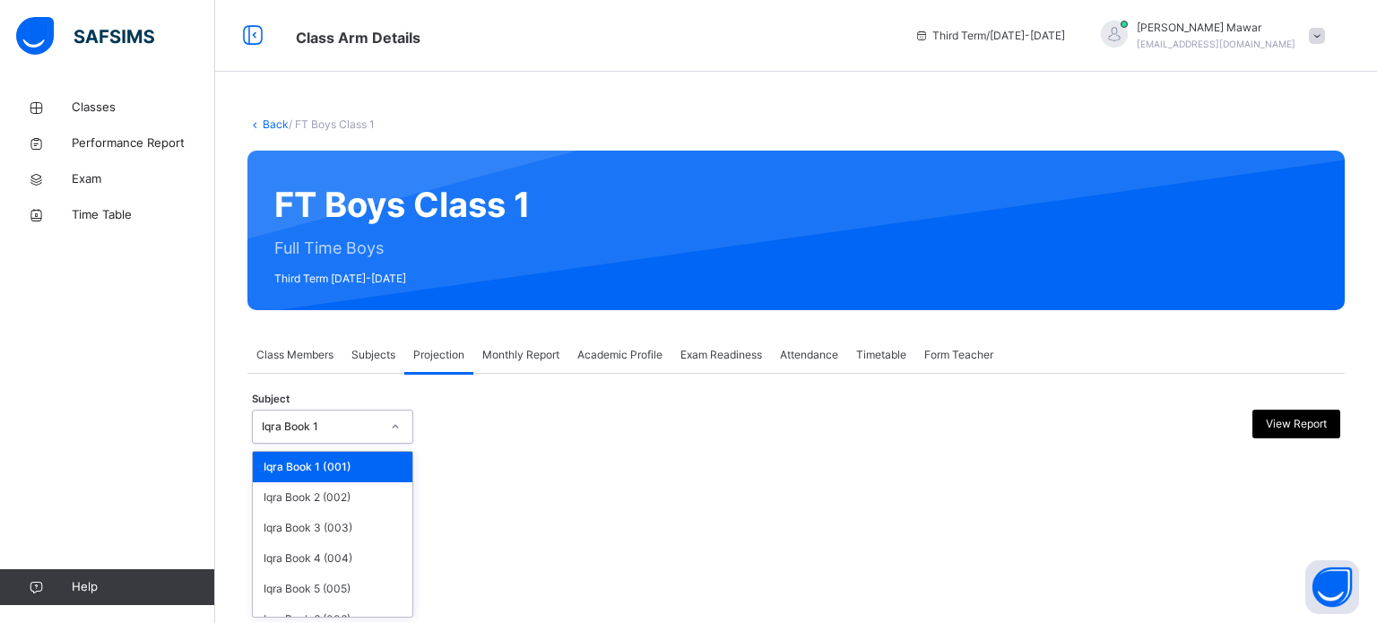
drag, startPoint x: 389, startPoint y: 422, endPoint x: 396, endPoint y: 456, distance: 33.9
click at [388, 424] on div at bounding box center [395, 426] width 30 height 29
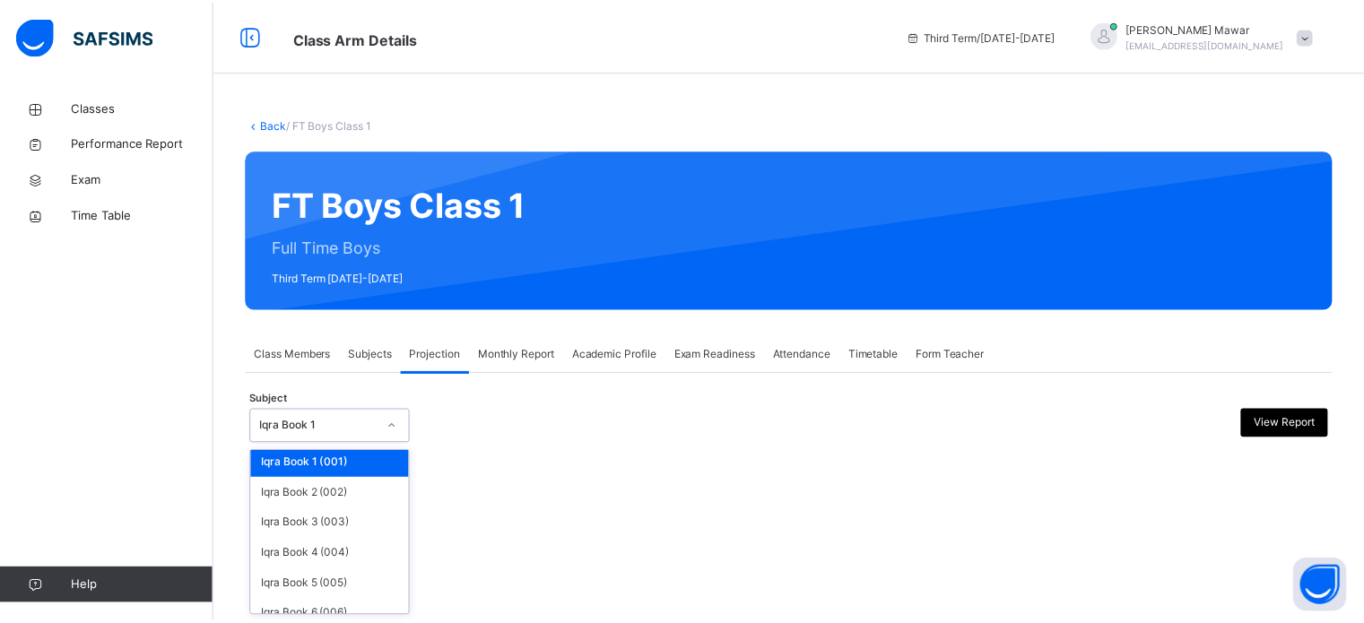
scroll to position [94, 0]
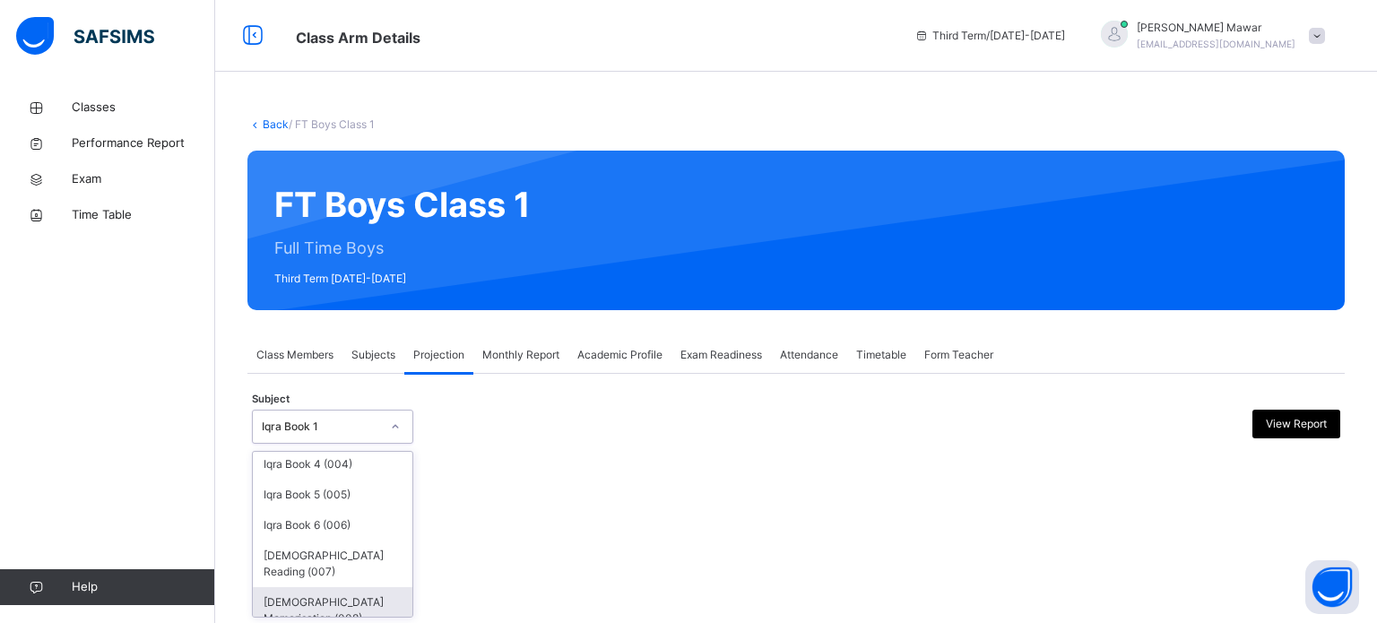
click at [359, 593] on div "[DEMOGRAPHIC_DATA] Memorisation (008)" at bounding box center [333, 610] width 160 height 47
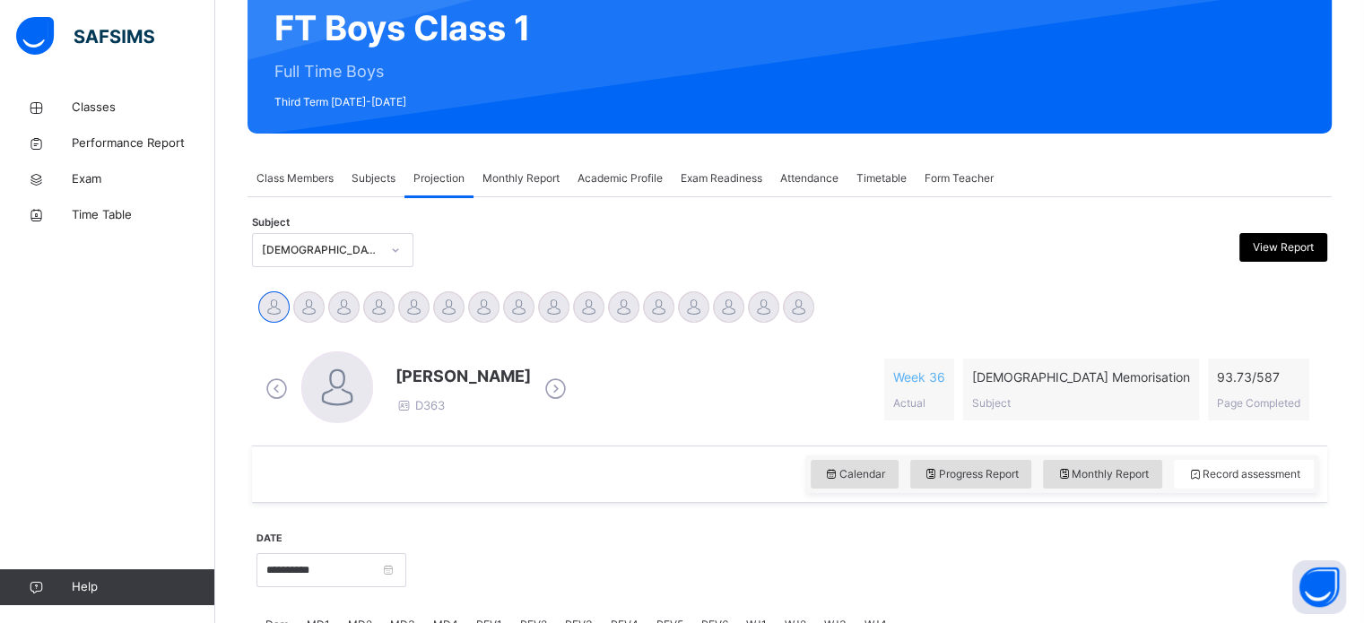
scroll to position [251, 0]
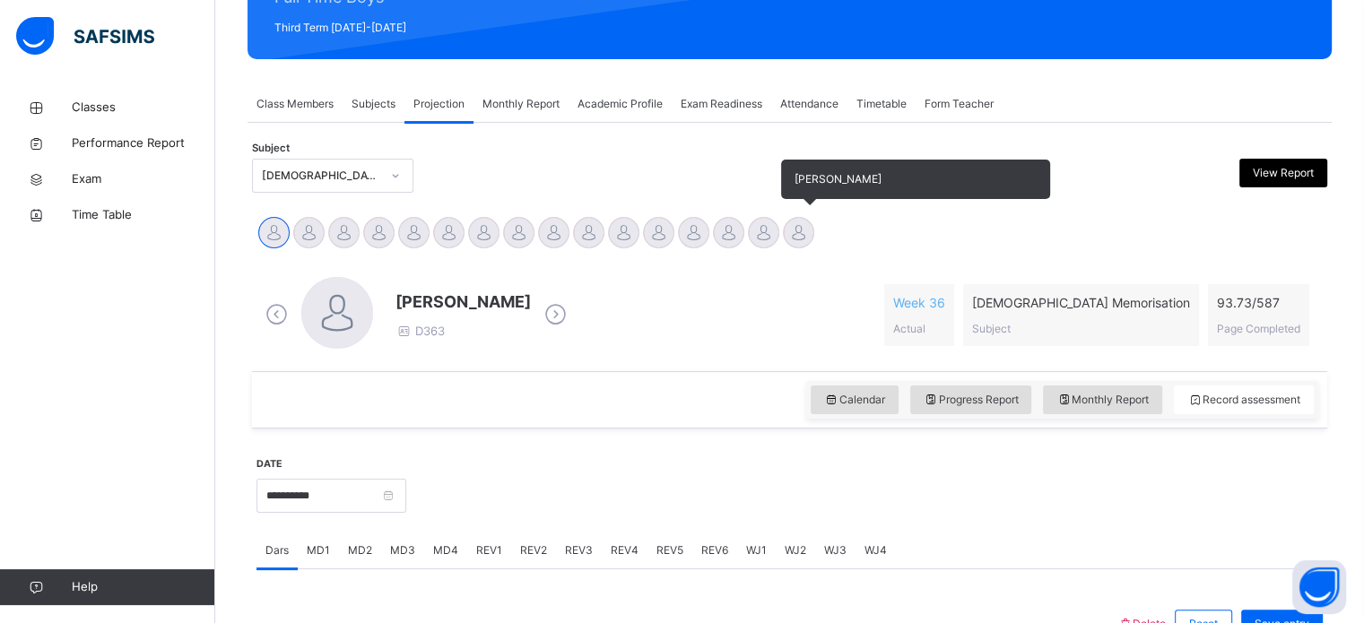
click at [814, 221] on div "[PERSON_NAME]" at bounding box center [798, 234] width 35 height 39
click at [800, 229] on div at bounding box center [798, 232] width 31 height 31
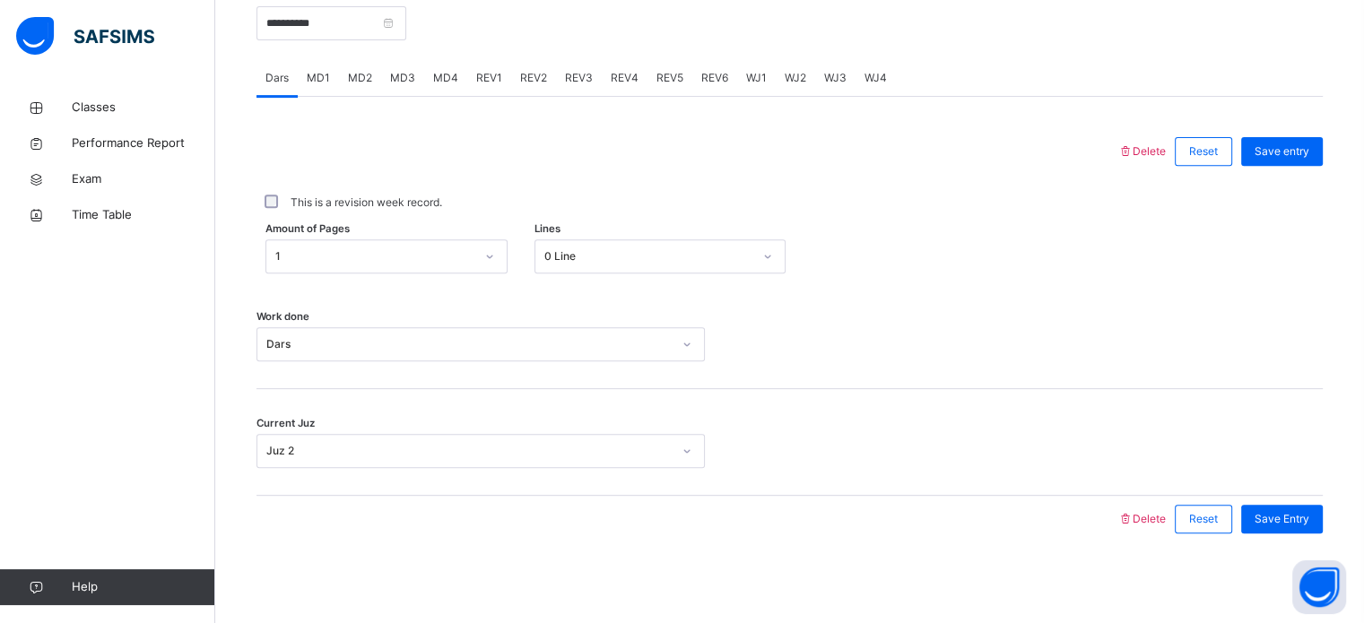
scroll to position [681, 0]
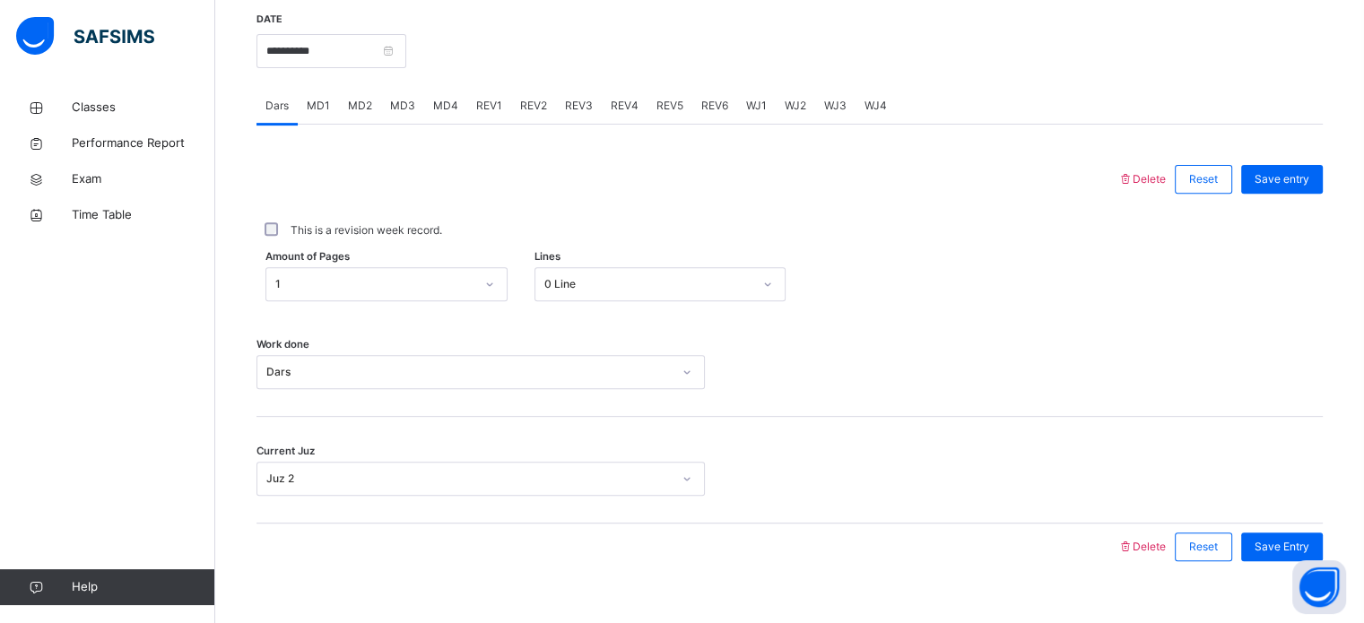
click at [481, 124] on div "REV1" at bounding box center [489, 106] width 44 height 36
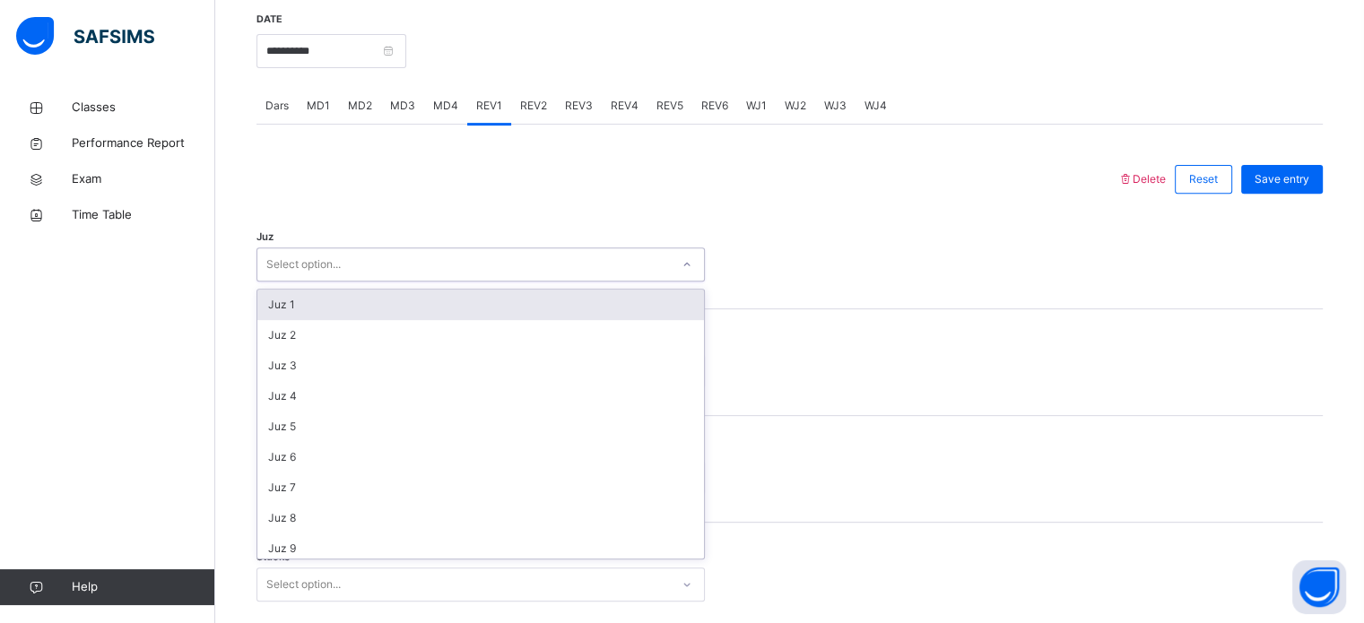
click at [343, 268] on div "Select option..." at bounding box center [463, 265] width 412 height 28
click at [272, 314] on div "Juz 1" at bounding box center [480, 305] width 447 height 30
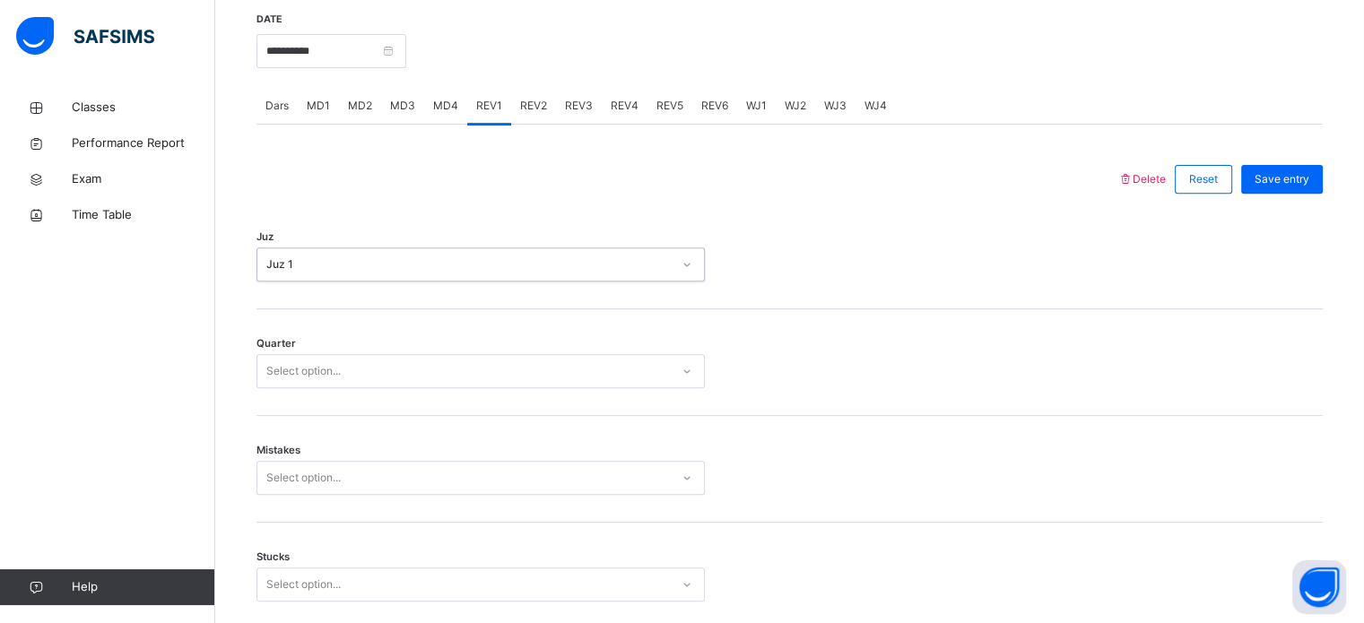
click at [276, 388] on div "Select option..." at bounding box center [303, 371] width 74 height 34
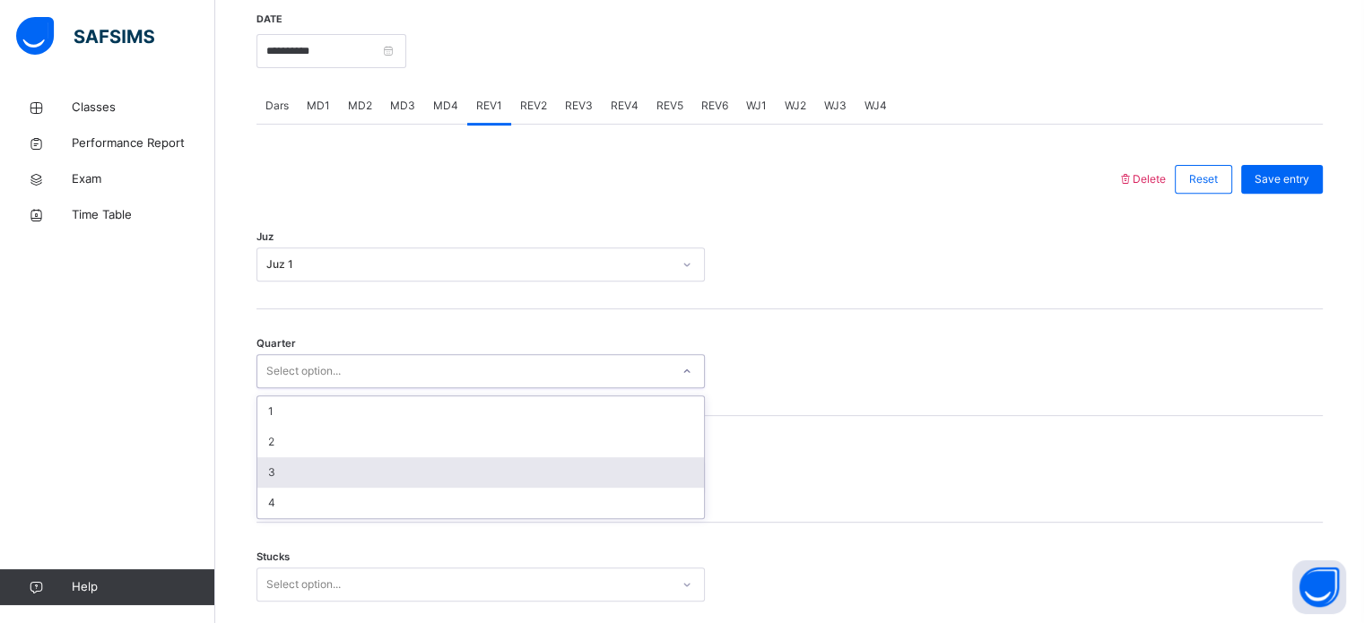
click at [272, 472] on div "3" at bounding box center [480, 472] width 447 height 30
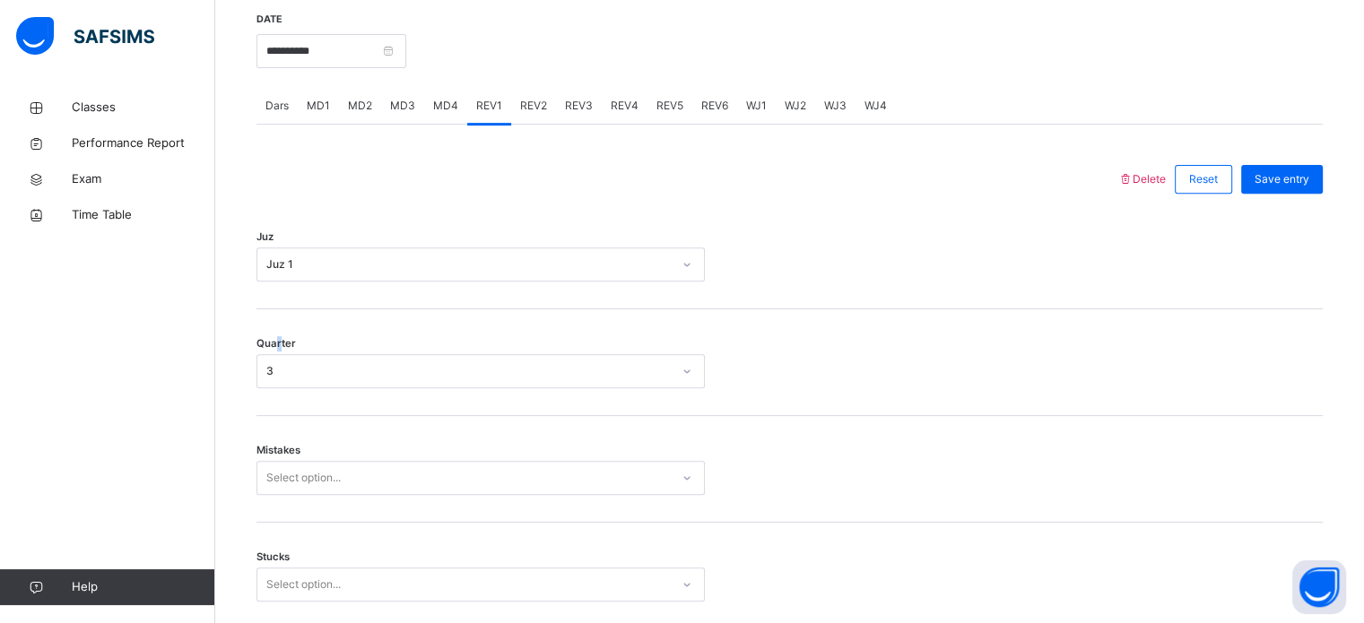
drag, startPoint x: 279, startPoint y: 358, endPoint x: 269, endPoint y: 438, distance: 81.3
click at [278, 388] on div "Quarter 3" at bounding box center [480, 371] width 448 height 34
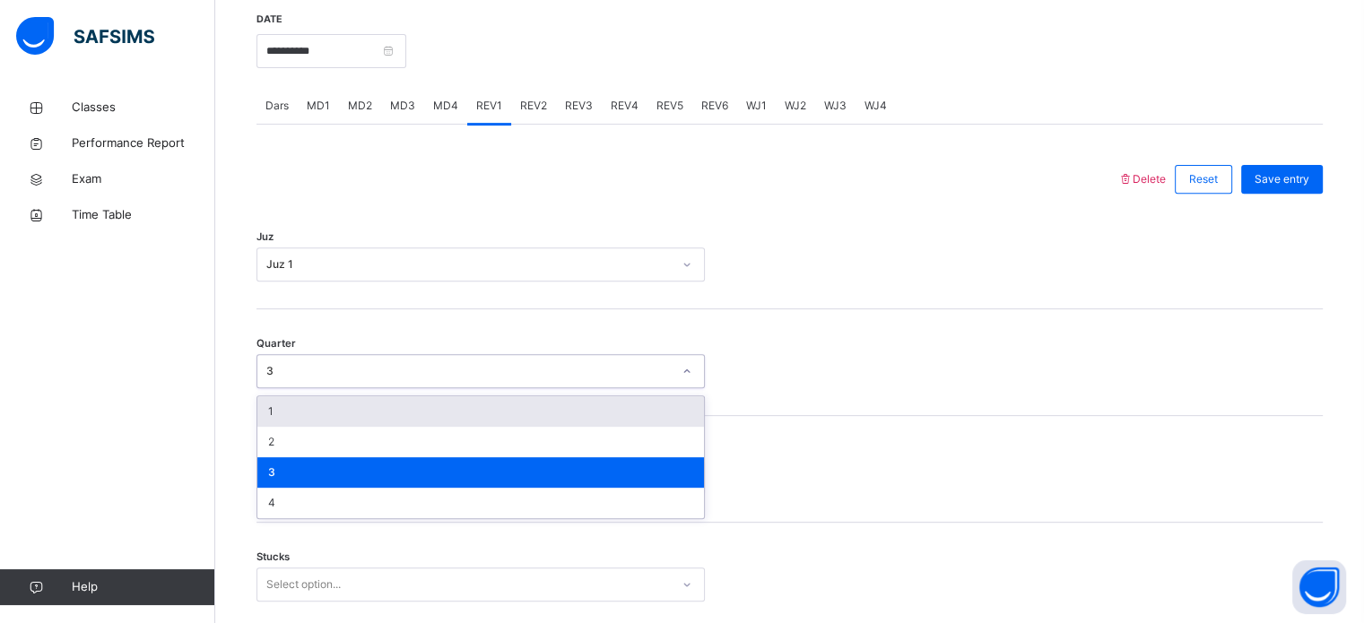
click at [270, 379] on div "3" at bounding box center [468, 371] width 405 height 16
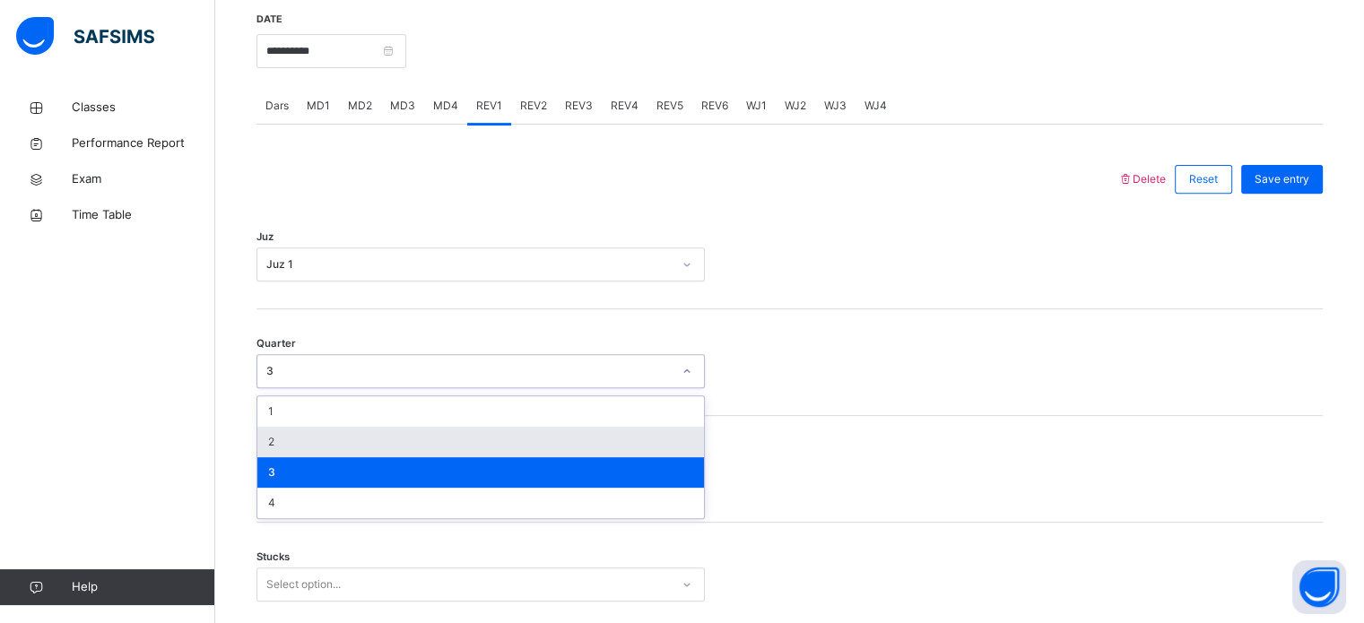
click at [265, 455] on div "2" at bounding box center [480, 442] width 447 height 30
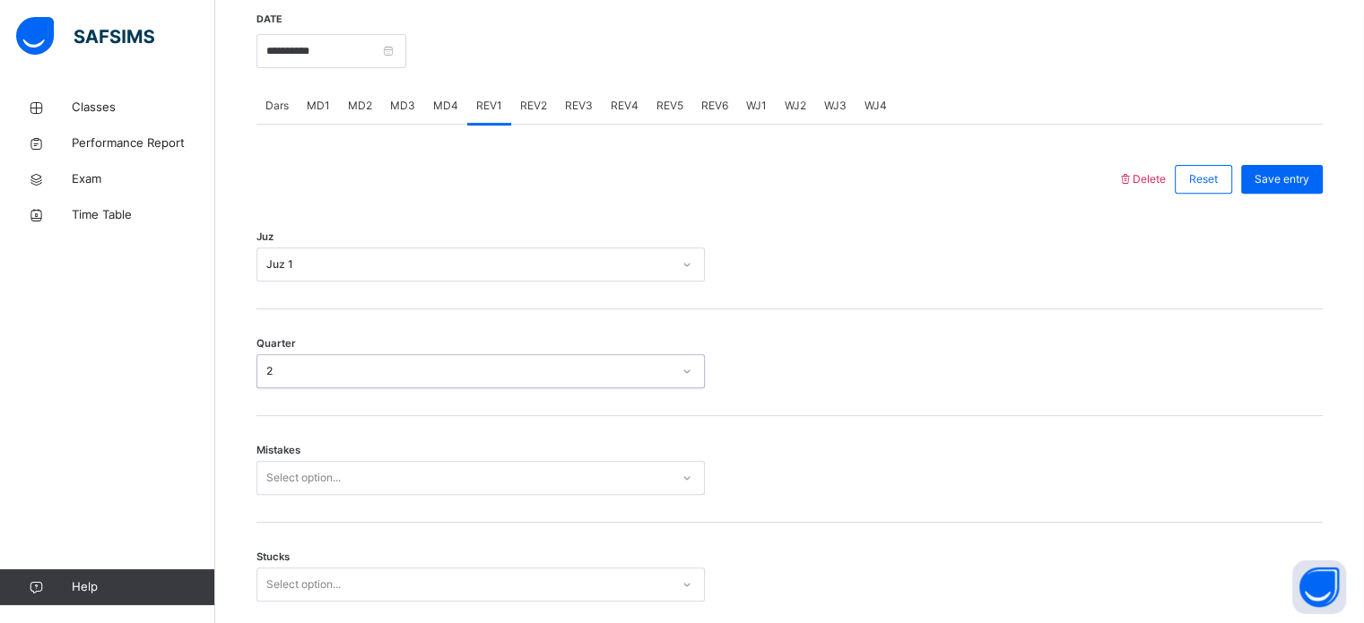
click at [286, 493] on div "Select option..." at bounding box center [480, 478] width 448 height 34
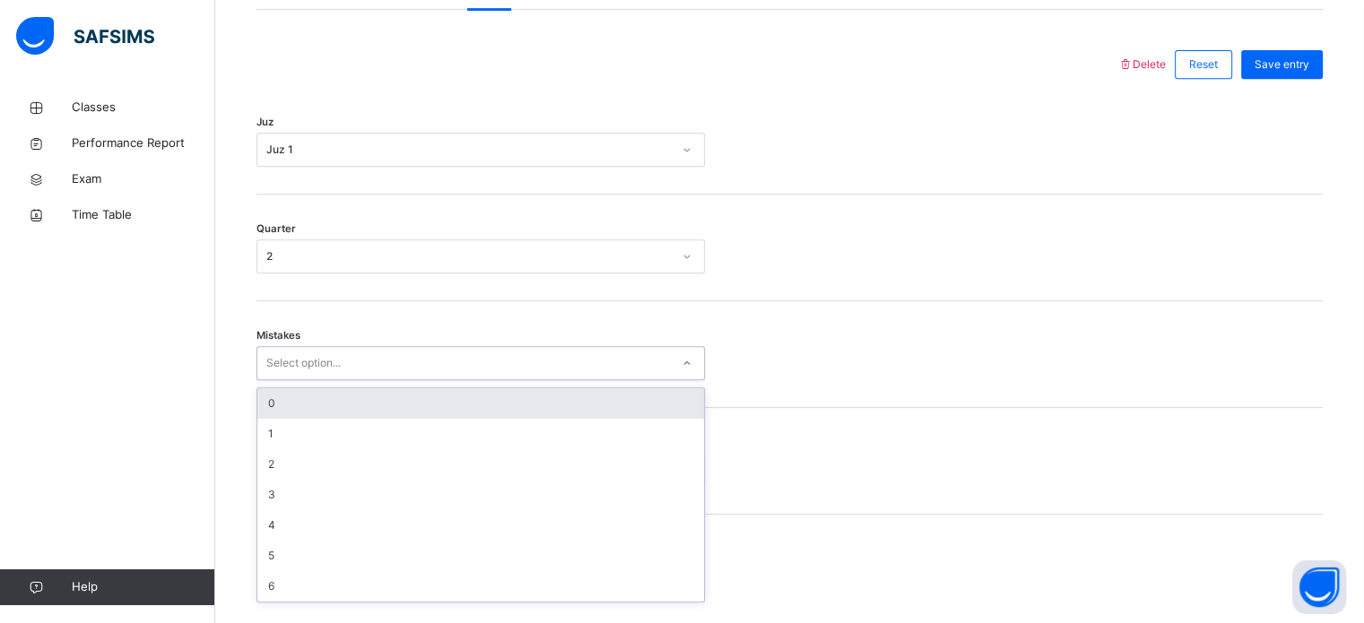
click at [284, 380] on div "Select option..." at bounding box center [303, 363] width 74 height 34
click at [278, 419] on div "0" at bounding box center [480, 403] width 447 height 30
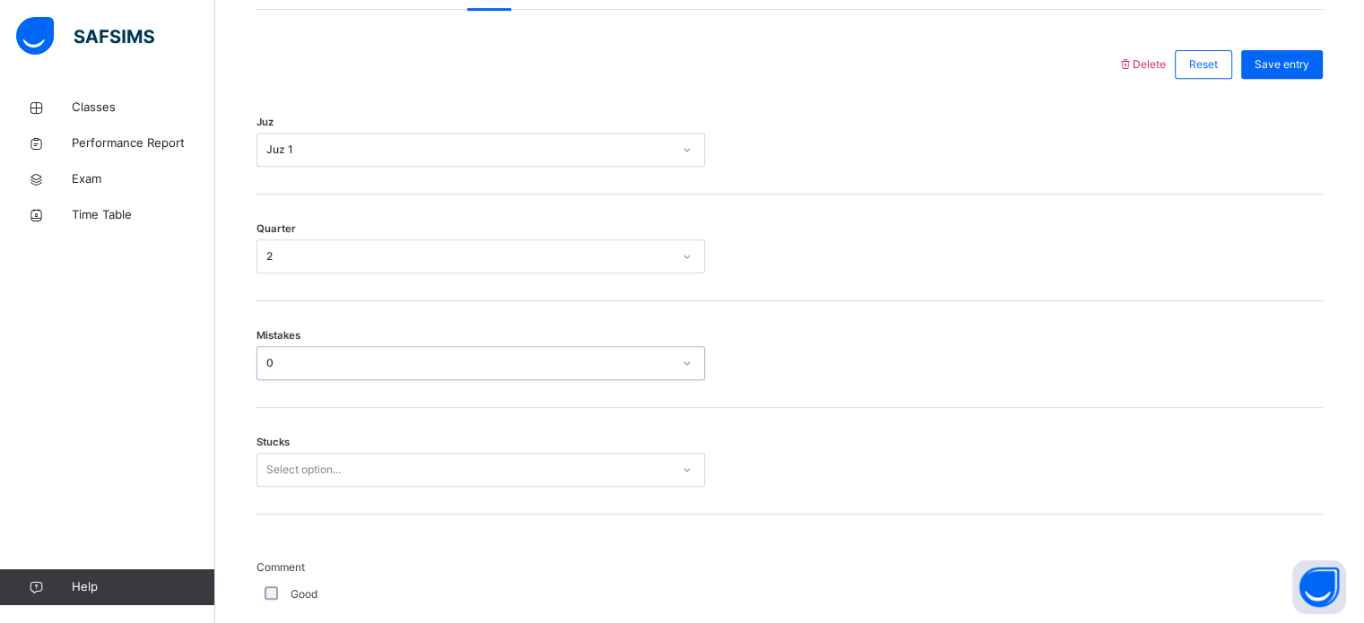
drag, startPoint x: 282, startPoint y: 446, endPoint x: 282, endPoint y: 457, distance: 11.7
click at [282, 447] on div "Stucks Select option..." at bounding box center [789, 461] width 1066 height 107
click at [282, 476] on div "Select option..." at bounding box center [480, 470] width 448 height 34
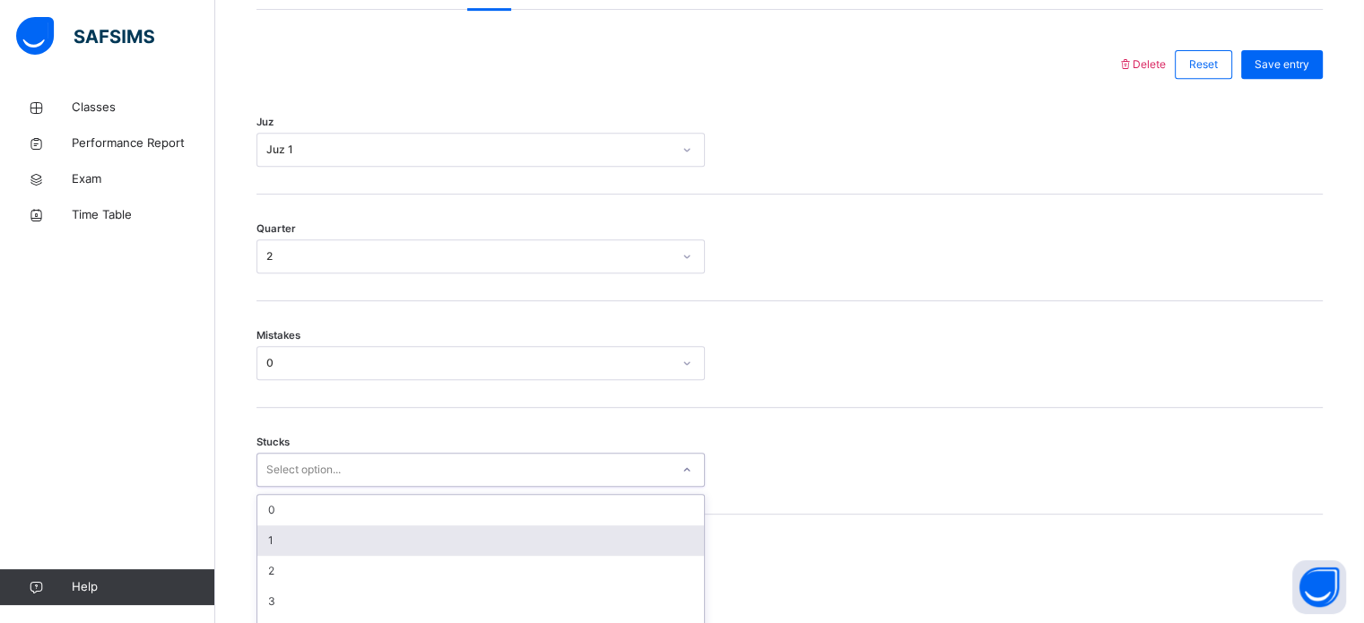
scroll to position [872, 0]
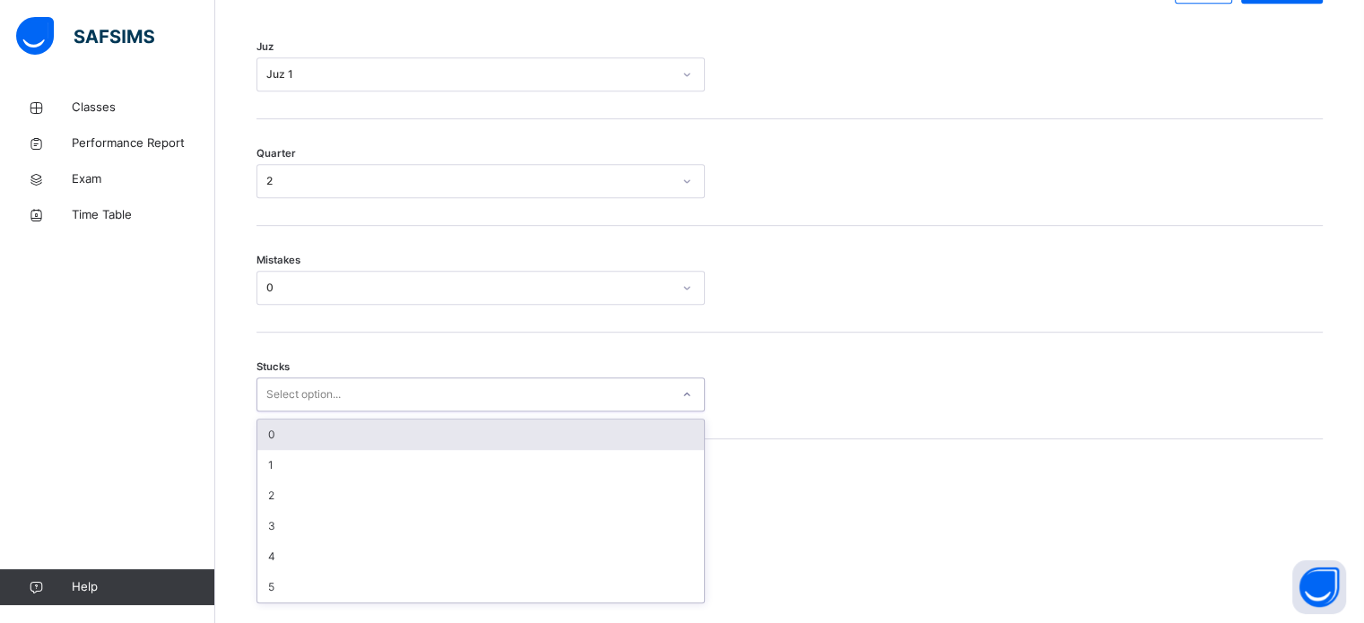
click at [277, 450] on div "0" at bounding box center [480, 435] width 447 height 30
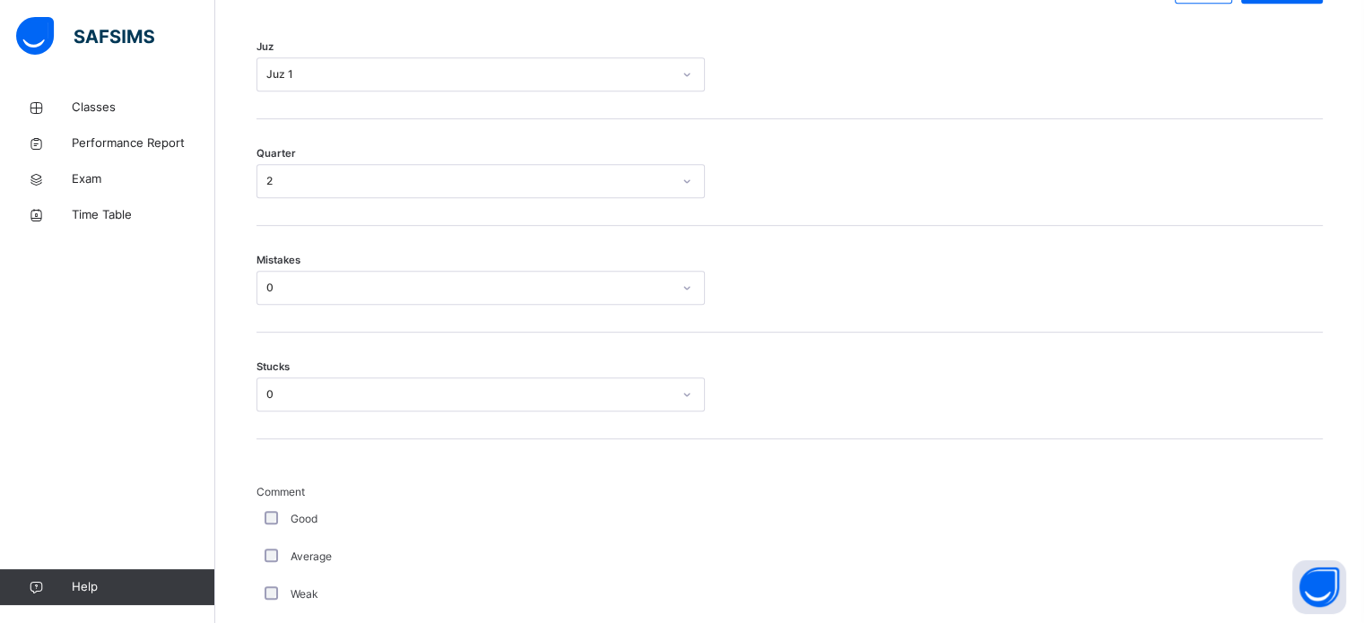
click at [273, 527] on div "Good" at bounding box center [480, 519] width 439 height 16
drag, startPoint x: 262, startPoint y: 526, endPoint x: 255, endPoint y: 547, distance: 21.8
click at [242, 510] on div "Back / FT Boys Class 1 FT Boys Class 1 Full Time Boys Third Term [DATE]-[DATE] …" at bounding box center [789, 464] width 1149 height 2493
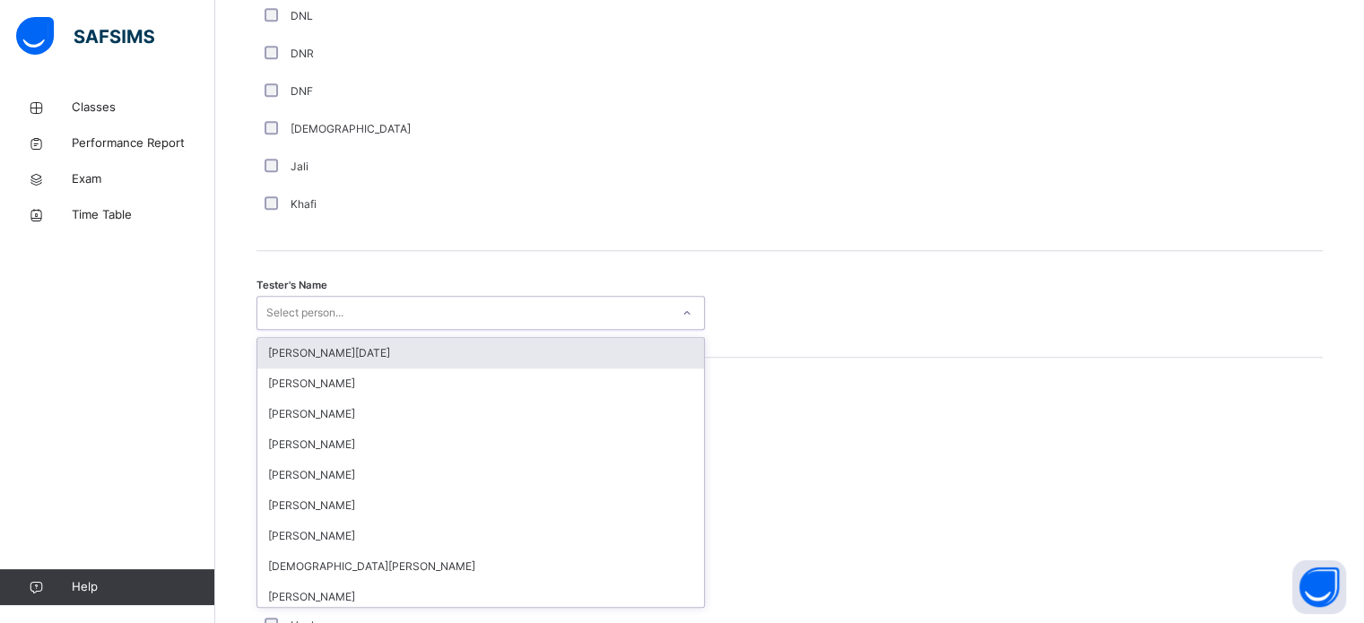
scroll to position [1643, 0]
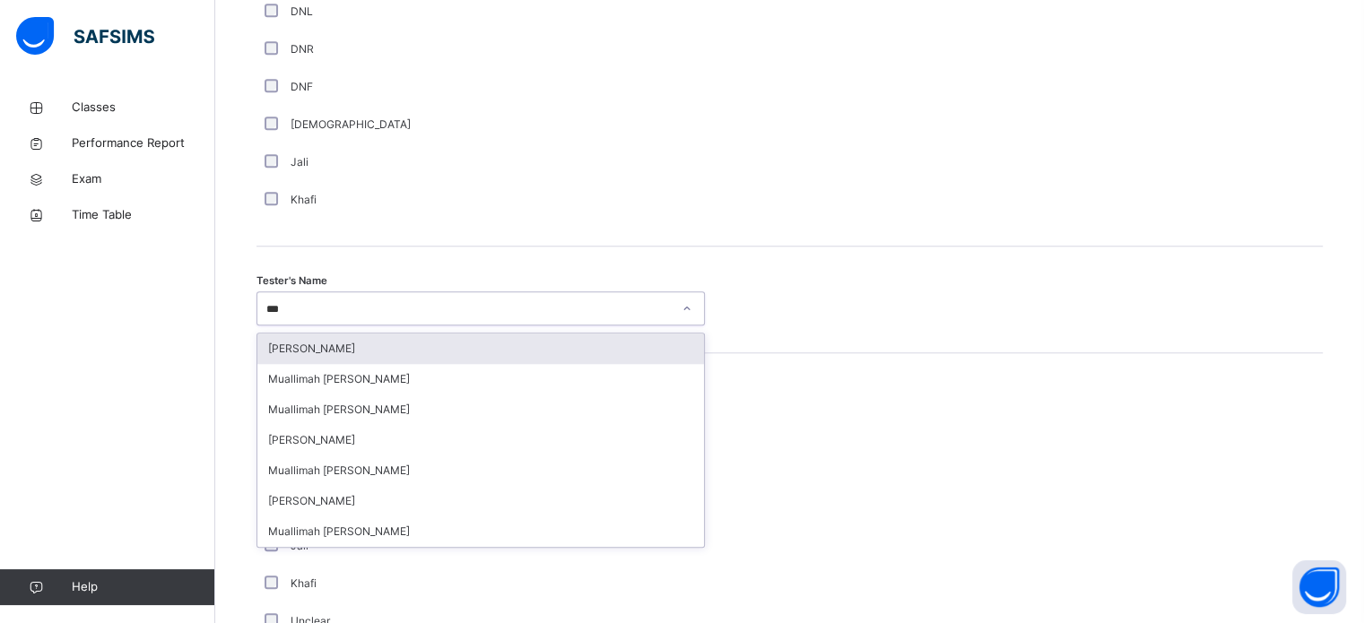
type input "****"
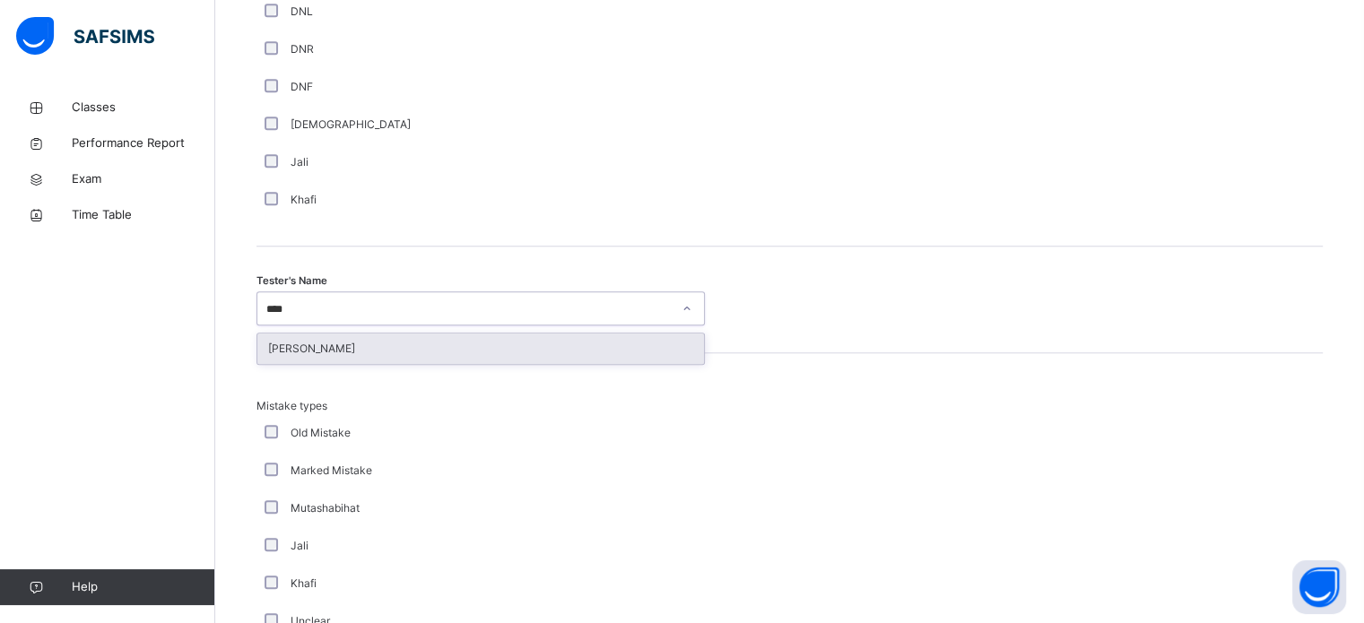
click at [273, 352] on div "[PERSON_NAME]" at bounding box center [480, 349] width 447 height 30
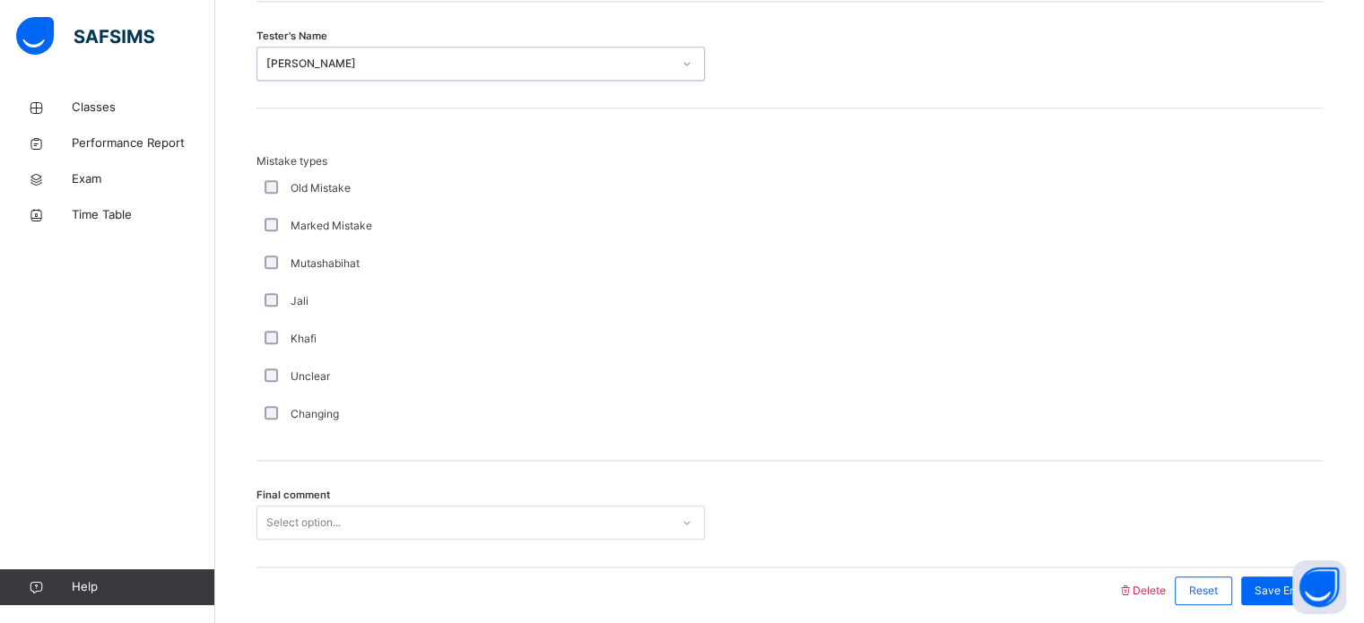
scroll to position [1972, 0]
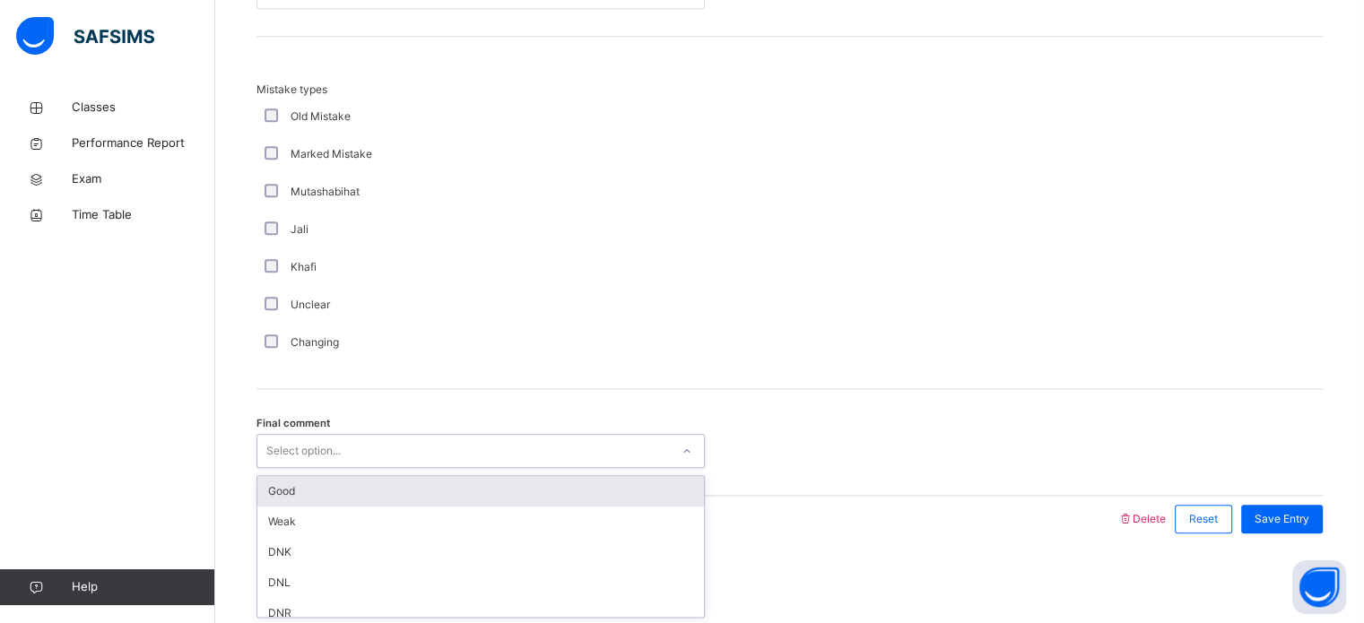
click at [279, 497] on div "Good" at bounding box center [480, 491] width 447 height 30
click at [1287, 490] on div "Final comment option Good focused, 1 of 6. 6 results available. Use Up and Down…" at bounding box center [789, 442] width 1066 height 107
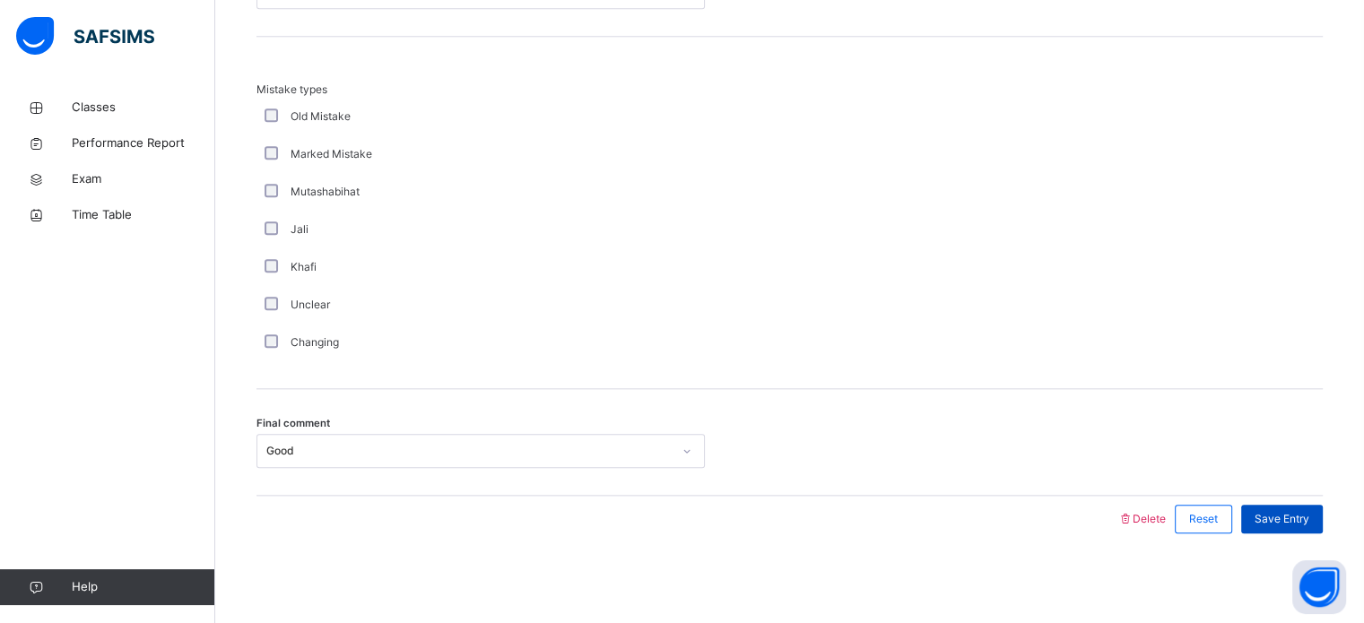
click at [1309, 511] on span "Save Entry" at bounding box center [1281, 519] width 55 height 16
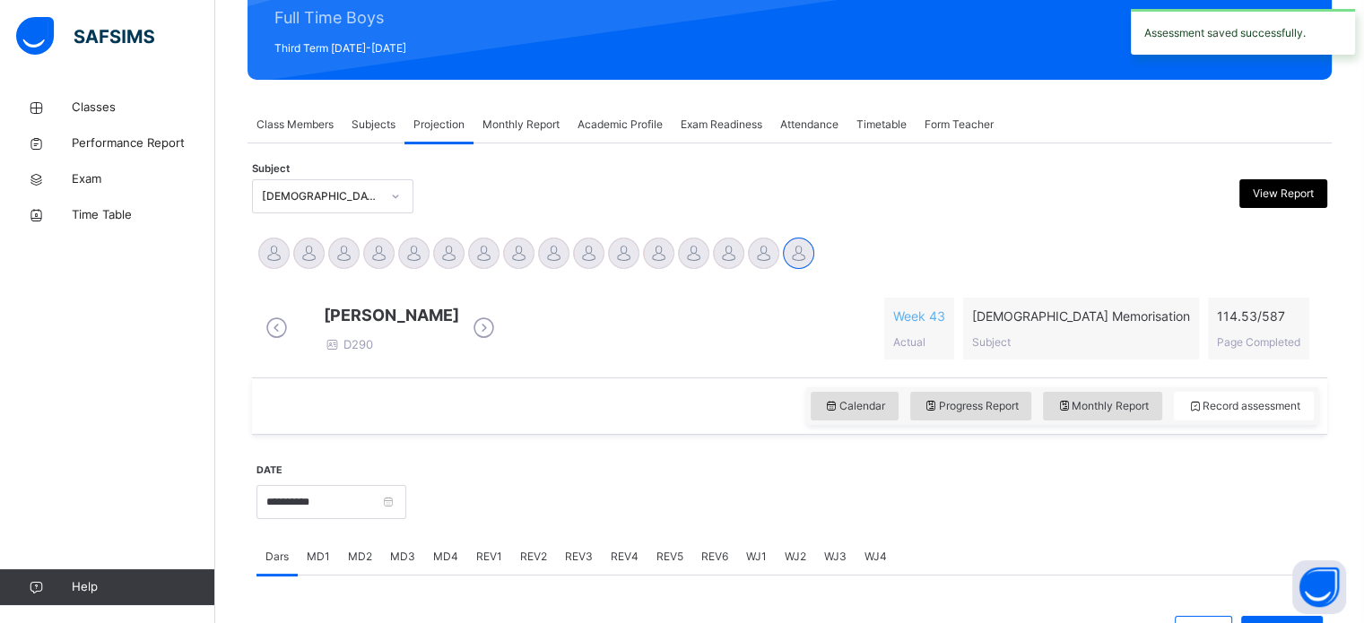
scroll to position [220, 0]
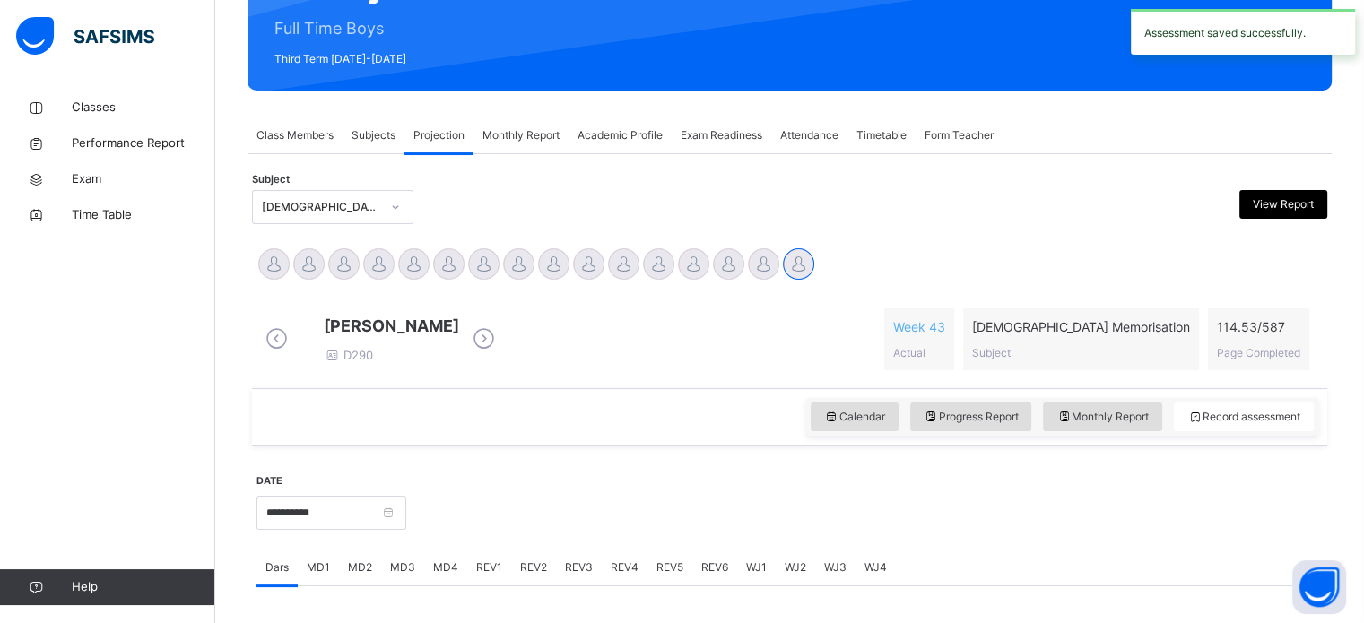
click at [273, 135] on span "Class Members" at bounding box center [294, 135] width 77 height 16
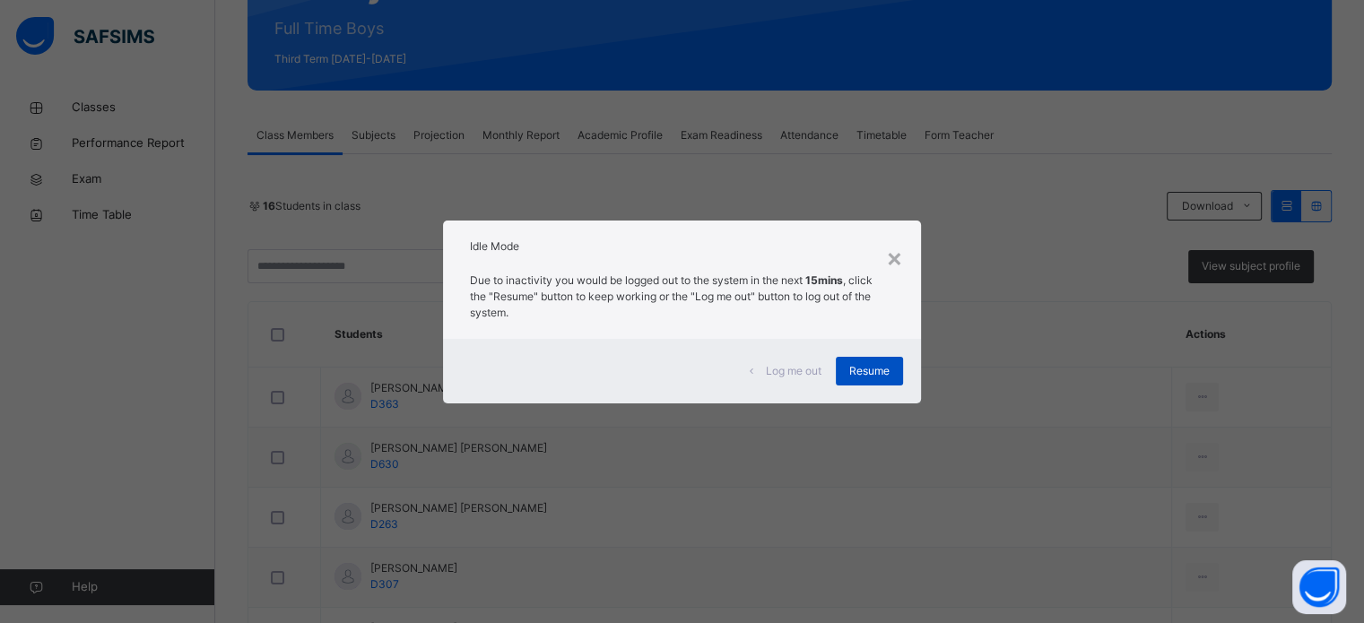
click at [898, 384] on div "Resume" at bounding box center [869, 371] width 67 height 29
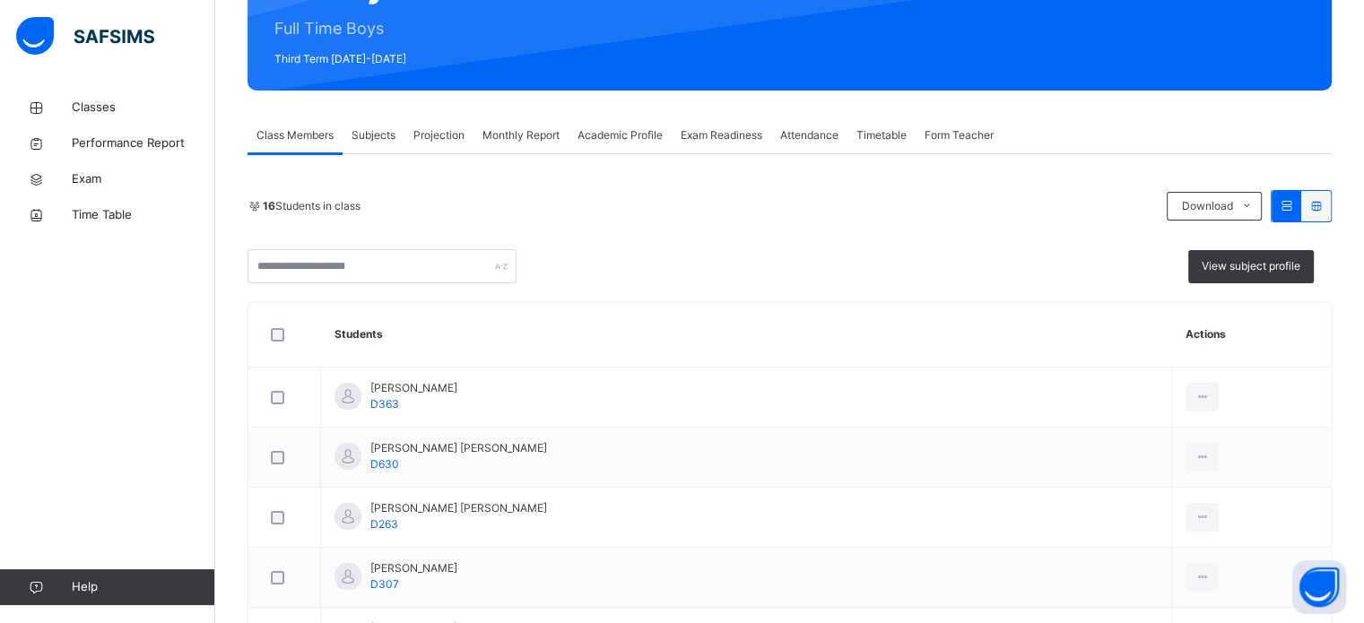
click at [271, 531] on div at bounding box center [285, 518] width 44 height 38
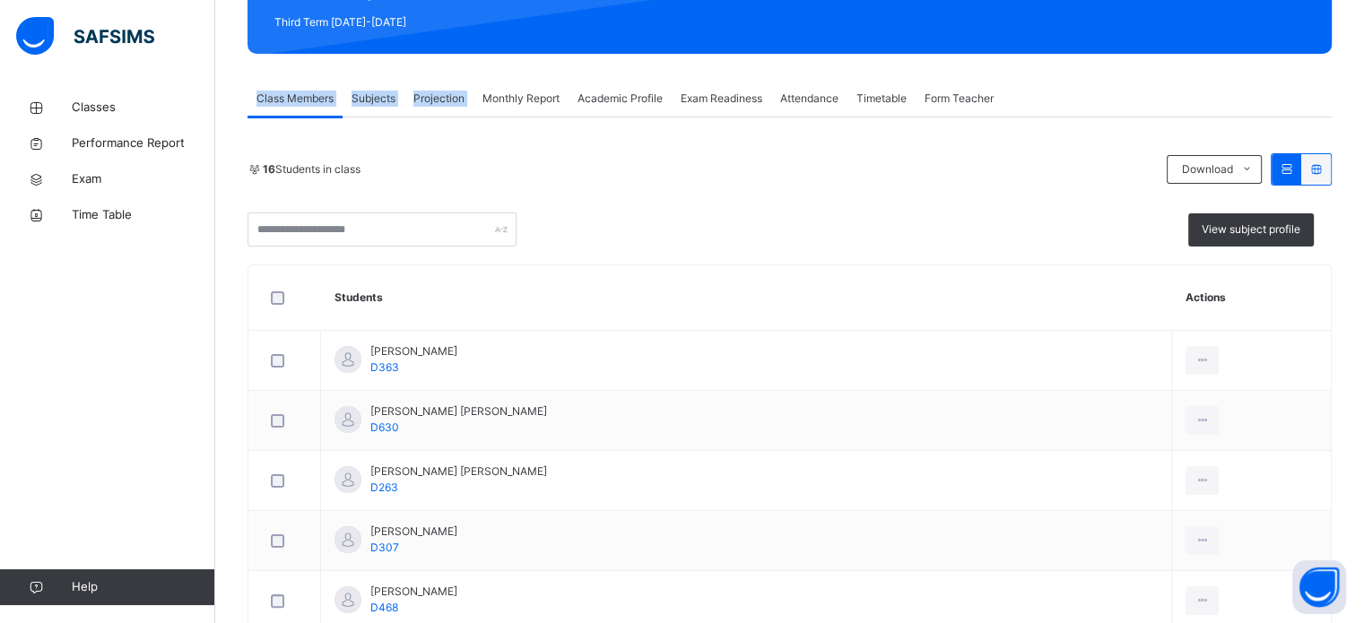
scroll to position [247, 0]
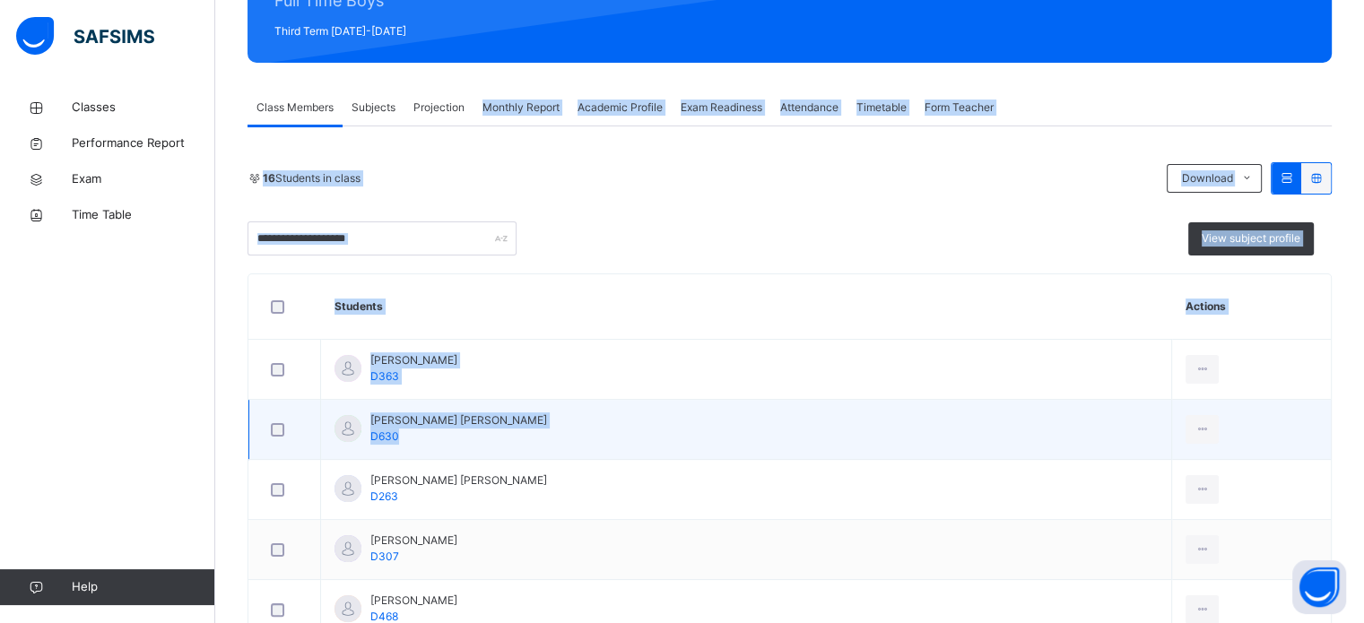
drag, startPoint x: 476, startPoint y: 82, endPoint x: 598, endPoint y: 447, distance: 384.8
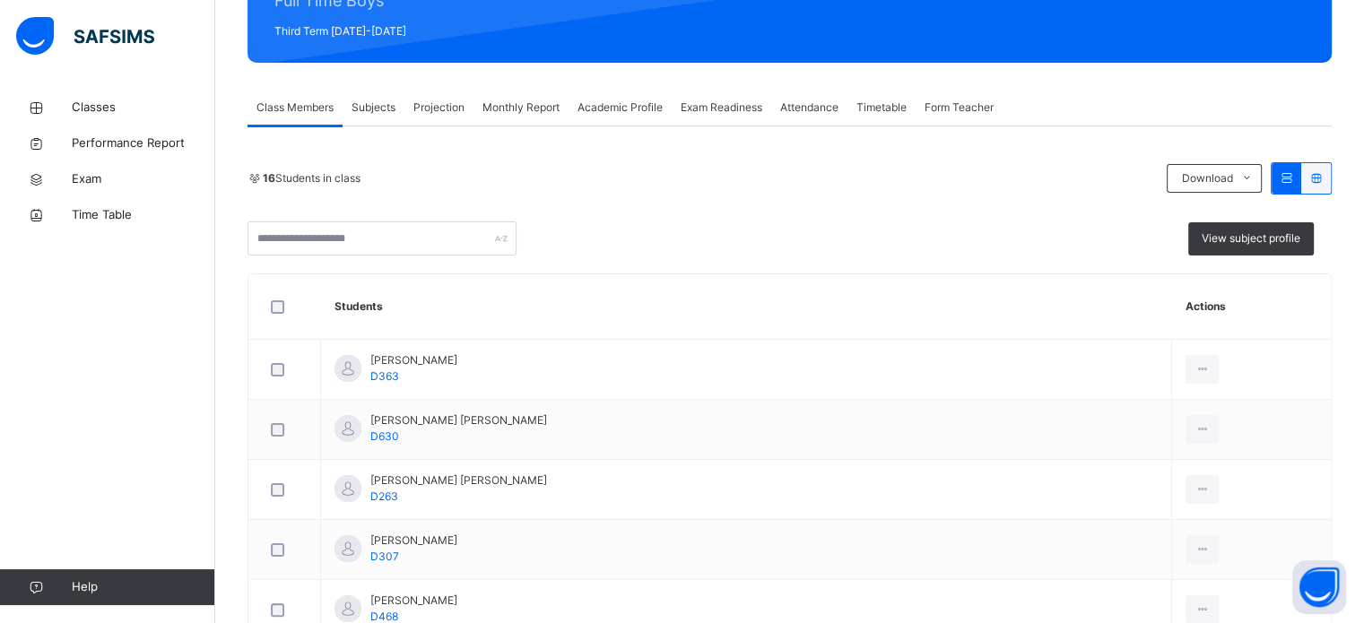
click at [448, 121] on div "Projection" at bounding box center [438, 108] width 69 height 36
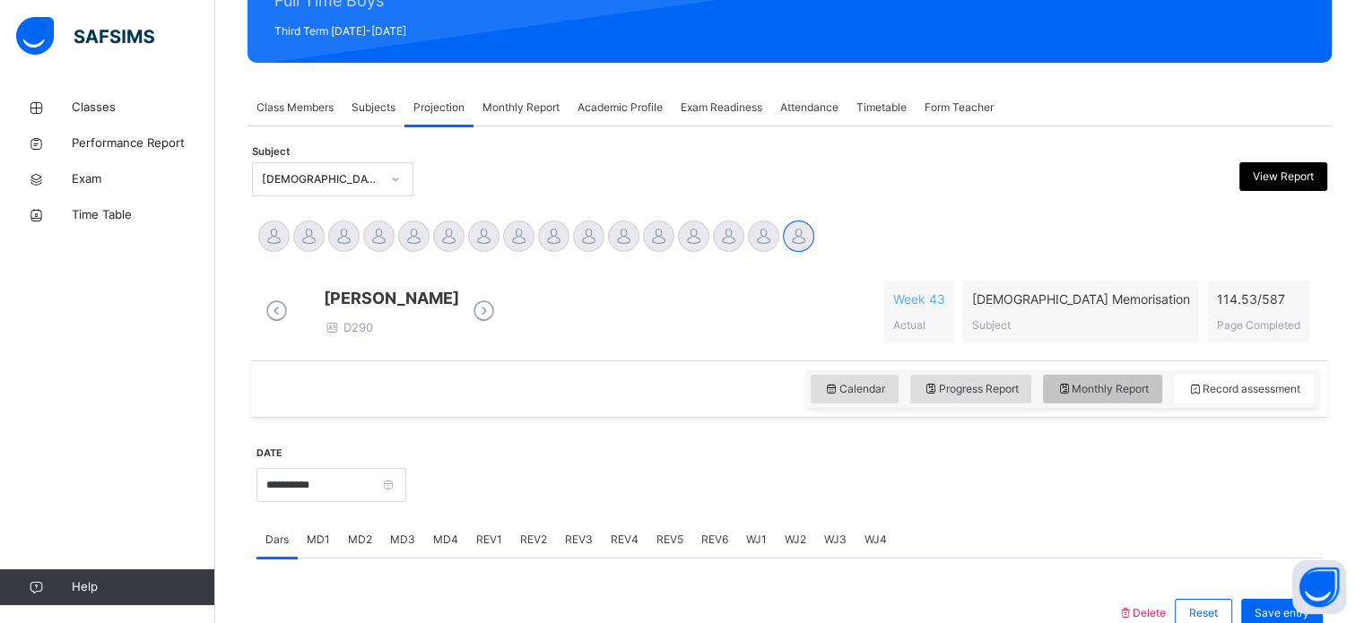
click at [1094, 395] on span "Monthly Report" at bounding box center [1102, 389] width 92 height 16
select select "****"
select select "*"
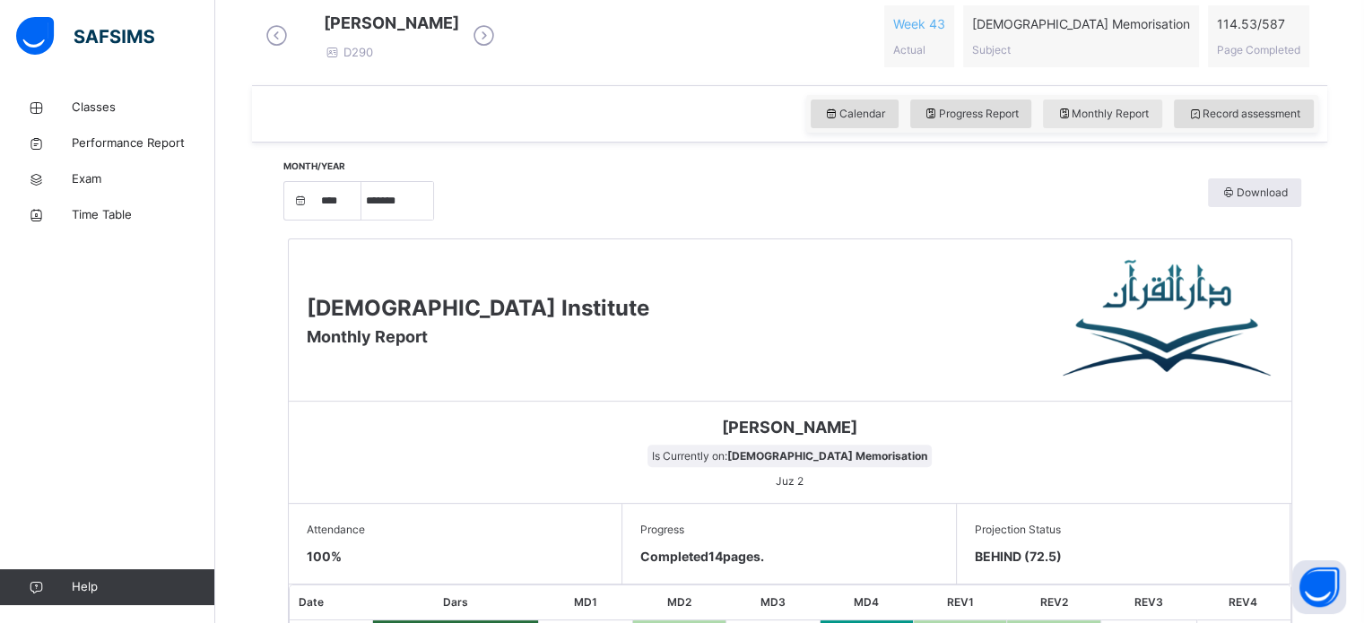
scroll to position [520, 0]
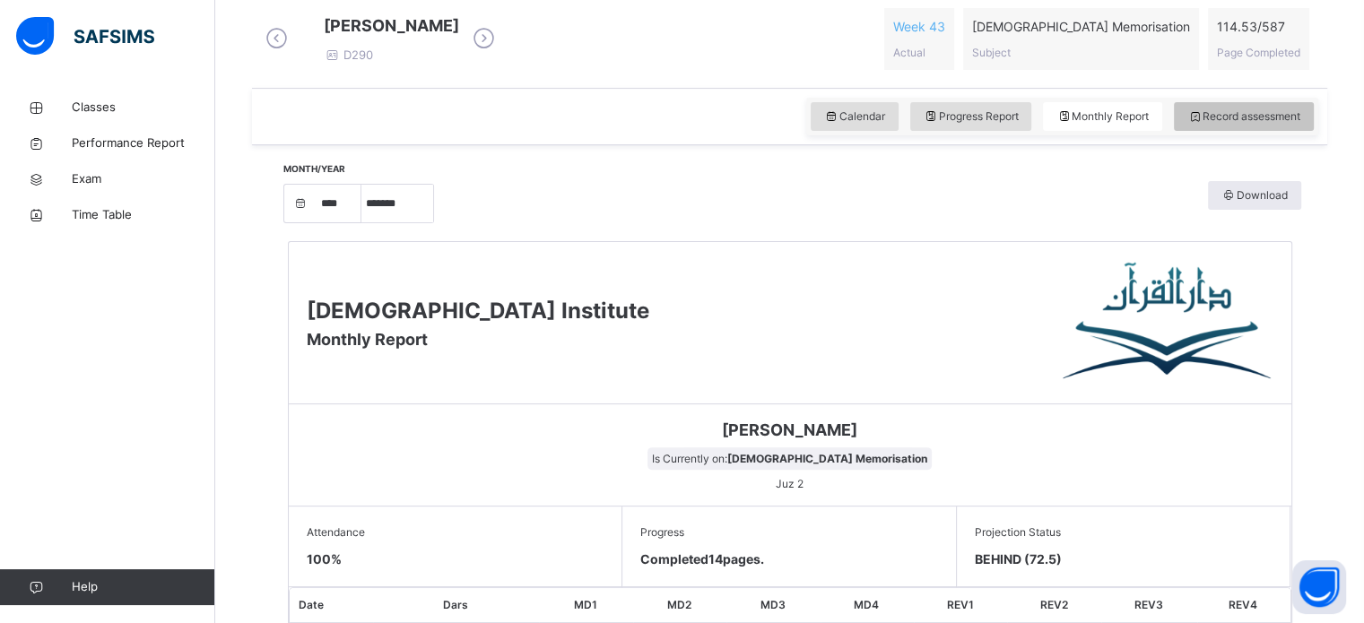
click at [1271, 125] on span "Record assessment" at bounding box center [1243, 116] width 113 height 16
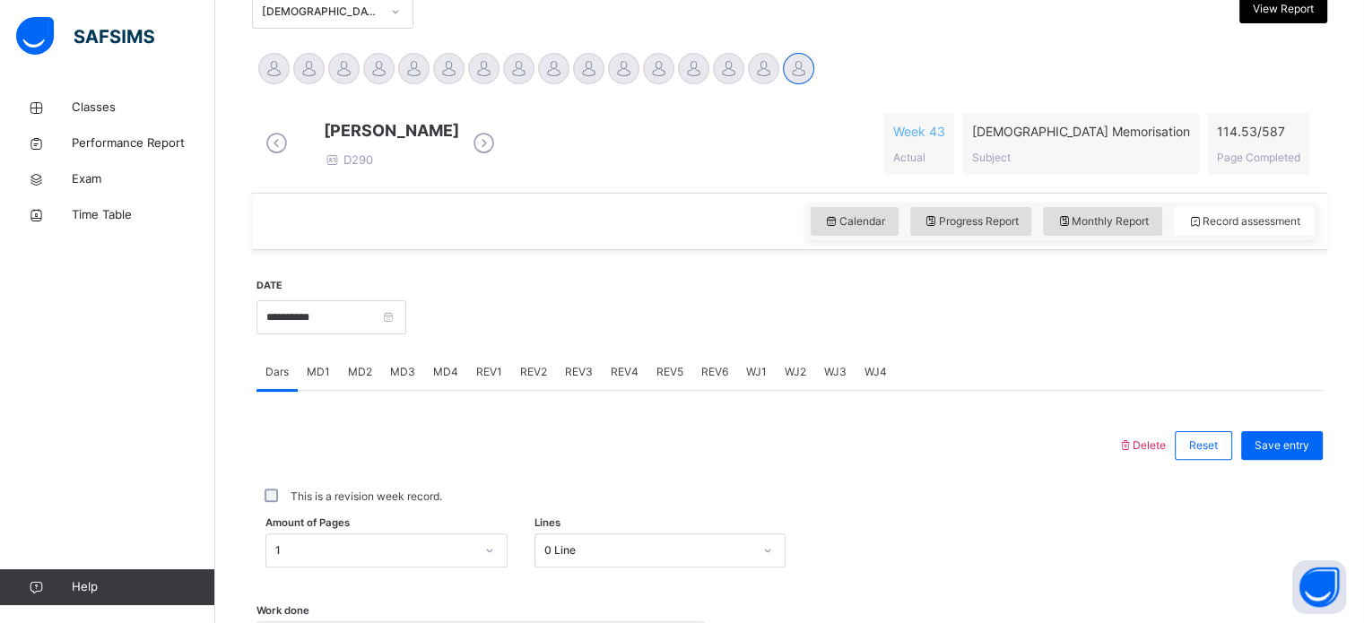
scroll to position [412, 0]
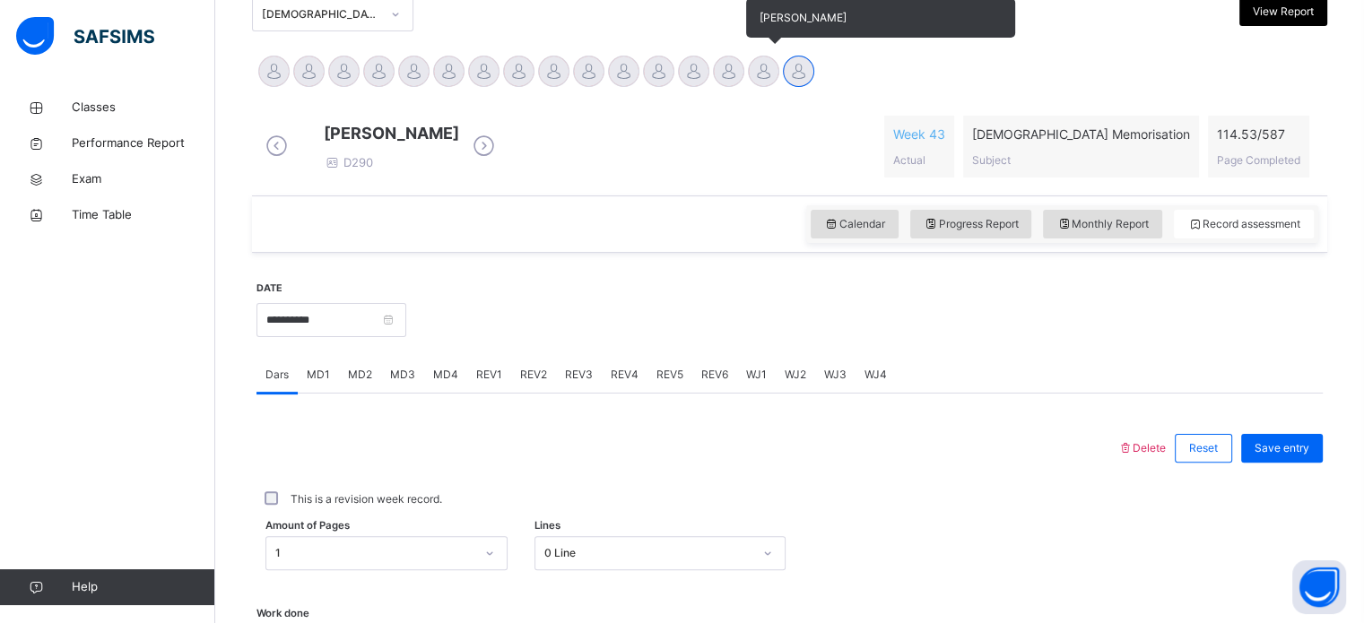
click at [764, 71] on div at bounding box center [763, 71] width 31 height 31
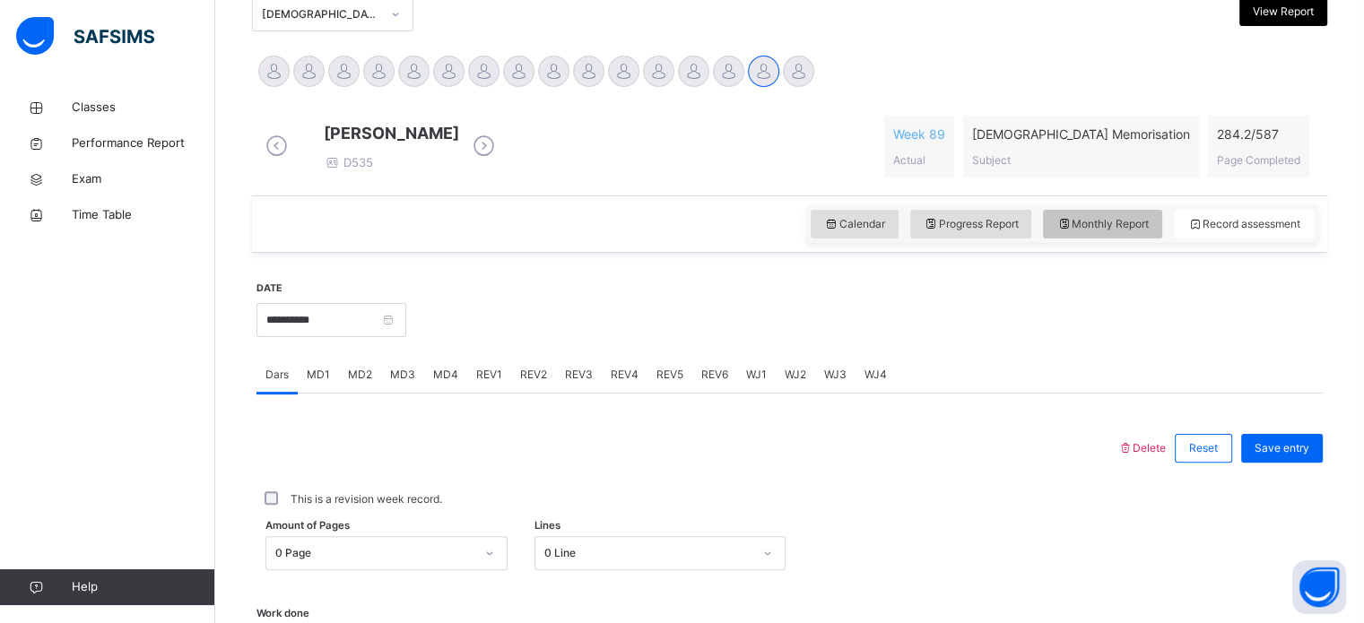
click at [1121, 232] on span "Monthly Report" at bounding box center [1102, 224] width 92 height 16
select select "****"
select select "*"
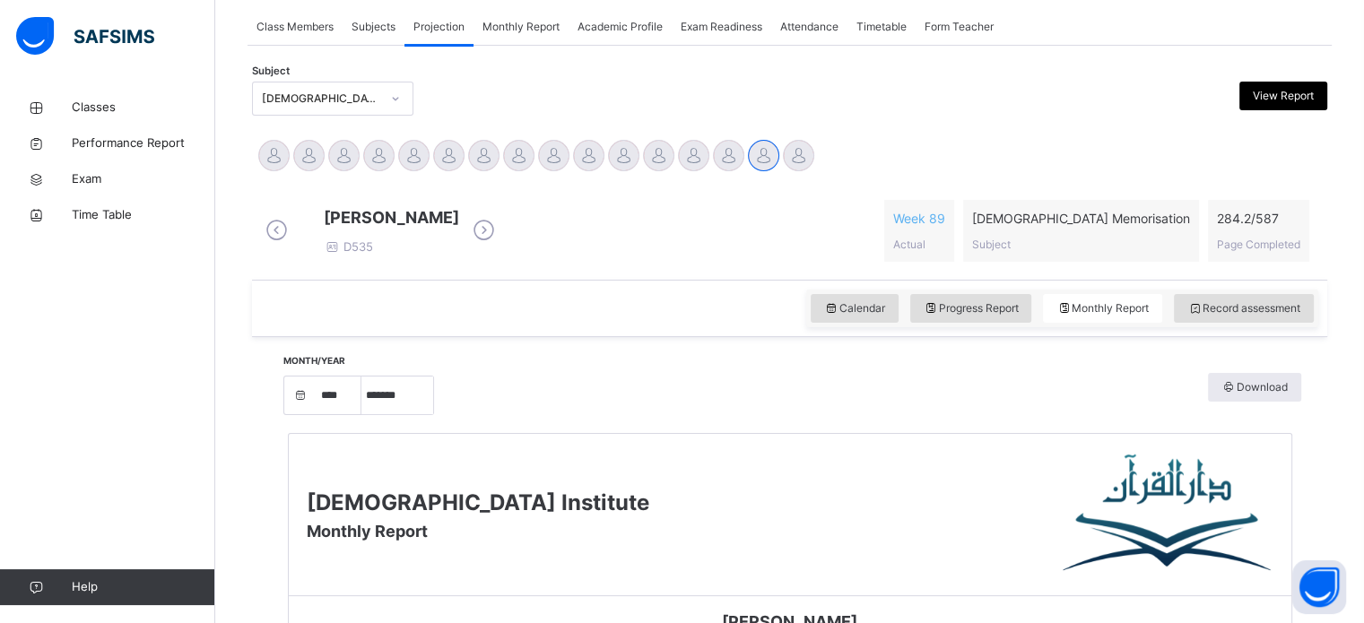
scroll to position [282, 0]
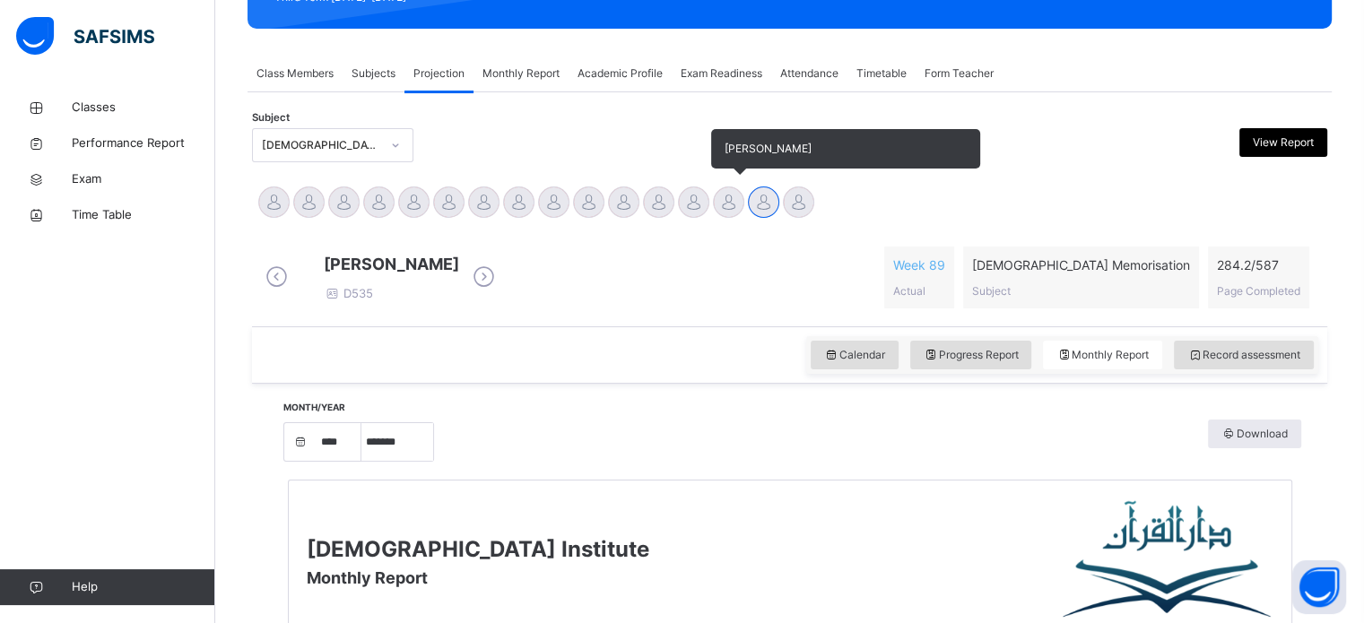
click at [719, 207] on div at bounding box center [728, 202] width 31 height 31
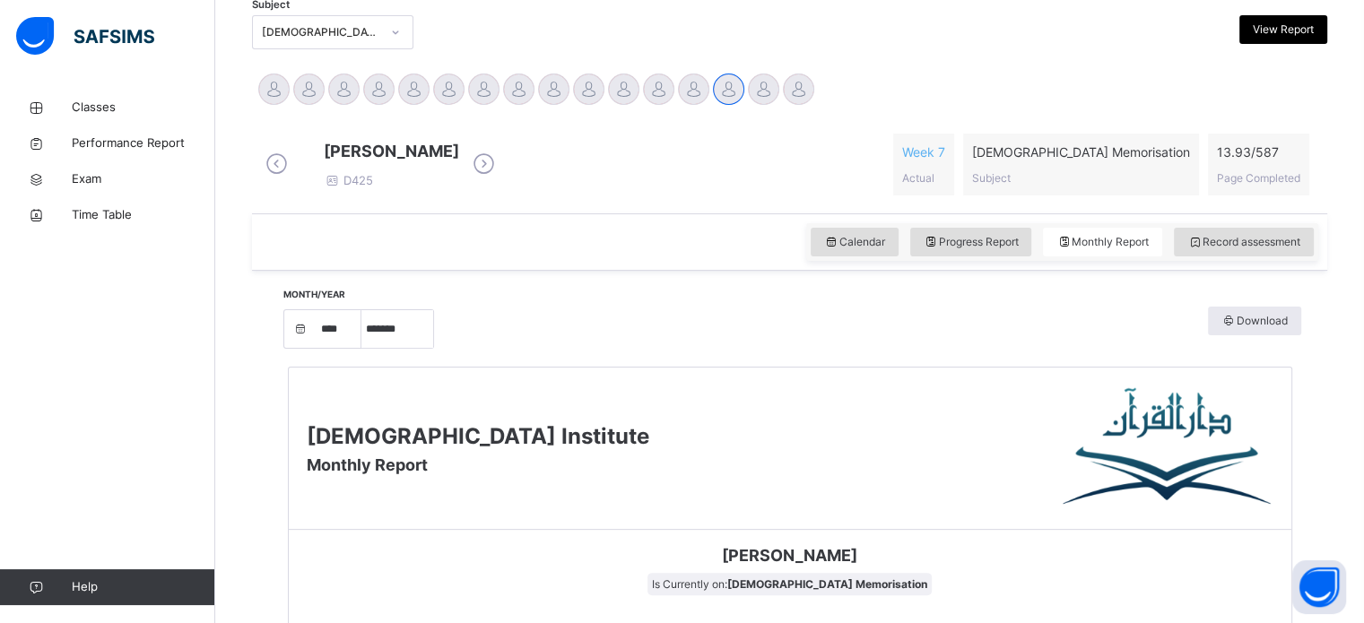
scroll to position [389, 0]
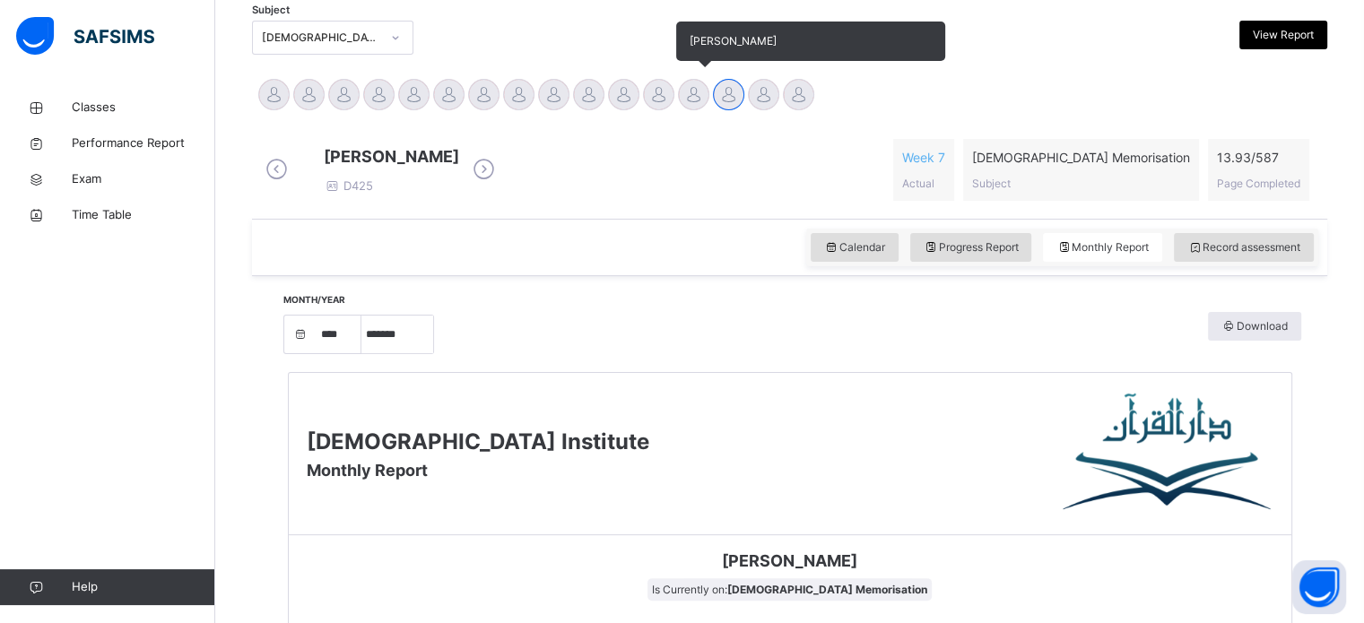
click at [696, 94] on div at bounding box center [693, 94] width 31 height 31
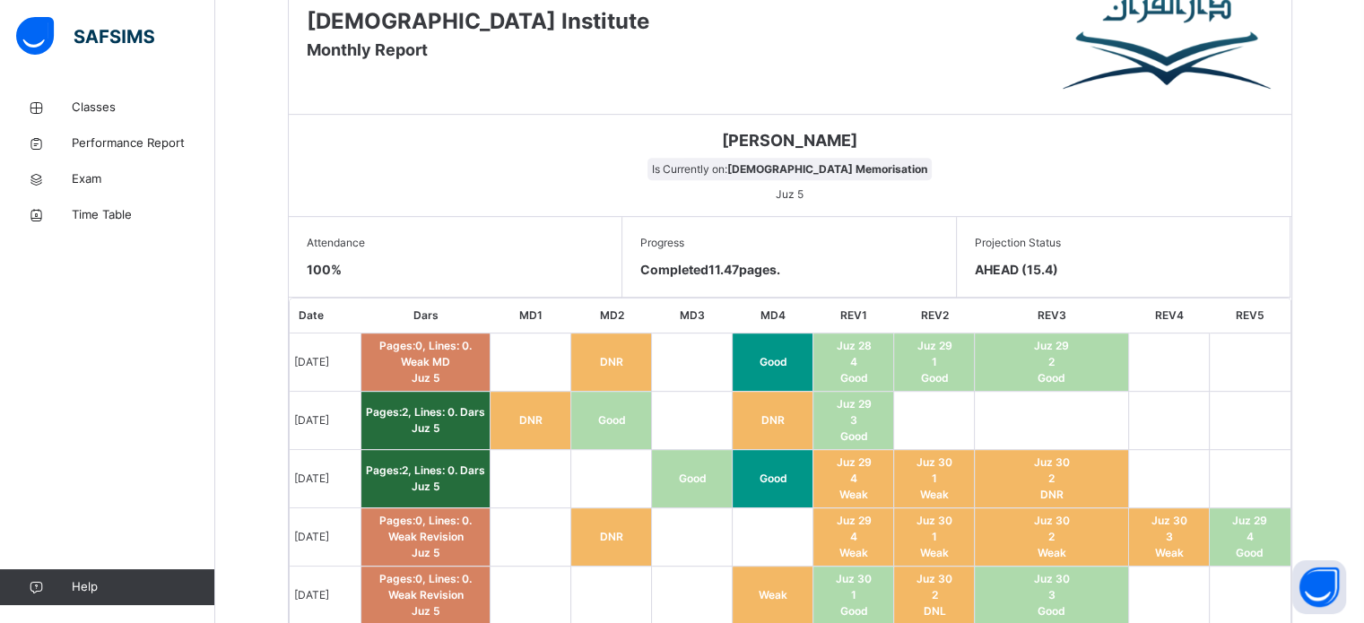
scroll to position [807, 0]
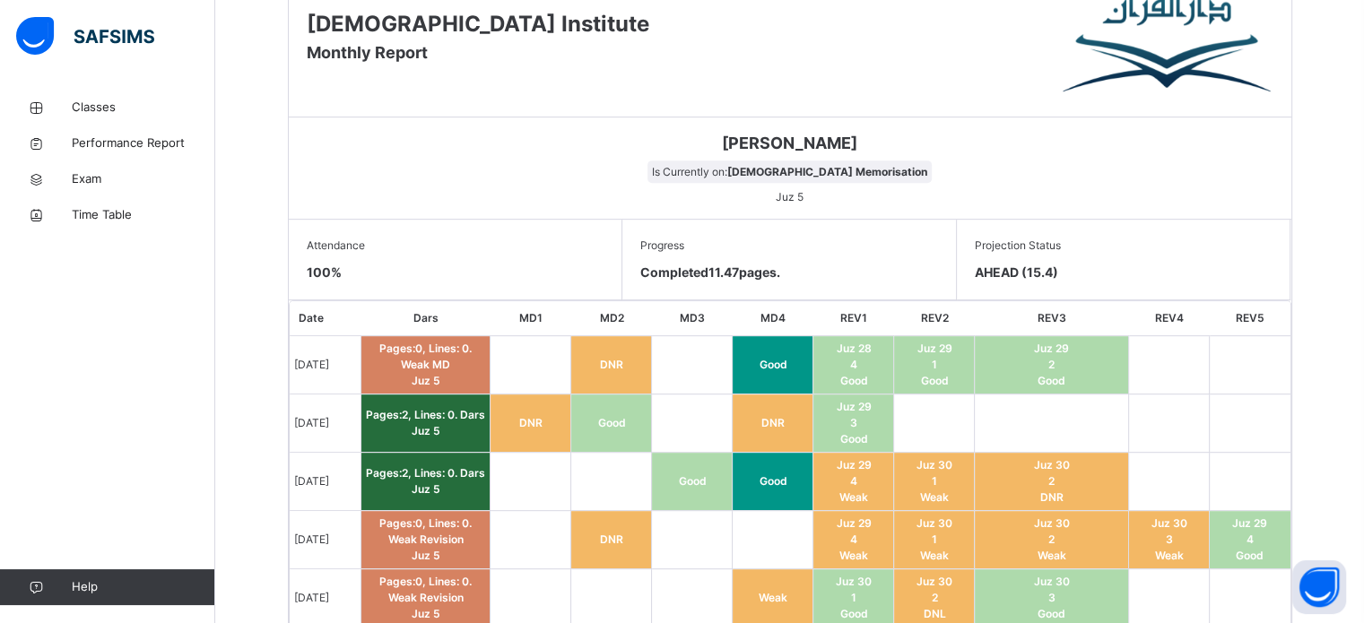
drag, startPoint x: 793, startPoint y: 153, endPoint x: 730, endPoint y: 129, distance: 67.3
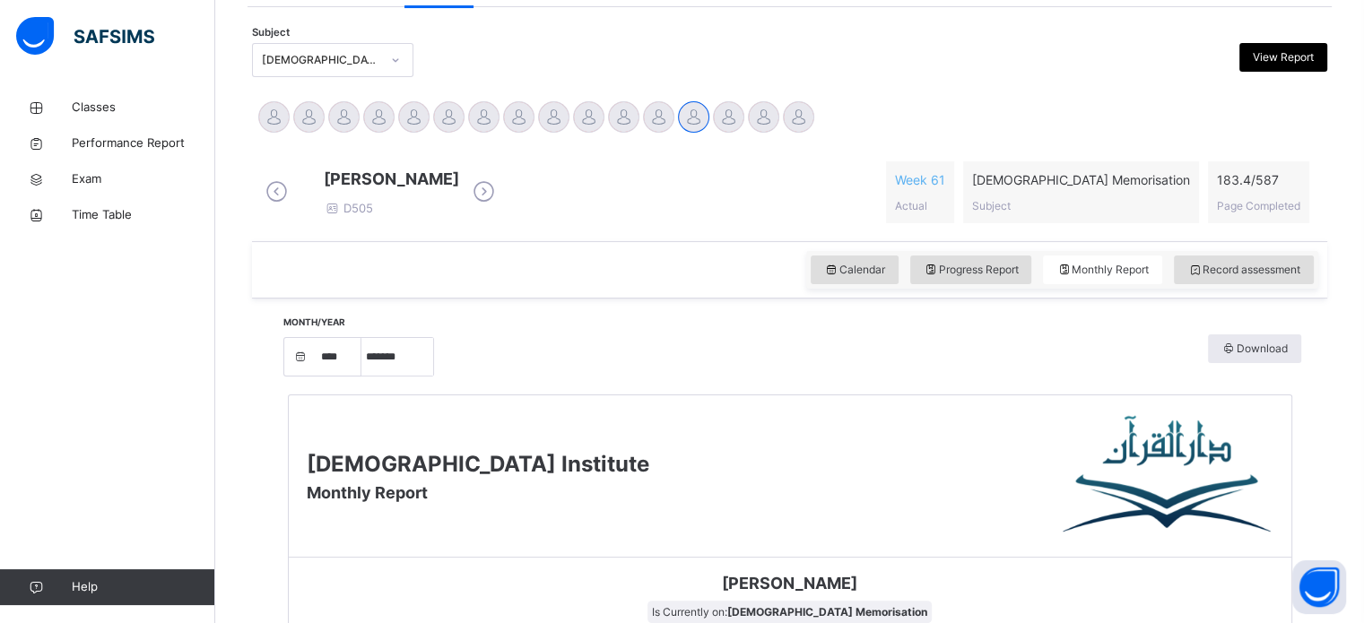
scroll to position [304, 0]
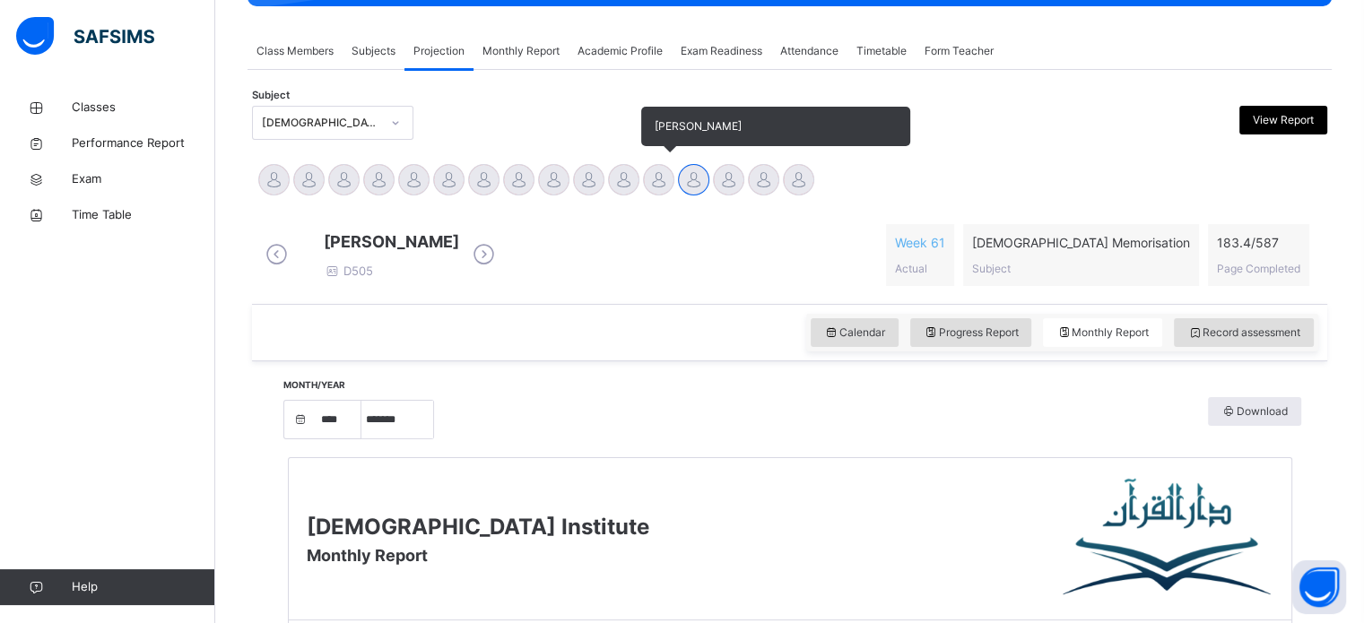
click at [666, 175] on div at bounding box center [658, 179] width 31 height 31
click at [624, 175] on div at bounding box center [623, 179] width 31 height 31
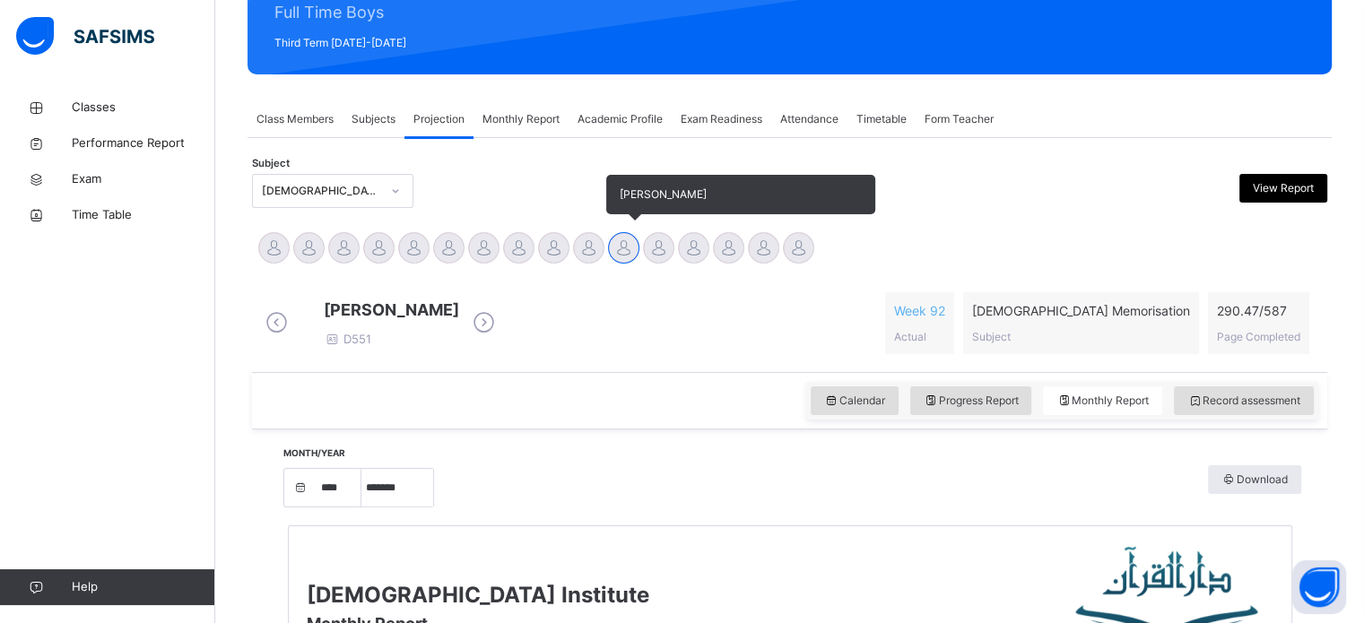
scroll to position [239, 0]
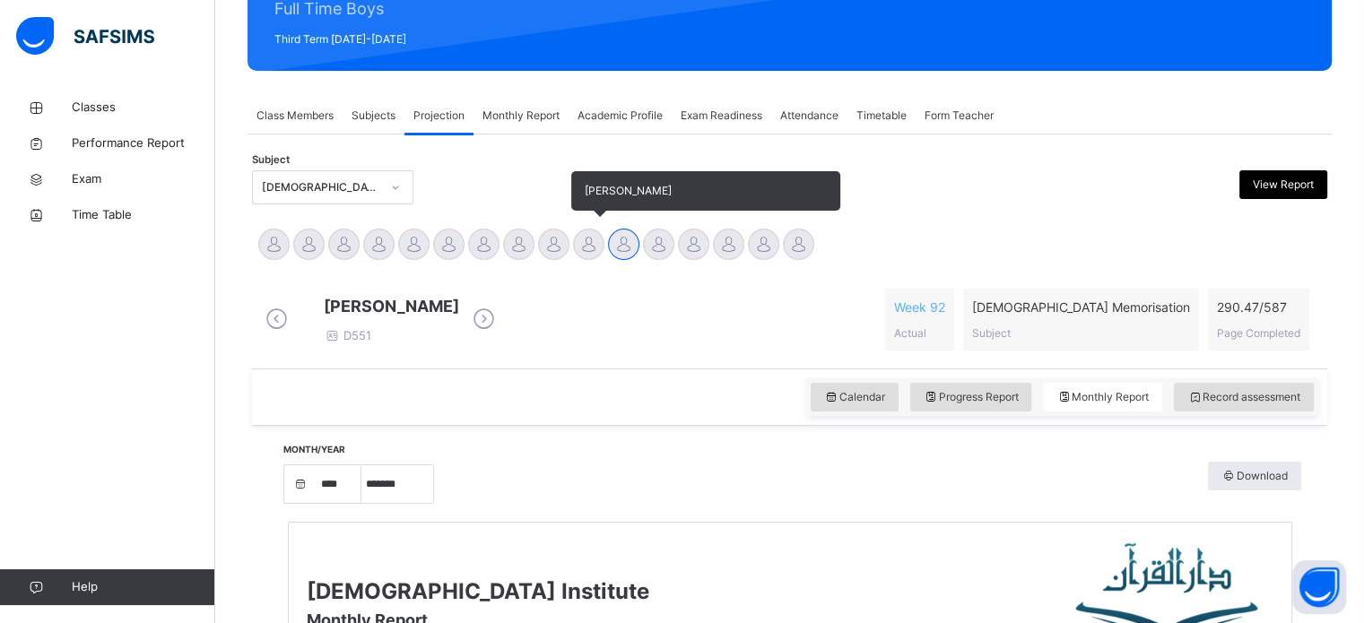
drag, startPoint x: 590, startPoint y: 243, endPoint x: 586, endPoint y: 254, distance: 11.3
click at [589, 243] on div at bounding box center [588, 244] width 31 height 31
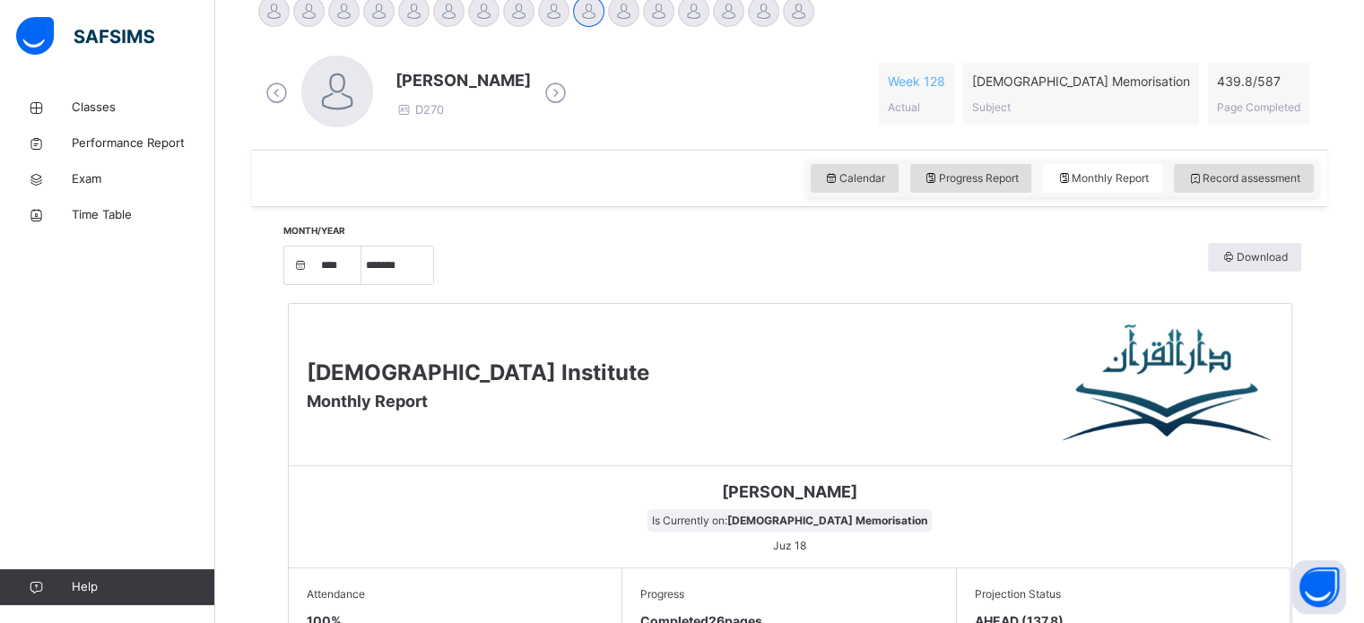
scroll to position [448, 0]
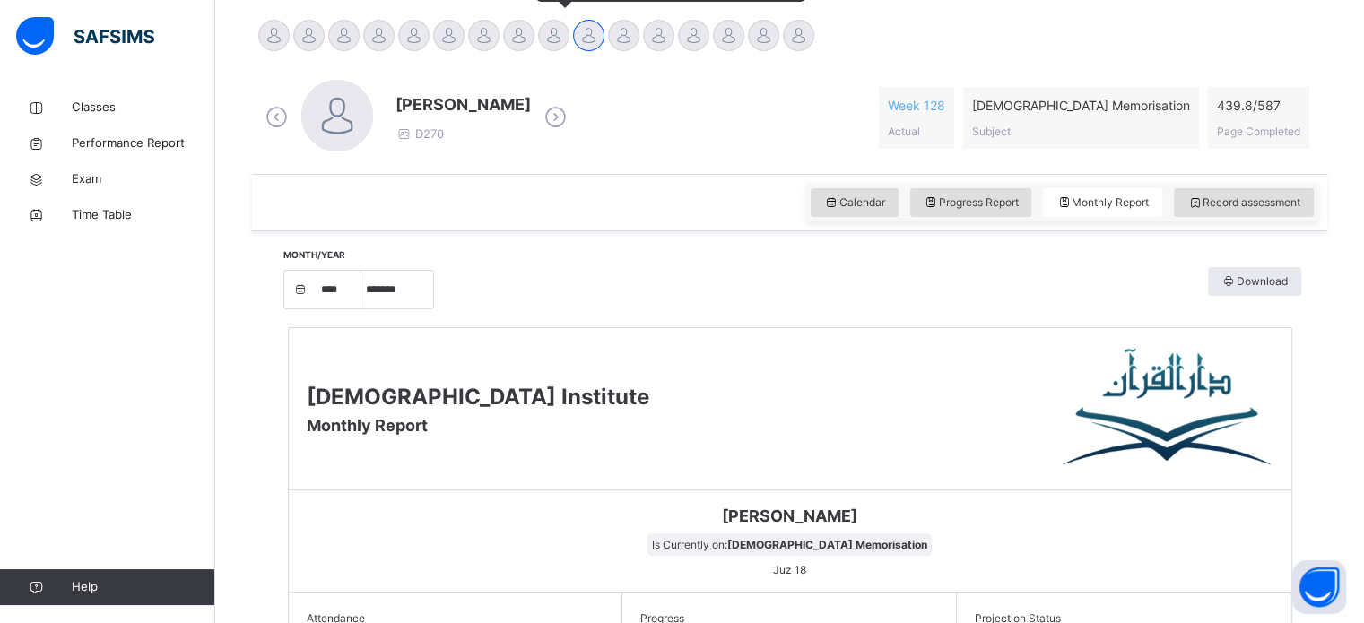
click at [559, 26] on div at bounding box center [553, 35] width 31 height 31
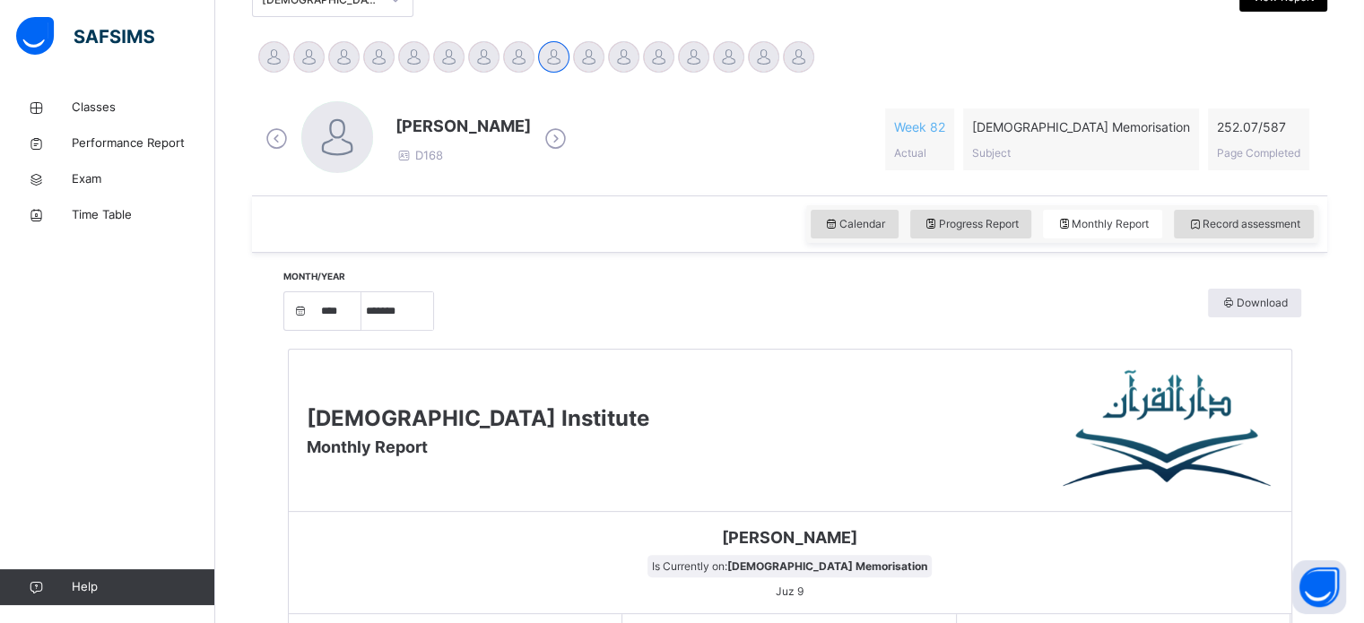
scroll to position [197, 0]
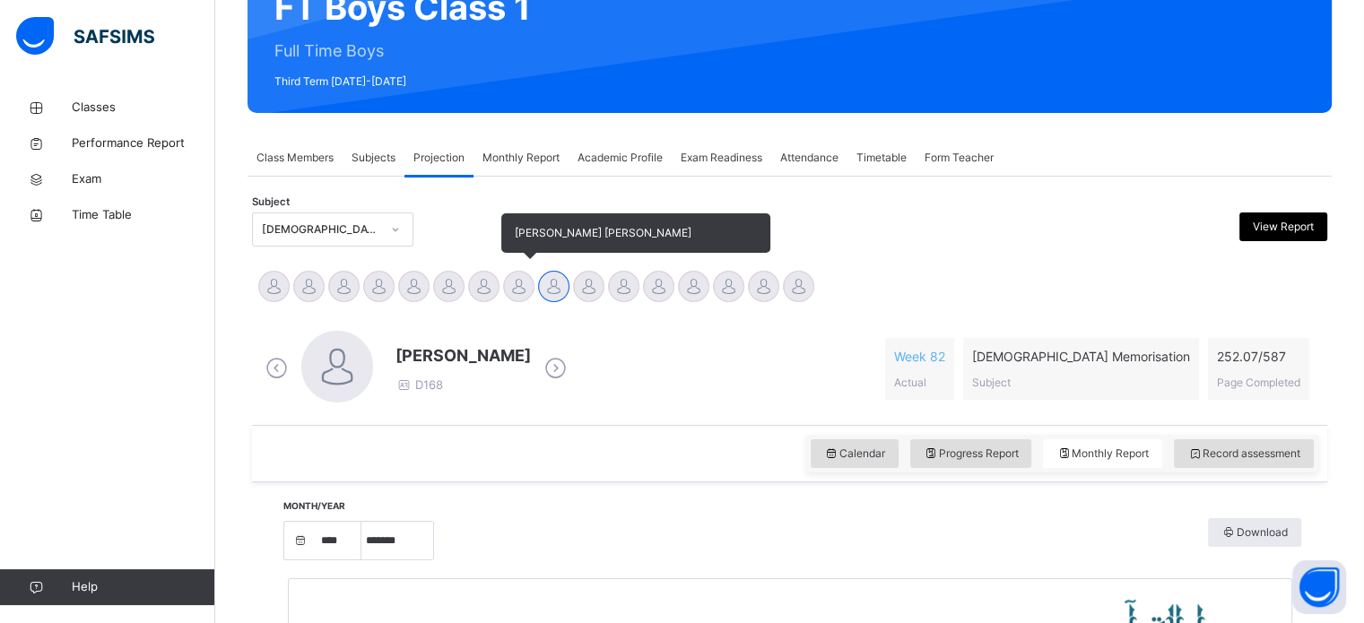
click at [509, 284] on div at bounding box center [518, 286] width 31 height 31
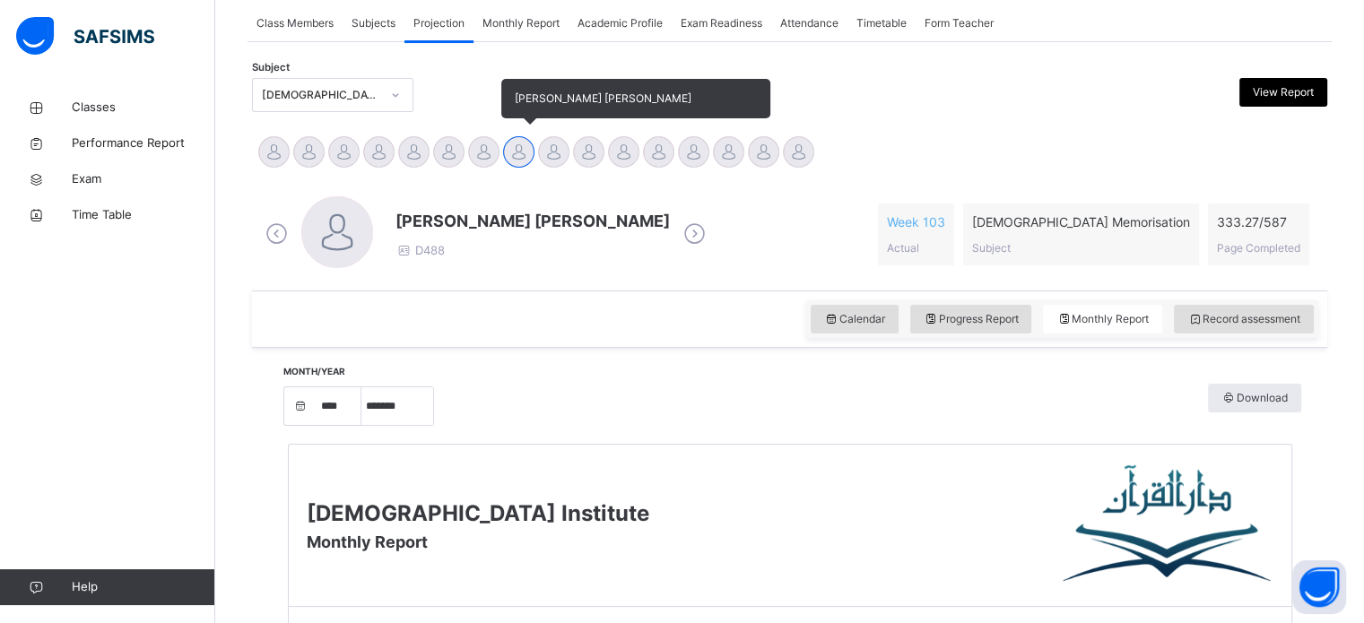
scroll to position [269, 0]
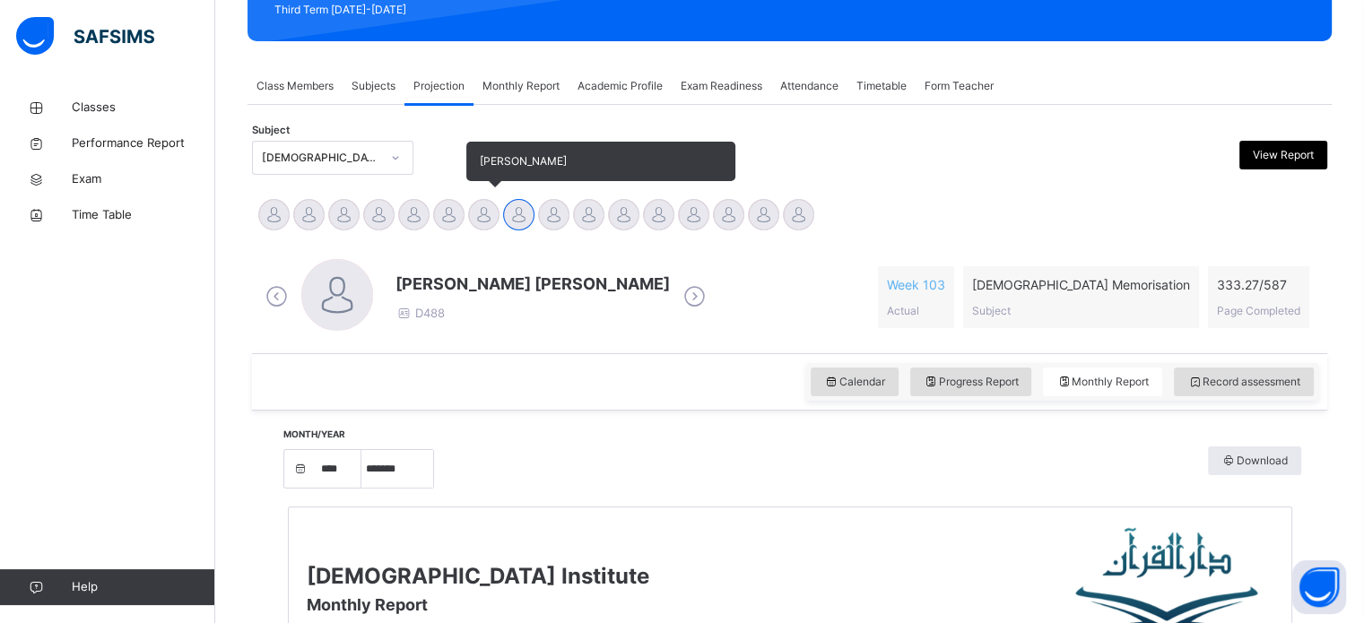
click at [485, 219] on div at bounding box center [483, 214] width 31 height 31
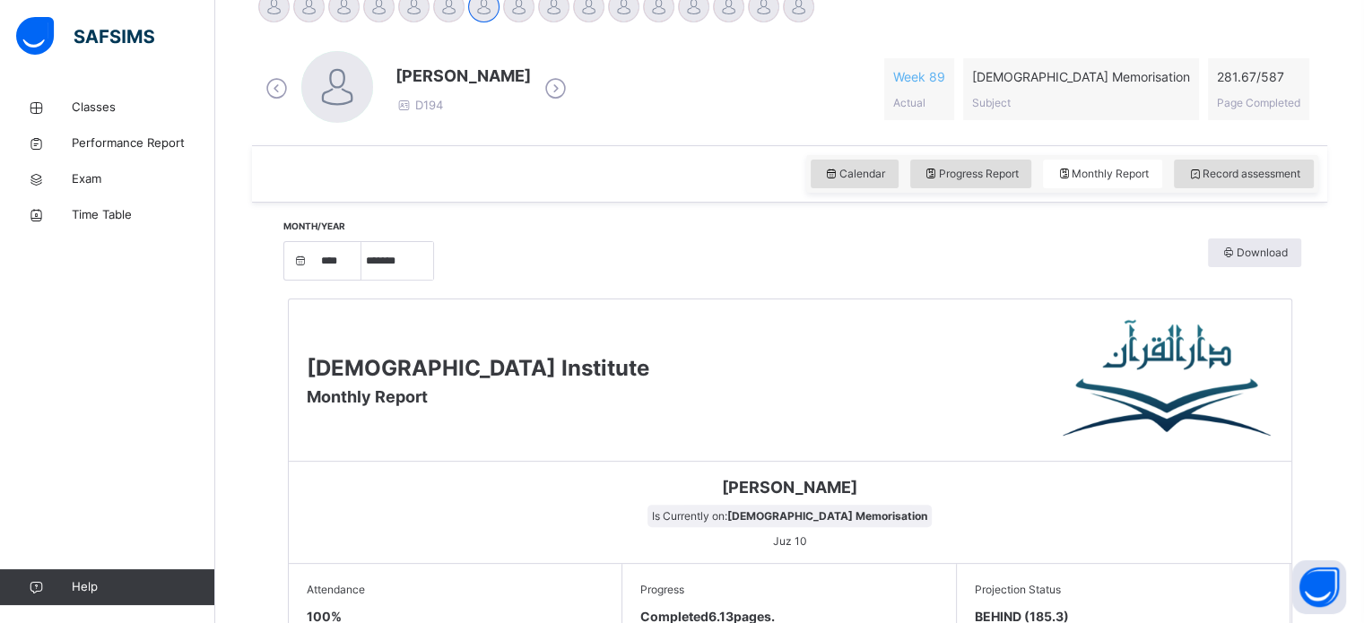
scroll to position [404, 0]
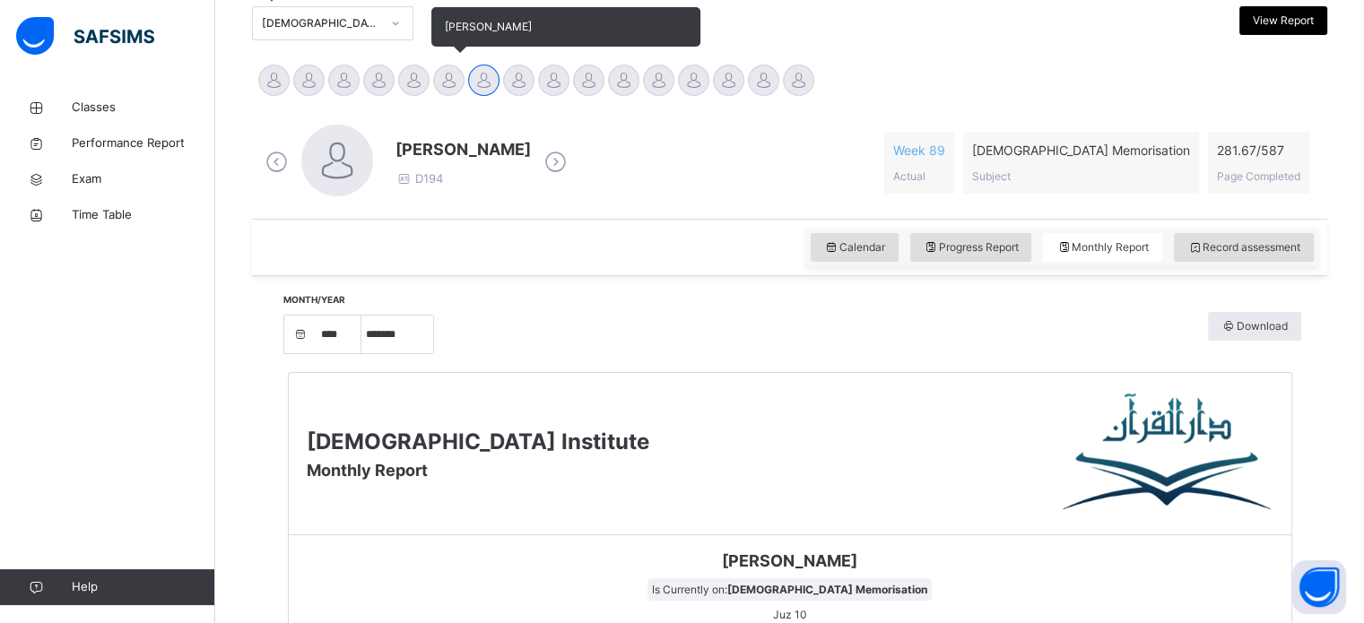
click at [459, 86] on div at bounding box center [448, 80] width 31 height 31
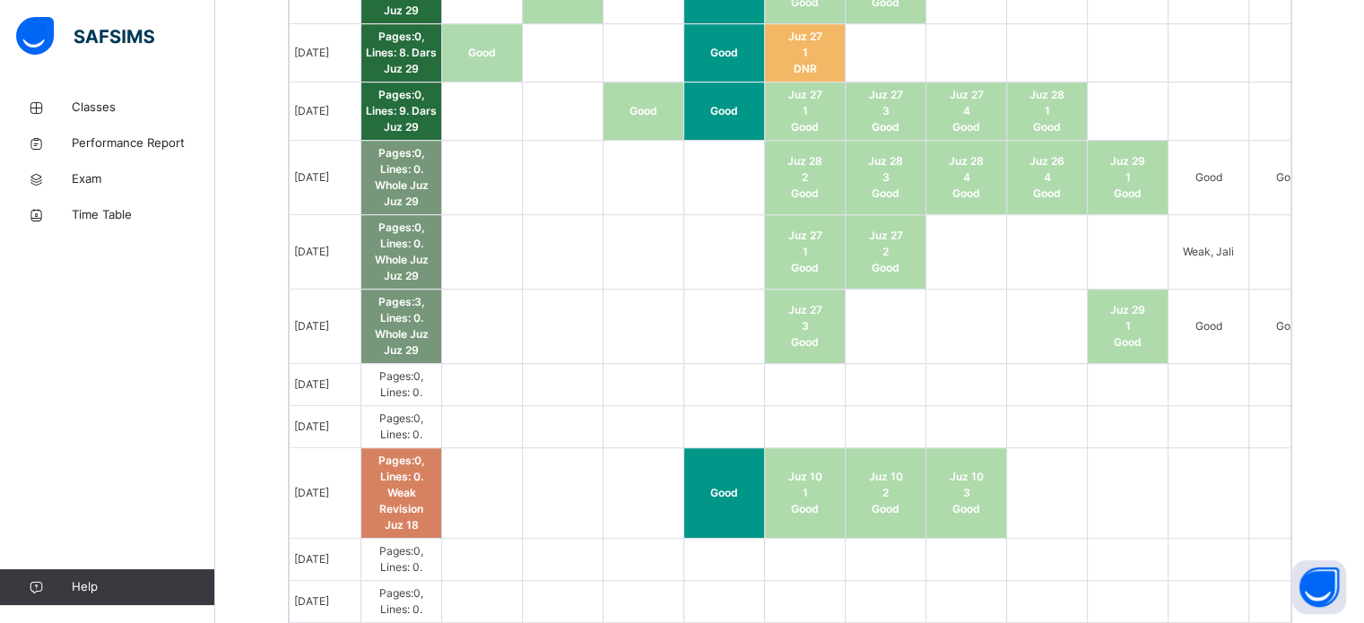
scroll to position [0, 126]
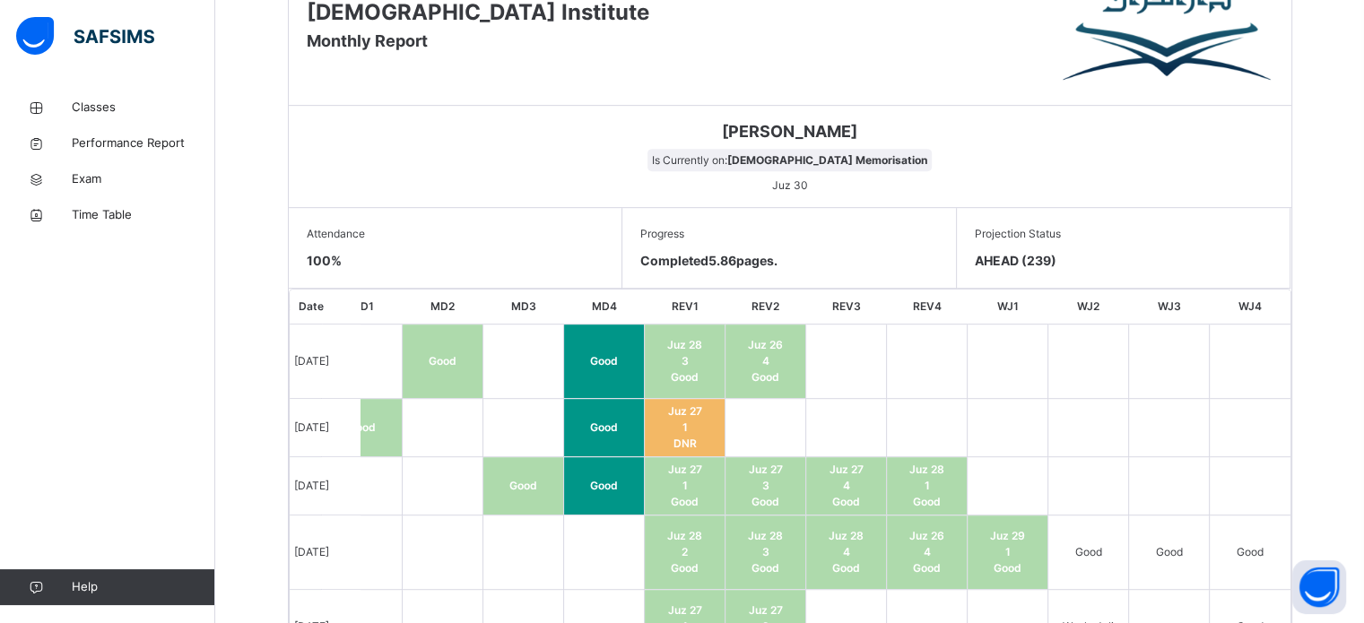
click at [848, 457] on td at bounding box center [846, 428] width 81 height 58
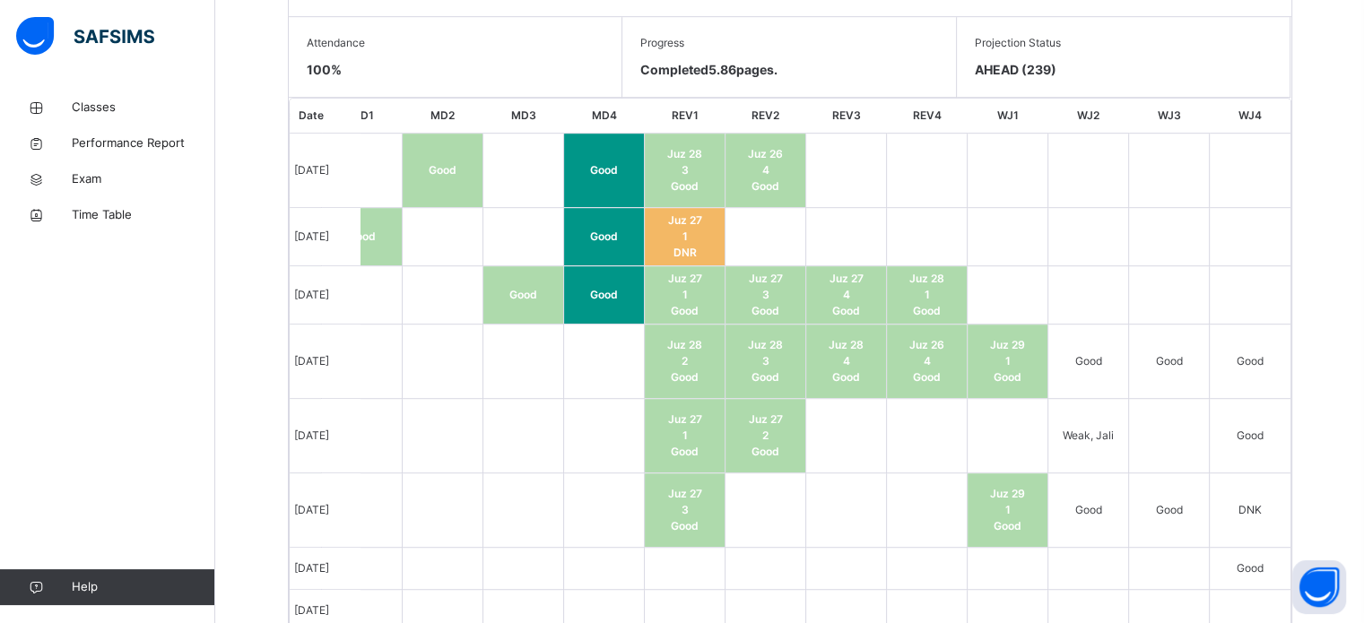
click at [755, 502] on td at bounding box center [765, 510] width 81 height 74
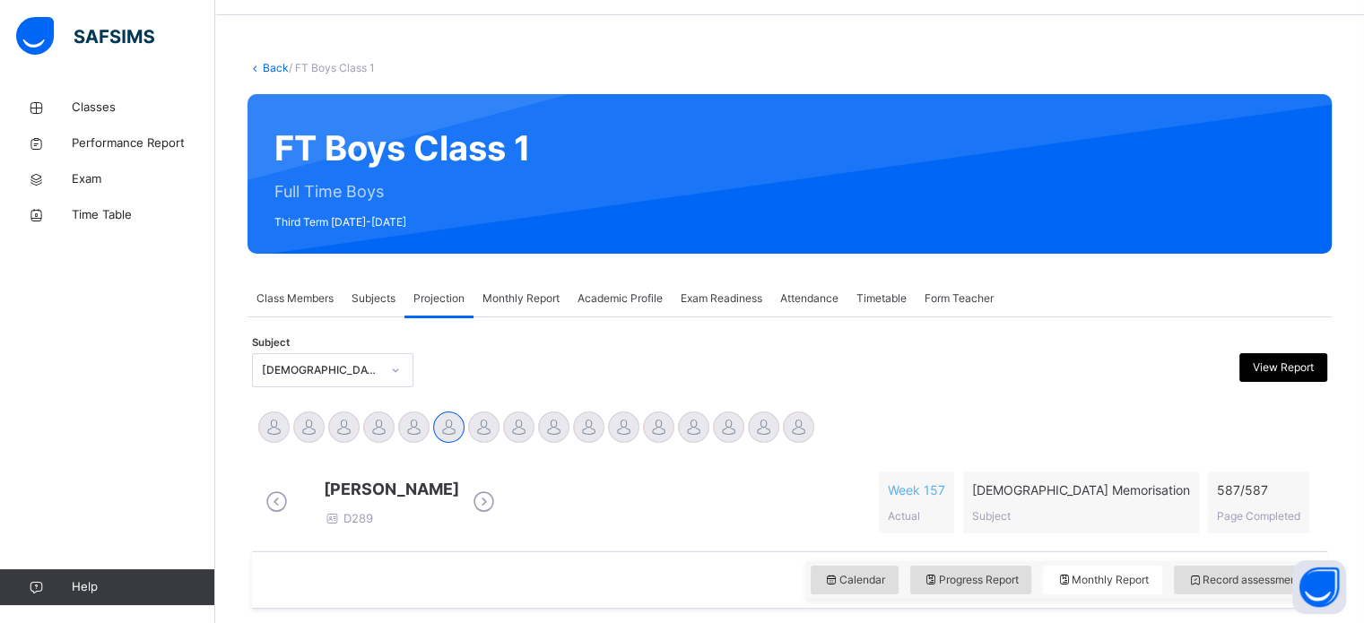
scroll to position [55, 0]
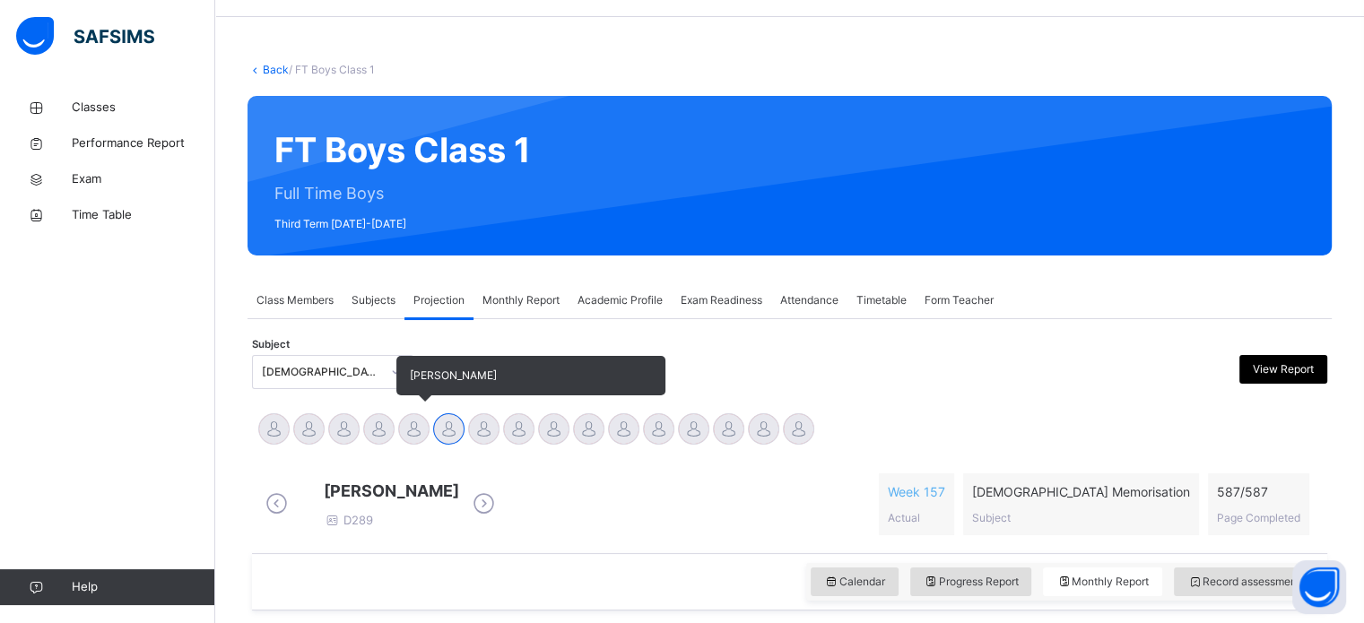
click at [403, 439] on div at bounding box center [413, 428] width 31 height 31
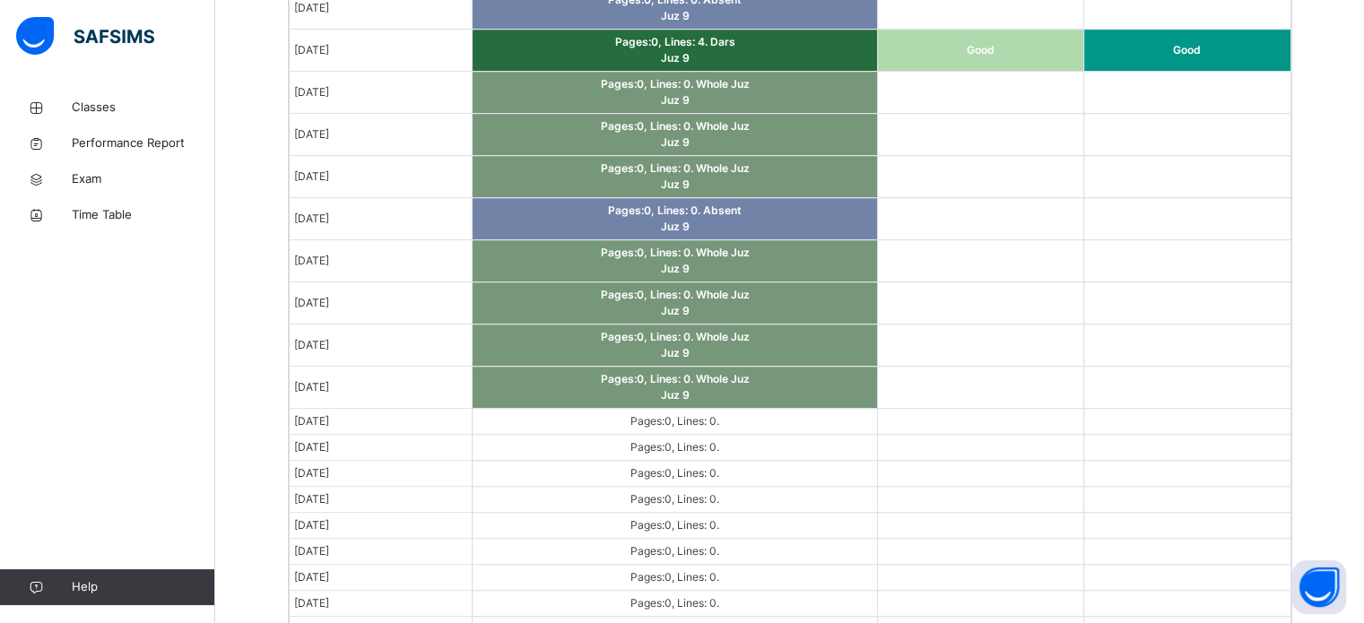
scroll to position [1238, 0]
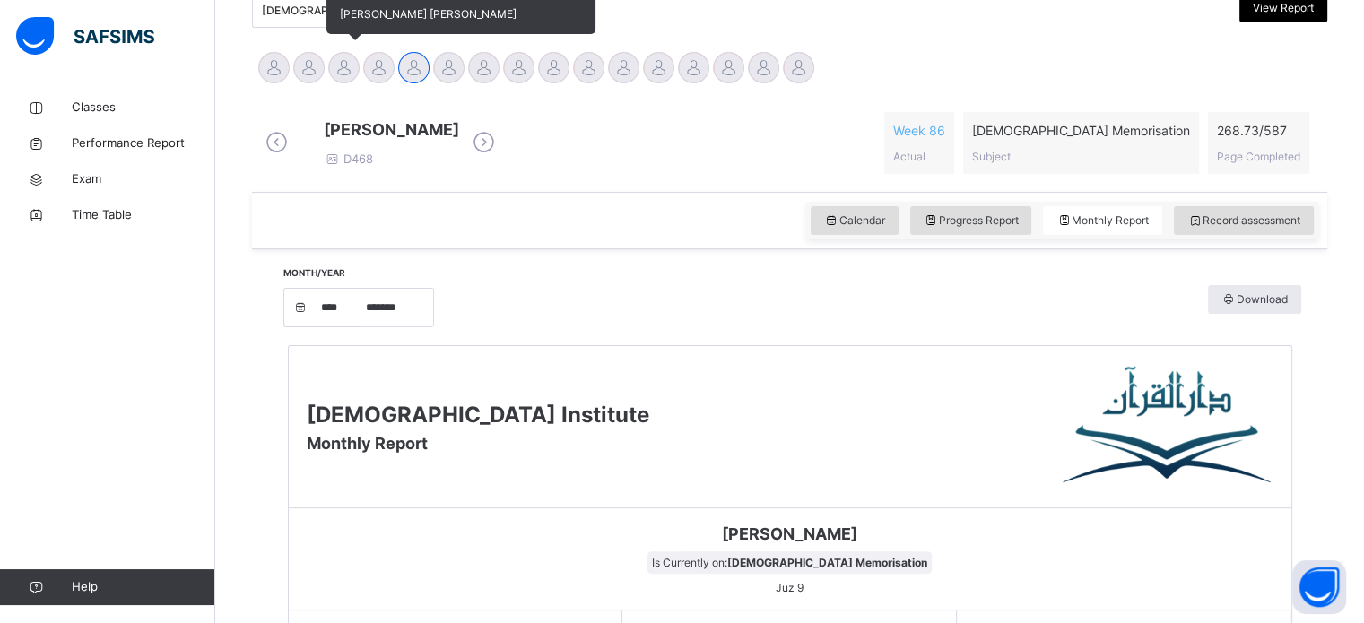
click at [355, 65] on div at bounding box center [343, 67] width 31 height 31
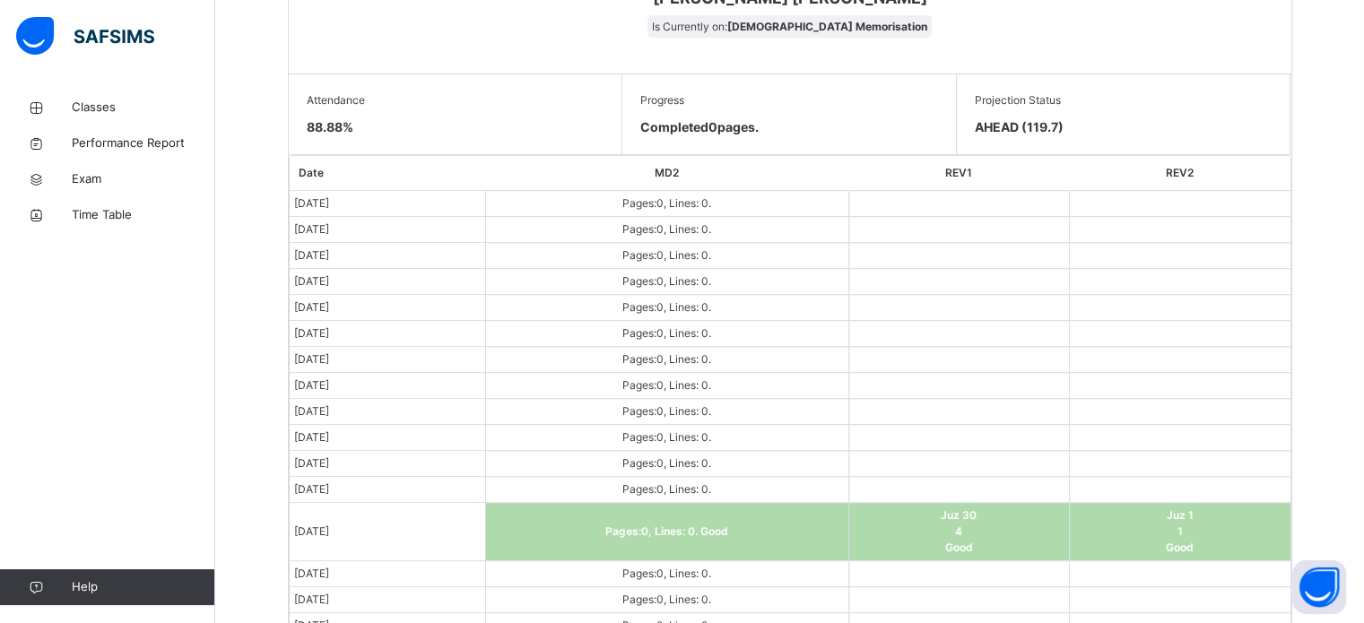
scroll to position [1133, 0]
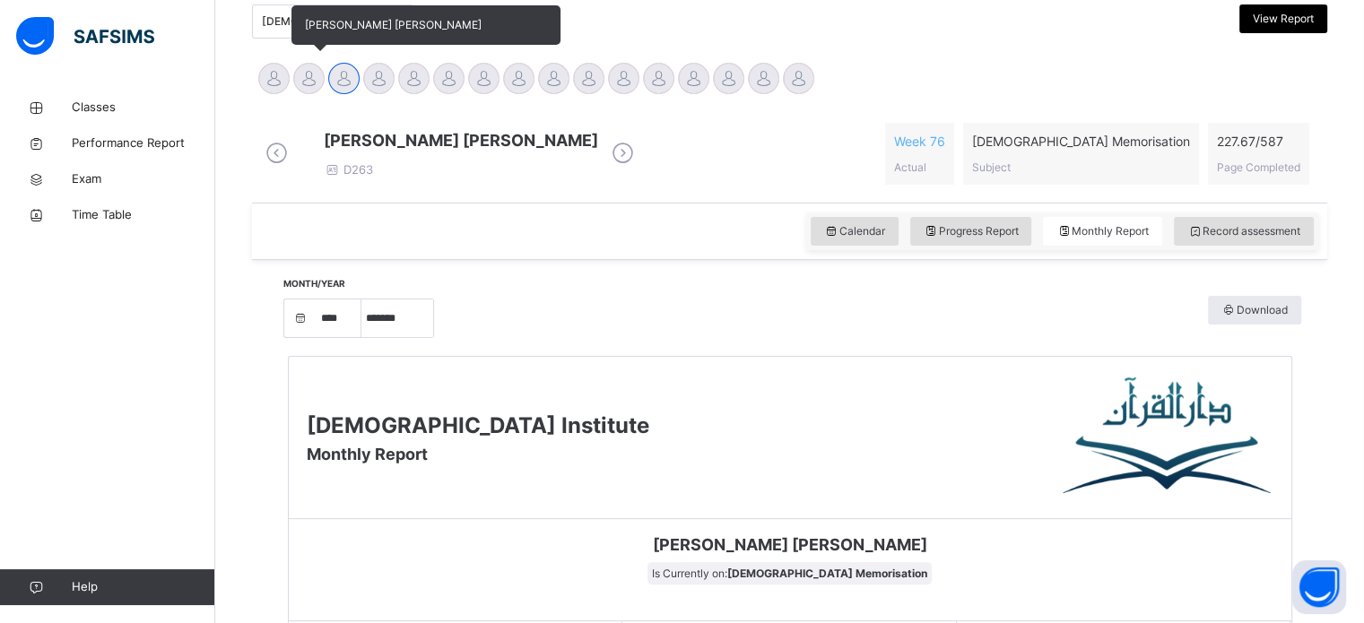
click at [300, 74] on div at bounding box center [308, 78] width 31 height 31
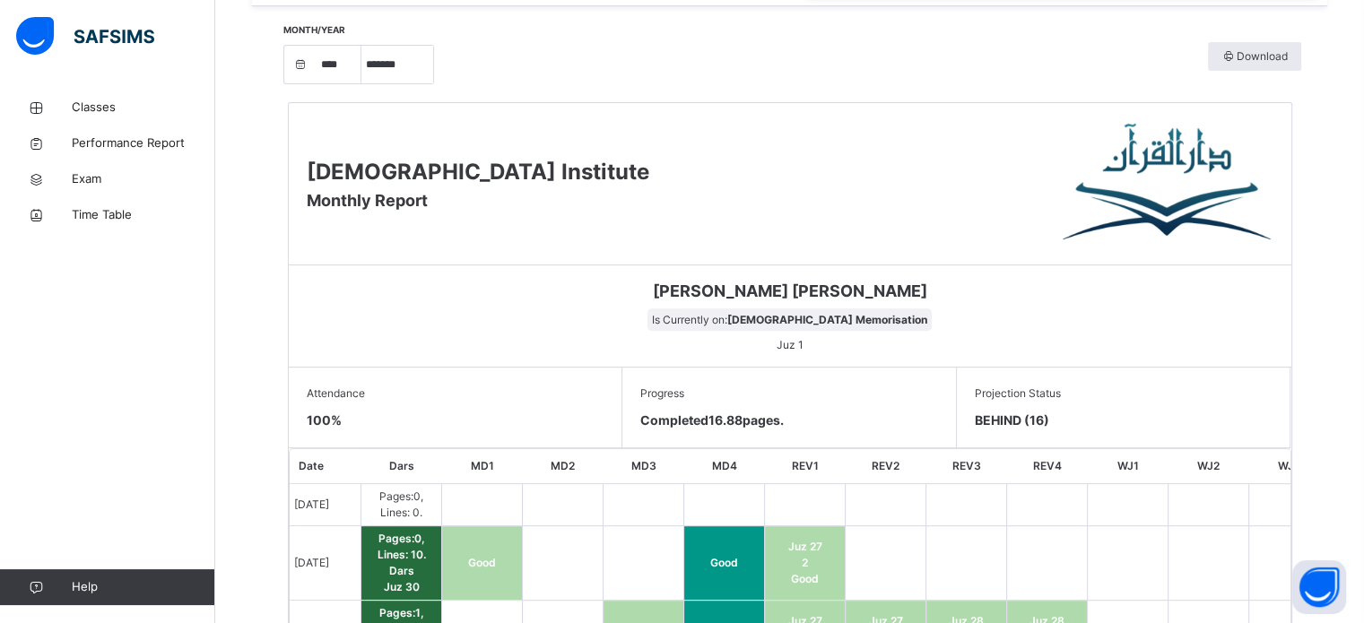
scroll to position [656, 0]
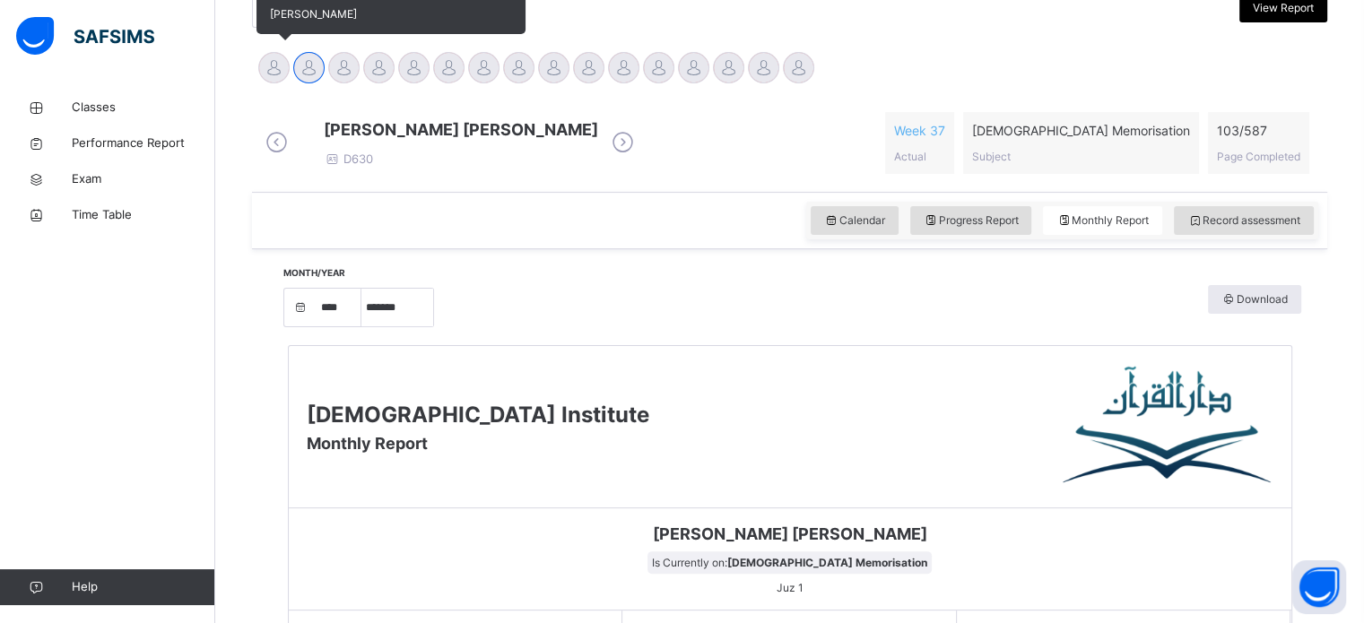
click at [282, 68] on div at bounding box center [273, 67] width 31 height 31
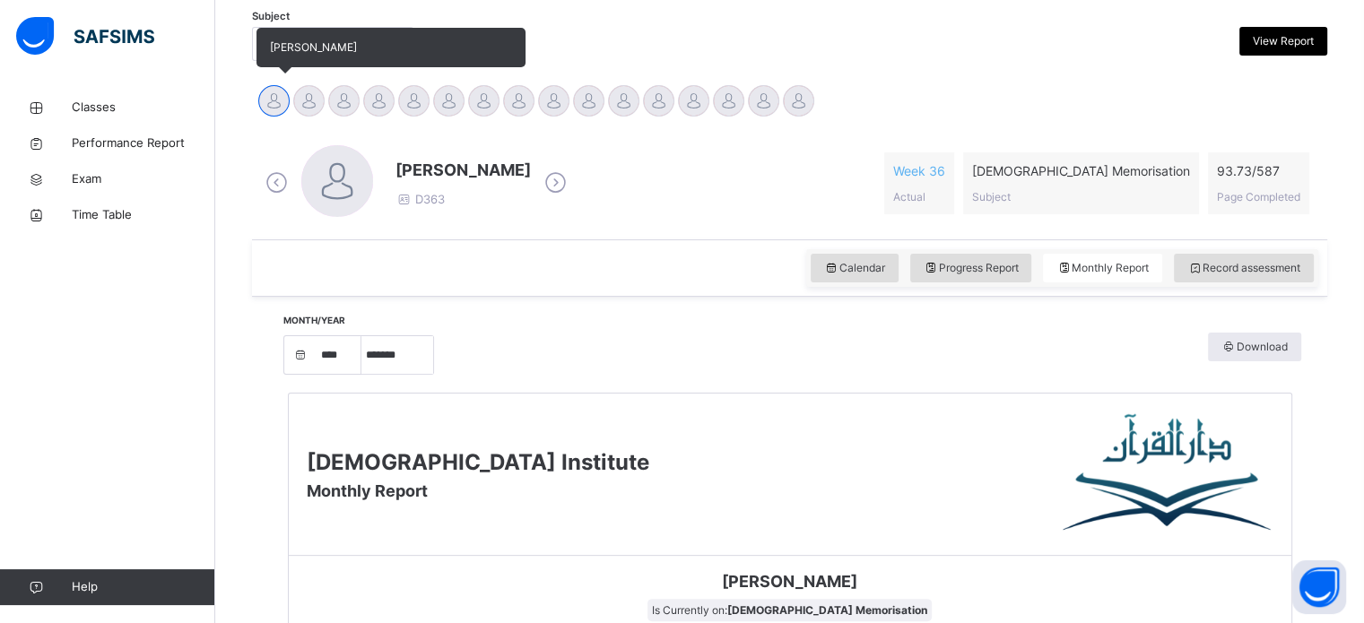
scroll to position [344, 0]
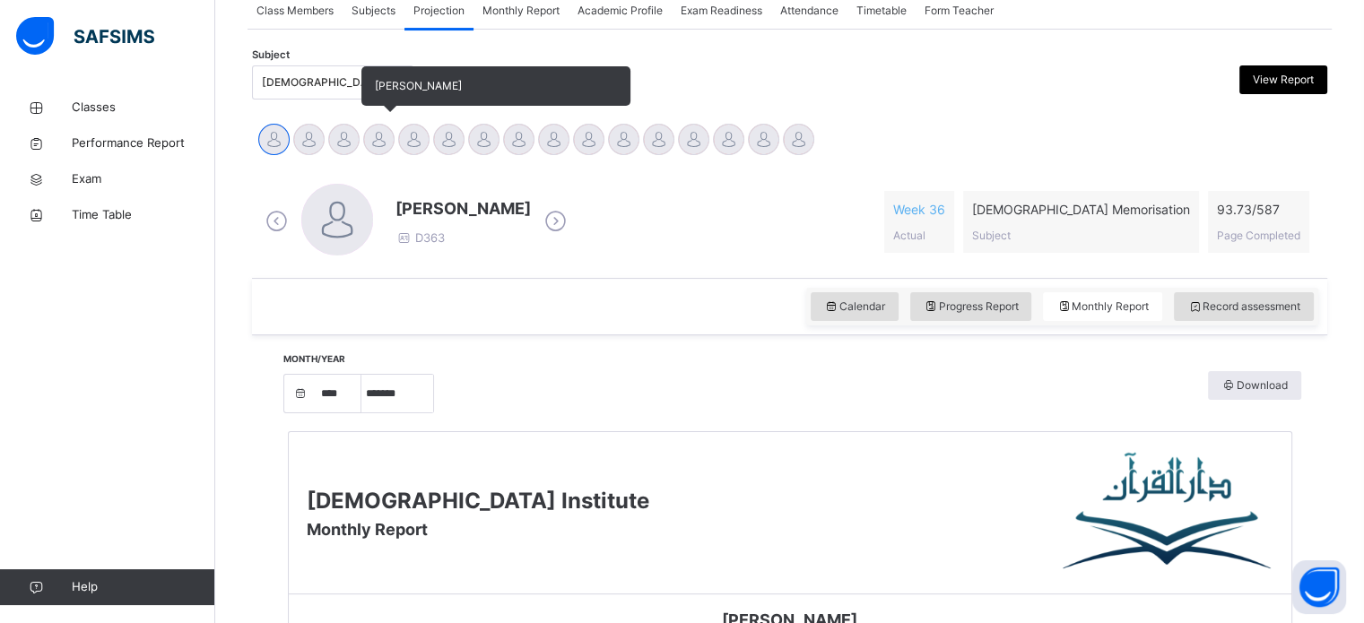
click at [377, 139] on div at bounding box center [378, 139] width 31 height 31
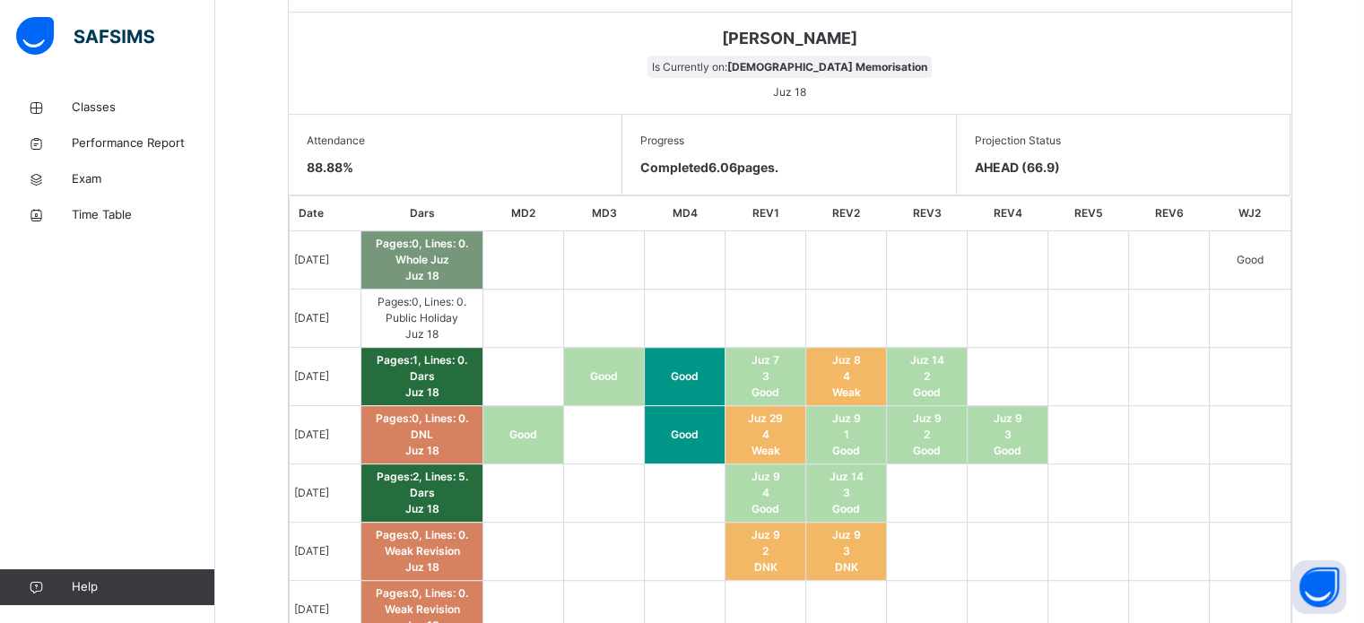
scroll to position [915, 0]
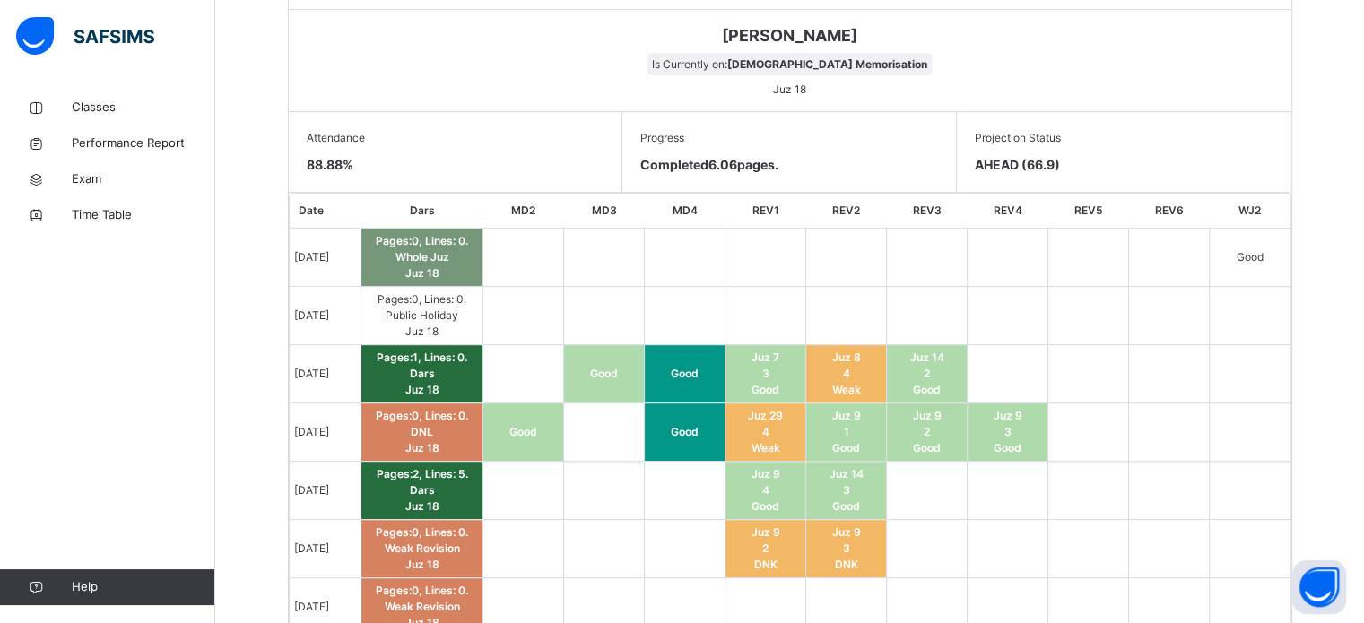
drag, startPoint x: 377, startPoint y: 139, endPoint x: 373, endPoint y: 110, distance: 28.9
click at [373, 110] on div "[PERSON_NAME] Is Currently on: [DEMOGRAPHIC_DATA] Memorisation Juz 18" at bounding box center [790, 61] width 1002 height 102
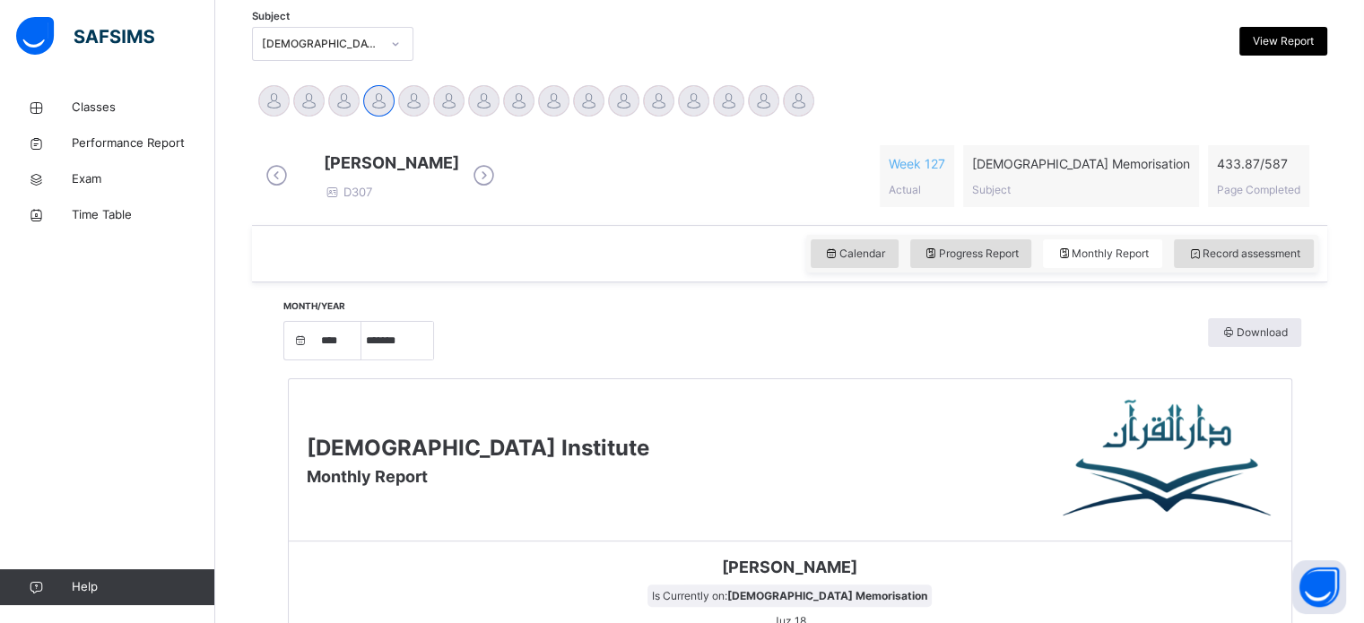
scroll to position [395, 0]
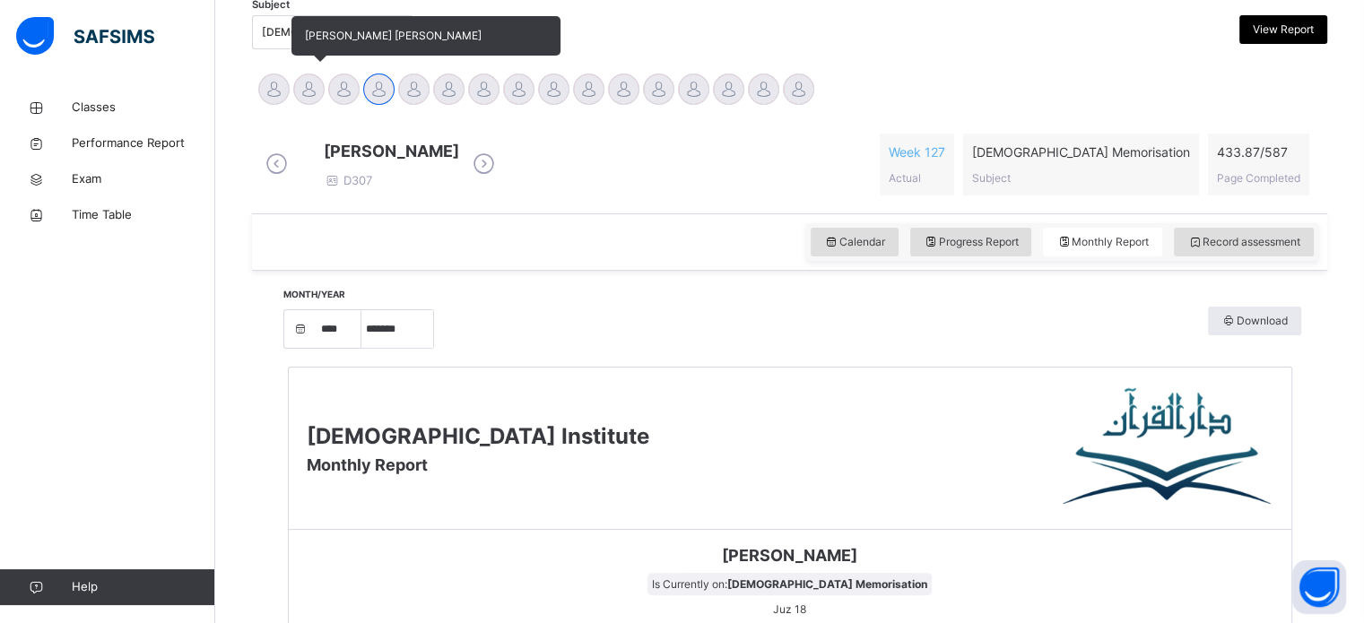
click at [316, 103] on div "[PERSON_NAME] [PERSON_NAME]" at bounding box center [308, 91] width 35 height 39
click at [319, 98] on div at bounding box center [308, 89] width 31 height 31
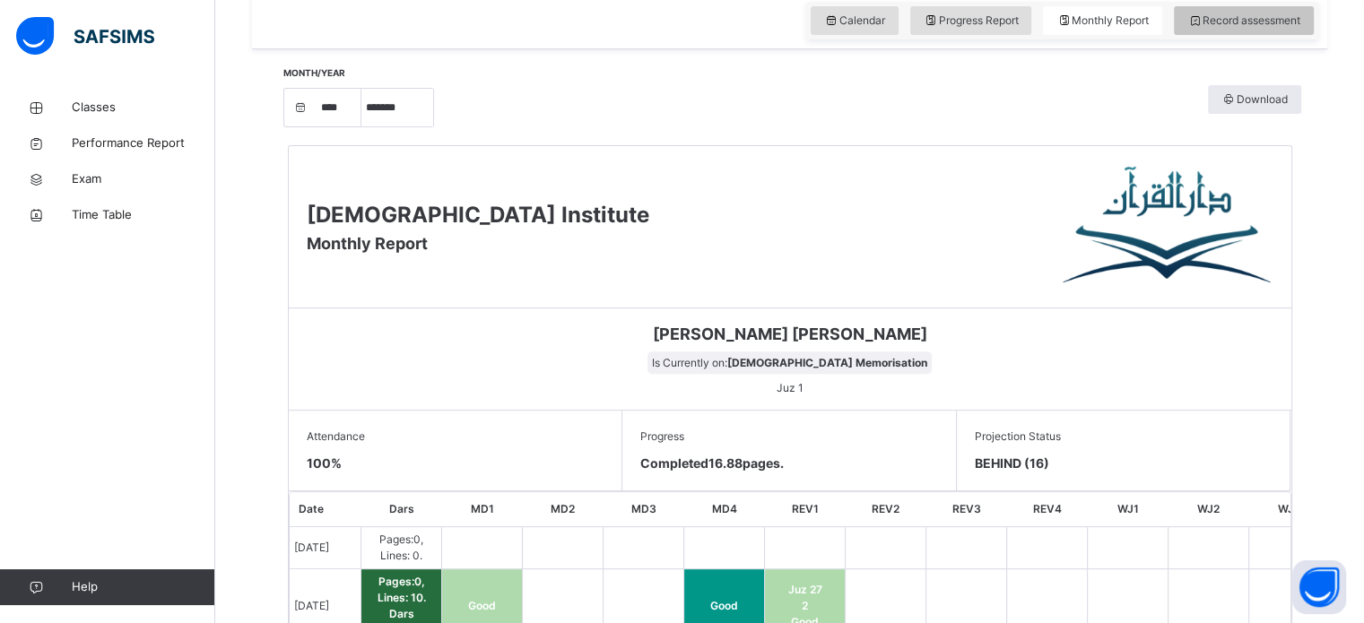
click at [1245, 29] on span "Record assessment" at bounding box center [1243, 21] width 113 height 16
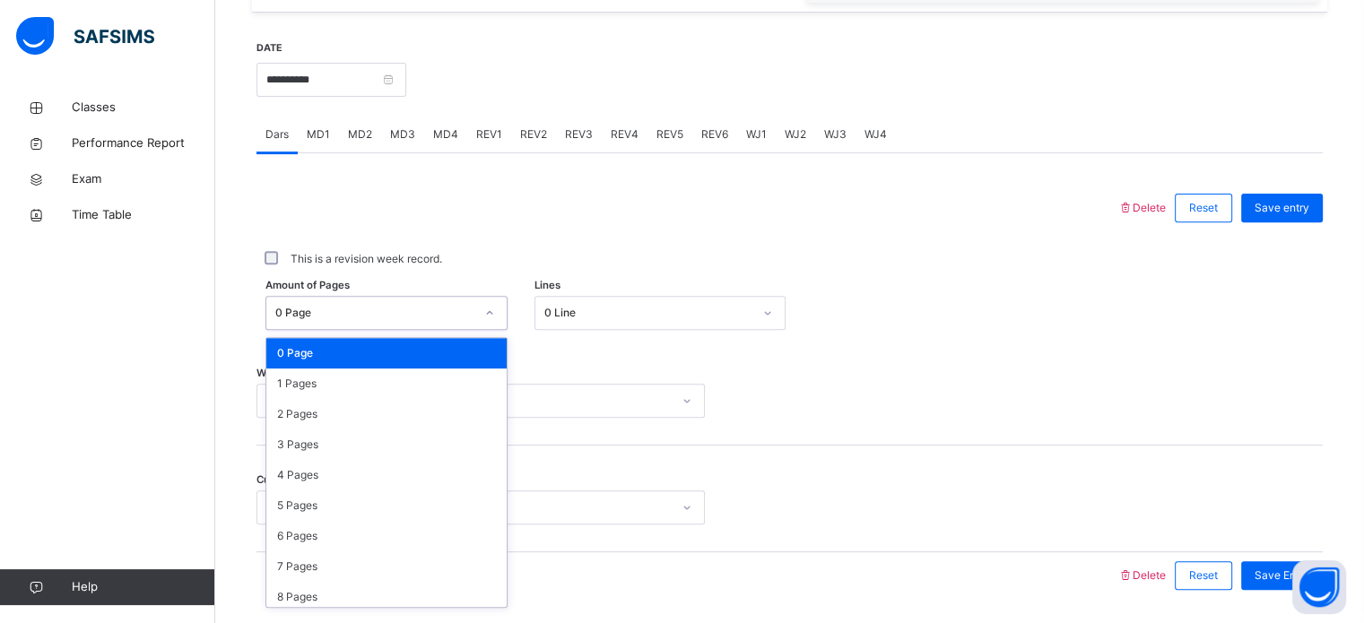
scroll to position [658, 0]
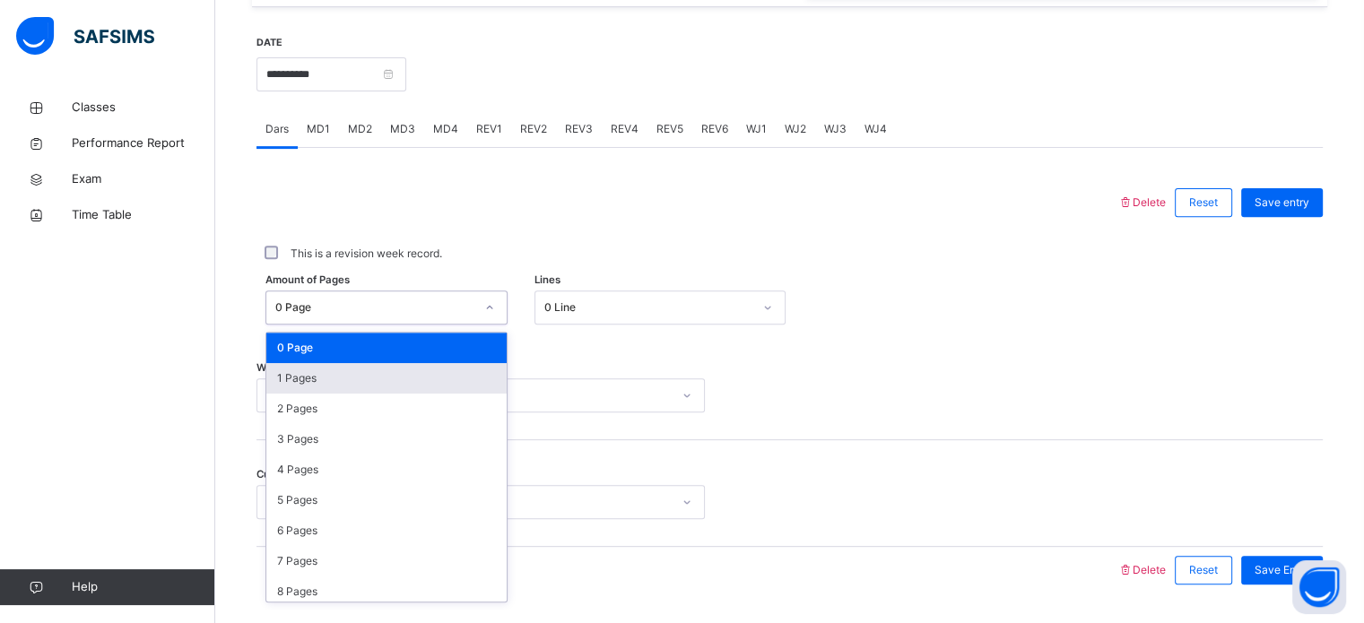
click at [421, 393] on div "1 Pages" at bounding box center [386, 378] width 240 height 30
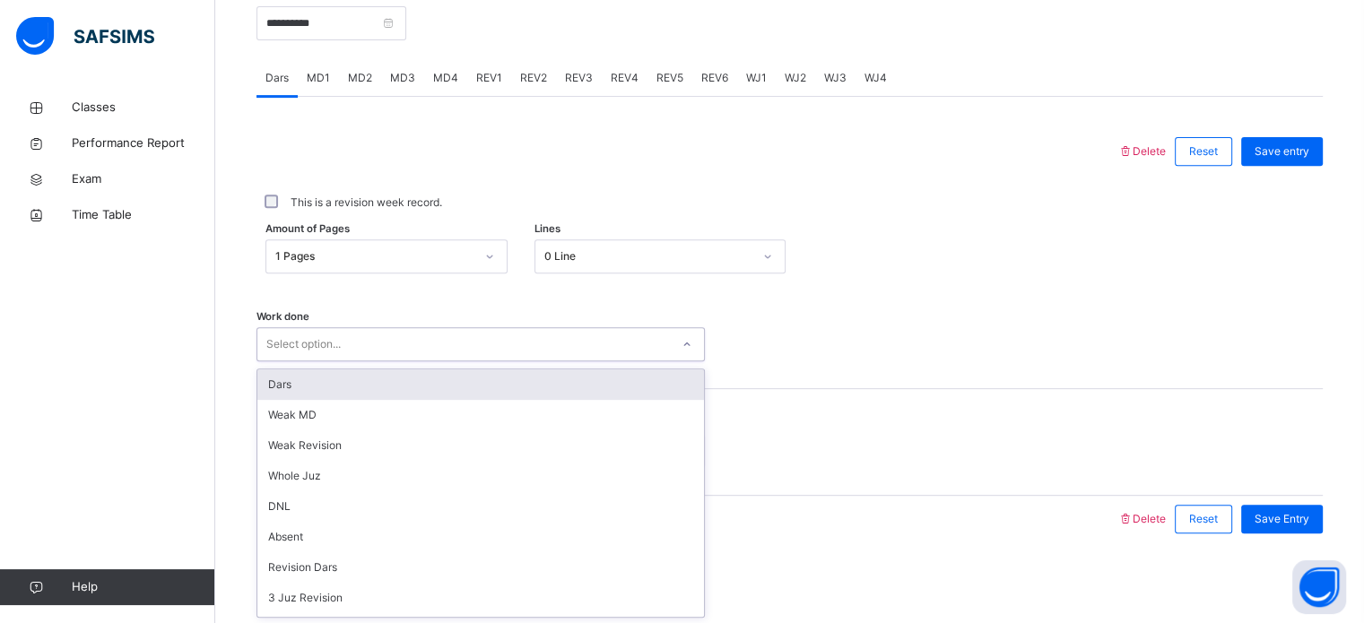
scroll to position [723, 0]
click at [439, 395] on div "Dars" at bounding box center [480, 384] width 447 height 30
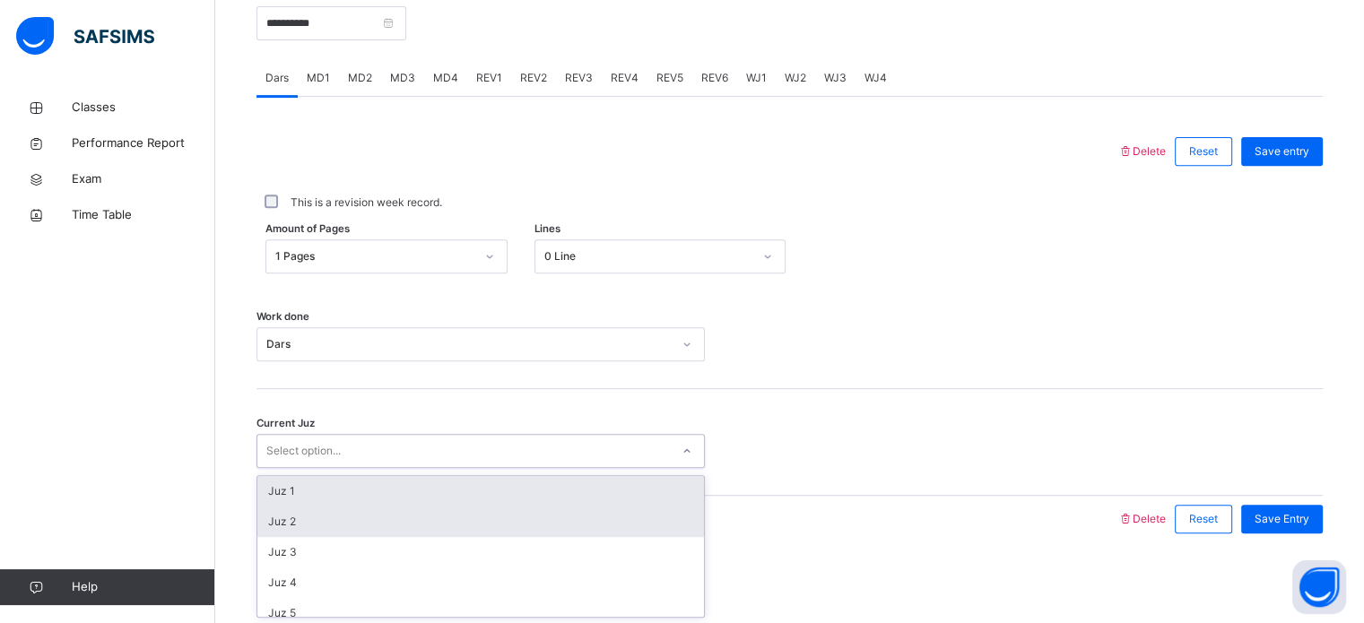
click at [466, 507] on div "Juz 2" at bounding box center [480, 522] width 447 height 30
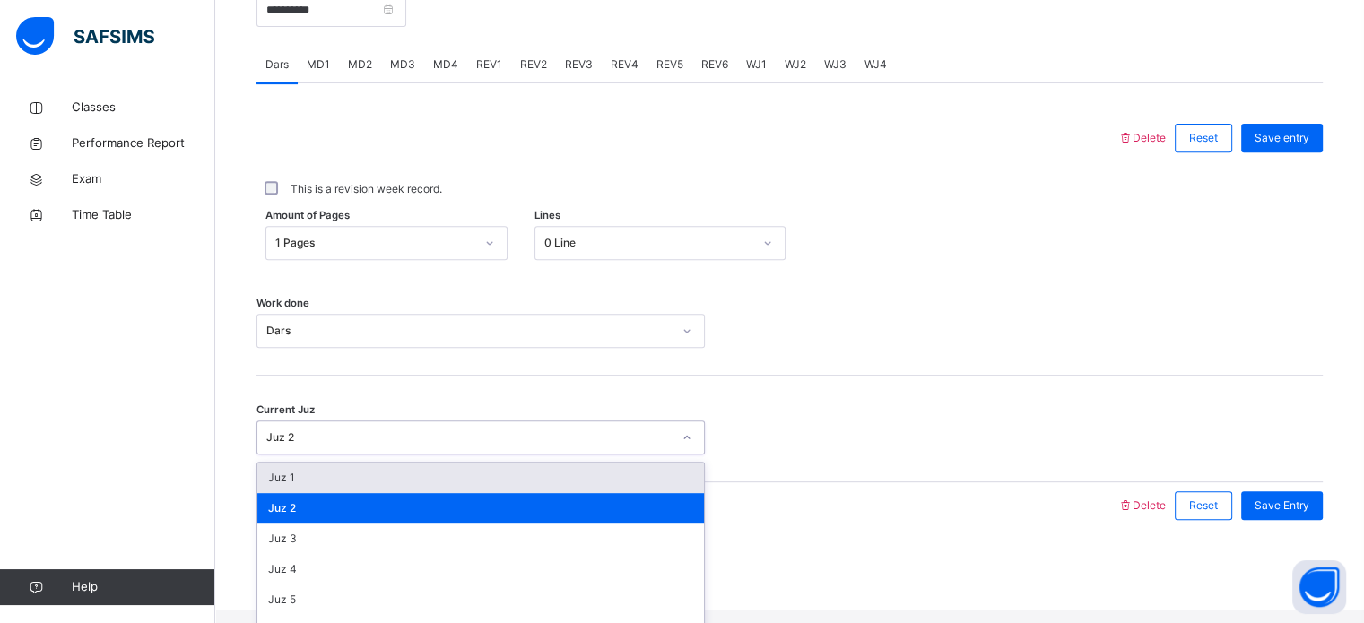
click at [535, 493] on div "Juz 1" at bounding box center [480, 478] width 447 height 30
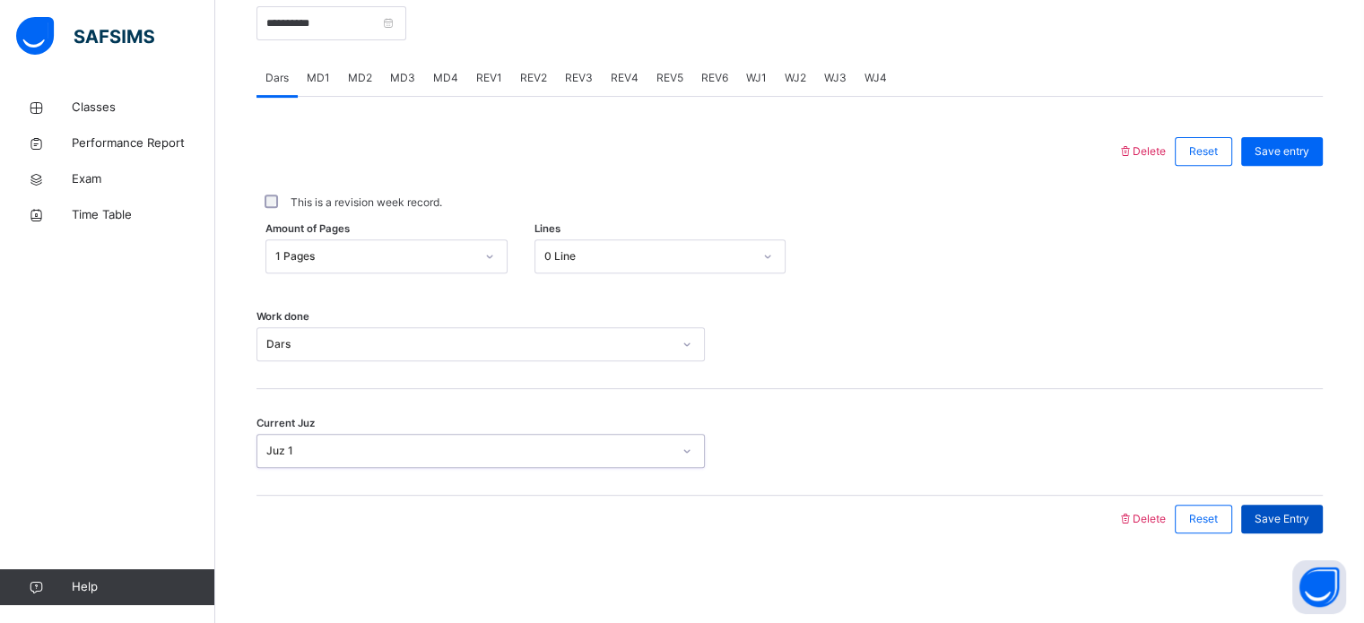
click at [1309, 525] on span "Save Entry" at bounding box center [1281, 519] width 55 height 16
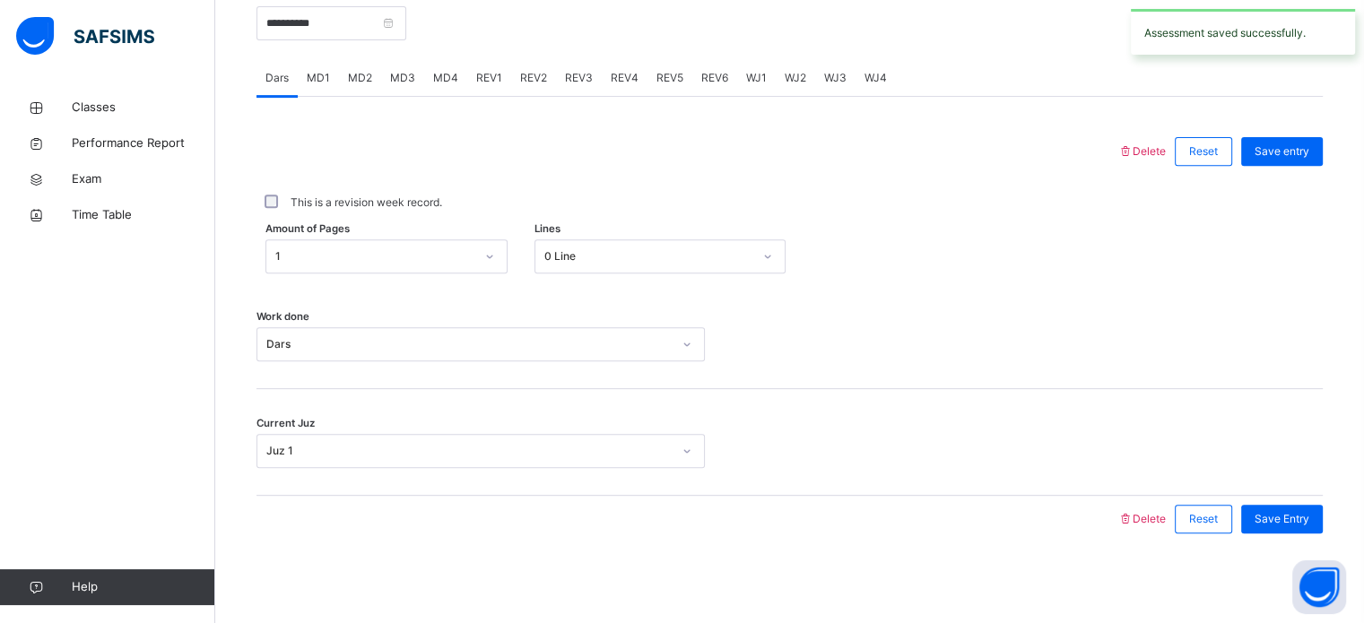
click at [456, 68] on div "MD4" at bounding box center [445, 78] width 43 height 36
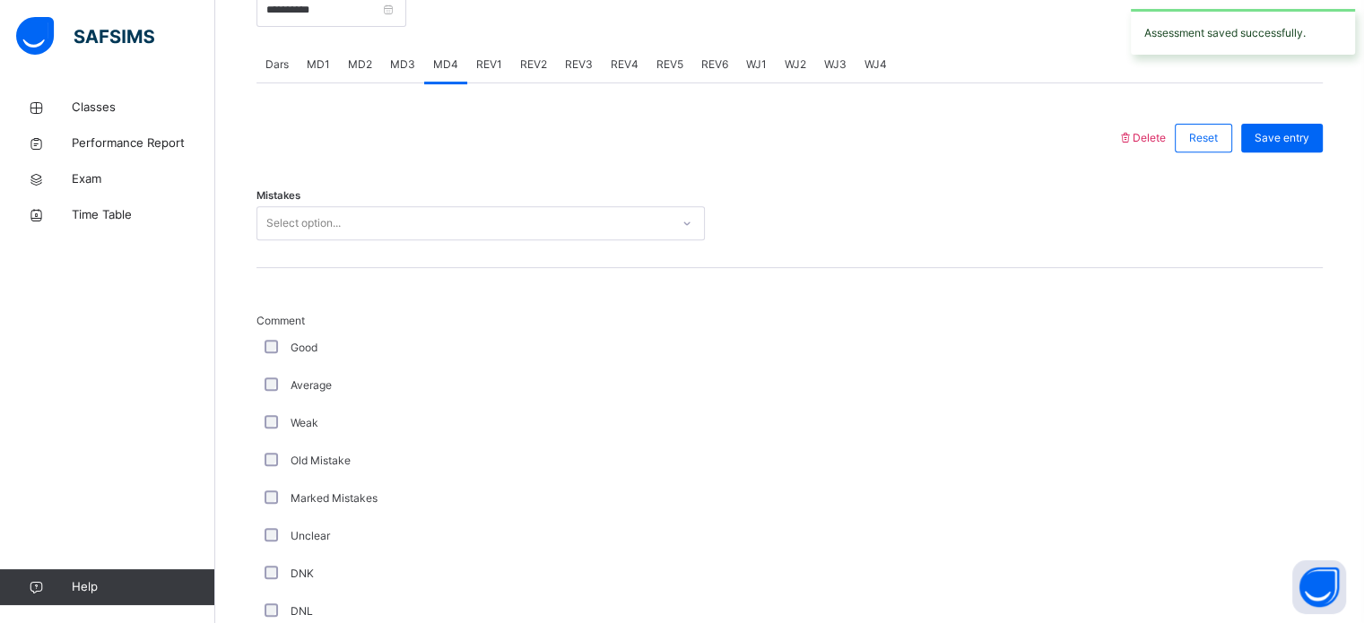
click at [524, 73] on span "REV2" at bounding box center [533, 64] width 27 height 16
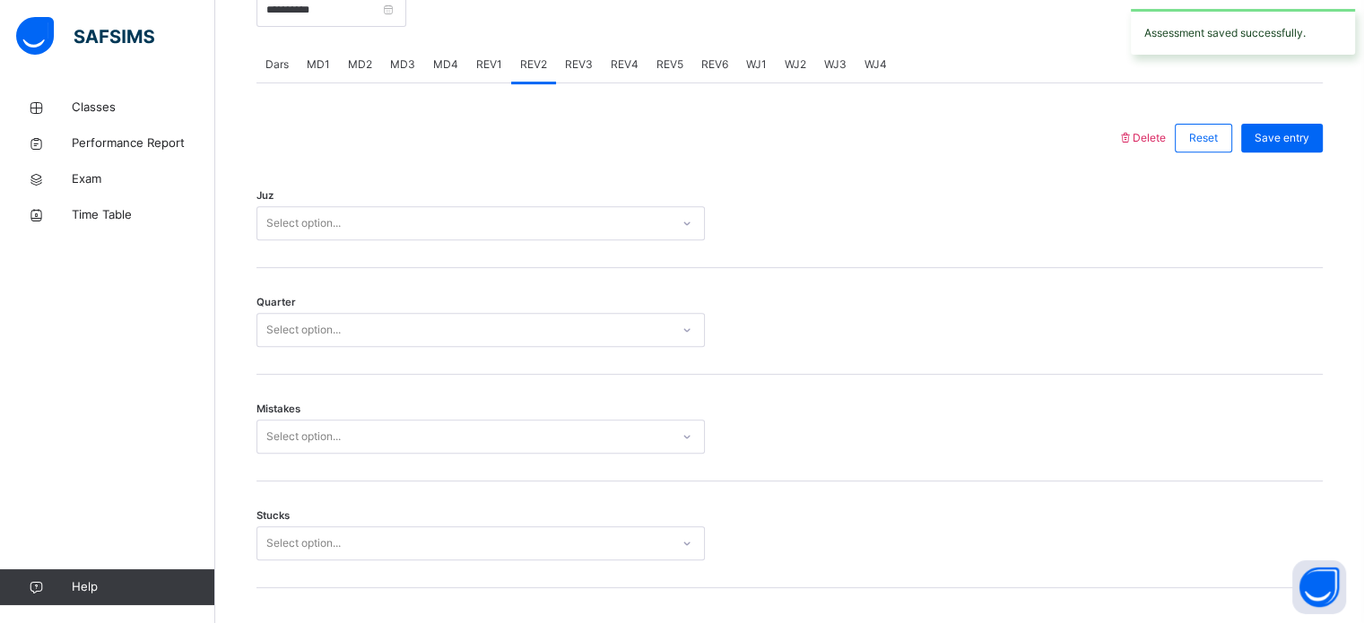
click at [484, 73] on span "REV1" at bounding box center [489, 64] width 26 height 16
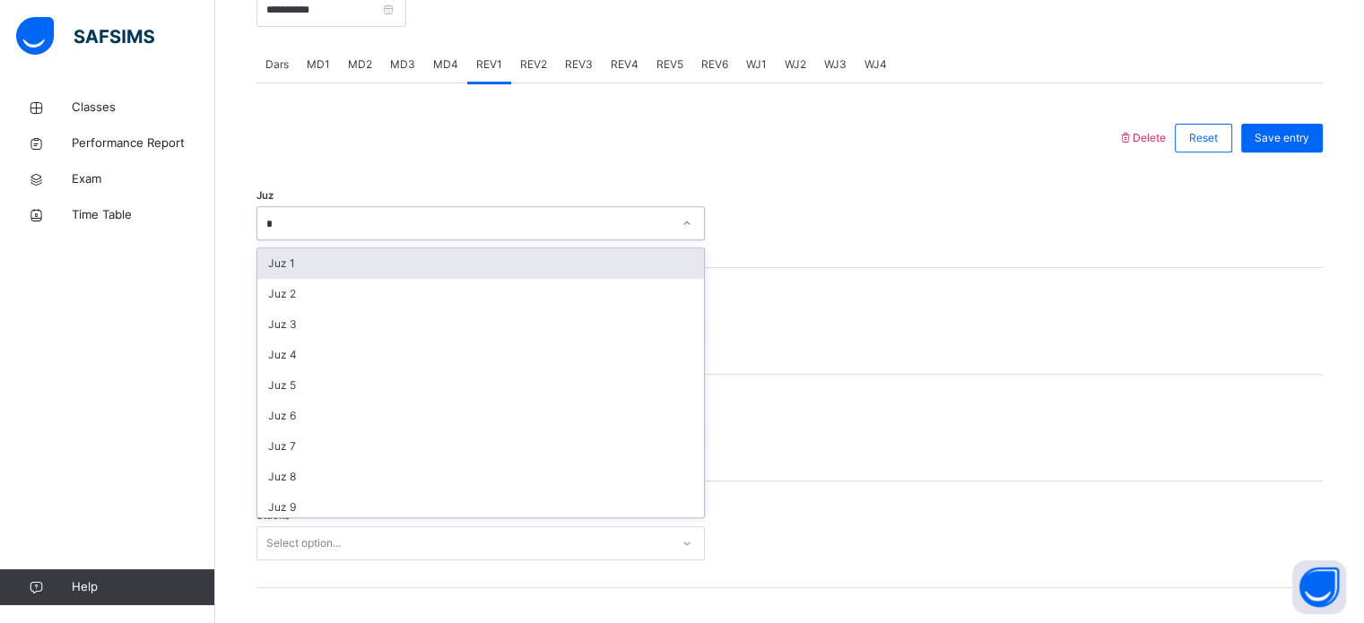
type input "**"
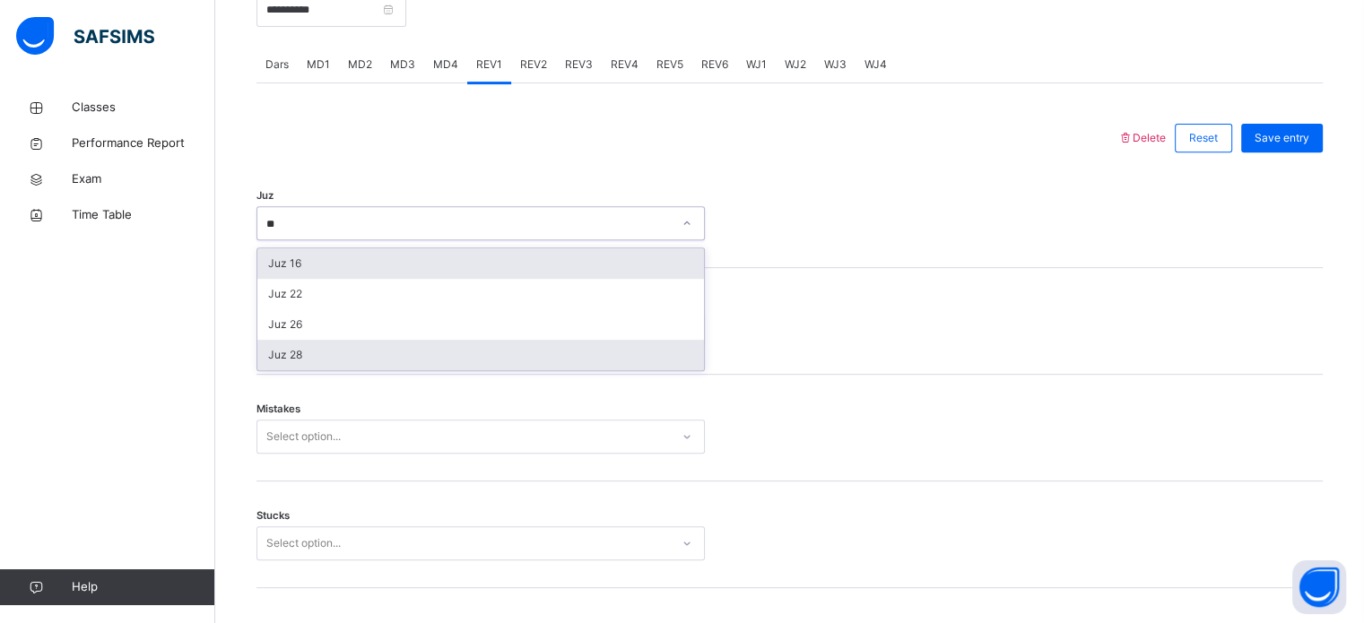
click at [489, 370] on div "Juz 28" at bounding box center [480, 355] width 447 height 30
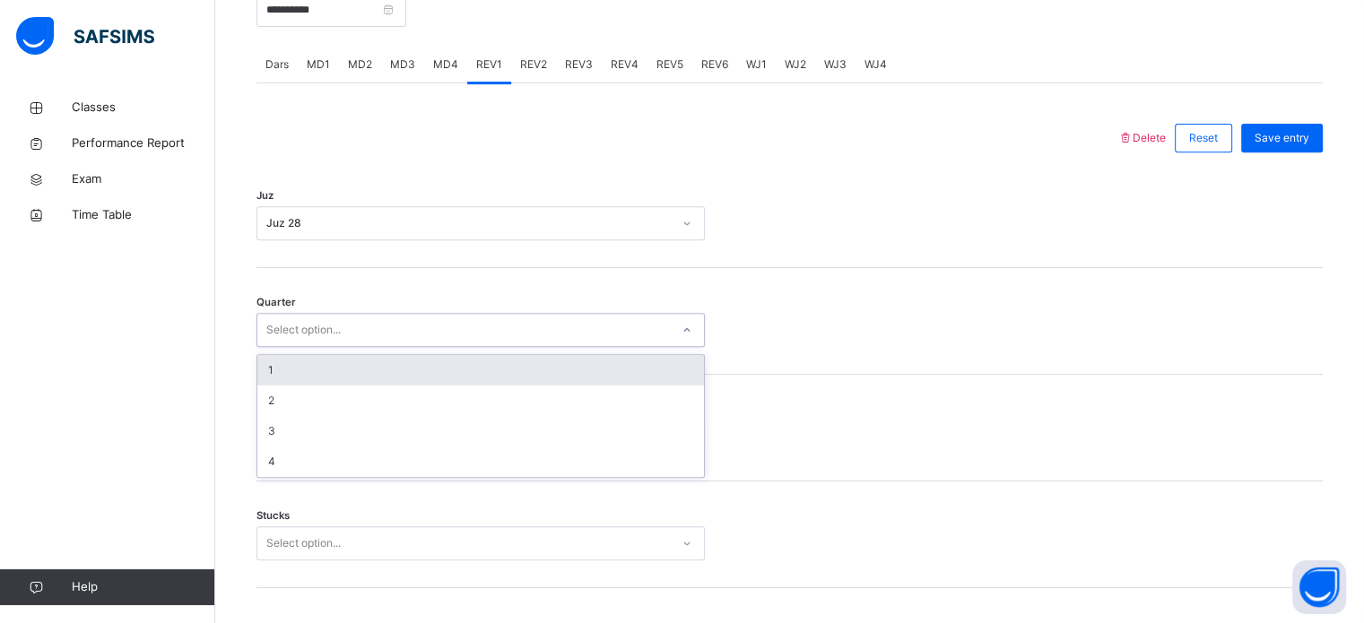
click at [488, 499] on div "Stucks Select option..." at bounding box center [789, 535] width 1066 height 107
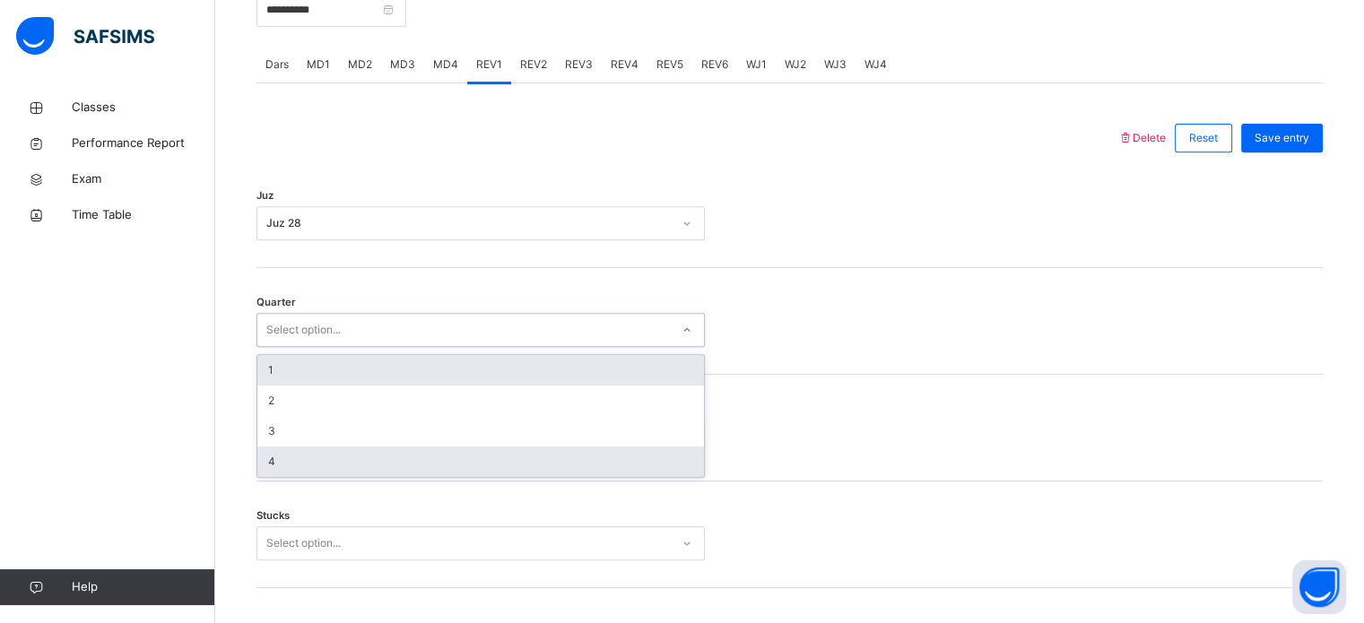
click at [473, 475] on div "4" at bounding box center [480, 462] width 447 height 30
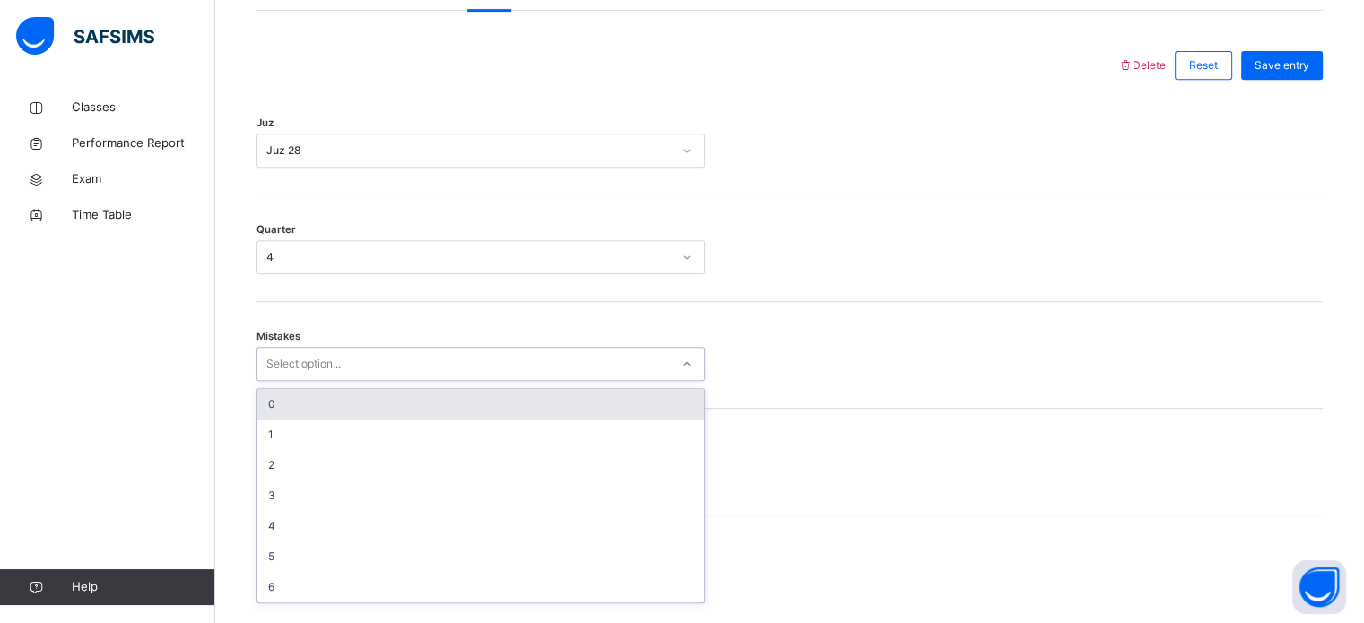
scroll to position [796, 0]
click at [488, 417] on div "0" at bounding box center [480, 403] width 447 height 30
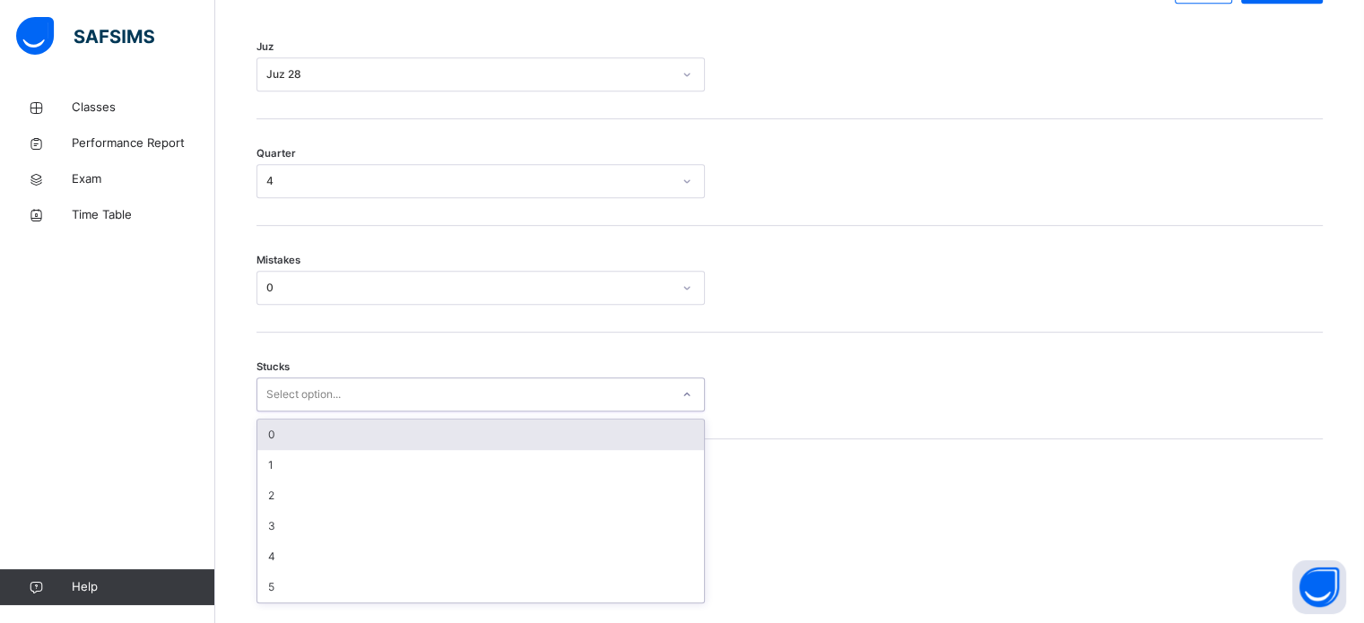
scroll to position [872, 0]
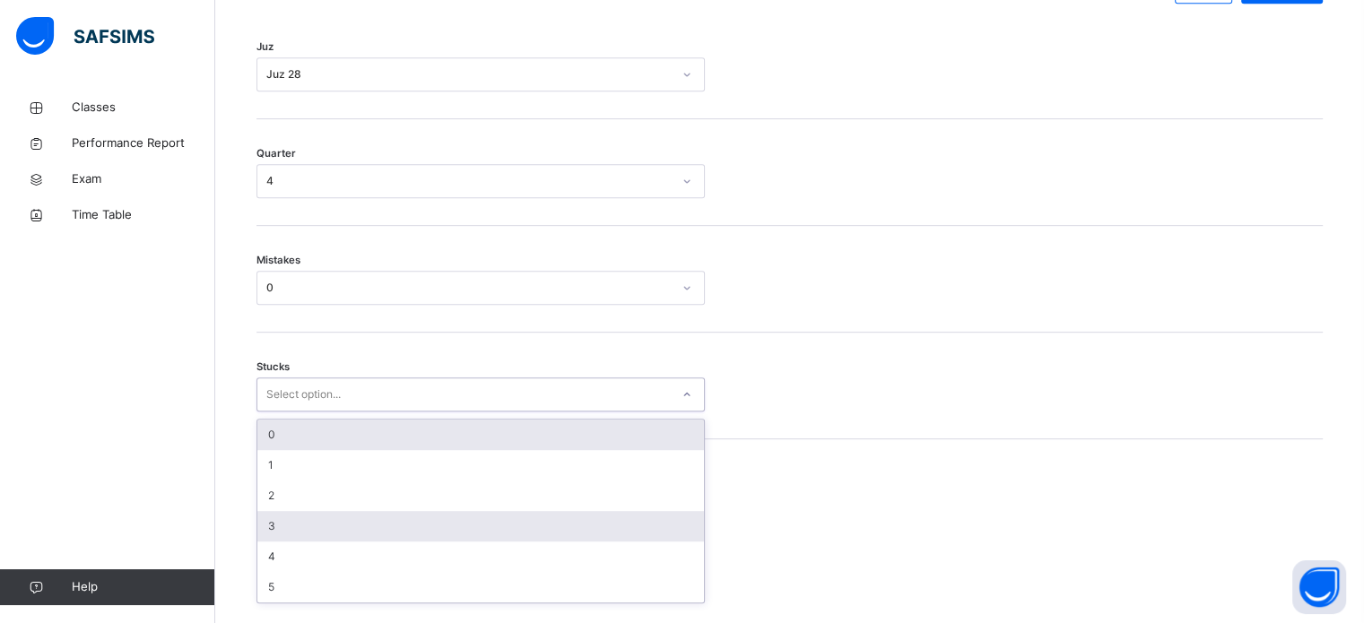
click at [408, 532] on div "3" at bounding box center [480, 526] width 447 height 30
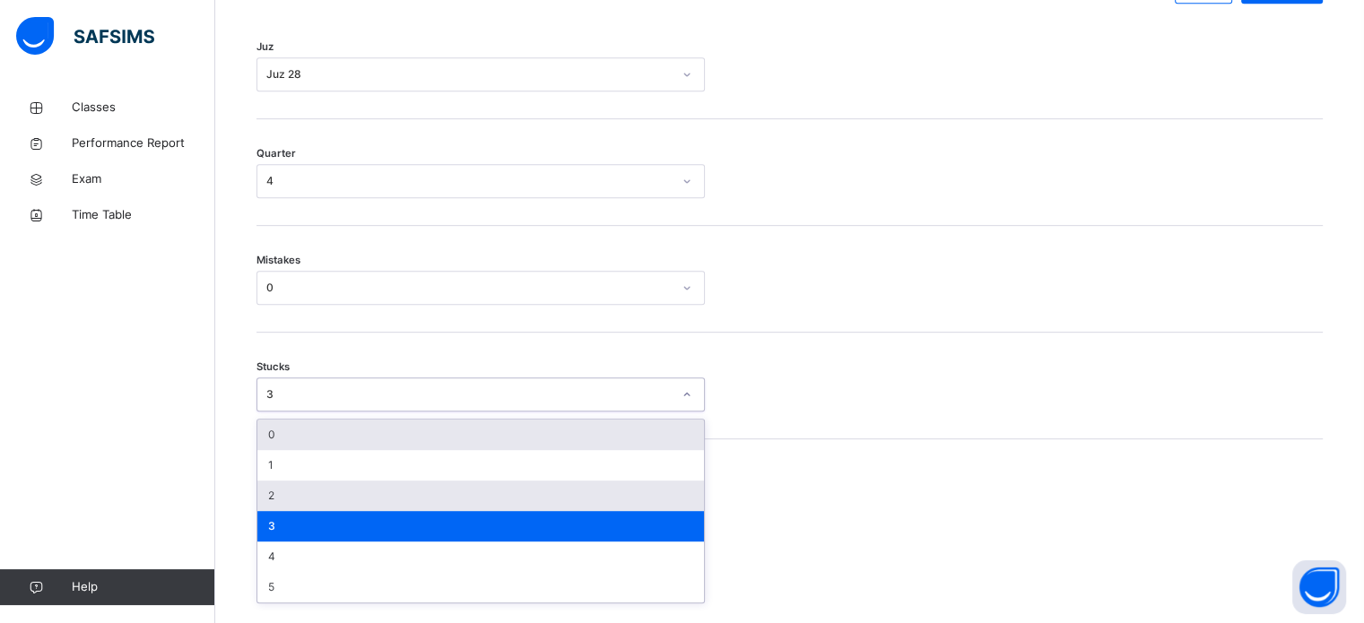
click at [362, 511] on div "2" at bounding box center [480, 496] width 447 height 30
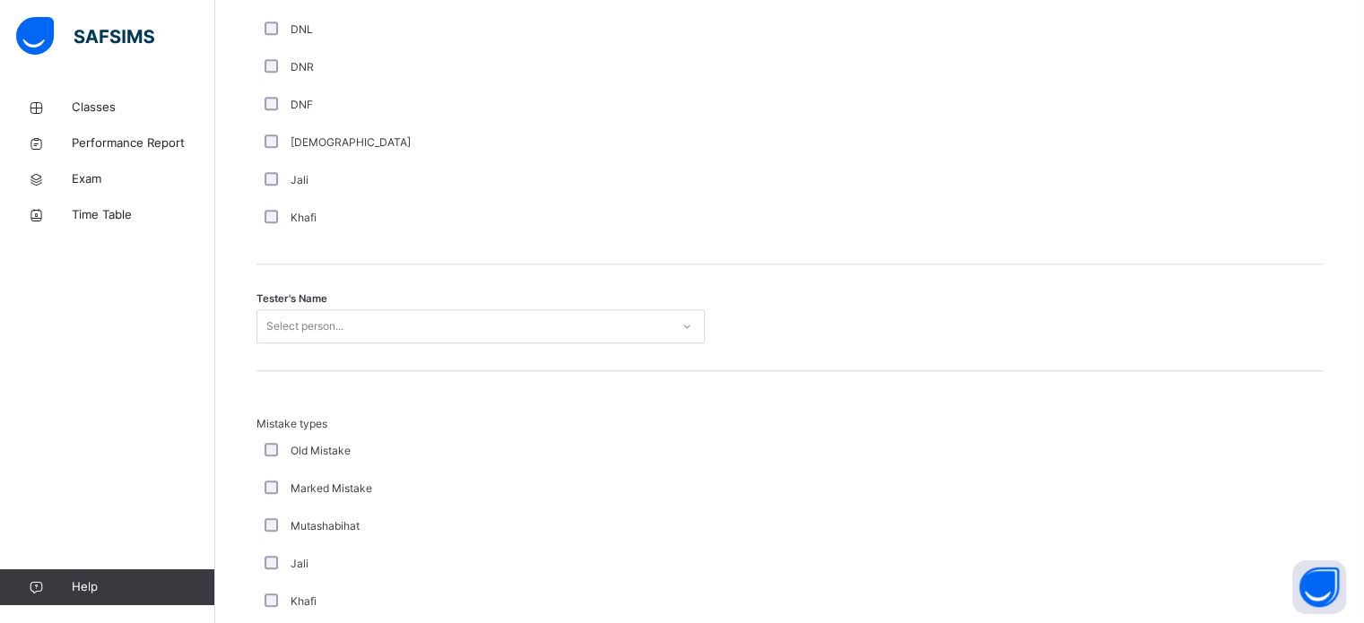
scroll to position [1652, 0]
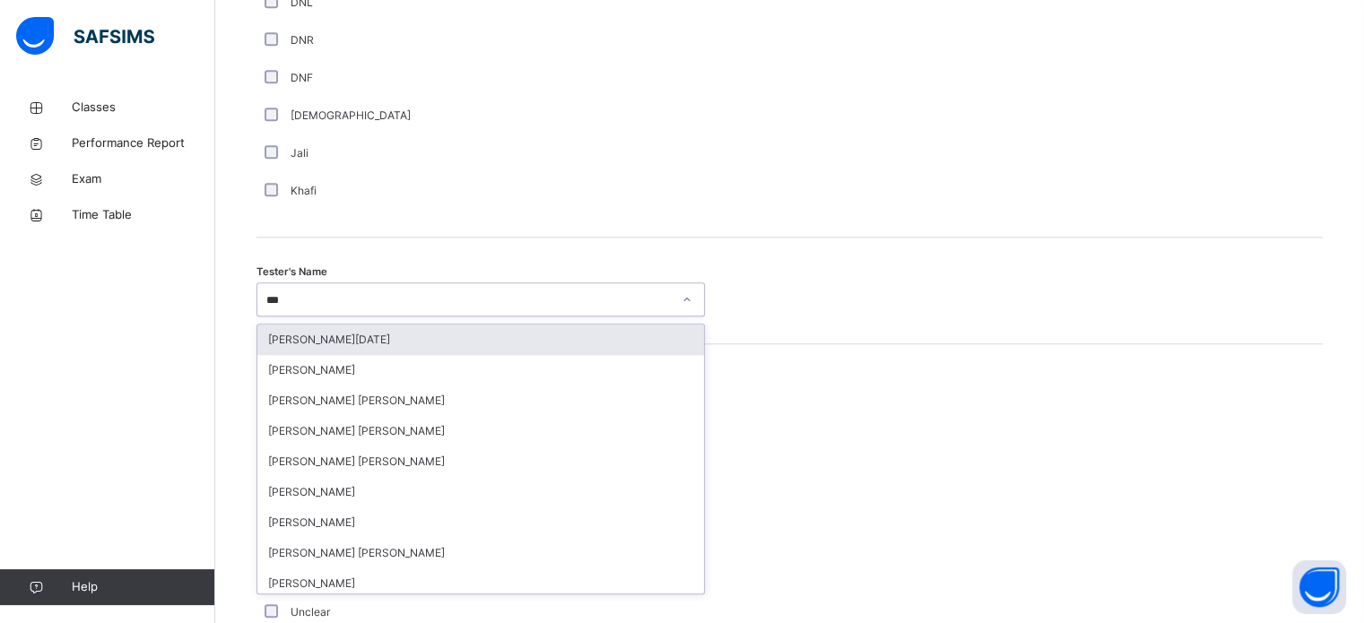
type input "****"
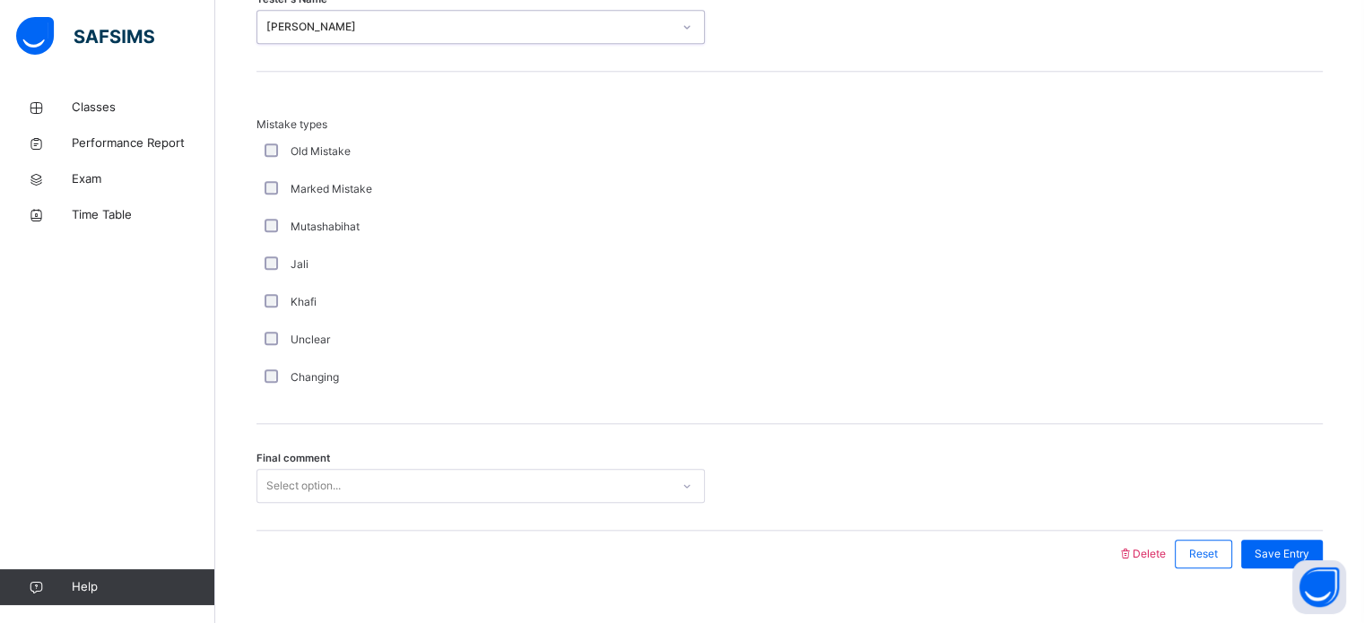
scroll to position [1972, 0]
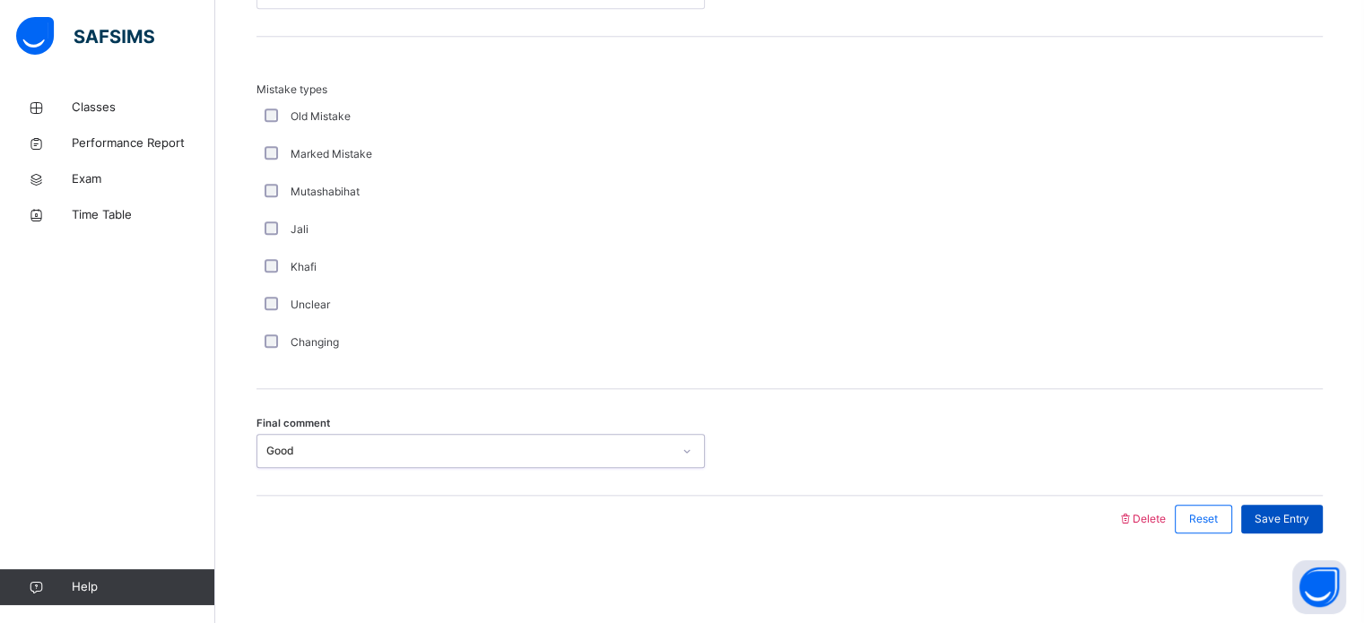
click at [1323, 513] on div "Save Entry" at bounding box center [1282, 519] width 82 height 29
click at [1315, 530] on div "Save Entry" at bounding box center [1282, 519] width 82 height 29
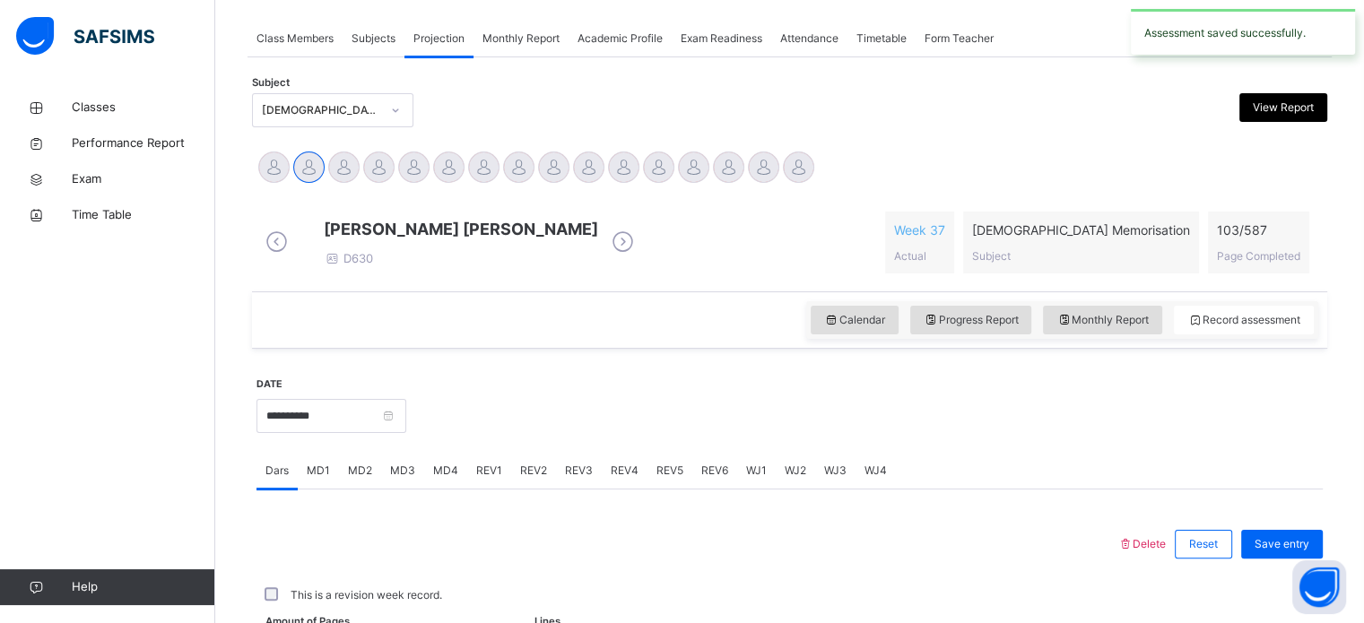
scroll to position [723, 0]
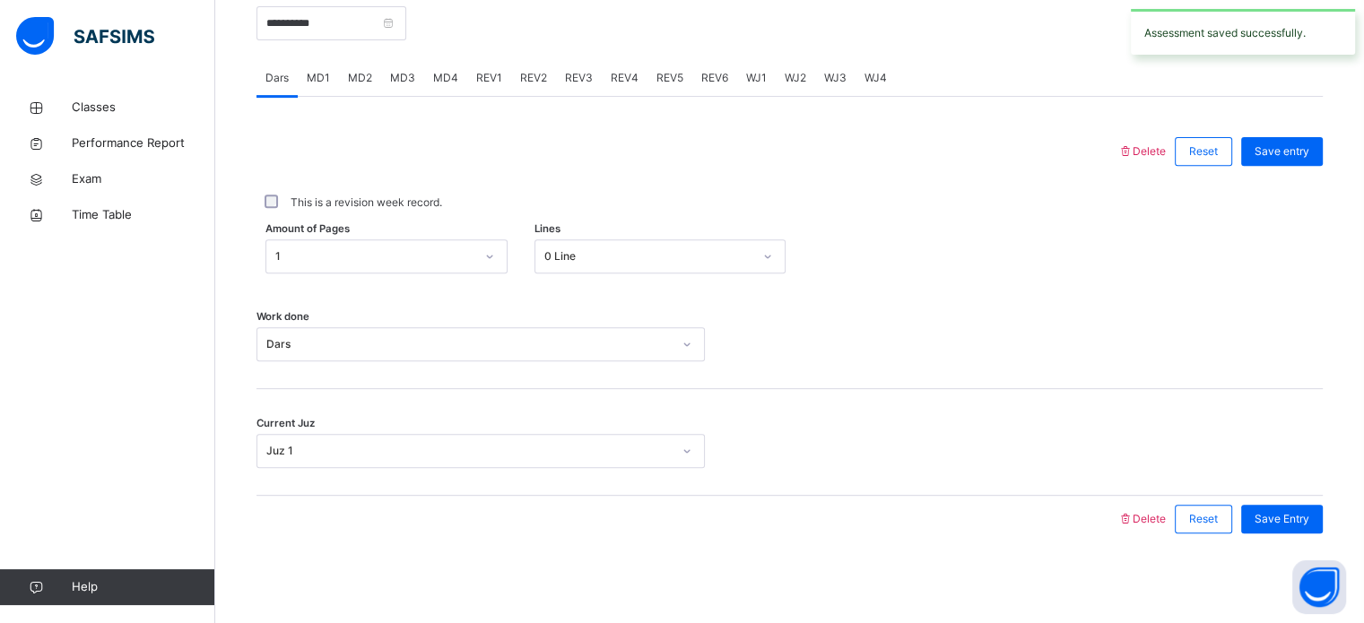
click at [537, 86] on div "REV2" at bounding box center [533, 78] width 45 height 36
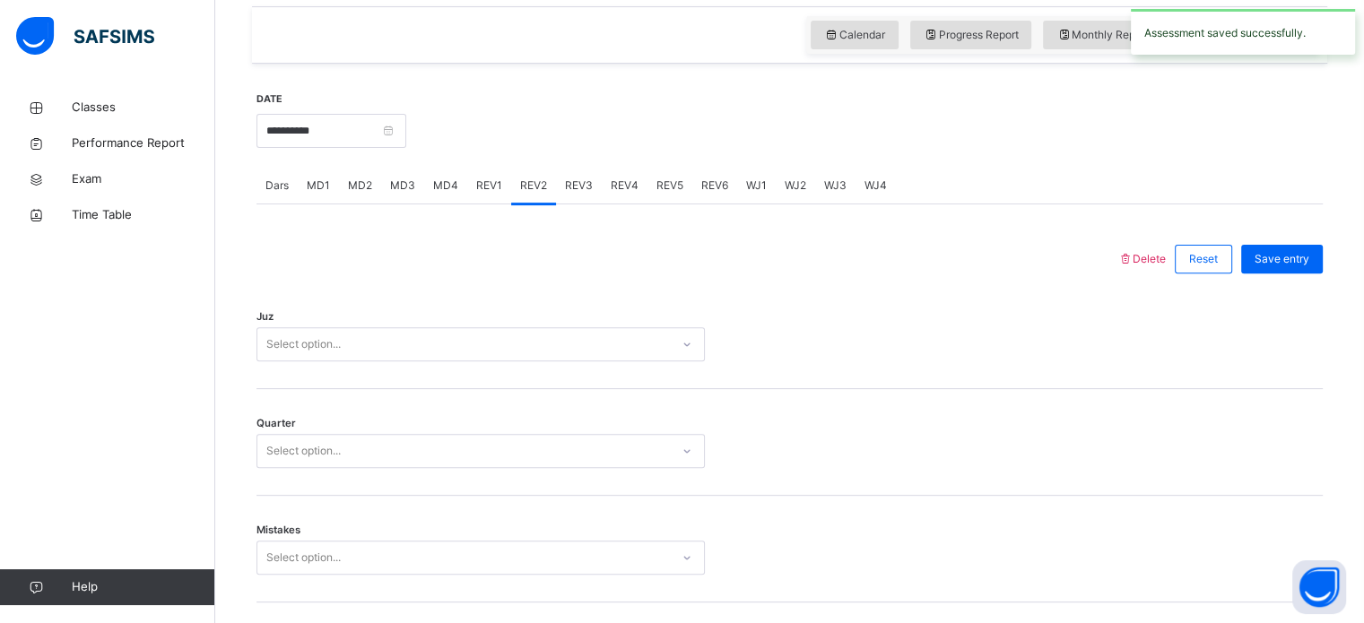
click at [345, 332] on div "Juz Select option..." at bounding box center [789, 335] width 1066 height 107
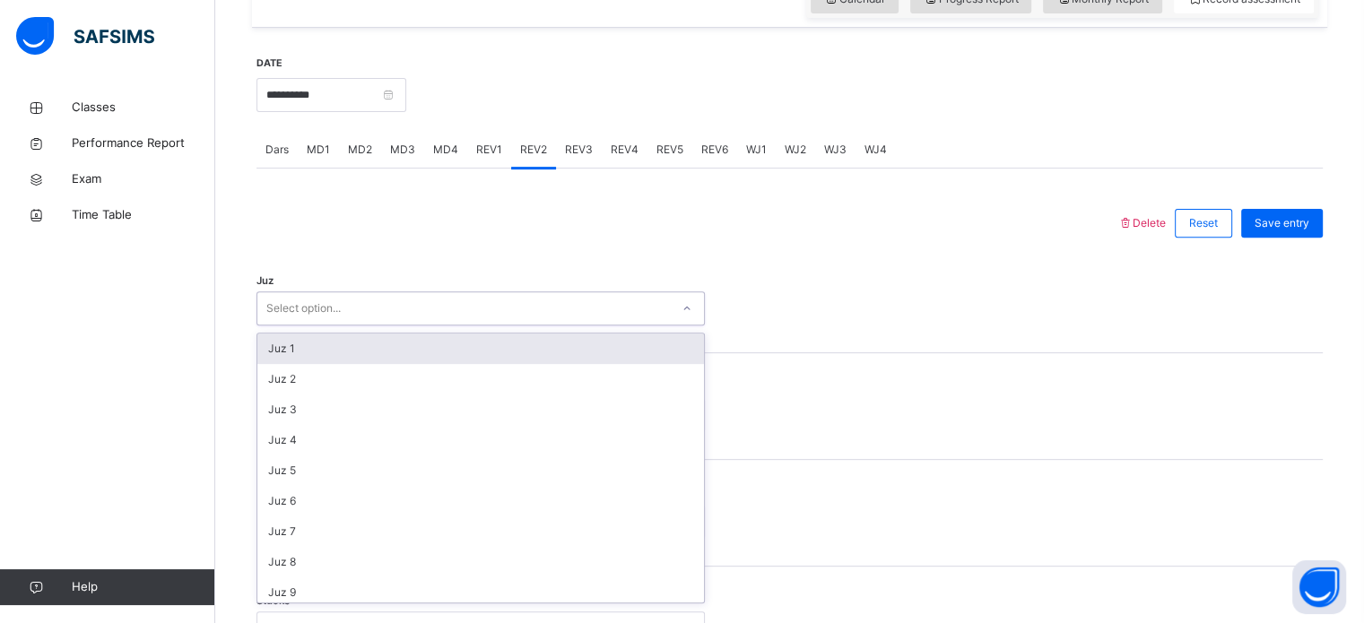
scroll to position [638, 0]
type input "**"
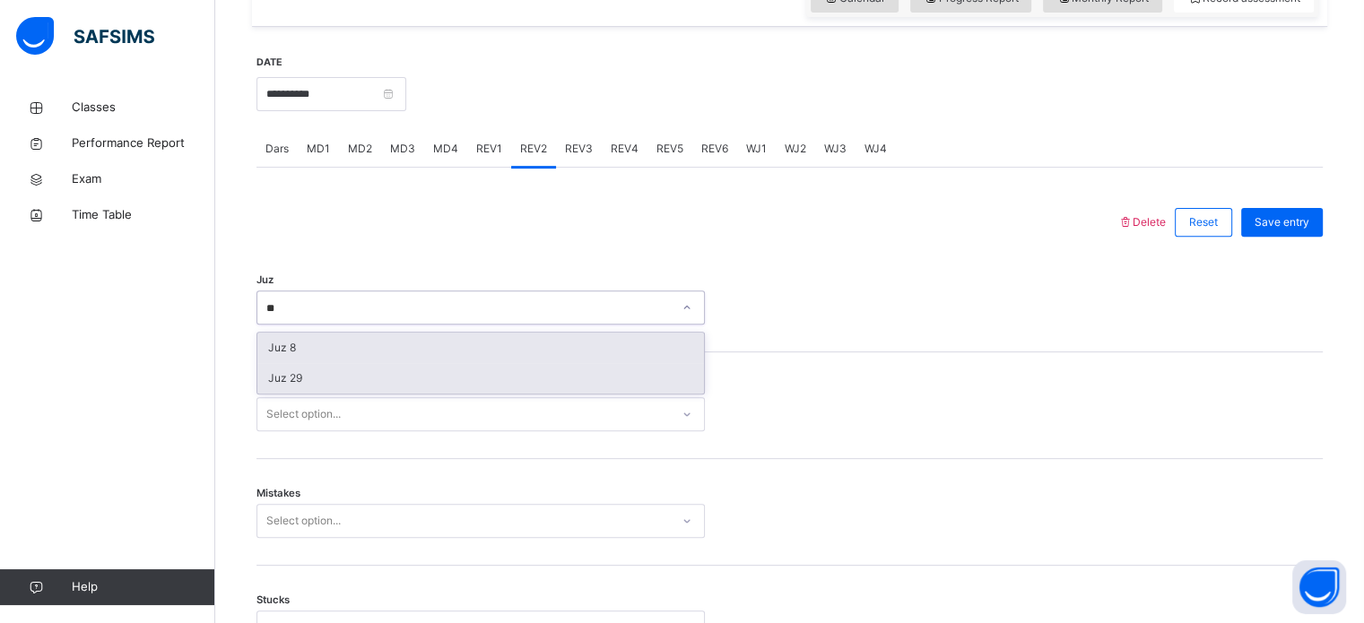
click at [280, 394] on div "Juz 29" at bounding box center [480, 378] width 447 height 30
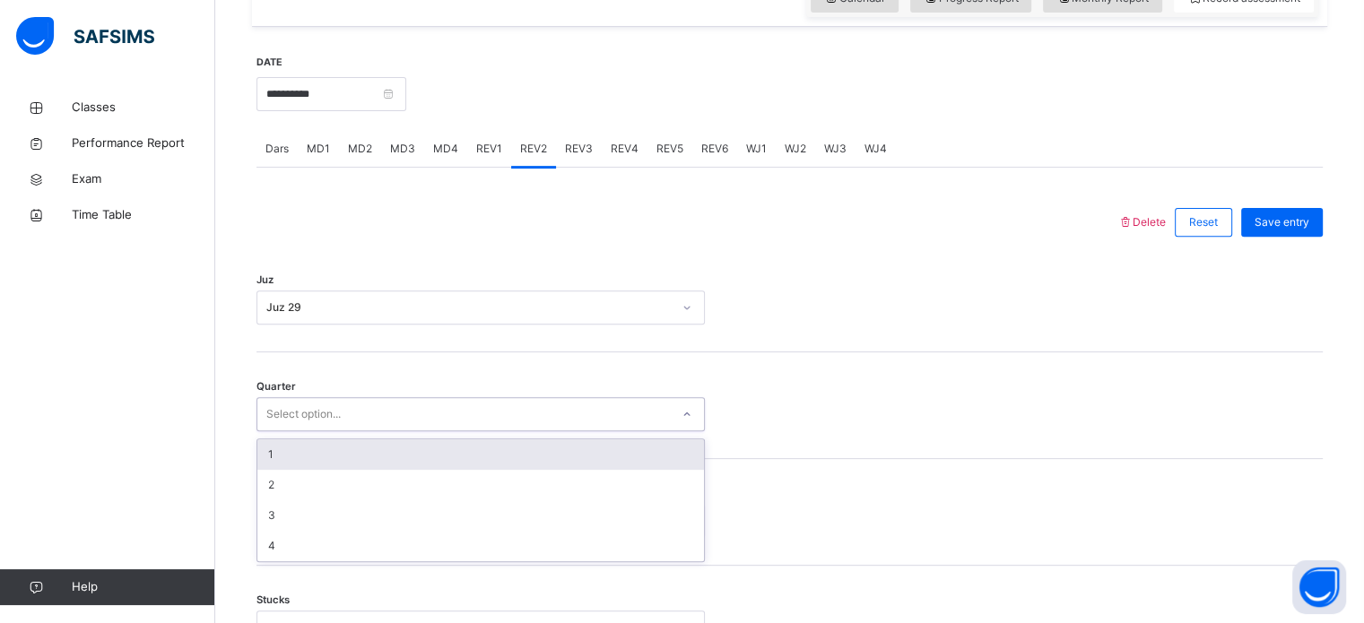
click at [271, 470] on div "1" at bounding box center [480, 454] width 447 height 30
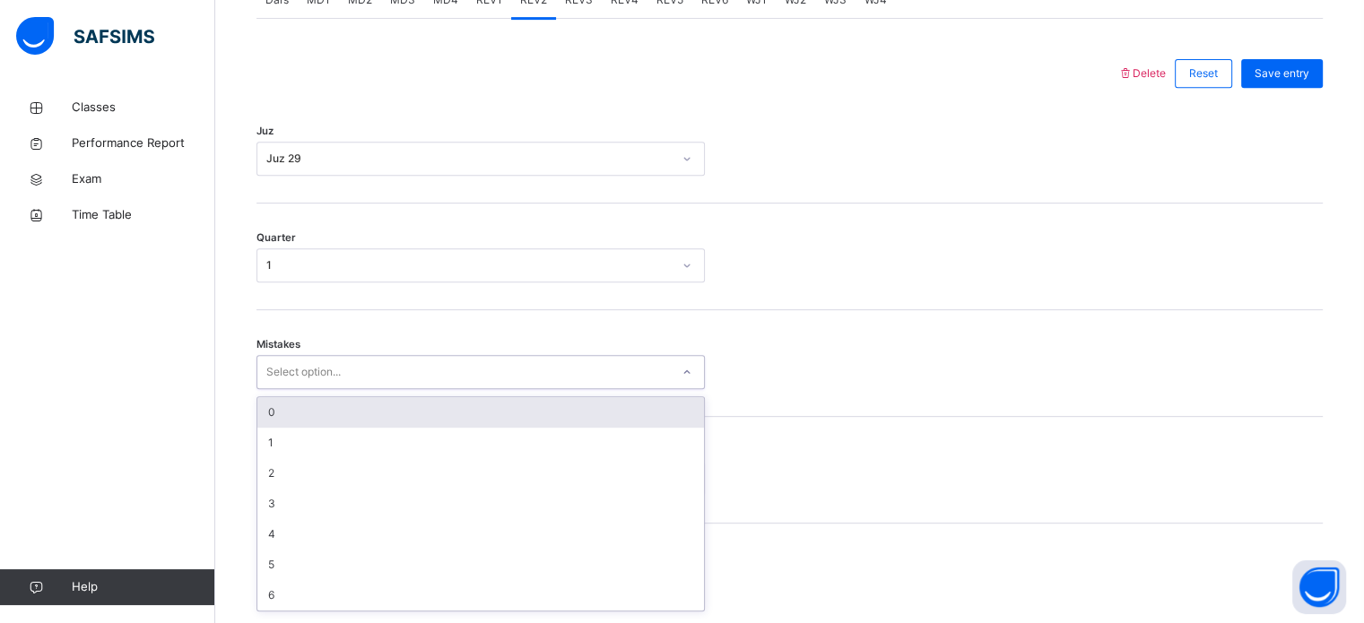
scroll to position [796, 0]
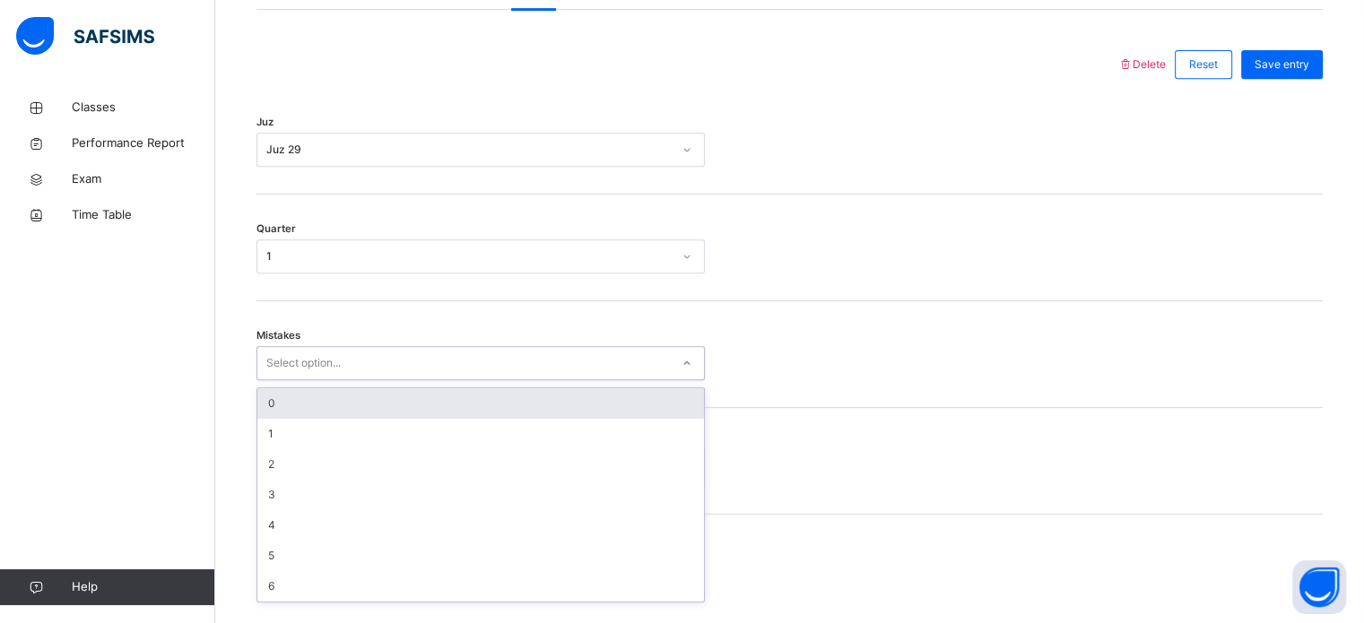
click at [262, 419] on div "0" at bounding box center [480, 403] width 447 height 30
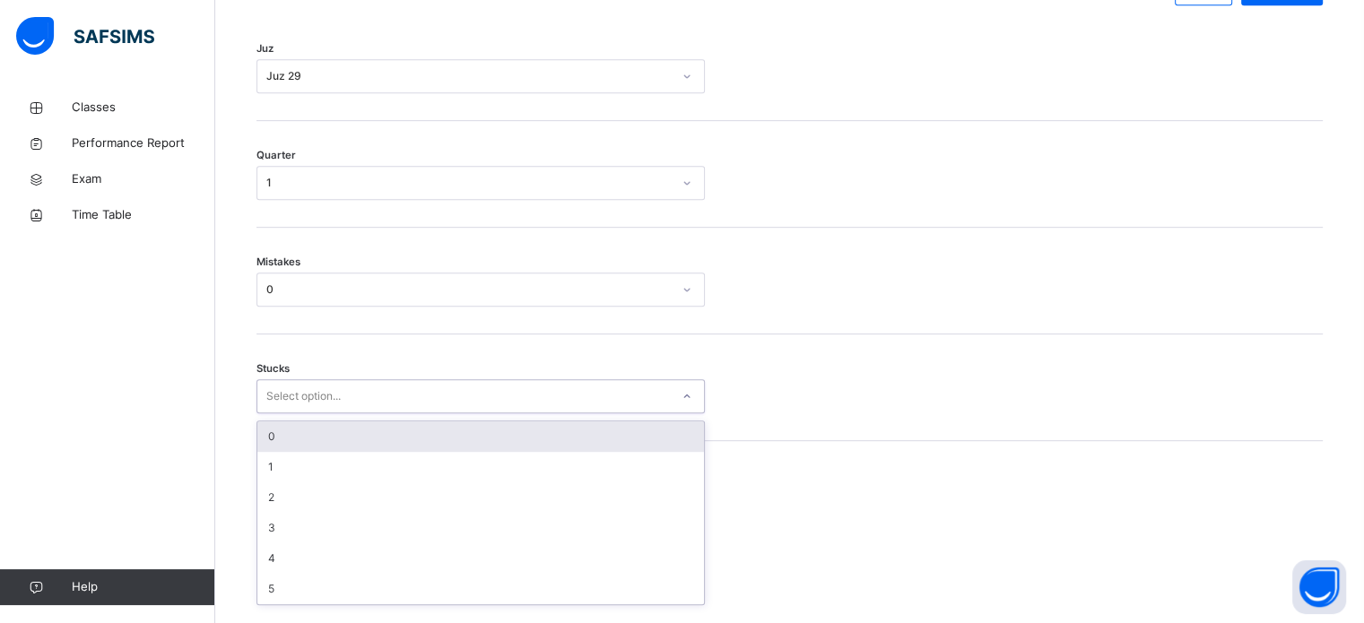
scroll to position [872, 0]
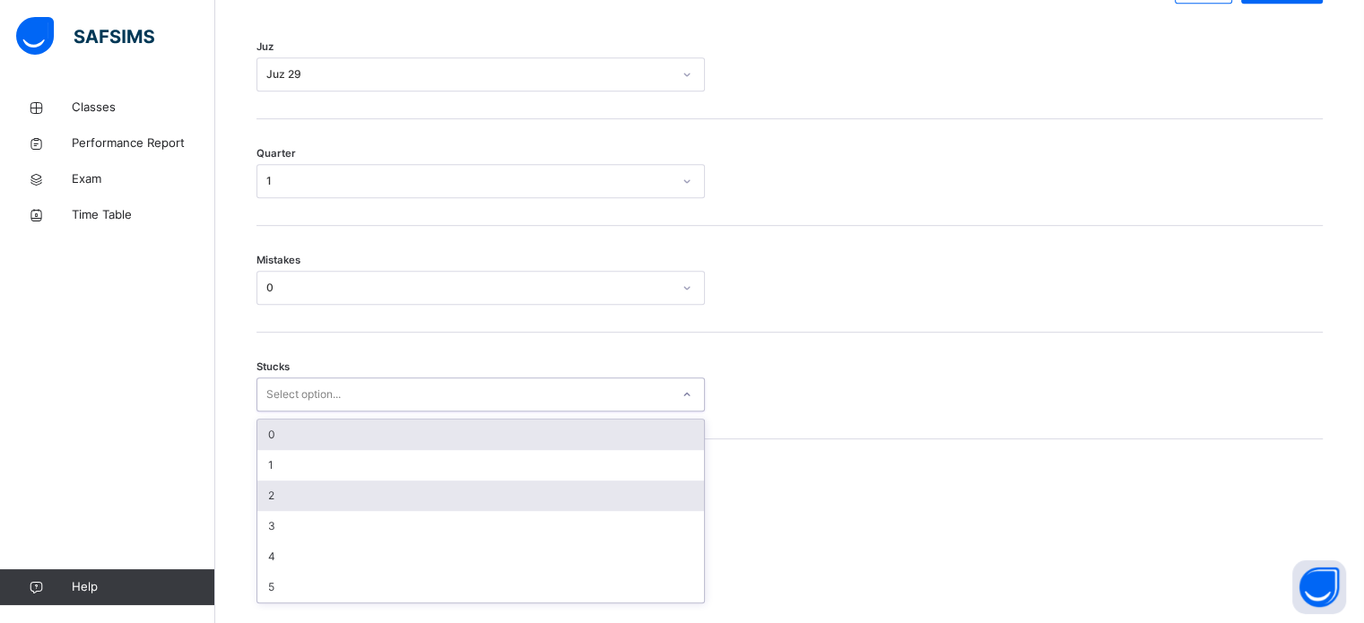
click at [265, 511] on div "2" at bounding box center [480, 496] width 447 height 30
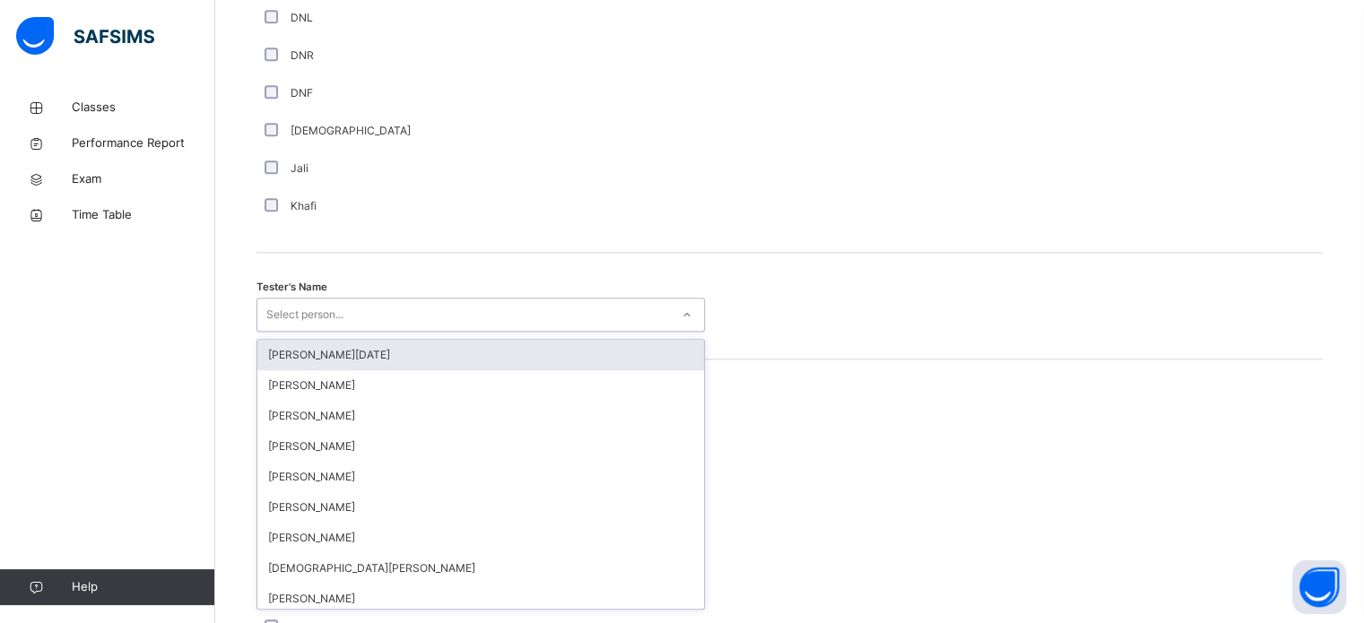
scroll to position [1643, 0]
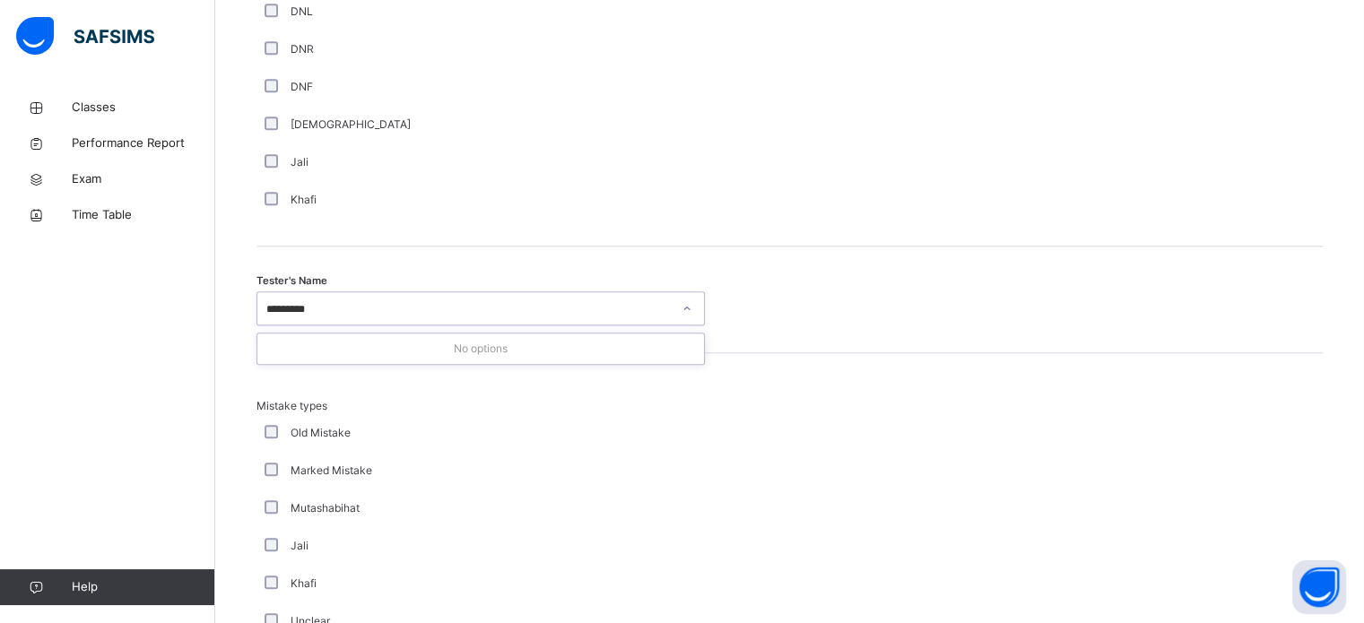
type input "*******"
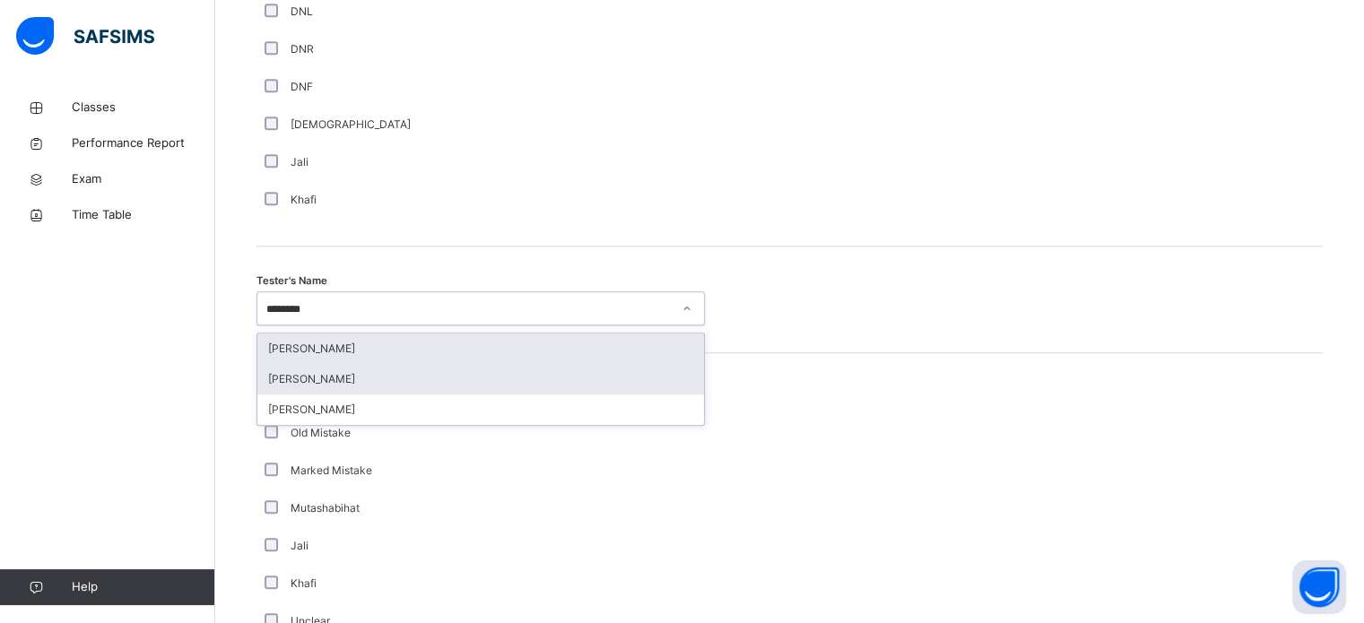
click at [283, 384] on div "[PERSON_NAME]" at bounding box center [480, 379] width 447 height 30
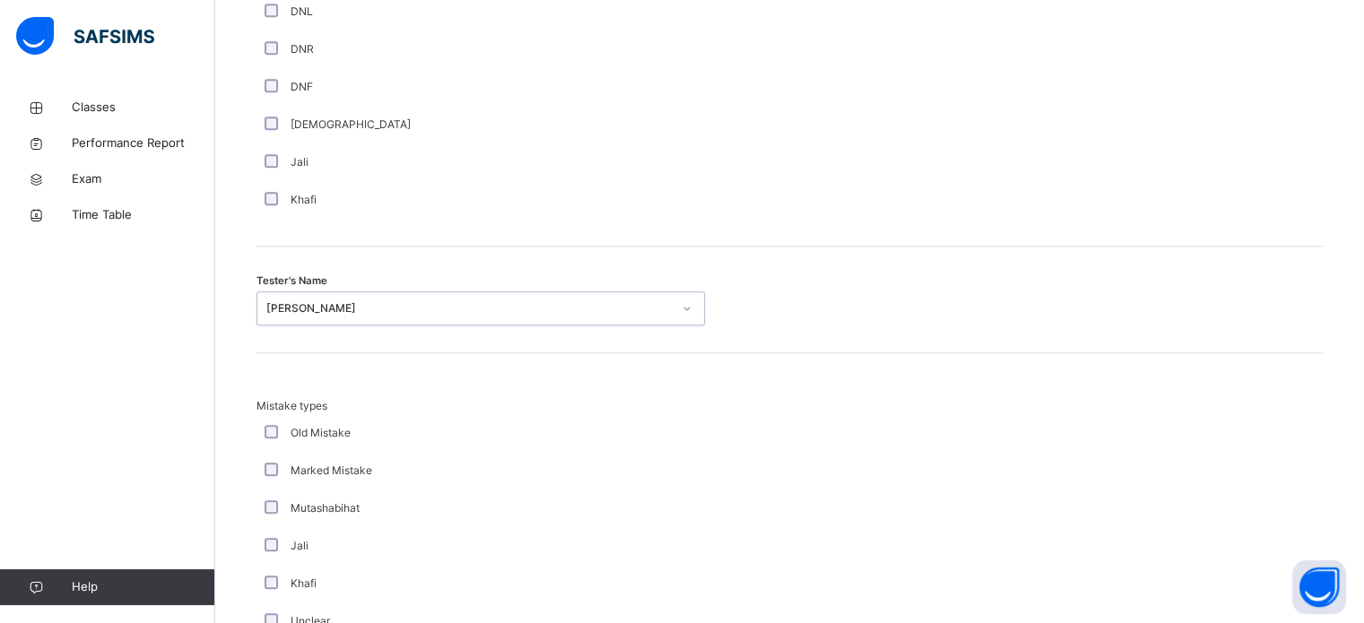
scroll to position [1972, 0]
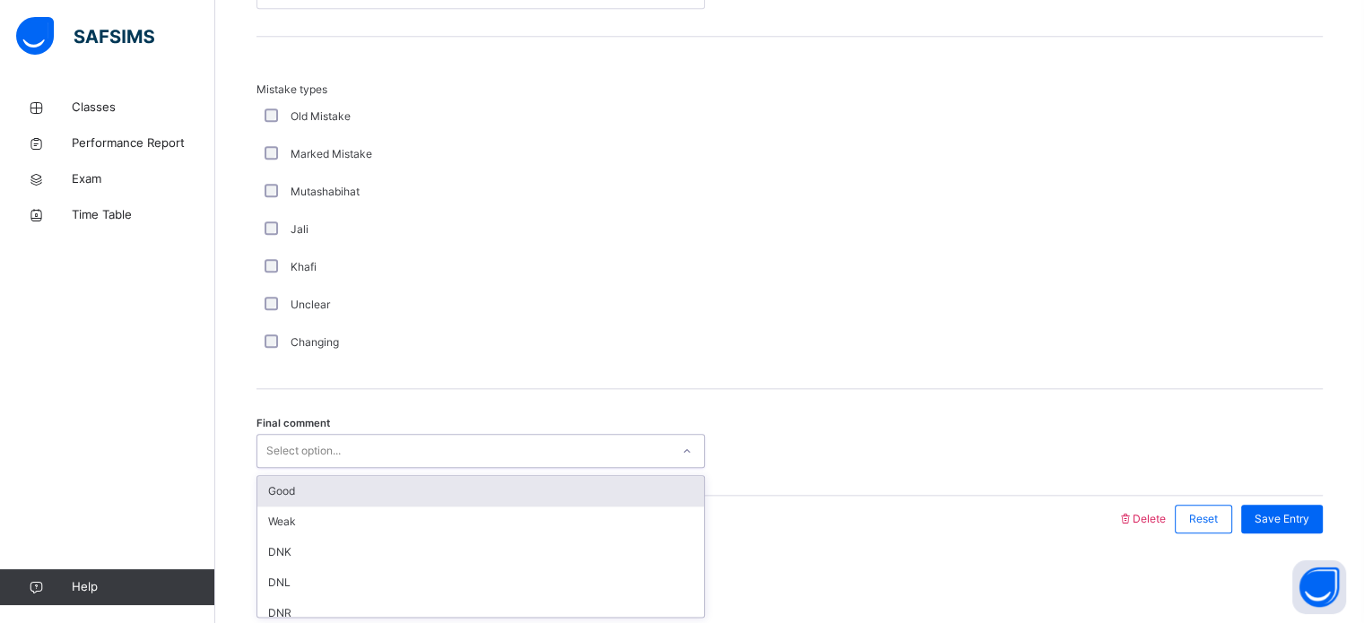
click at [273, 491] on div "Good" at bounding box center [480, 491] width 447 height 30
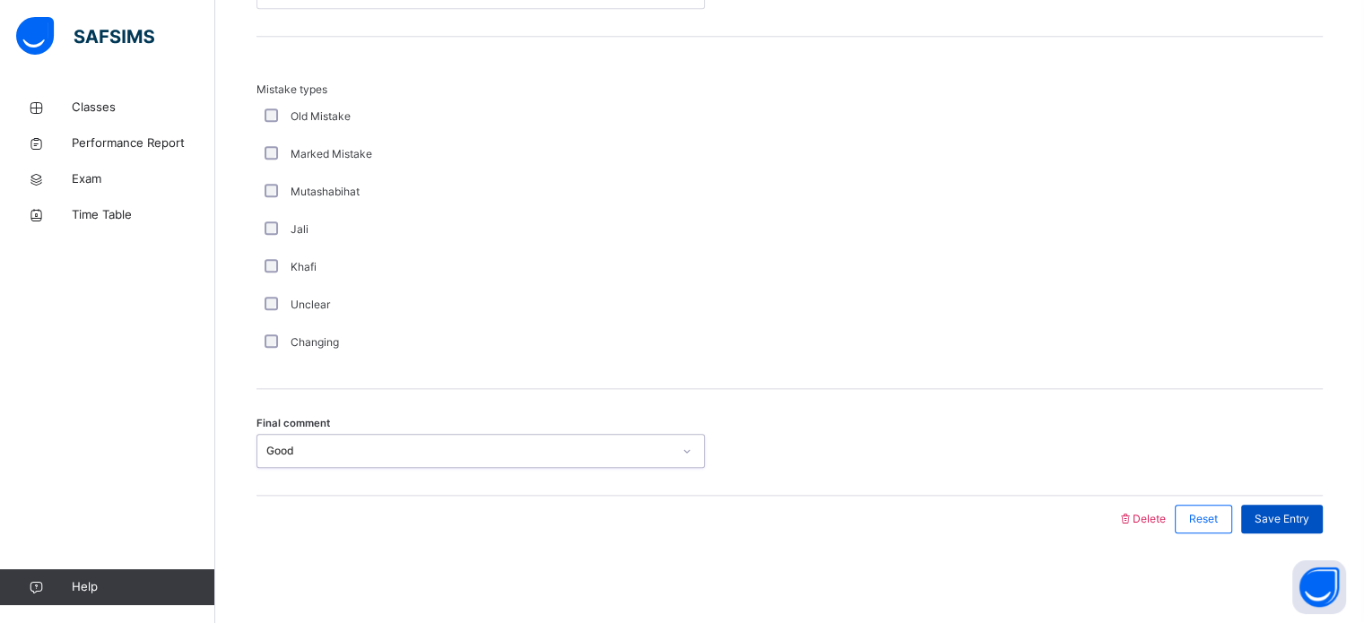
click at [1287, 527] on div "Save Entry" at bounding box center [1282, 519] width 82 height 29
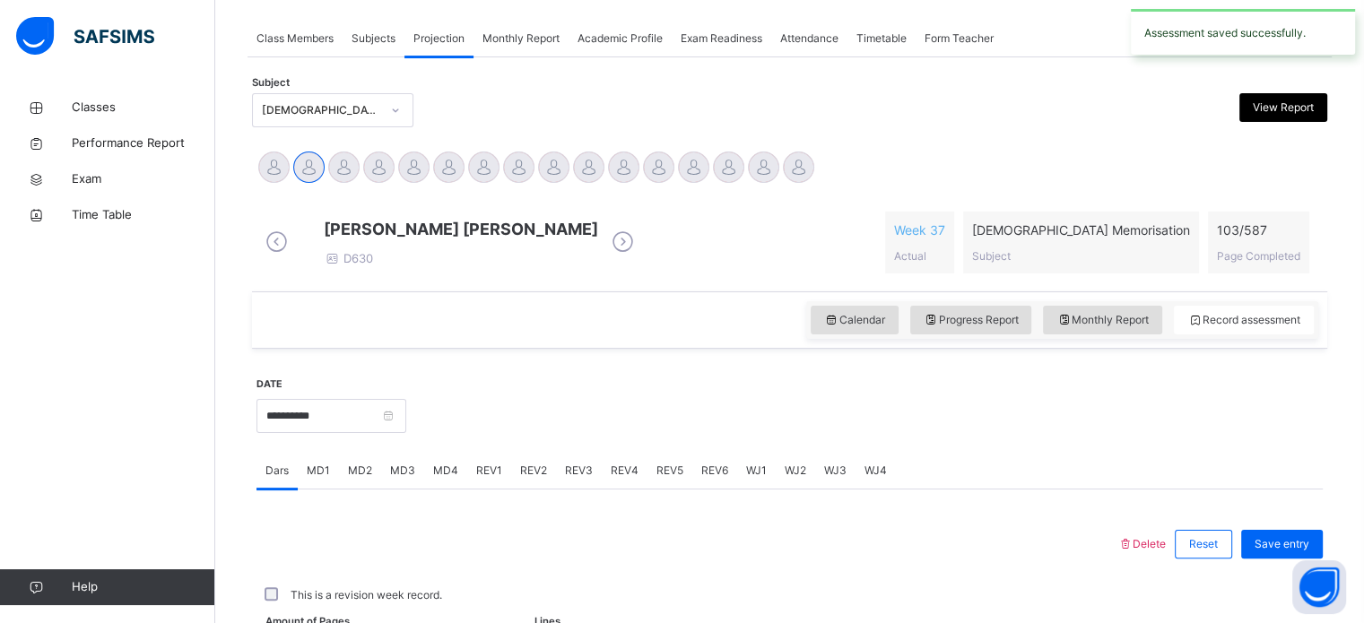
scroll to position [723, 0]
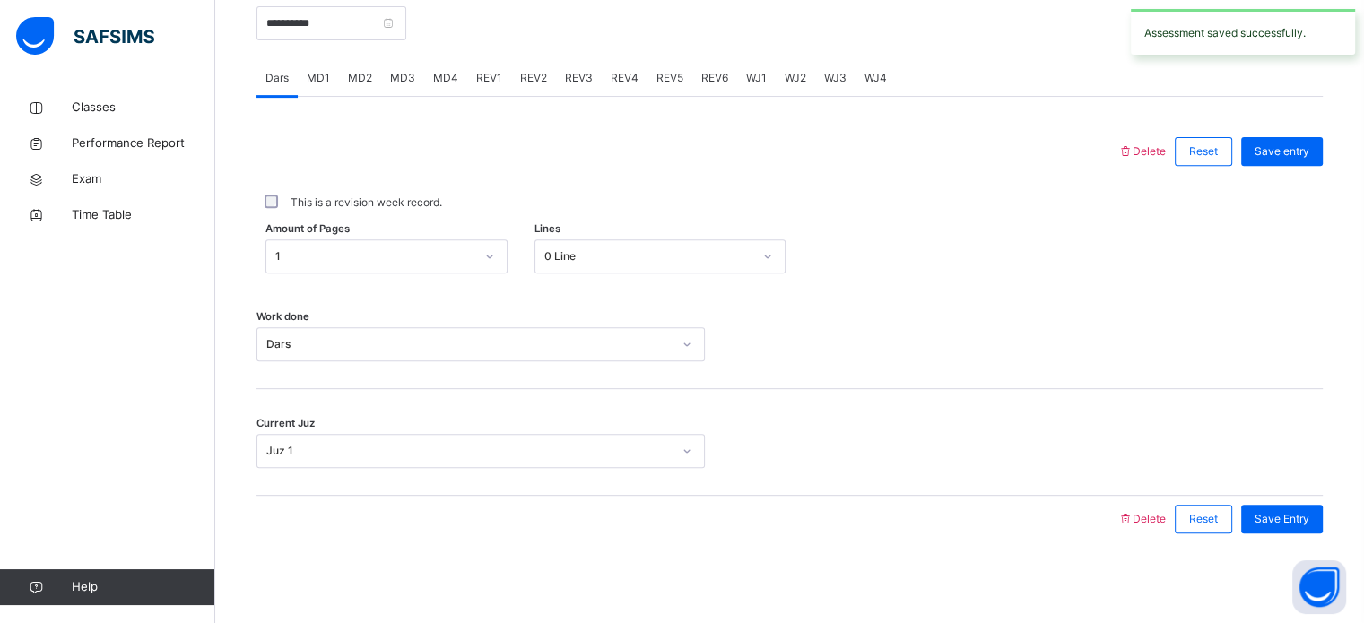
click at [570, 74] on span "REV3" at bounding box center [579, 78] width 28 height 16
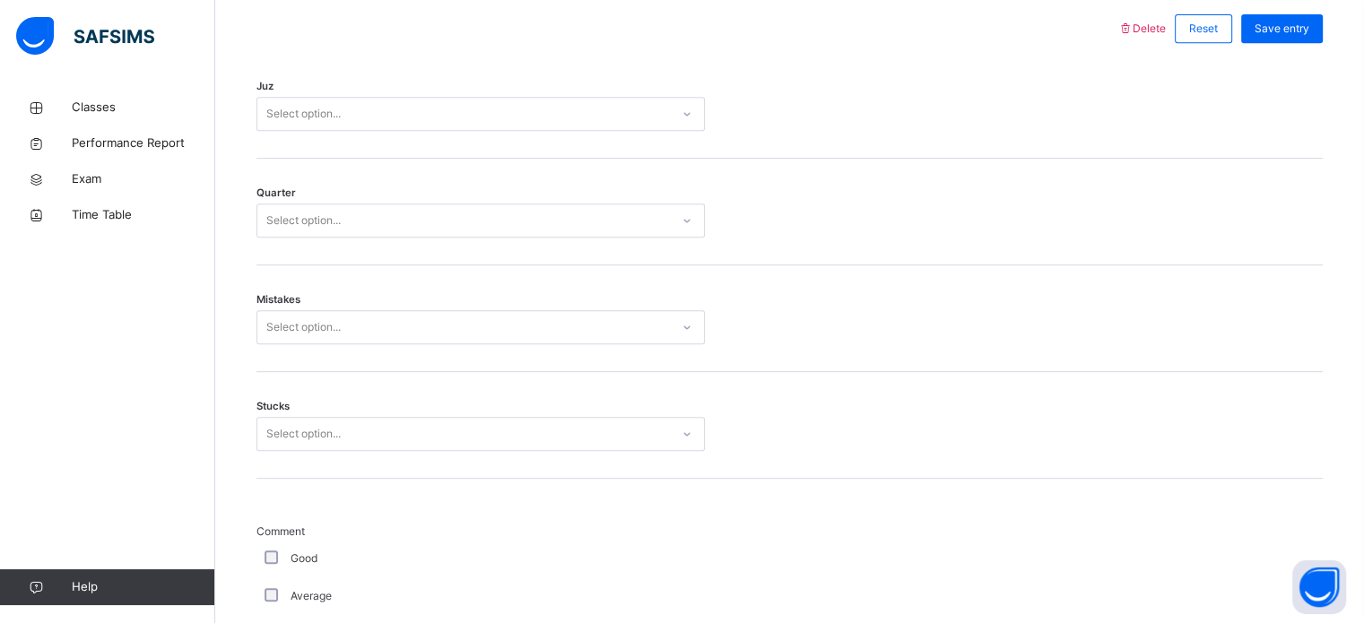
scroll to position [832, 0]
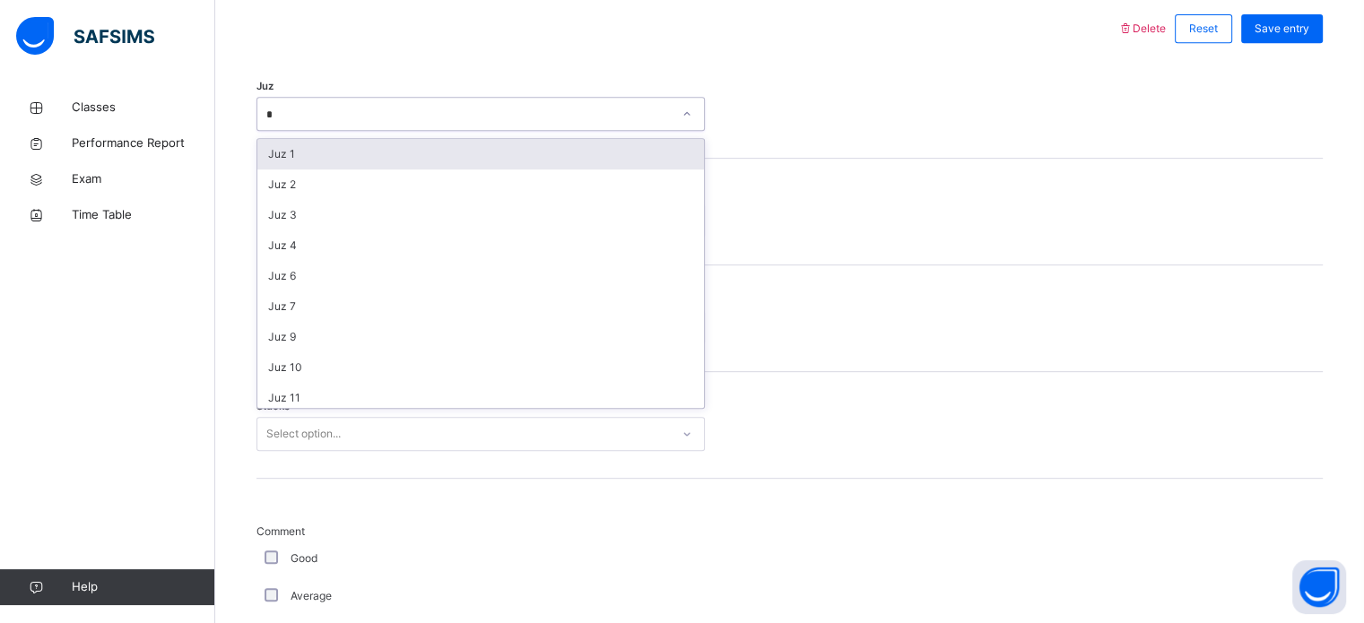
type input "**"
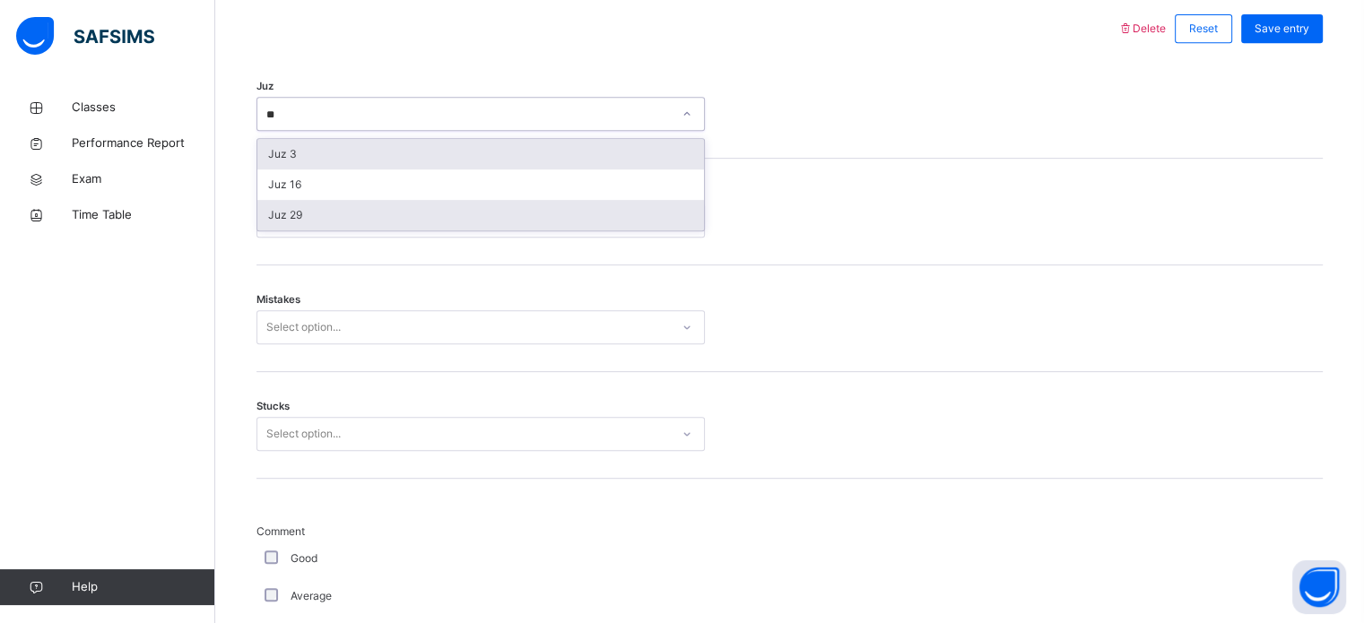
click at [291, 230] on div "Juz 29" at bounding box center [480, 215] width 447 height 30
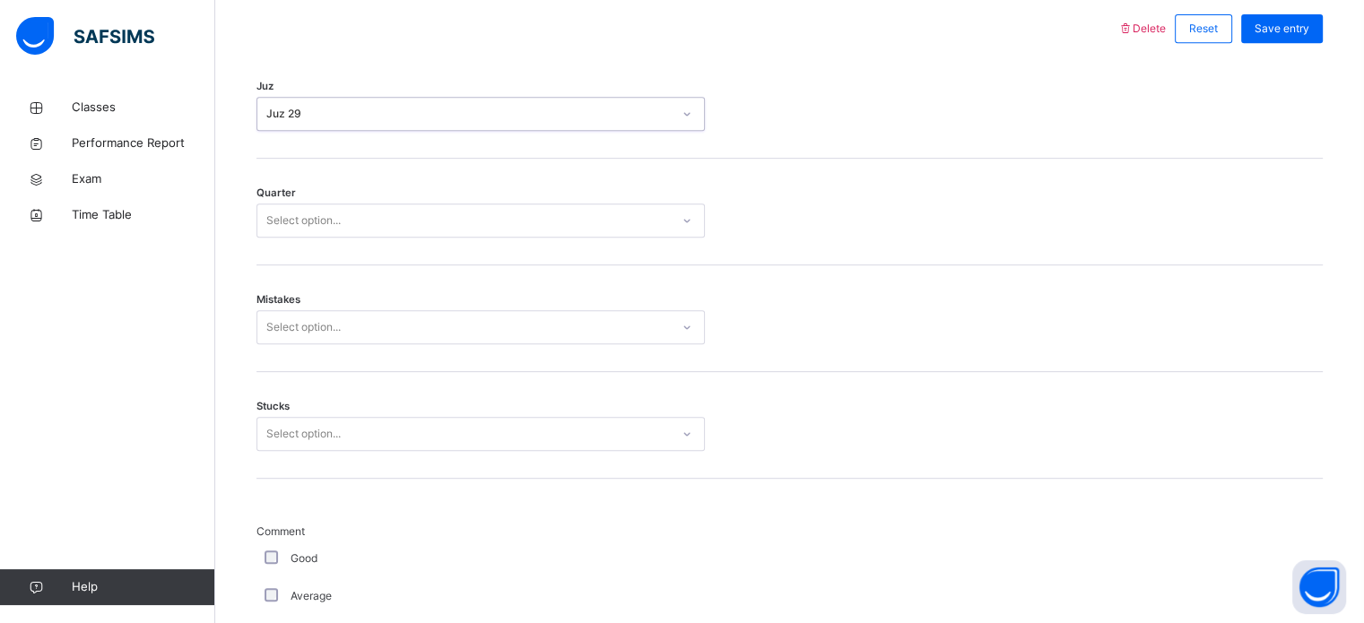
click at [292, 264] on div "Quarter Select option..." at bounding box center [789, 212] width 1066 height 107
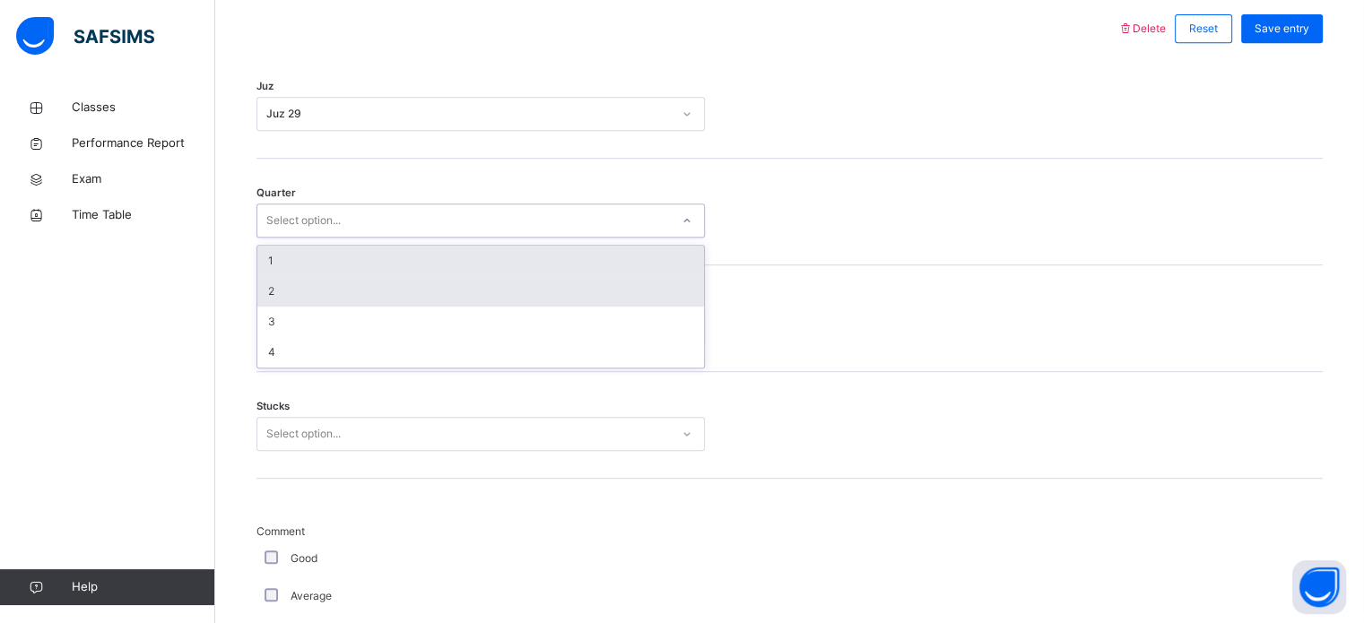
click at [273, 307] on div "2" at bounding box center [480, 291] width 447 height 30
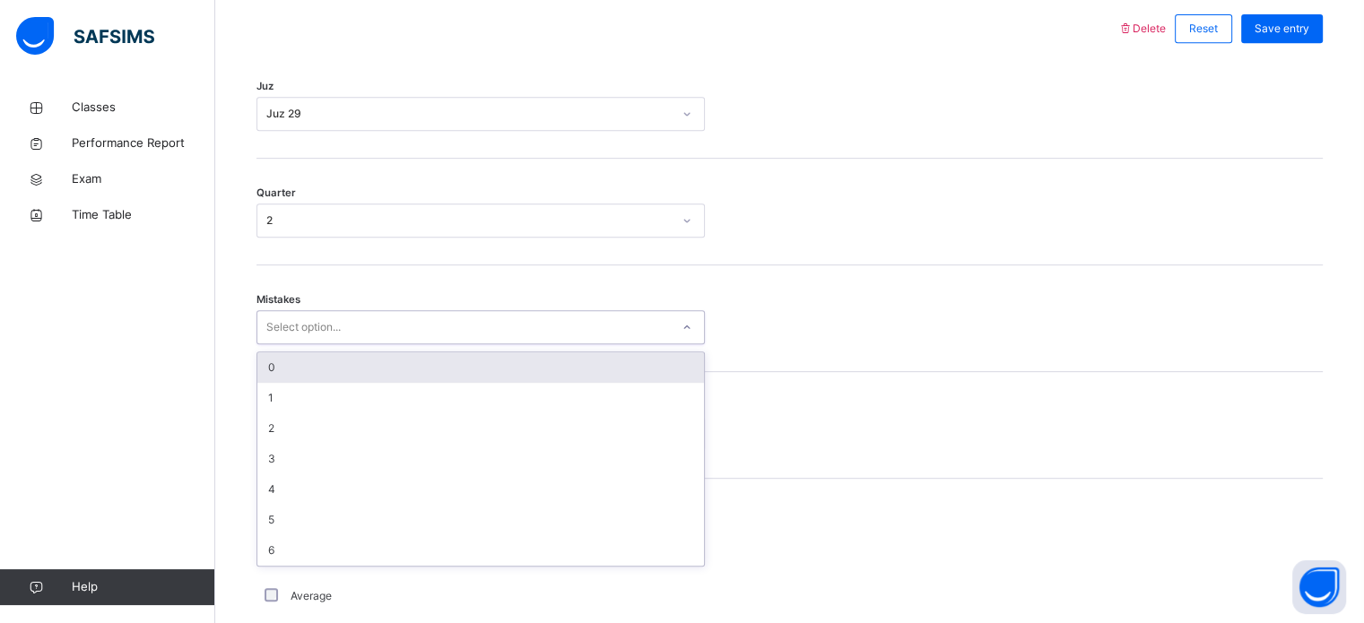
click at [276, 383] on div "0" at bounding box center [480, 367] width 447 height 30
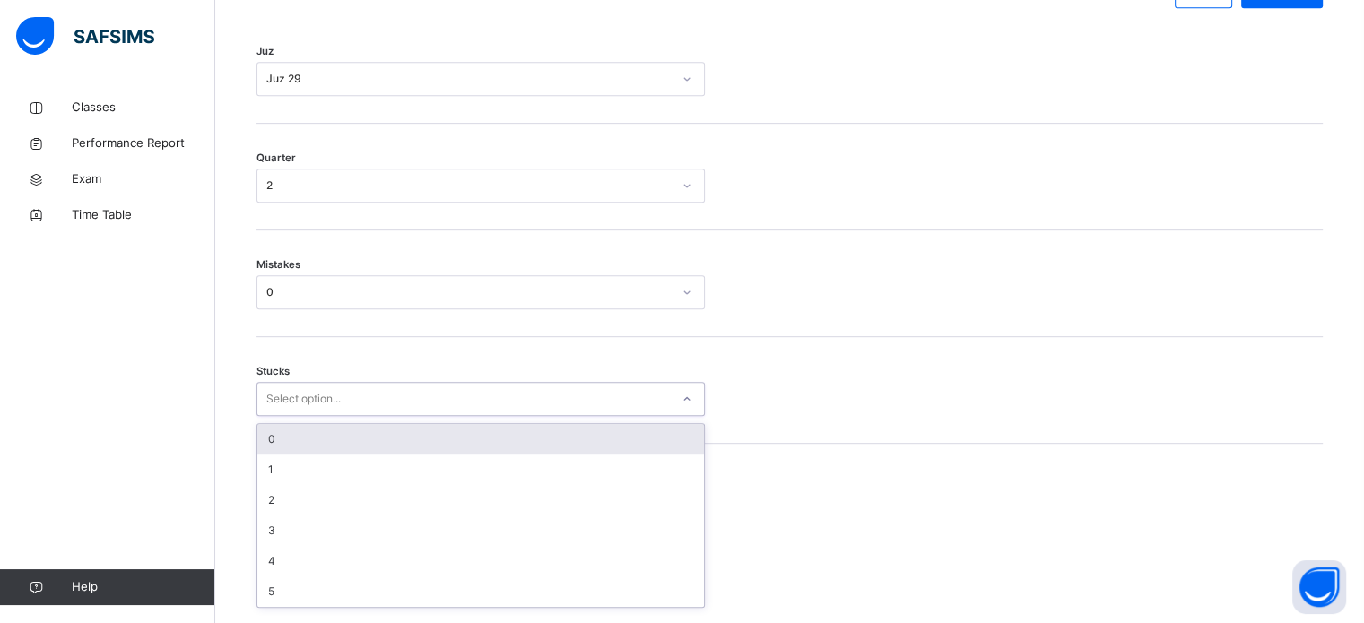
scroll to position [872, 0]
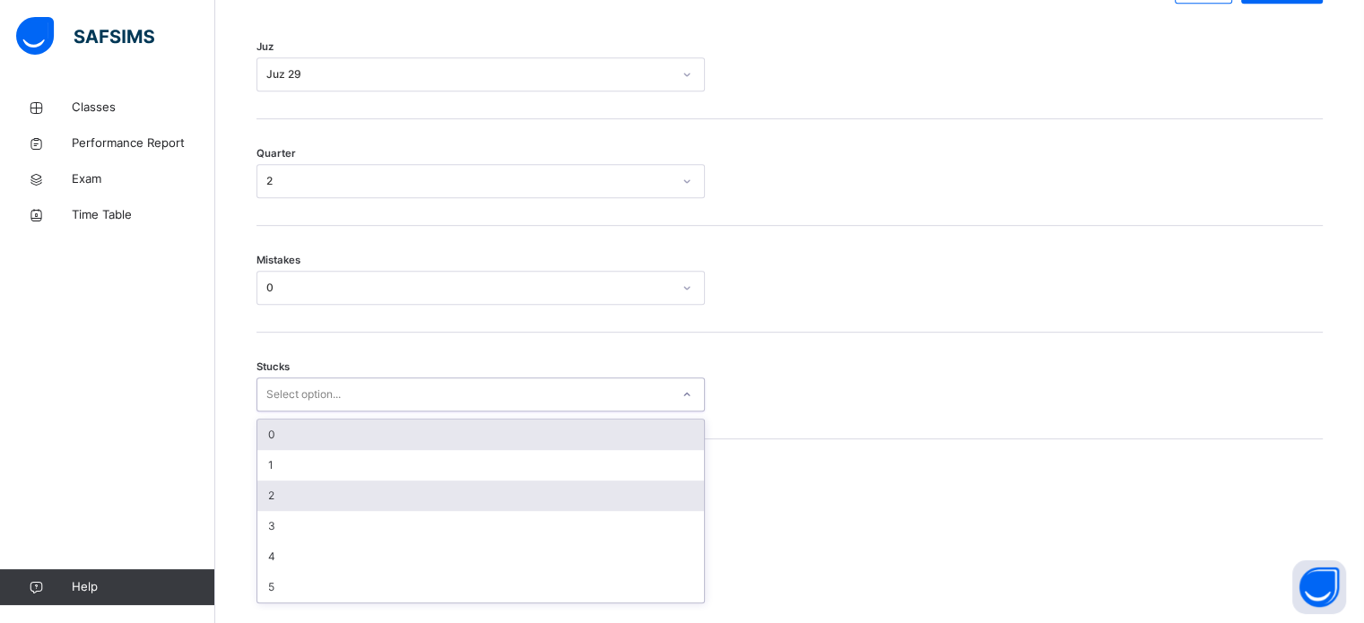
click at [273, 511] on div "2" at bounding box center [480, 496] width 447 height 30
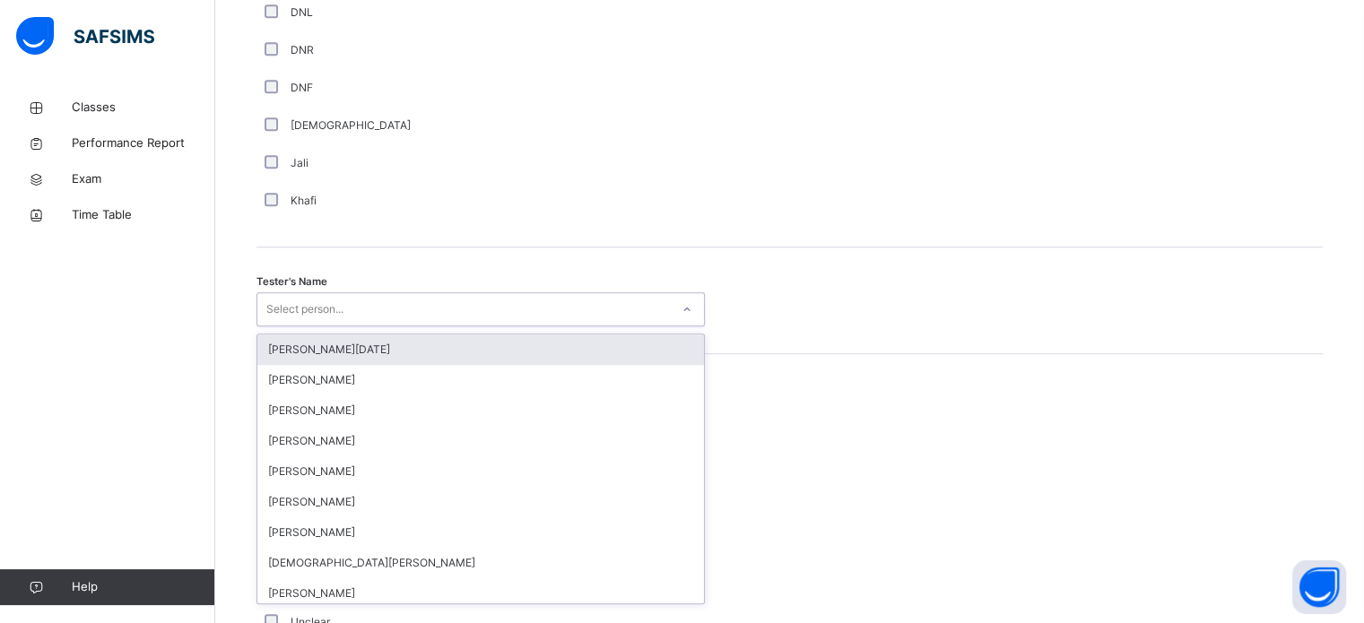
scroll to position [1643, 0]
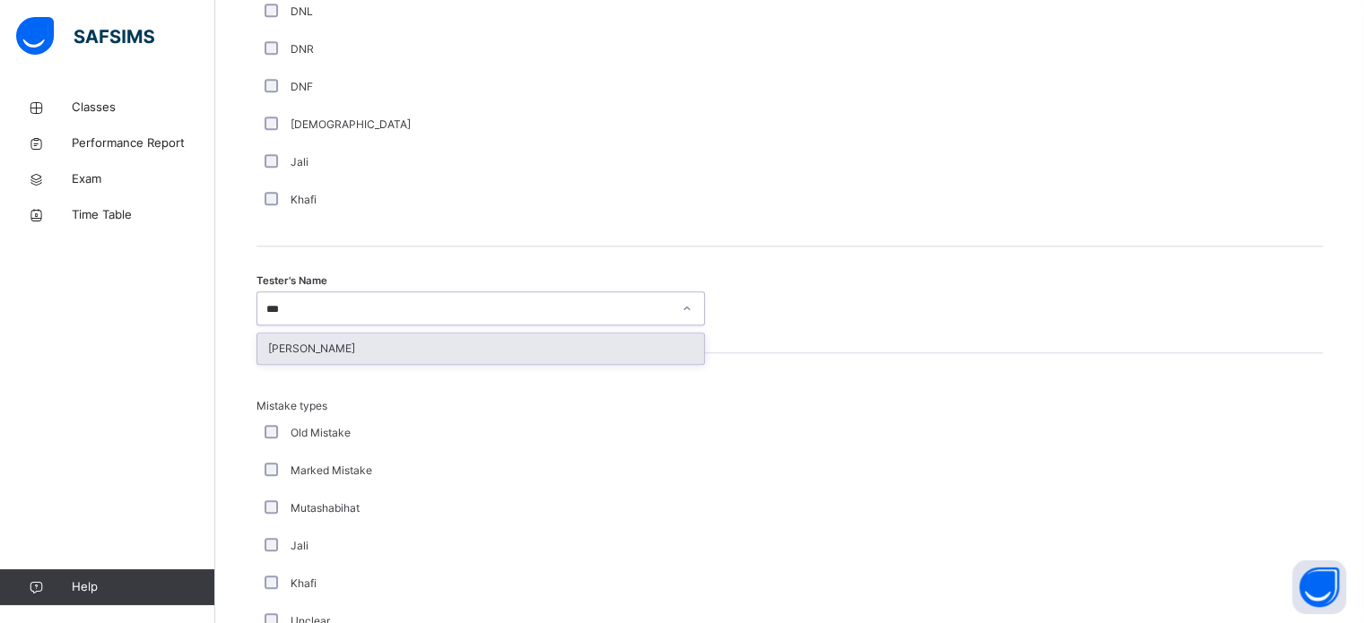
type input "****"
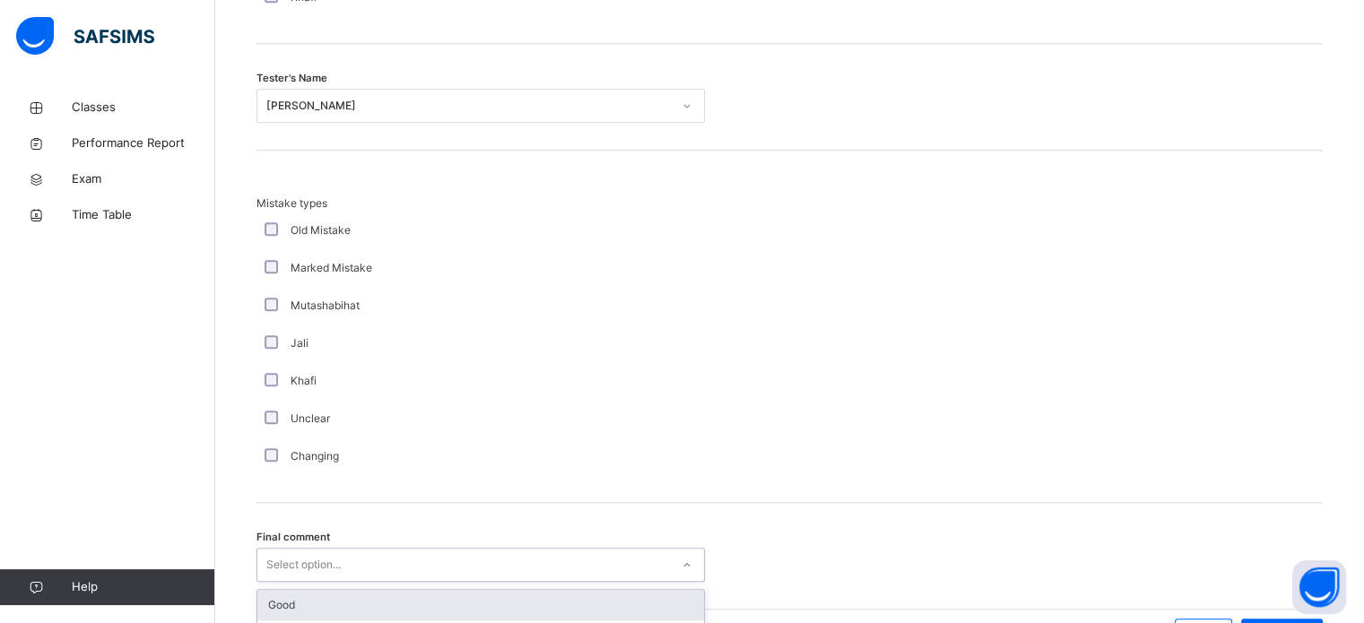
scroll to position [1972, 0]
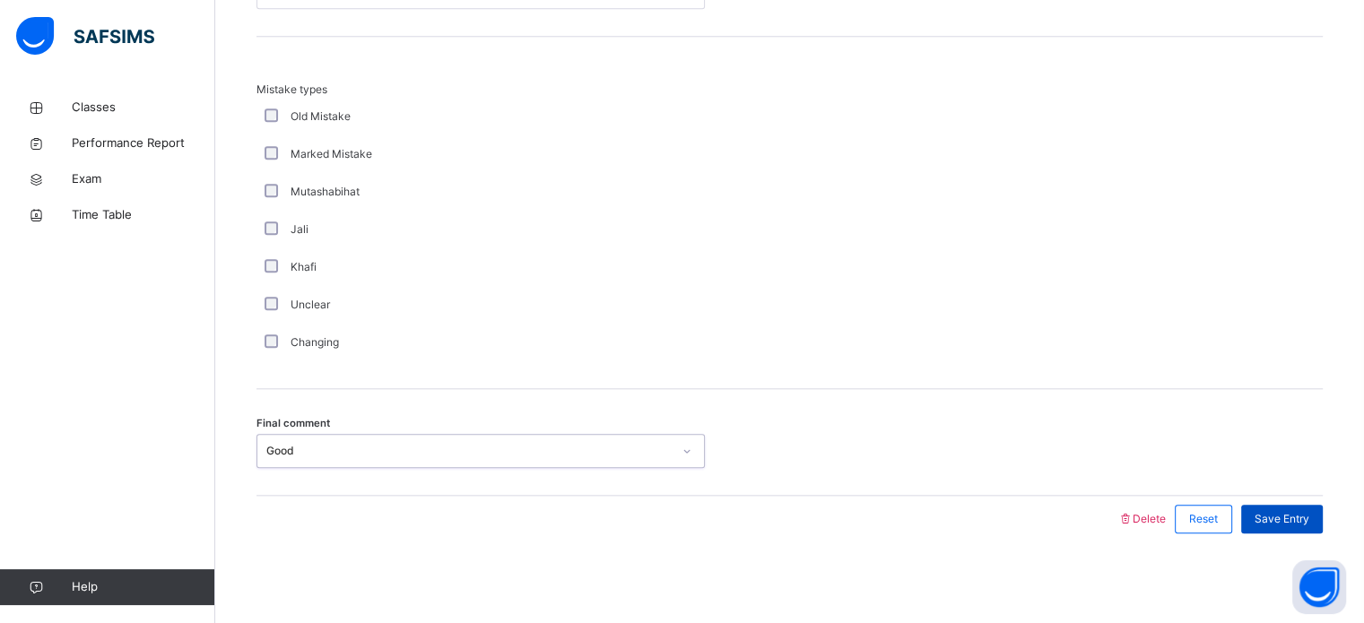
click at [1287, 525] on span "Save Entry" at bounding box center [1281, 519] width 55 height 16
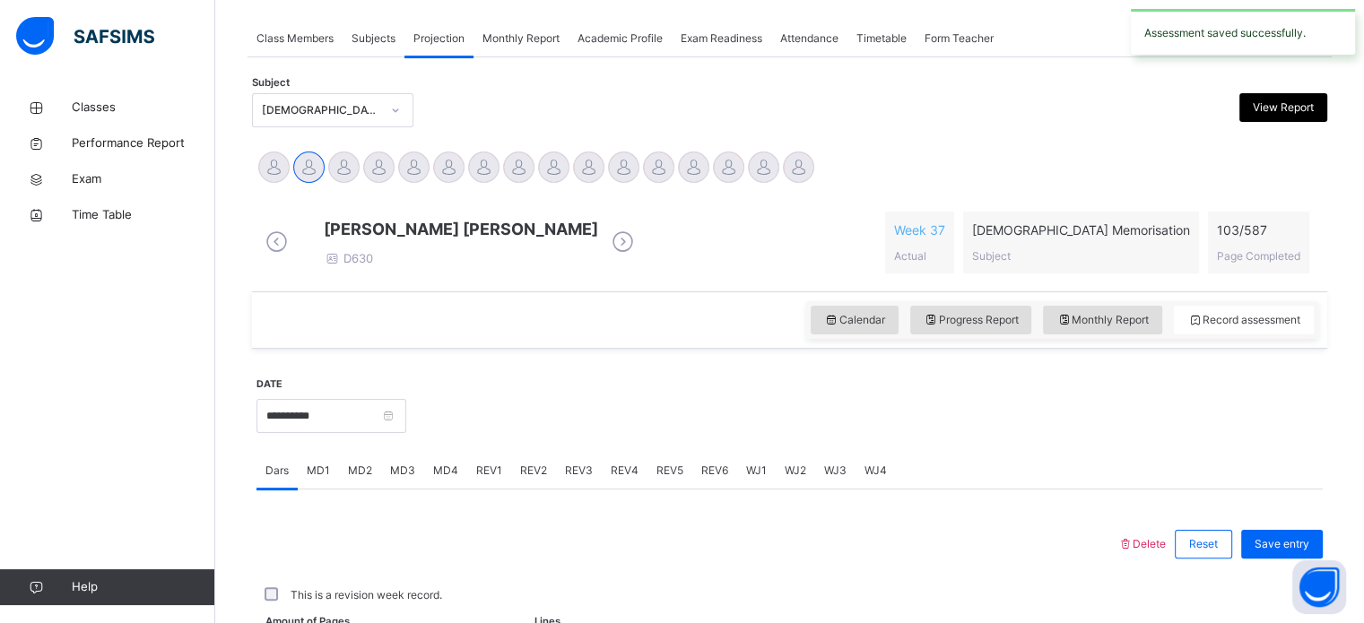
scroll to position [723, 0]
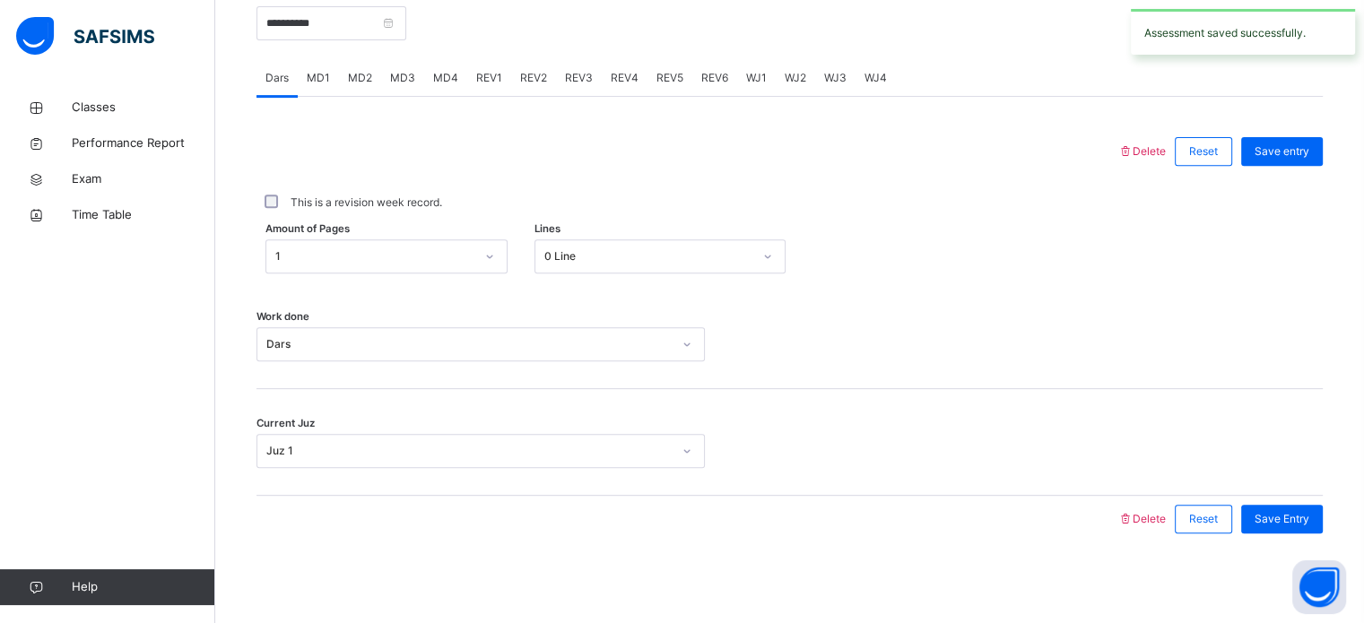
click at [570, 86] on div "REV3" at bounding box center [579, 78] width 46 height 36
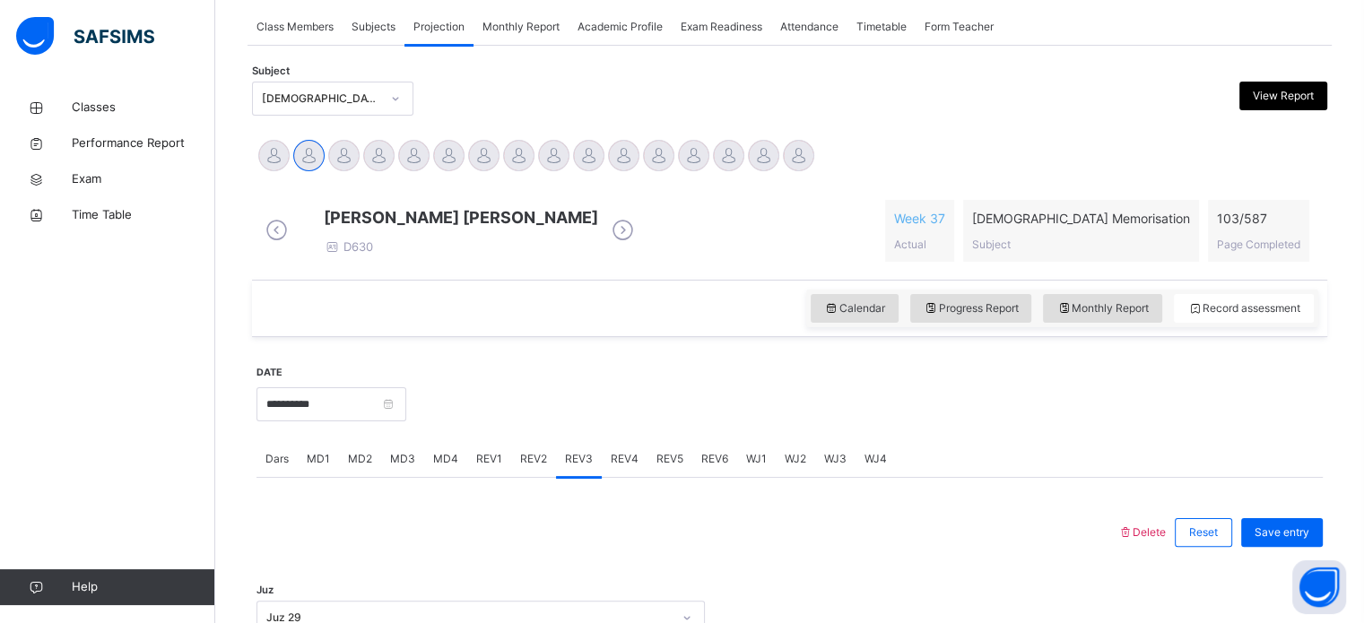
scroll to position [331, 0]
